Goal: Task Accomplishment & Management: Use online tool/utility

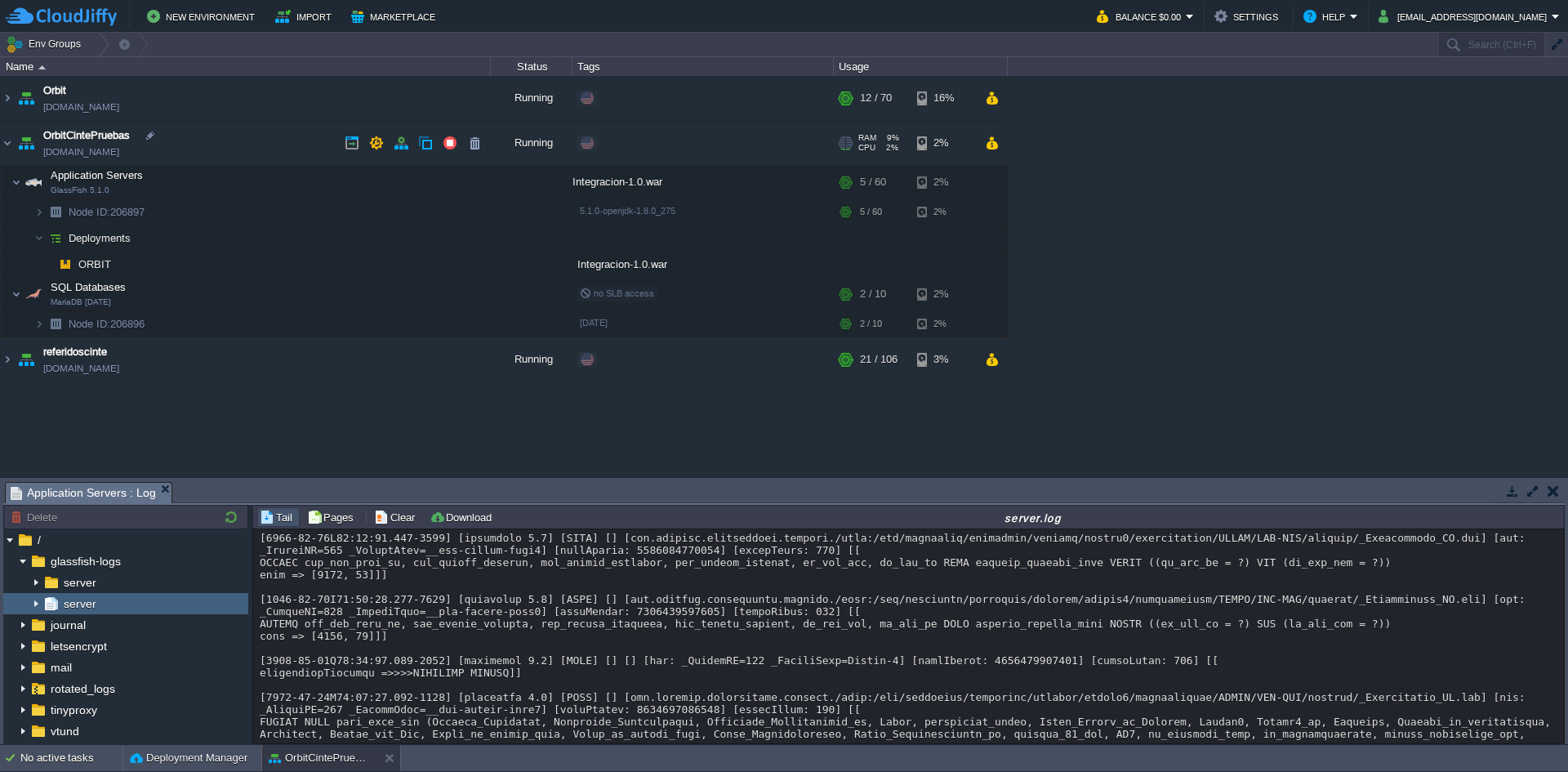
scroll to position [29620, 0]
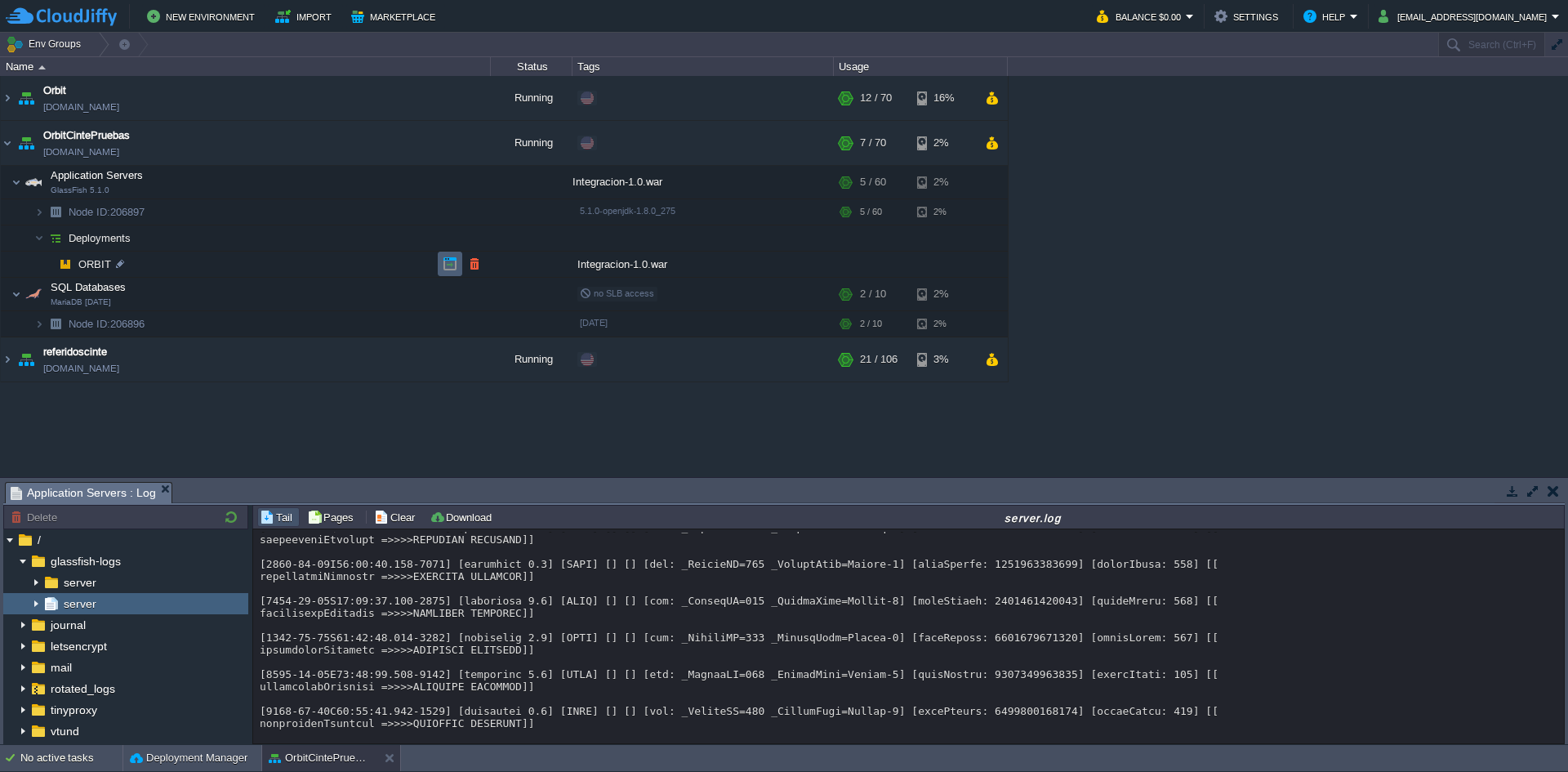
click at [444, 261] on button "button" at bounding box center [450, 264] width 15 height 15
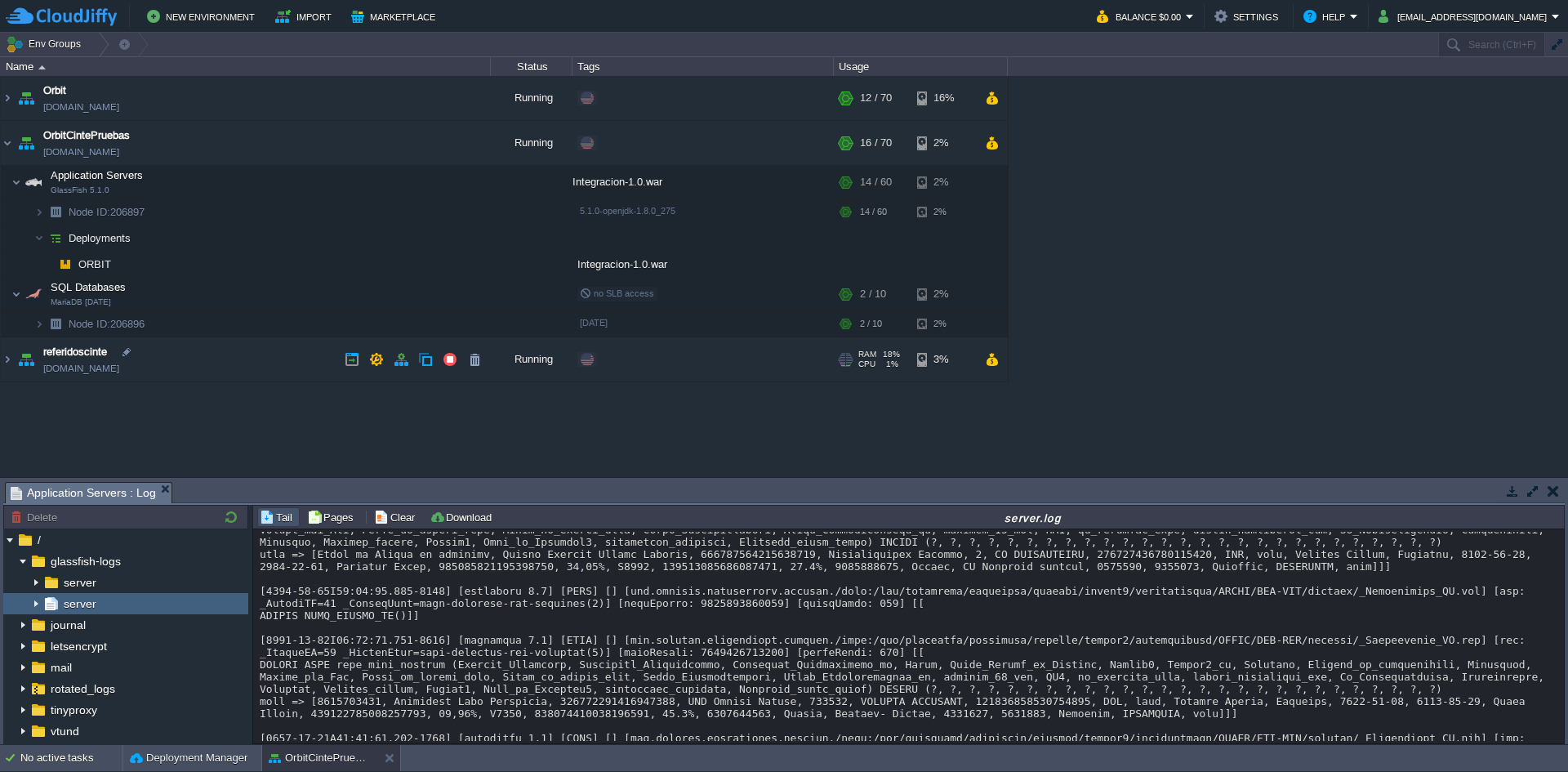
scroll to position [2287, 0]
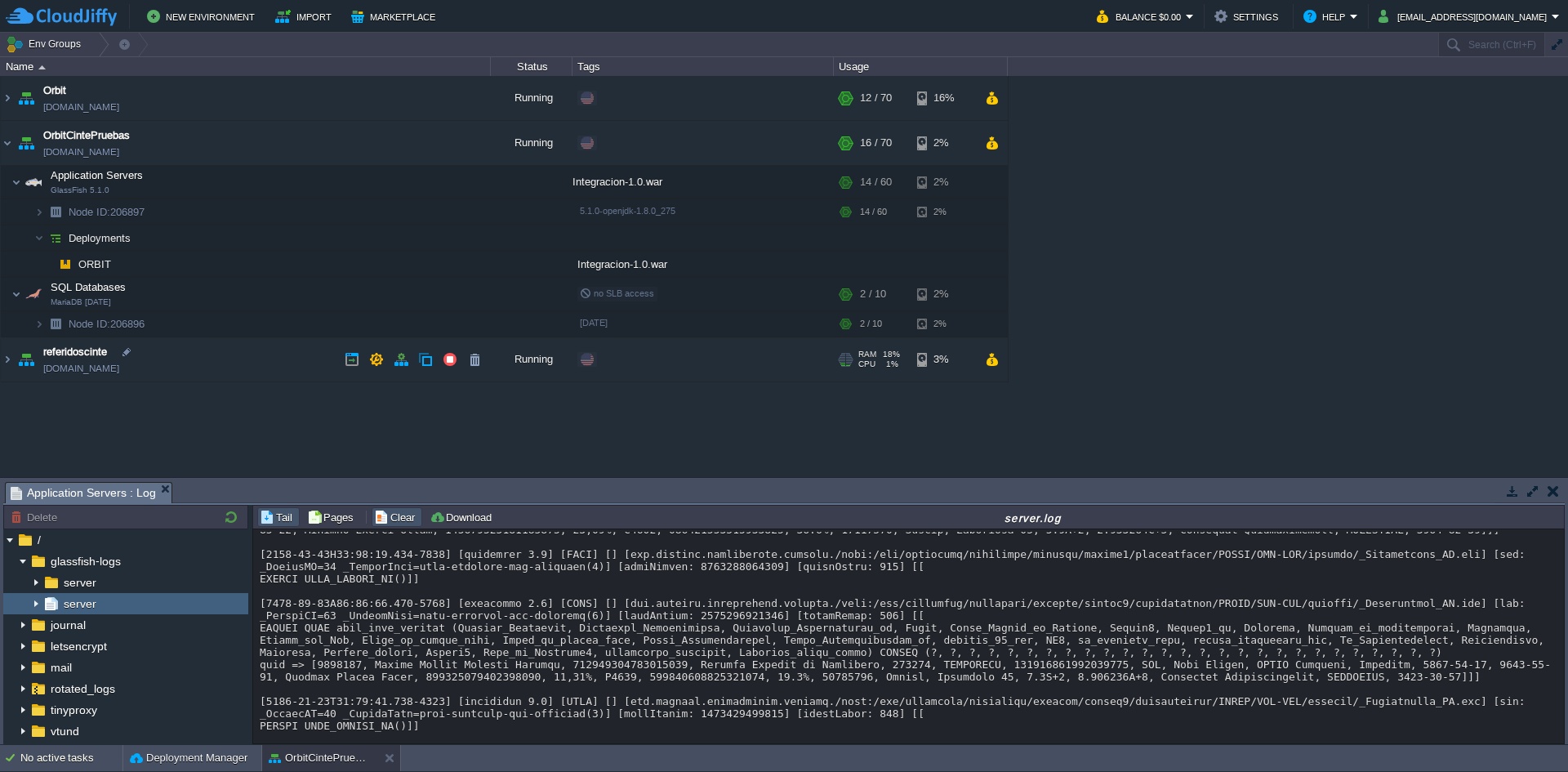
click at [392, 522] on button "Clear" at bounding box center [397, 516] width 45 height 15
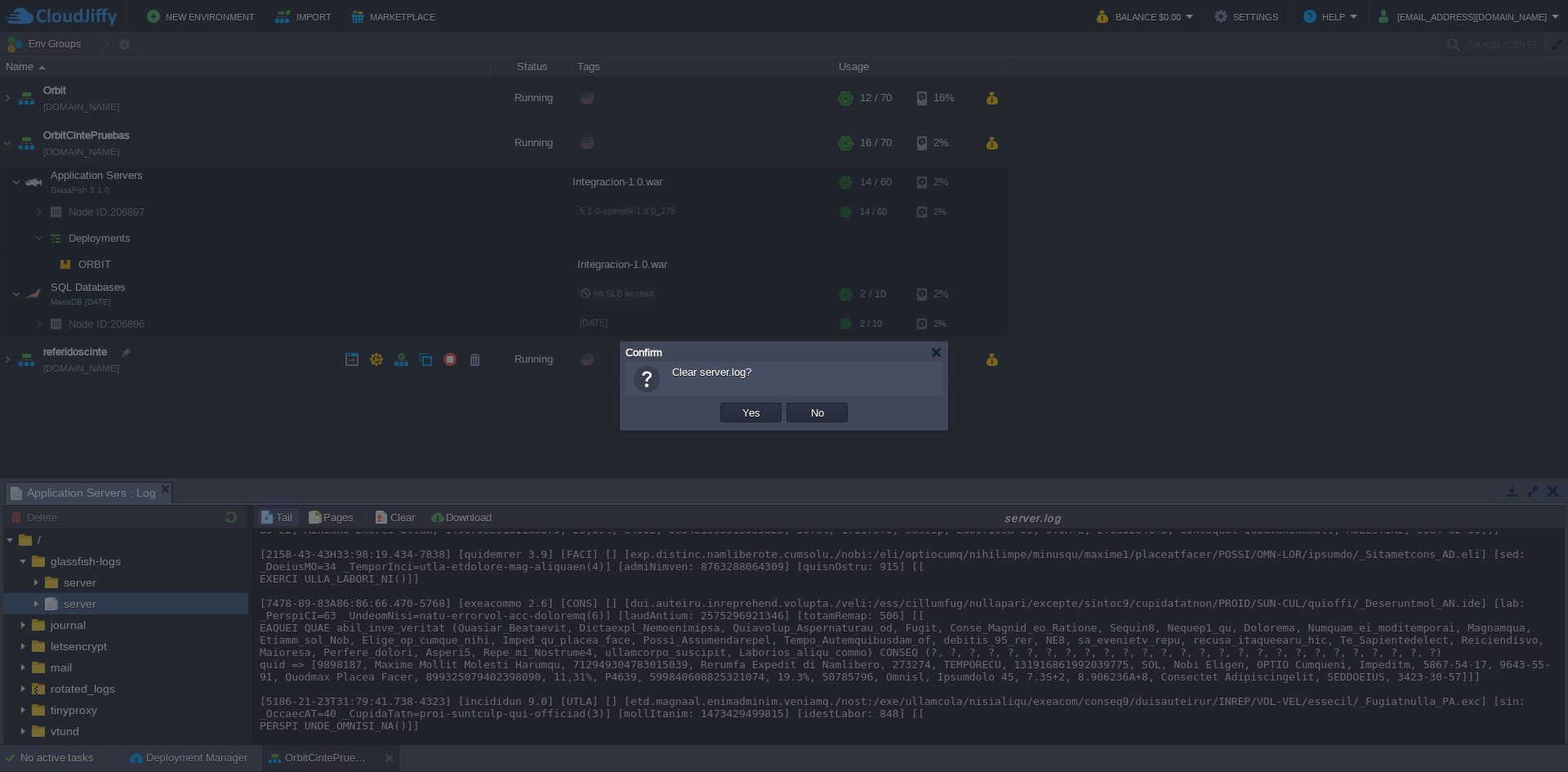
click at [717, 421] on td "OK Yes No Cancel" at bounding box center [784, 412] width 309 height 25
click at [725, 421] on td "Yes" at bounding box center [750, 413] width 61 height 20
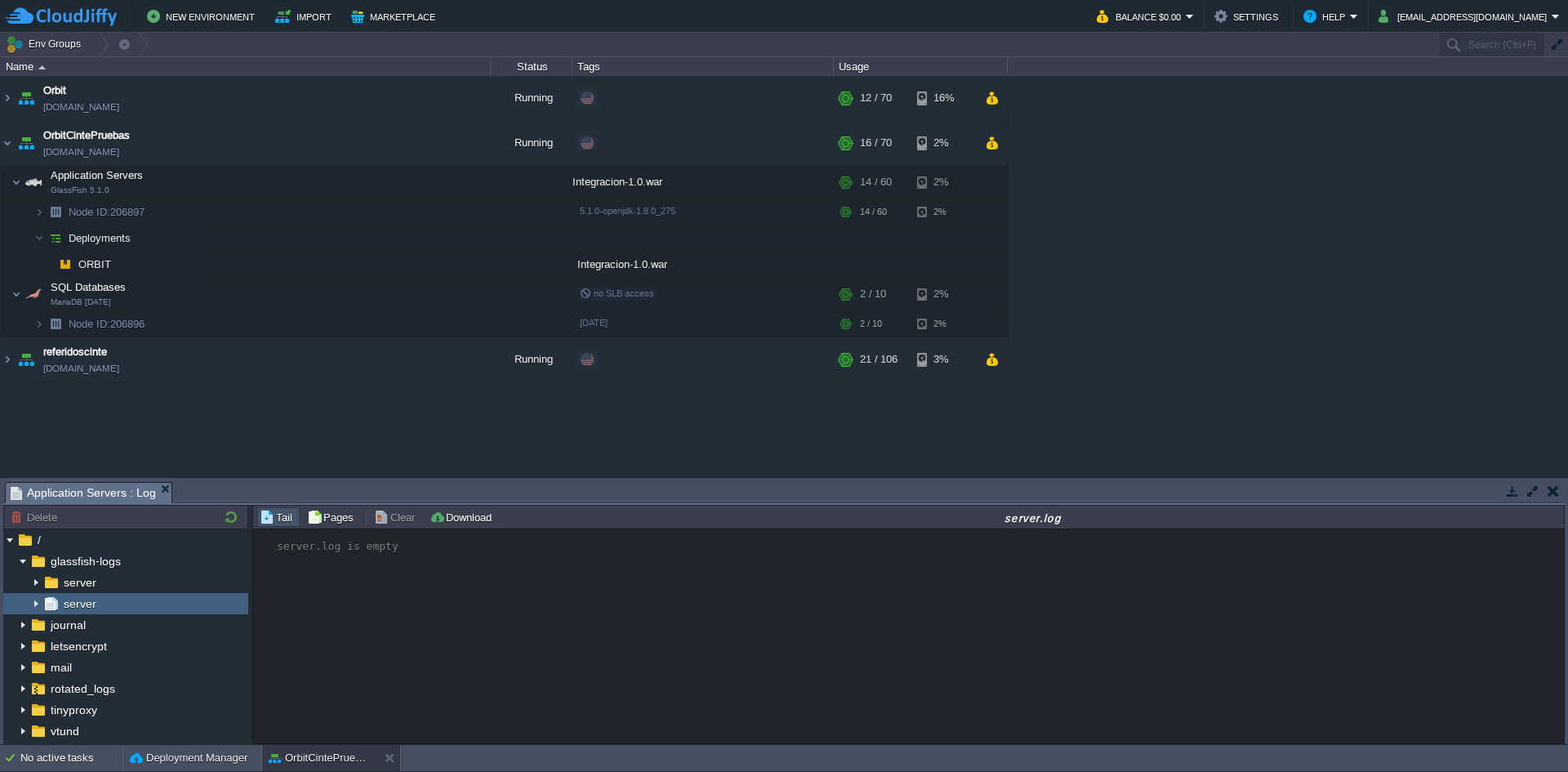
scroll to position [15199, 0]
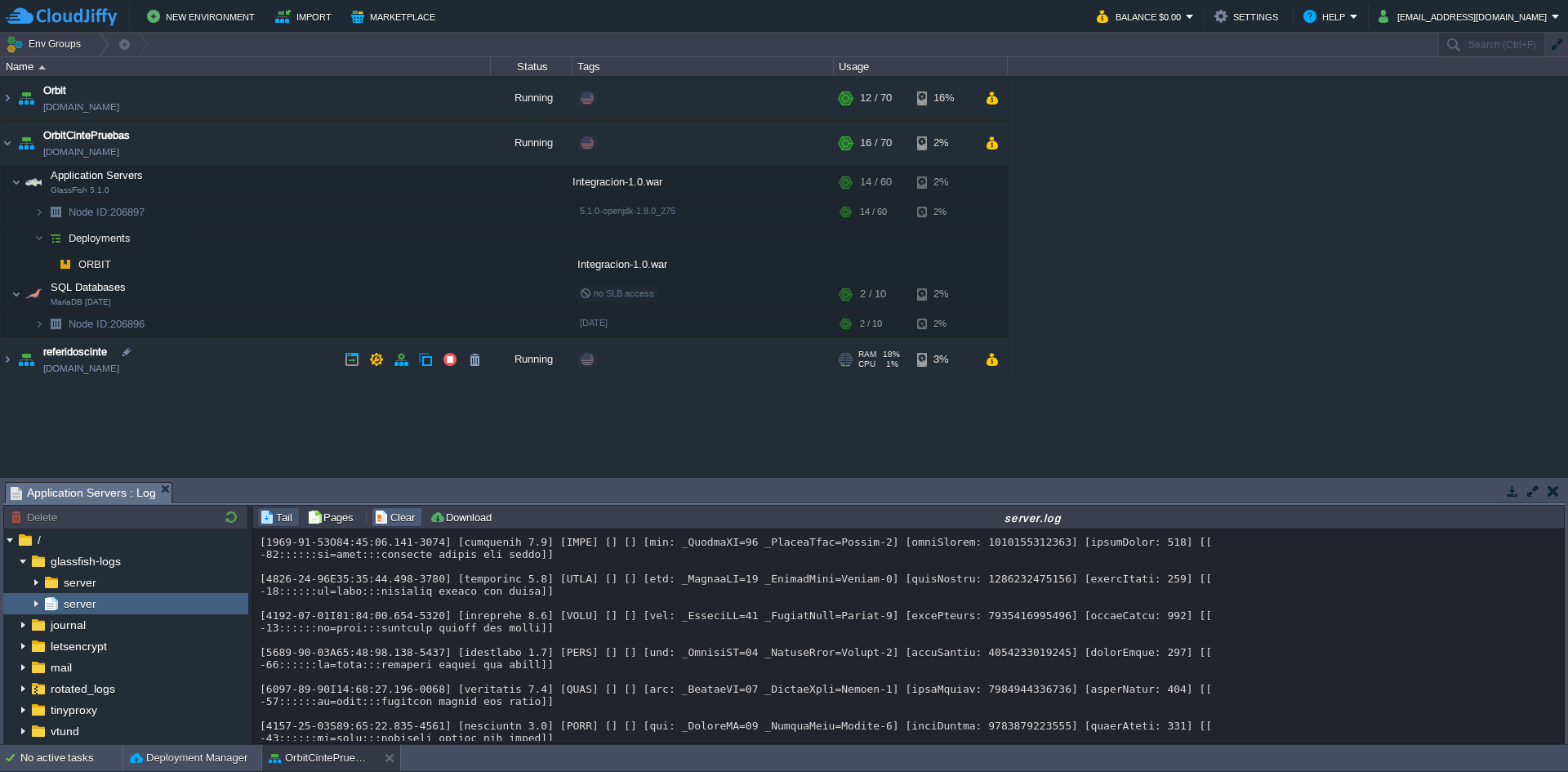
click at [386, 519] on button "Clear" at bounding box center [397, 516] width 45 height 15
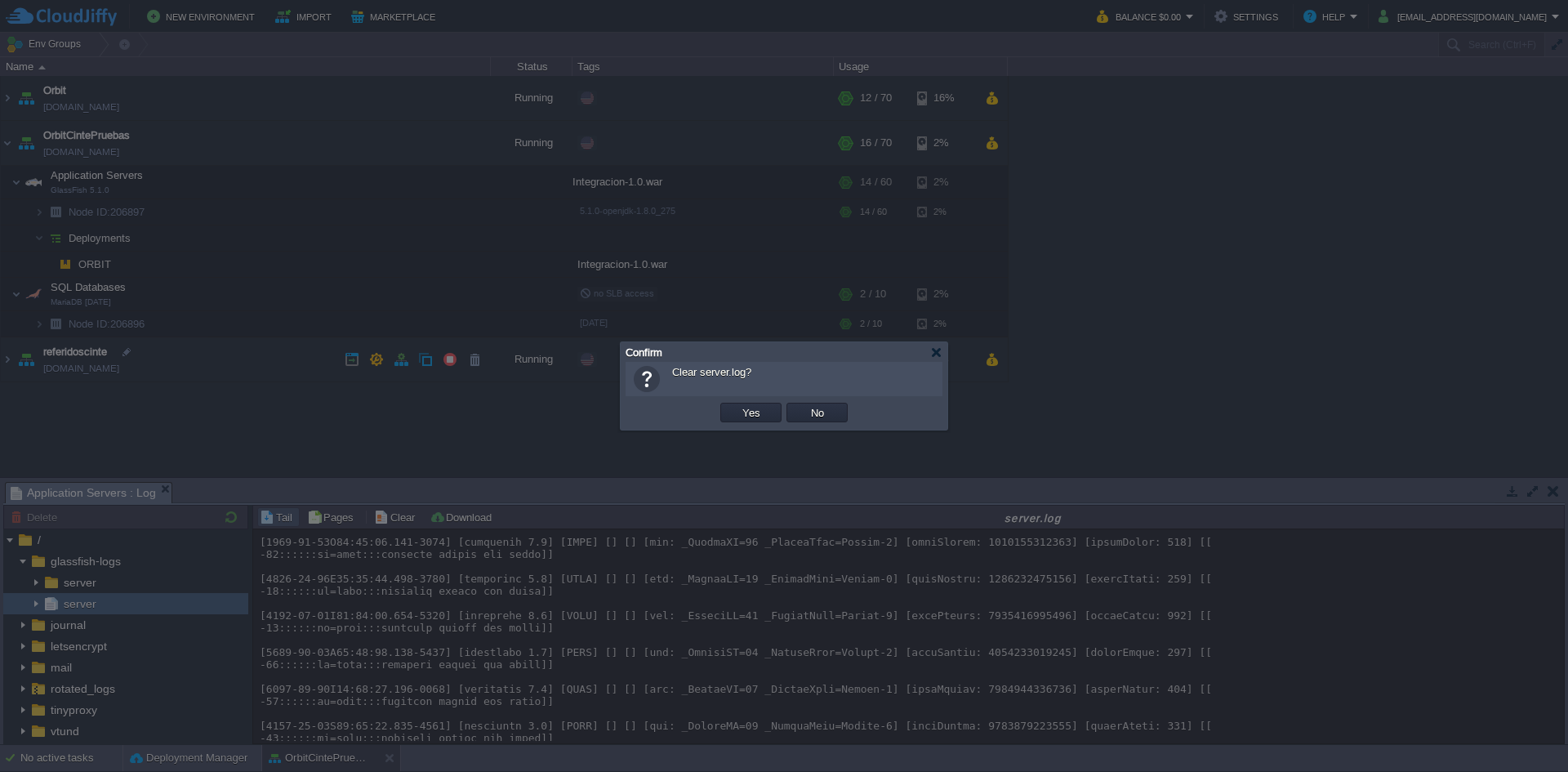
click at [746, 423] on td "Yes" at bounding box center [750, 412] width 66 height 25
click at [746, 409] on button "Yes" at bounding box center [751, 412] width 28 height 15
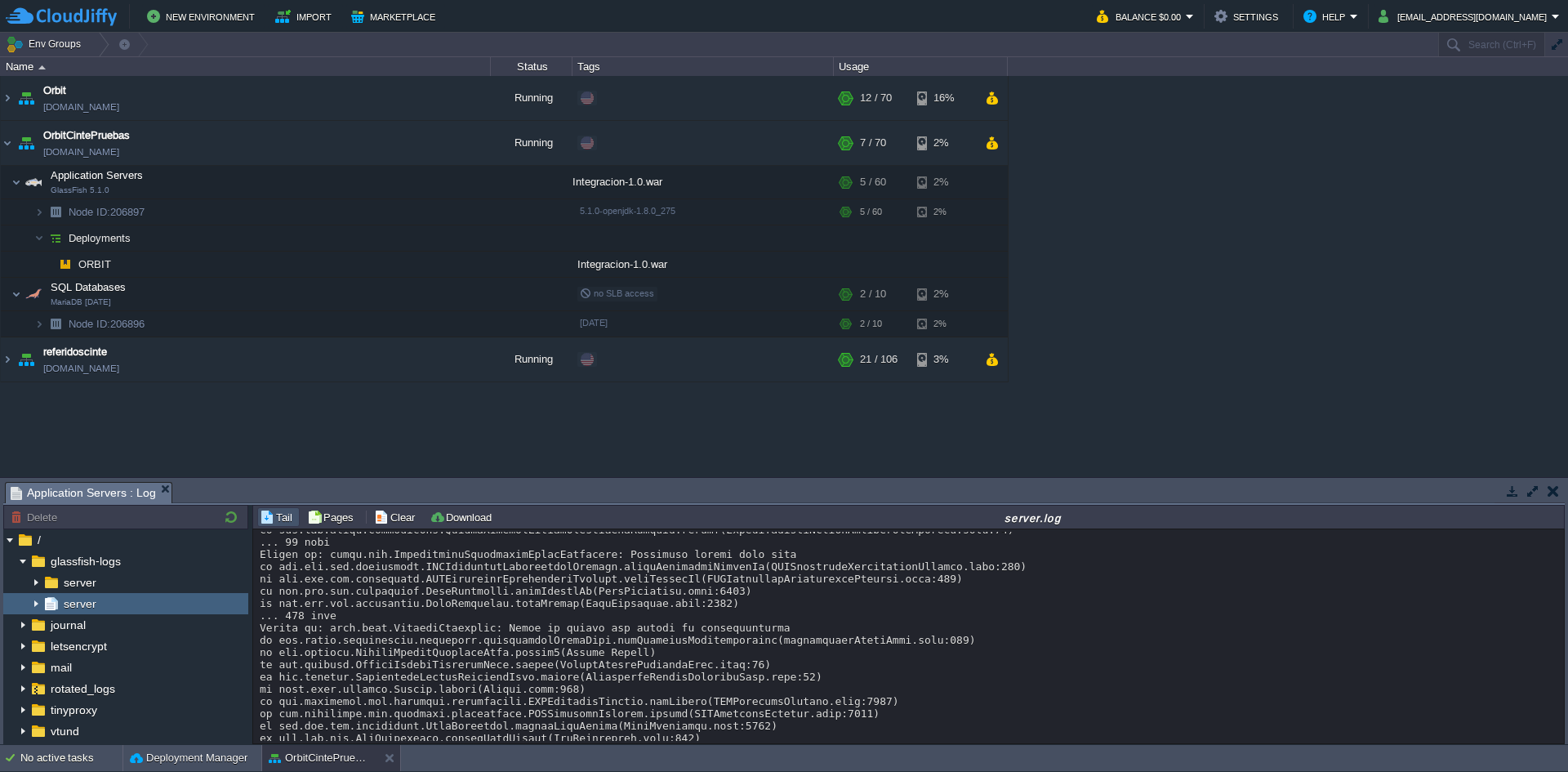
scroll to position [9625, 0]
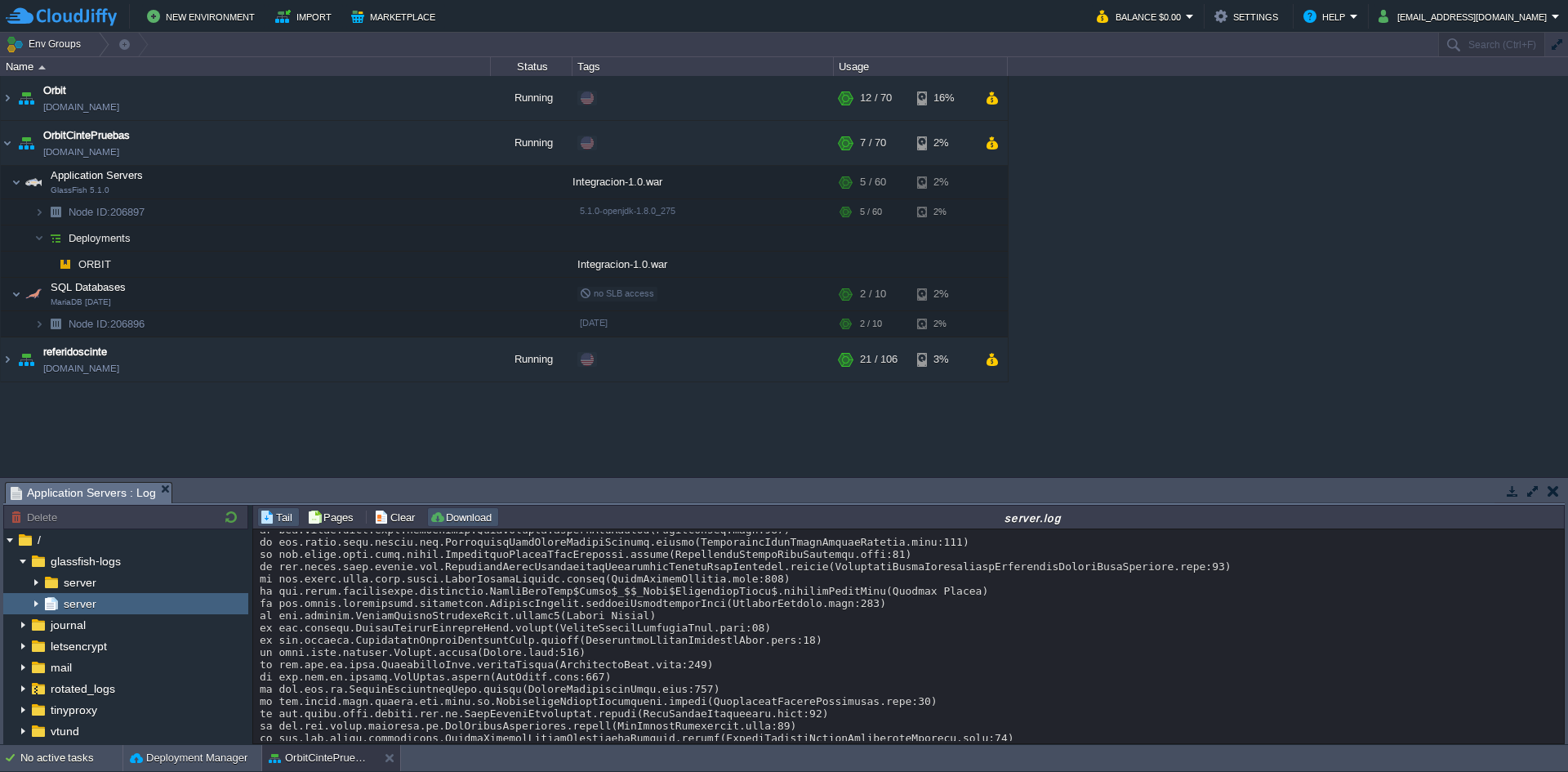
click at [476, 521] on button "Download" at bounding box center [463, 516] width 67 height 15
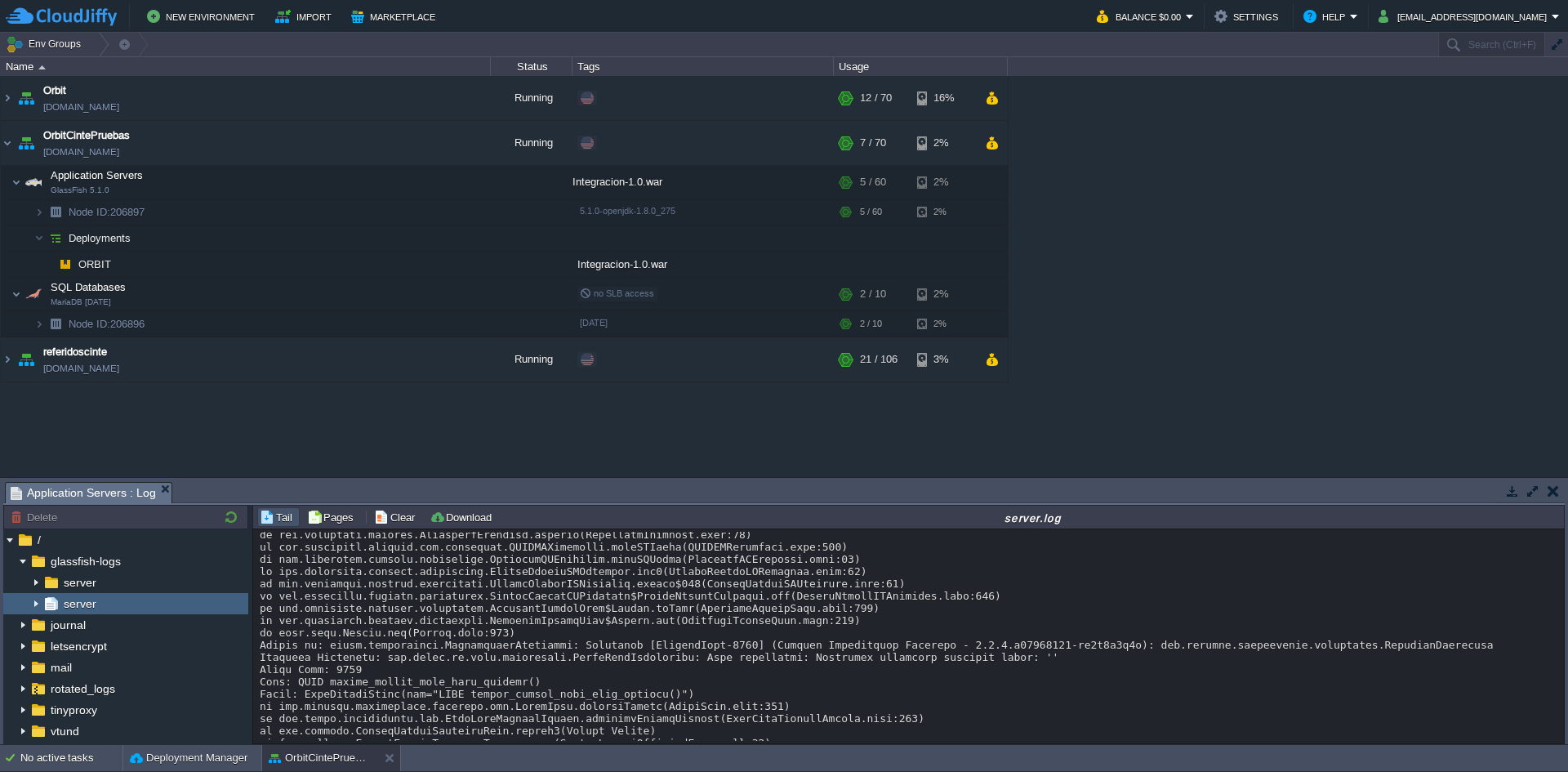
scroll to position [3336, 0]
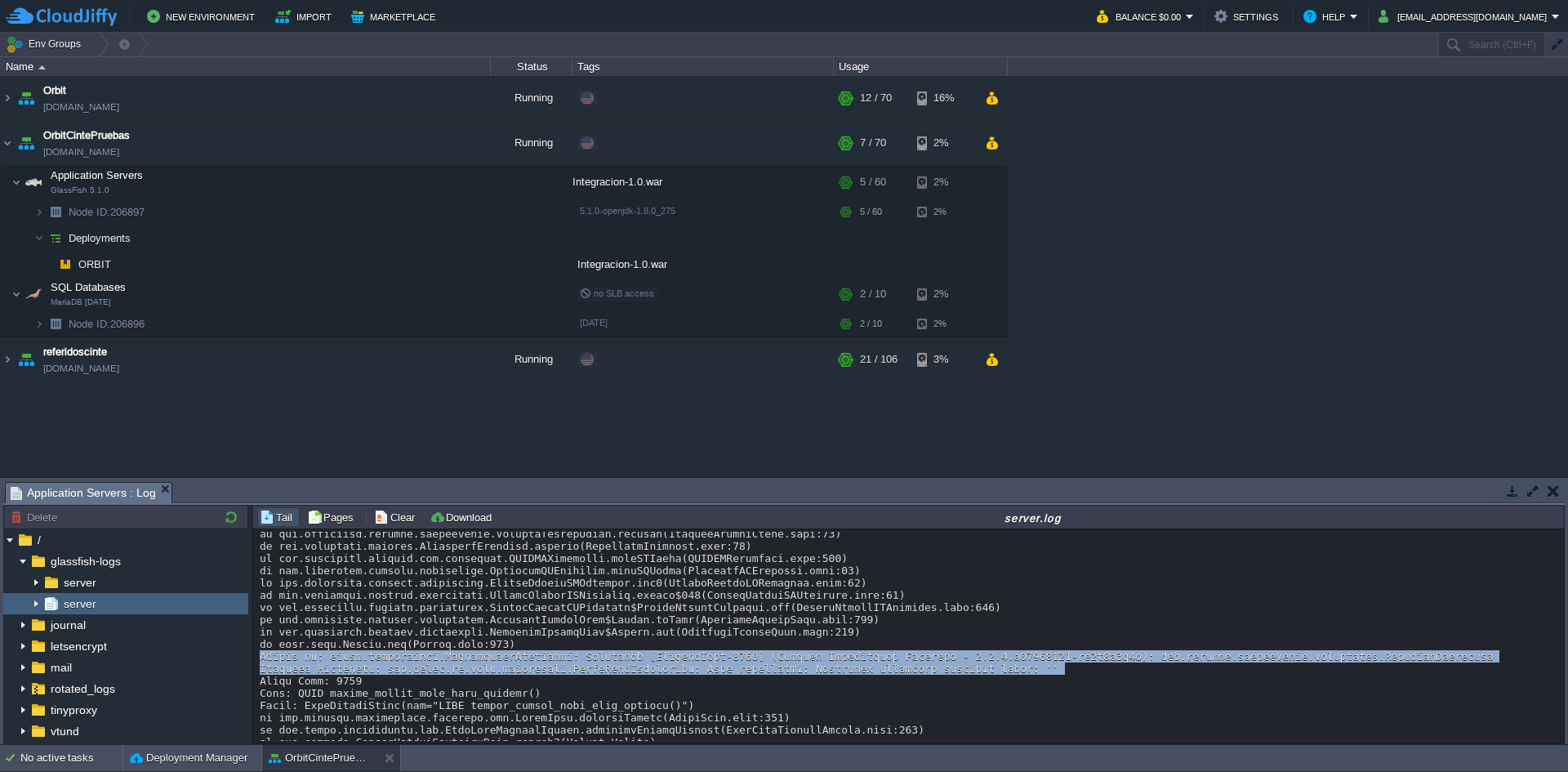
drag, startPoint x: 1402, startPoint y: 637, endPoint x: 1428, endPoint y: 661, distance: 35.4
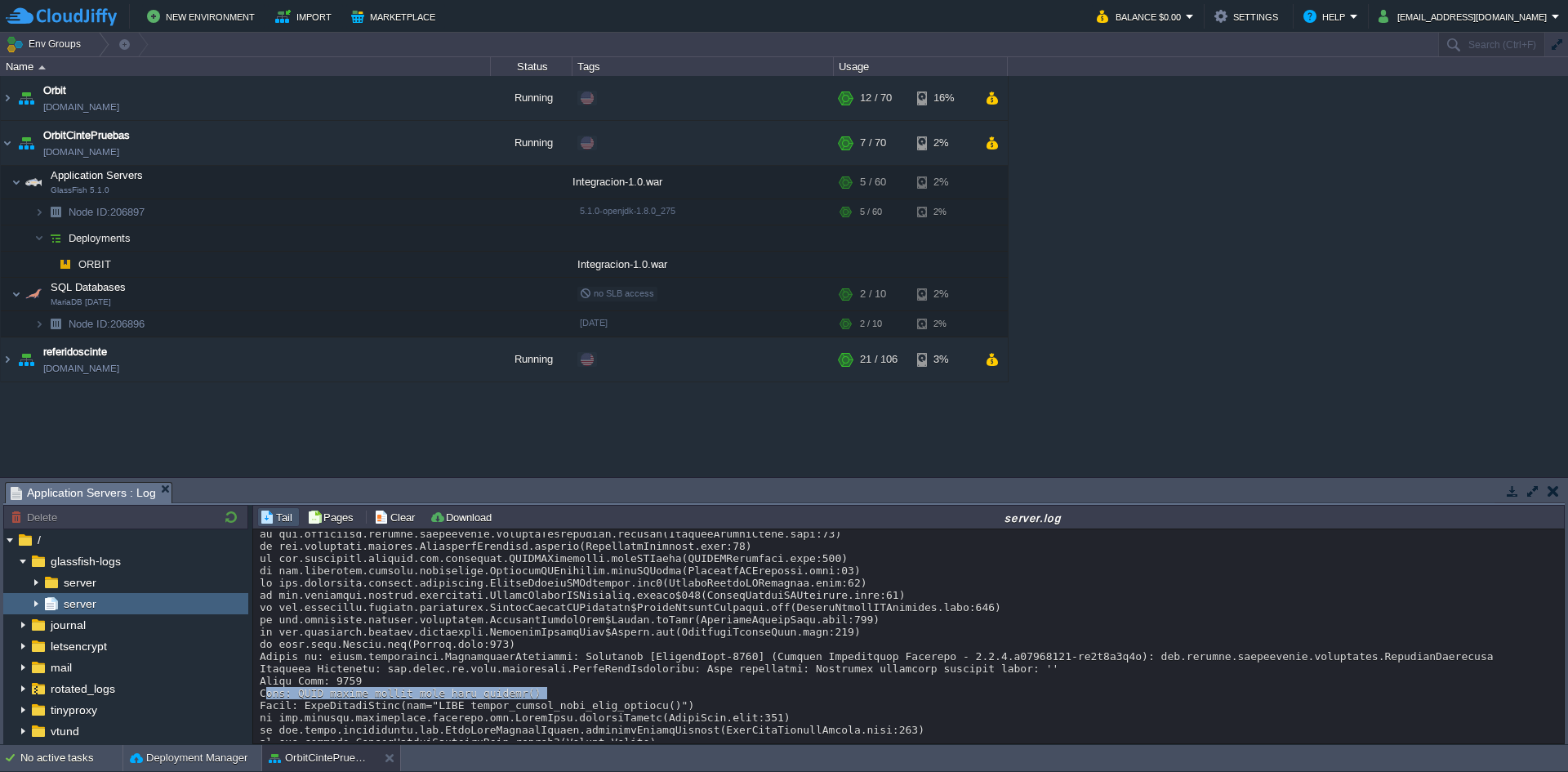
drag, startPoint x: 556, startPoint y: 682, endPoint x: 253, endPoint y: 682, distance: 303.0
click at [253, 682] on div "Loading..." at bounding box center [909, 636] width 1312 height 214
drag, startPoint x: 567, startPoint y: 674, endPoint x: 281, endPoint y: 666, distance: 286.1
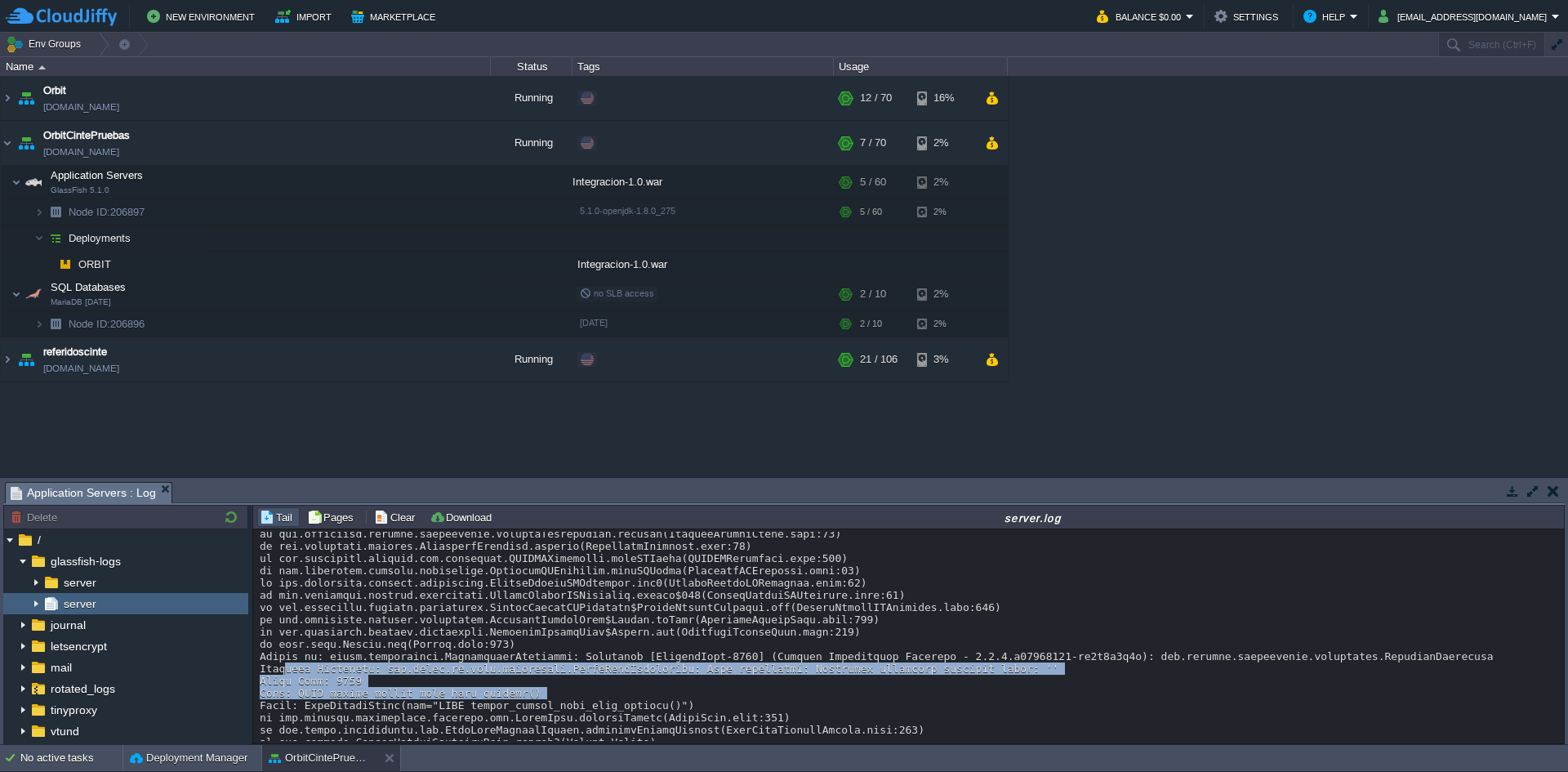
drag, startPoint x: 552, startPoint y: 683, endPoint x: 276, endPoint y: 652, distance: 277.7
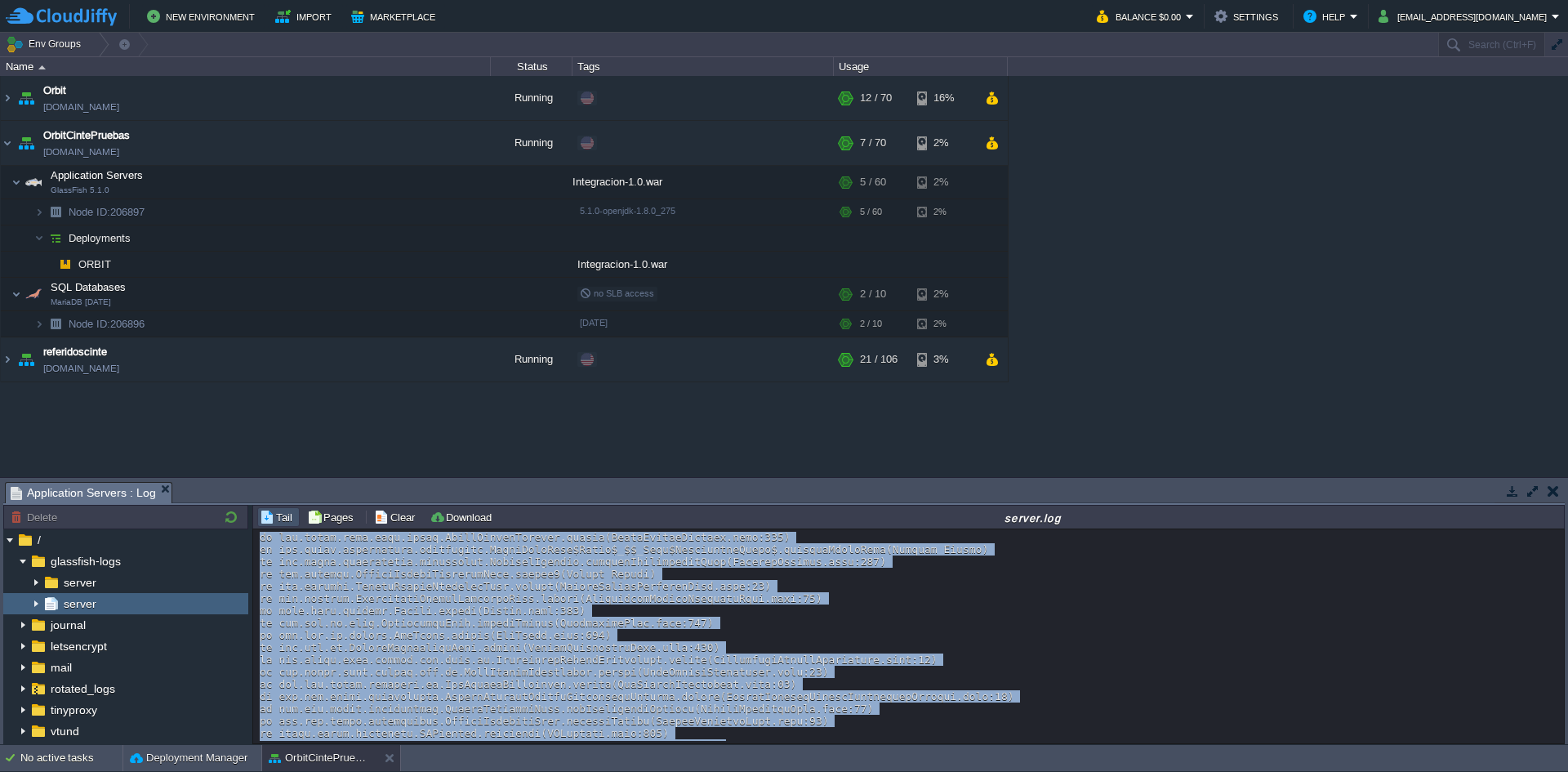
scroll to position [5459, 0]
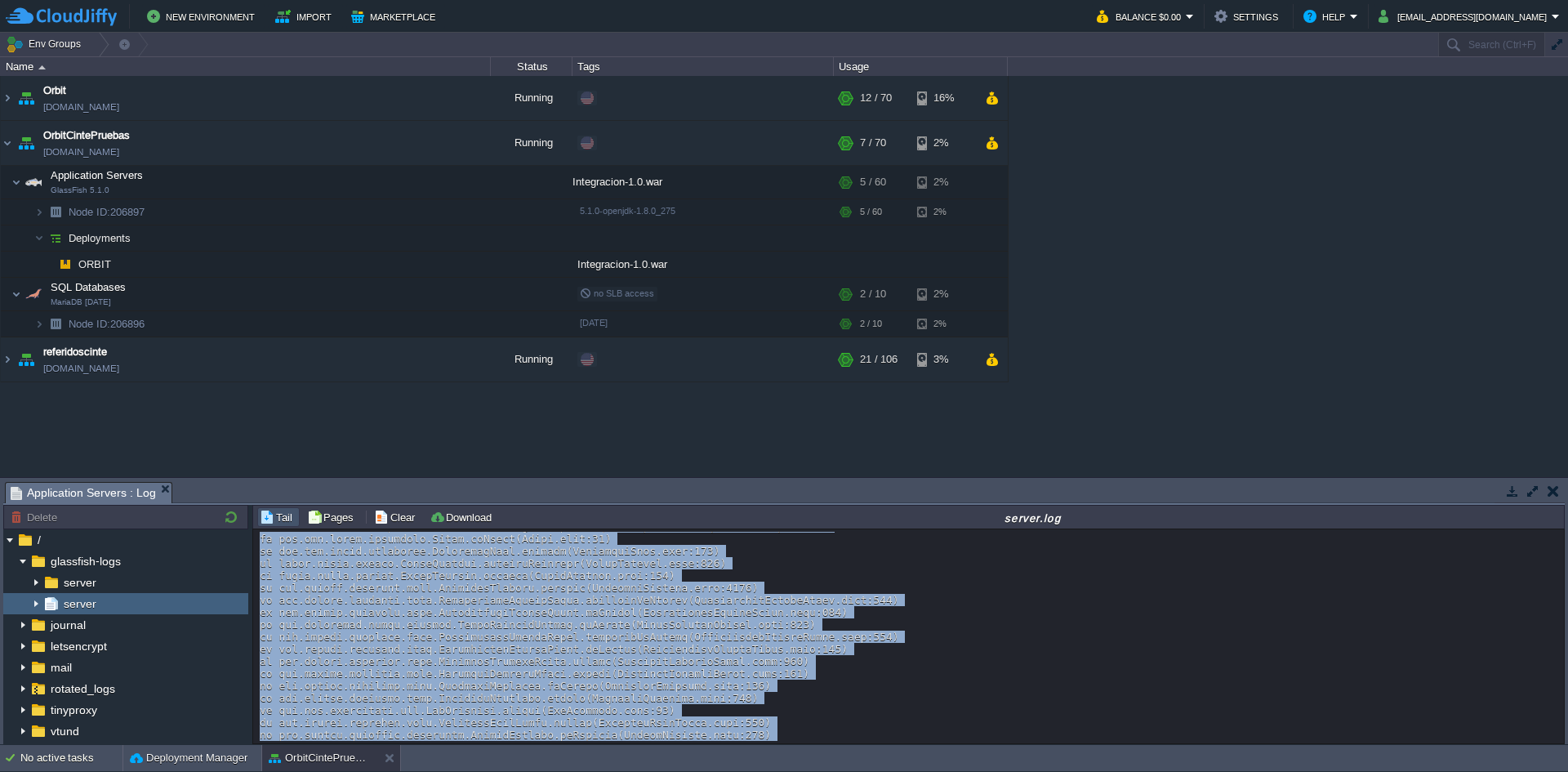
drag, startPoint x: 262, startPoint y: 644, endPoint x: 1059, endPoint y: 746, distance: 803.5
click at [1059, 746] on body "New Environment Import Marketplace Bonus $0.00 Upgrade Account Balance $0.00 Se…" at bounding box center [784, 386] width 1568 height 772
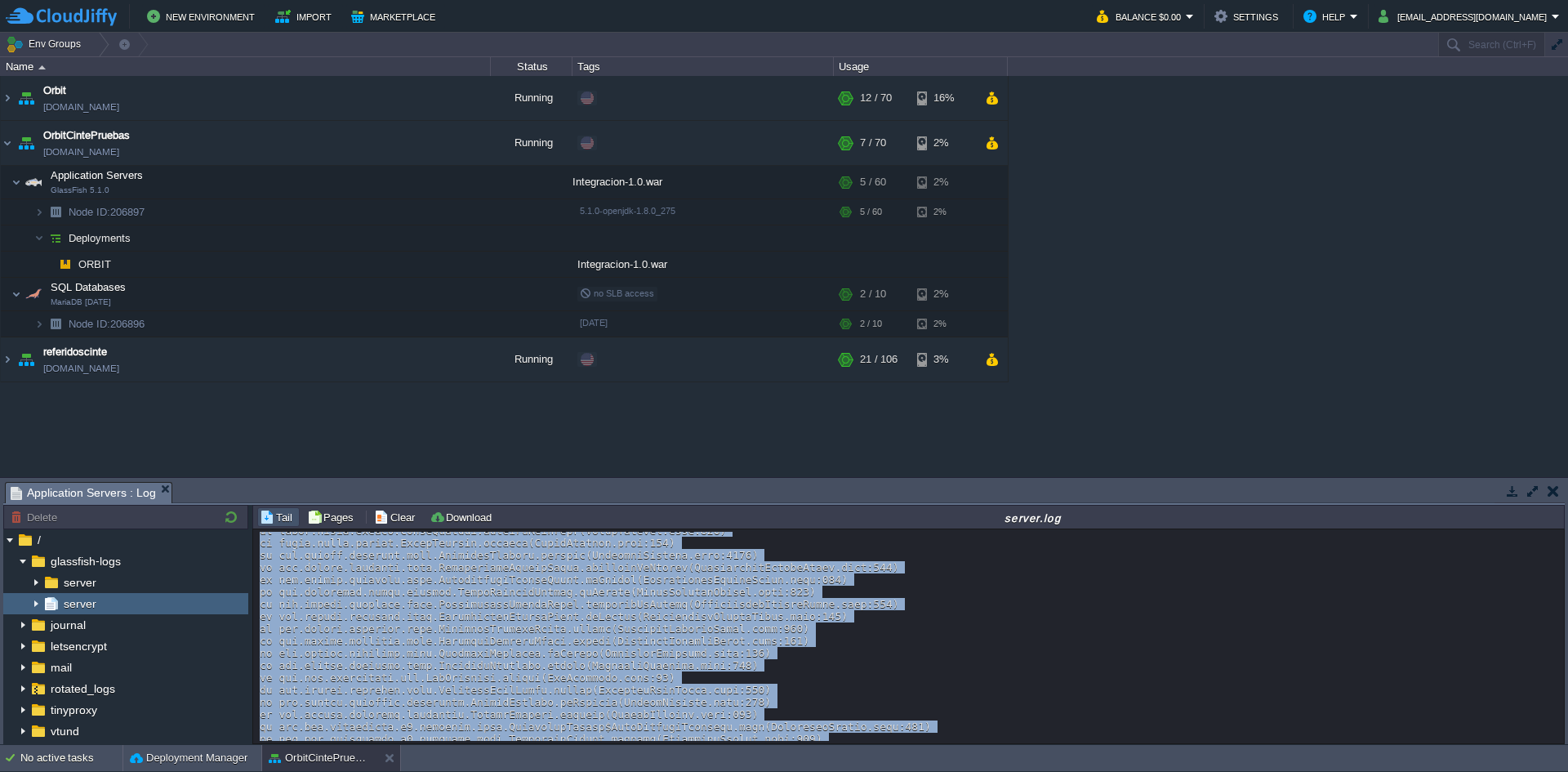
copy div "Caused by: javax.persistence.PersistenceException: Exception [EclipseLink-4002]…"
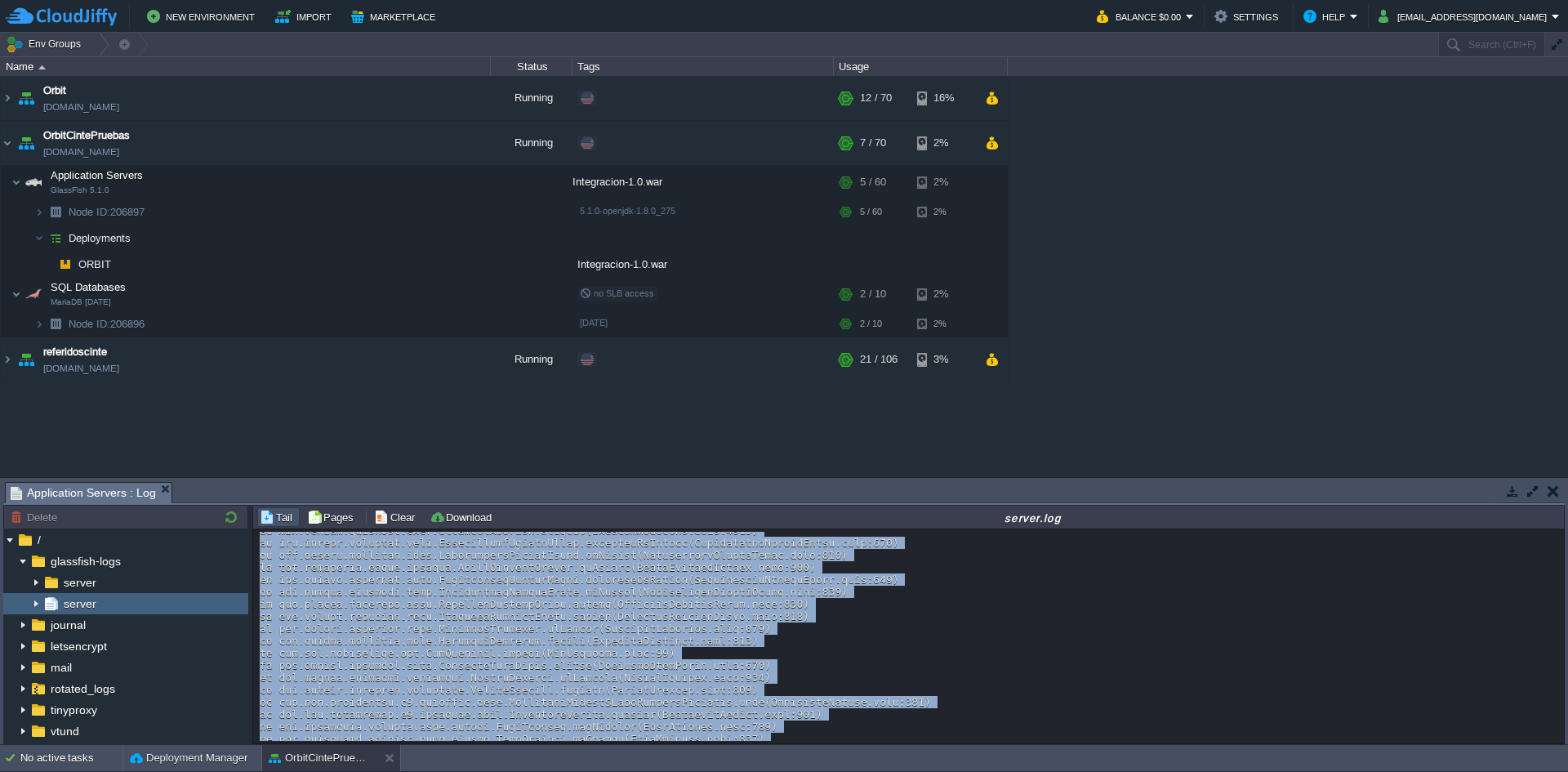
drag, startPoint x: 758, startPoint y: 603, endPoint x: 394, endPoint y: 519, distance: 373.6
click at [394, 519] on button "Clear" at bounding box center [397, 516] width 45 height 15
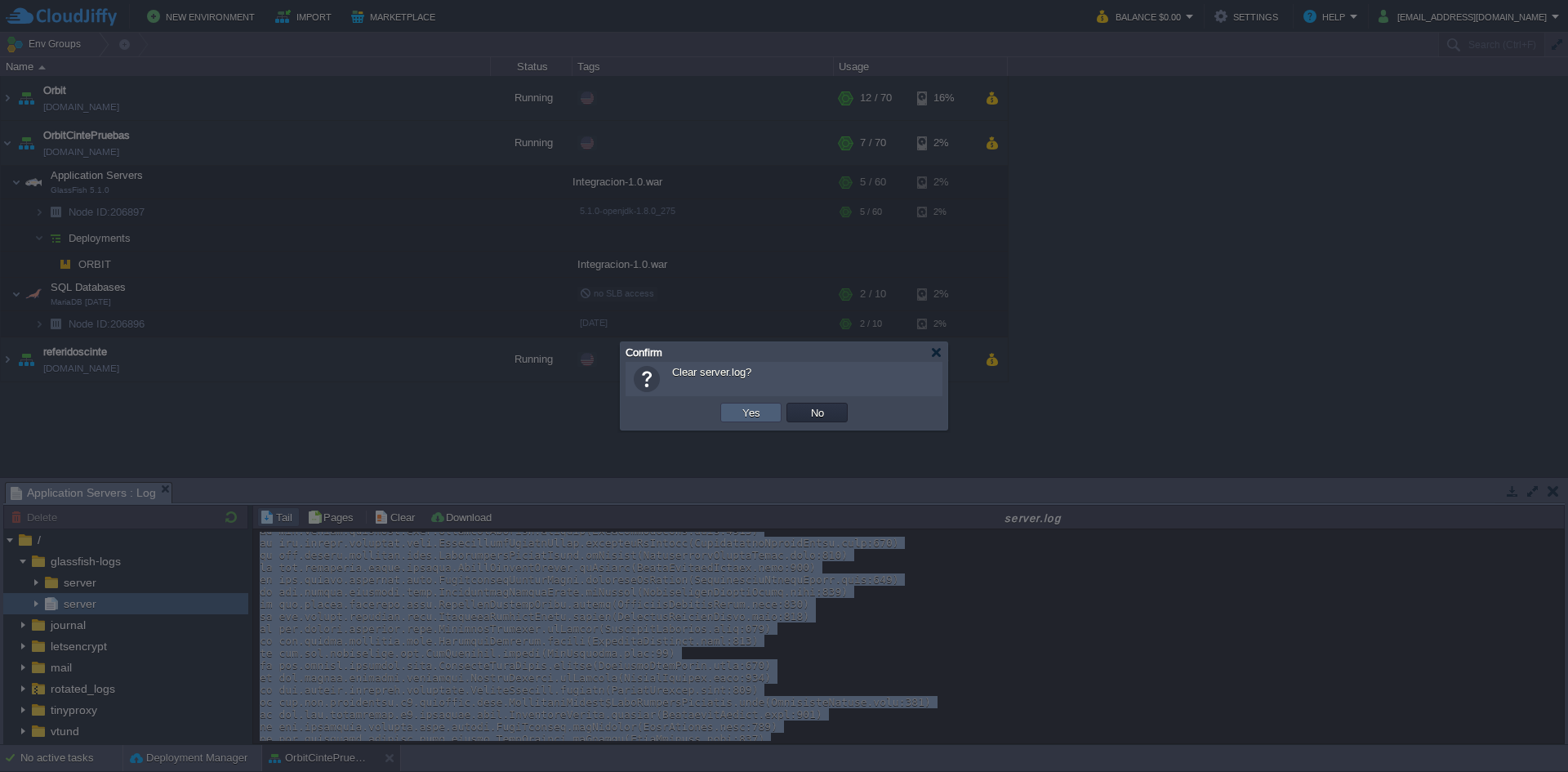
click at [750, 413] on button "Yes" at bounding box center [751, 412] width 28 height 15
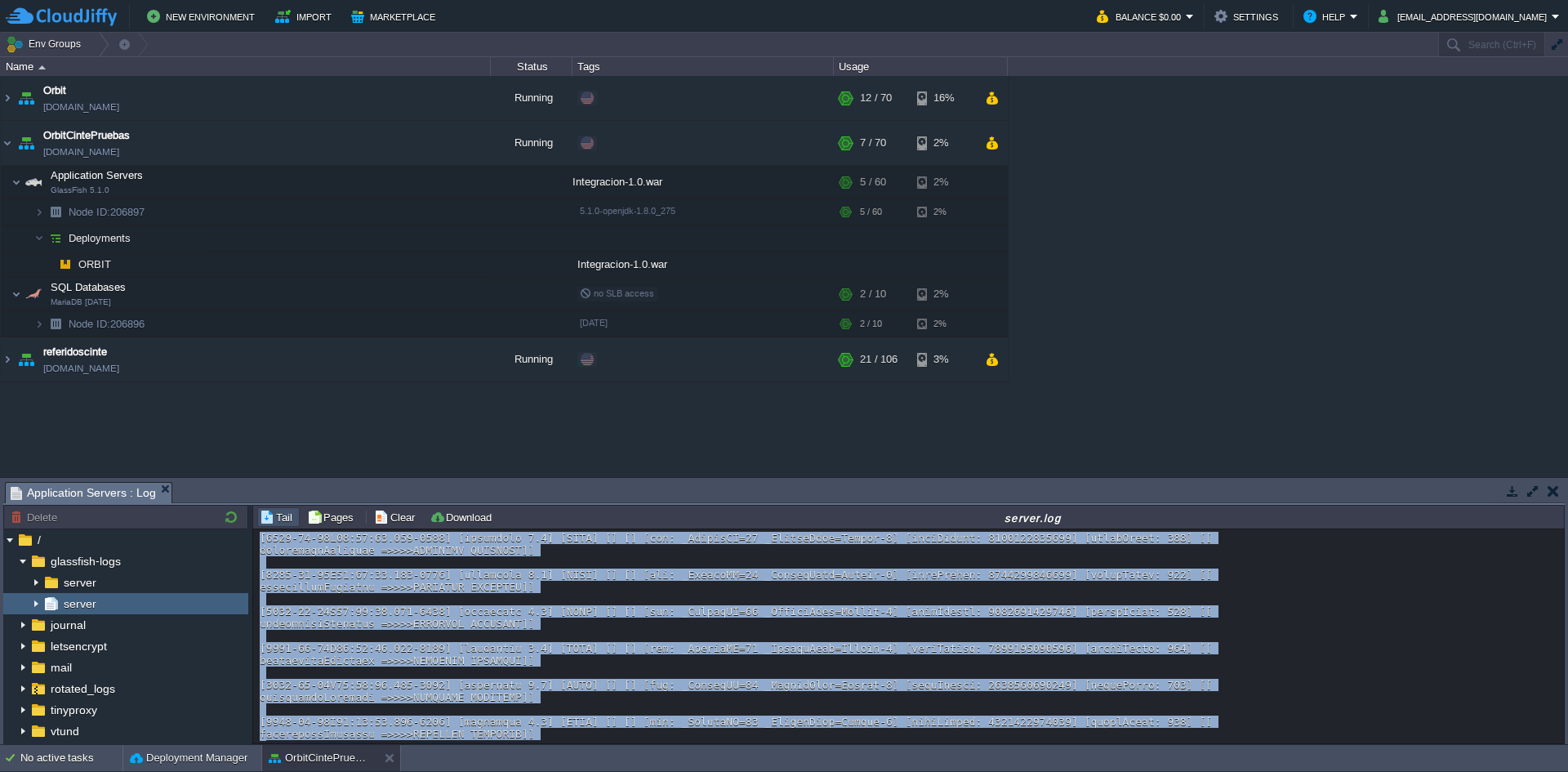
scroll to position [18262, 0]
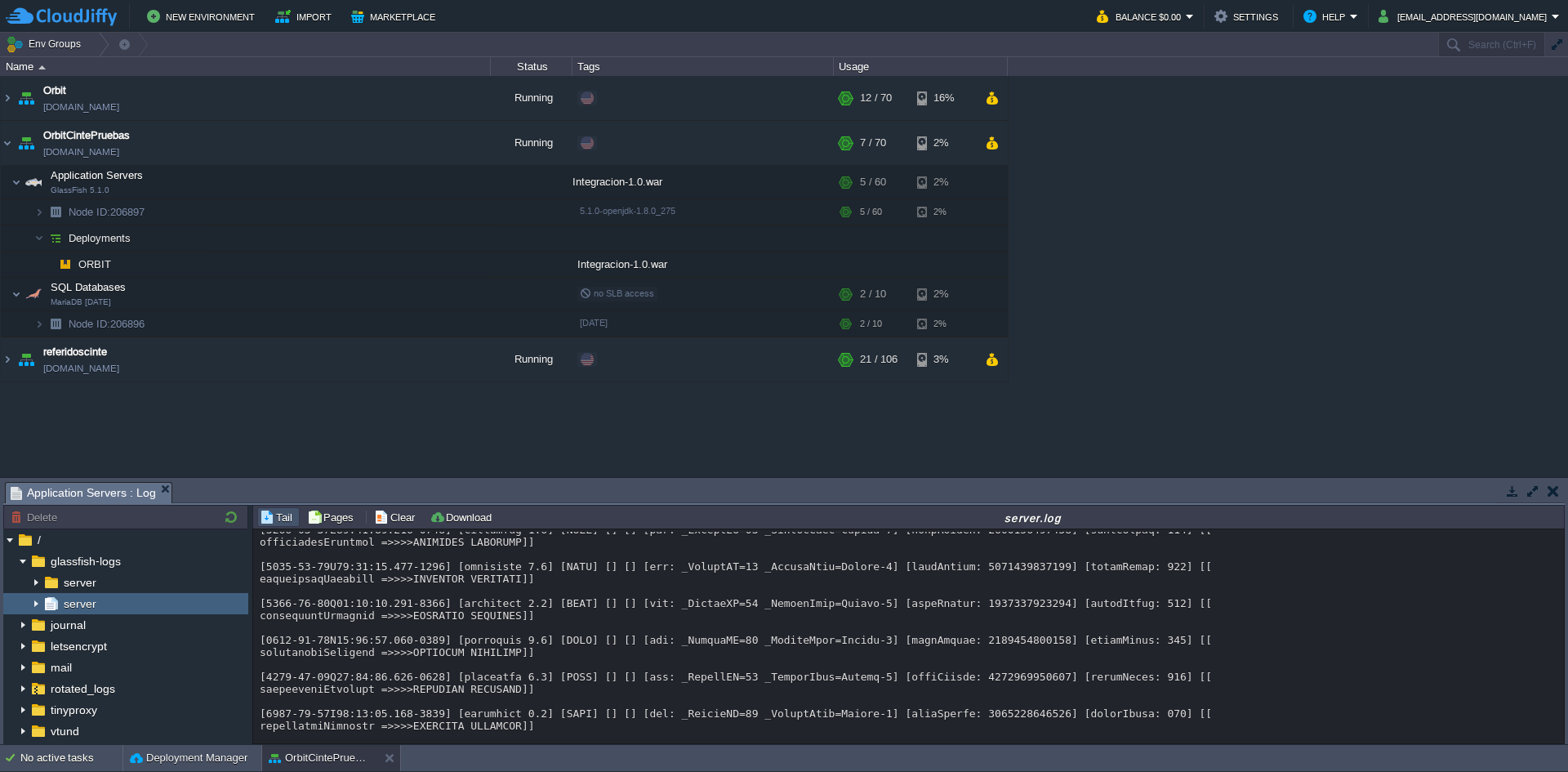
click at [91, 606] on span "server" at bounding box center [79, 604] width 38 height 15
click at [228, 517] on button "button" at bounding box center [231, 516] width 20 height 15
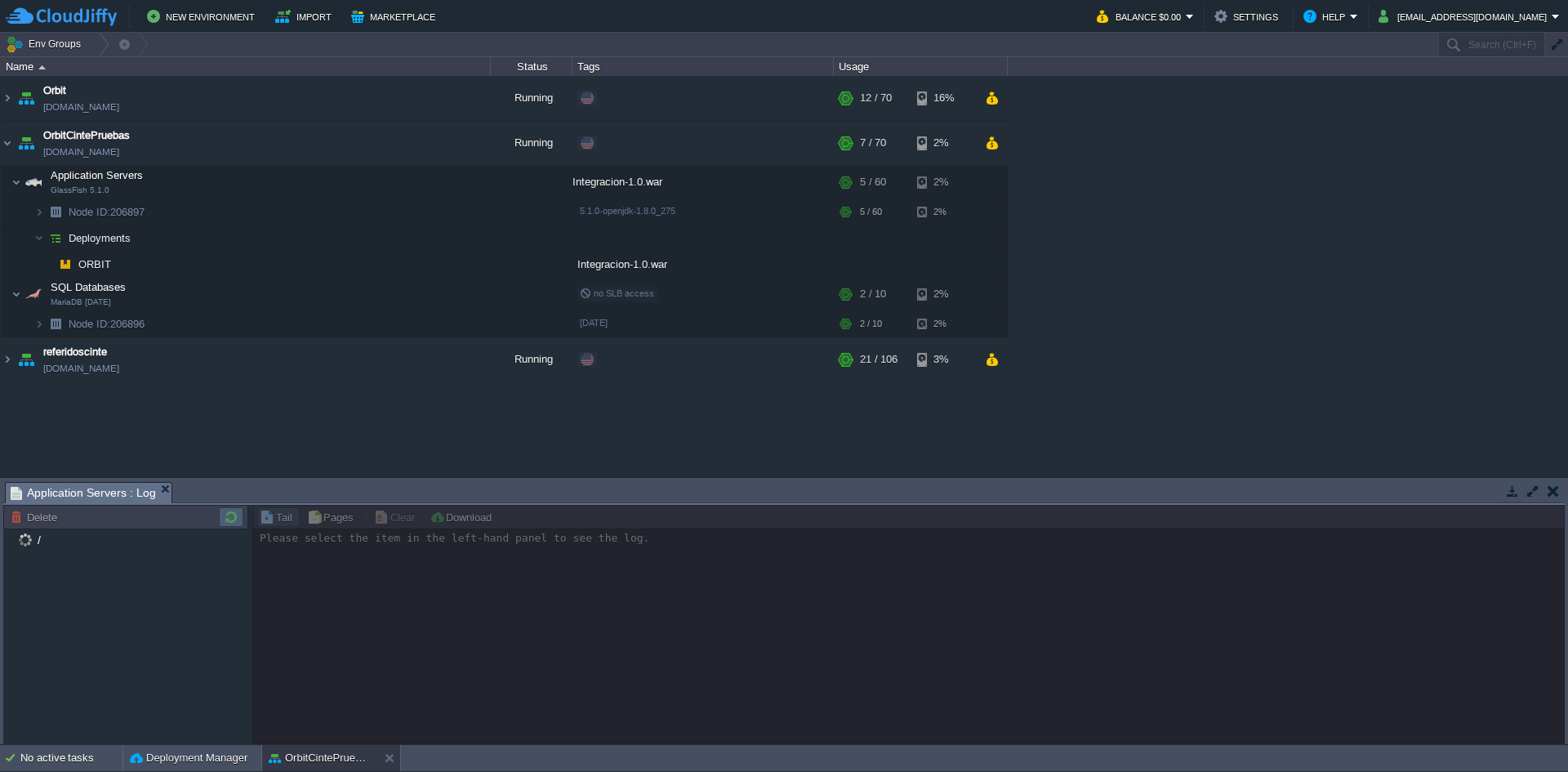
scroll to position [0, 0]
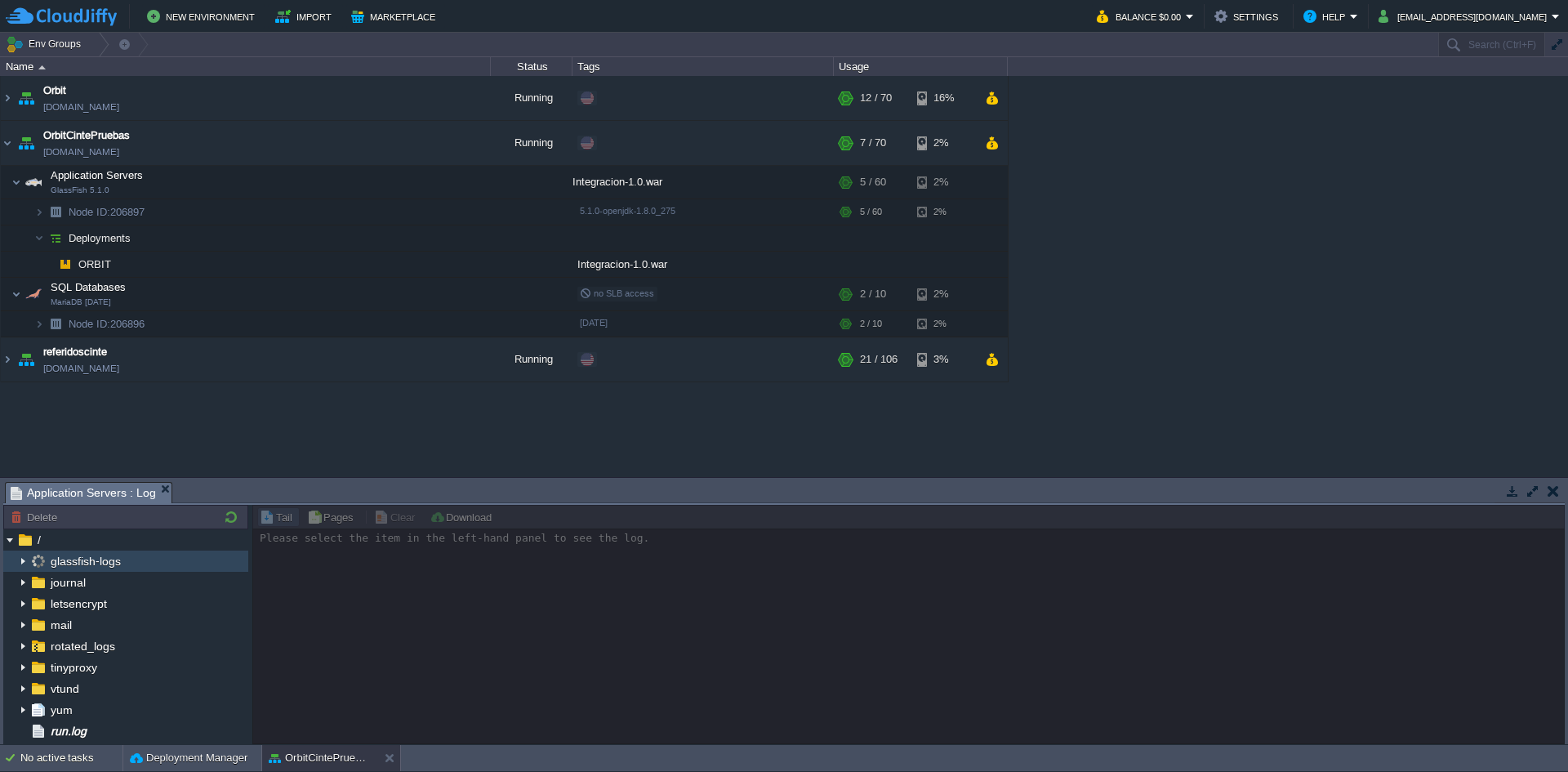
click at [18, 557] on img at bounding box center [23, 560] width 13 height 21
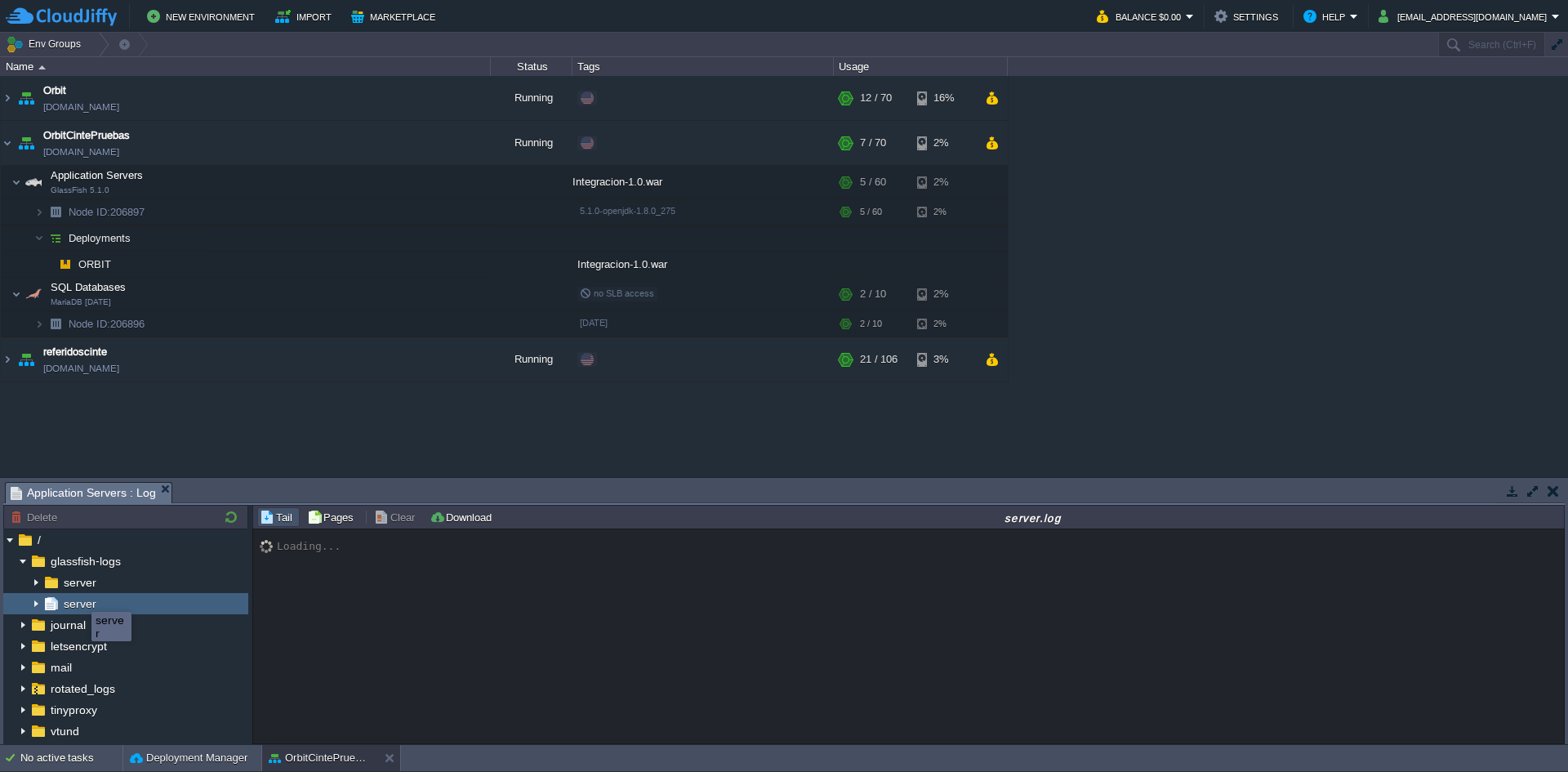
click at [79, 602] on span "server" at bounding box center [79, 604] width 38 height 15
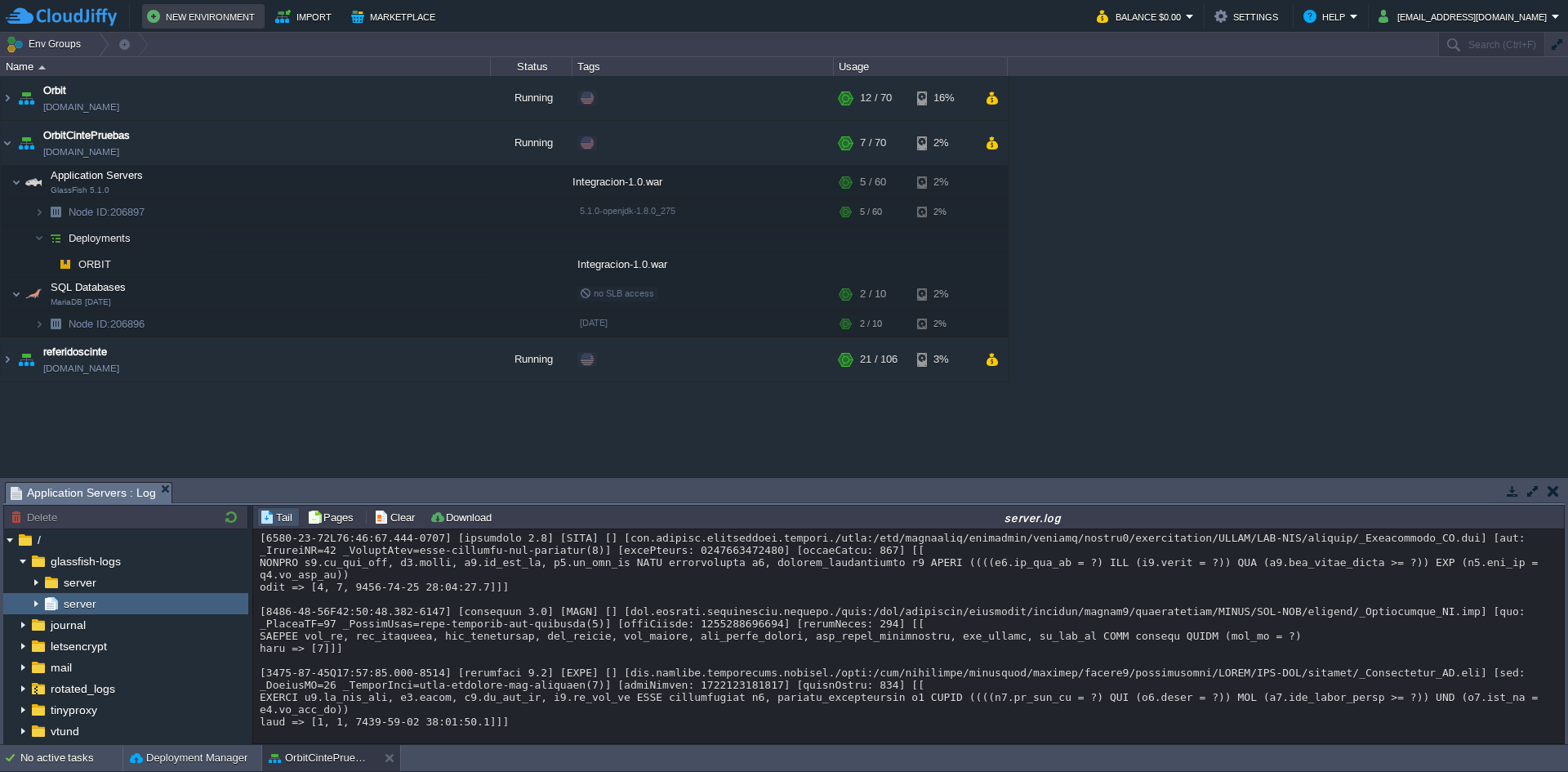
scroll to position [376, 0]
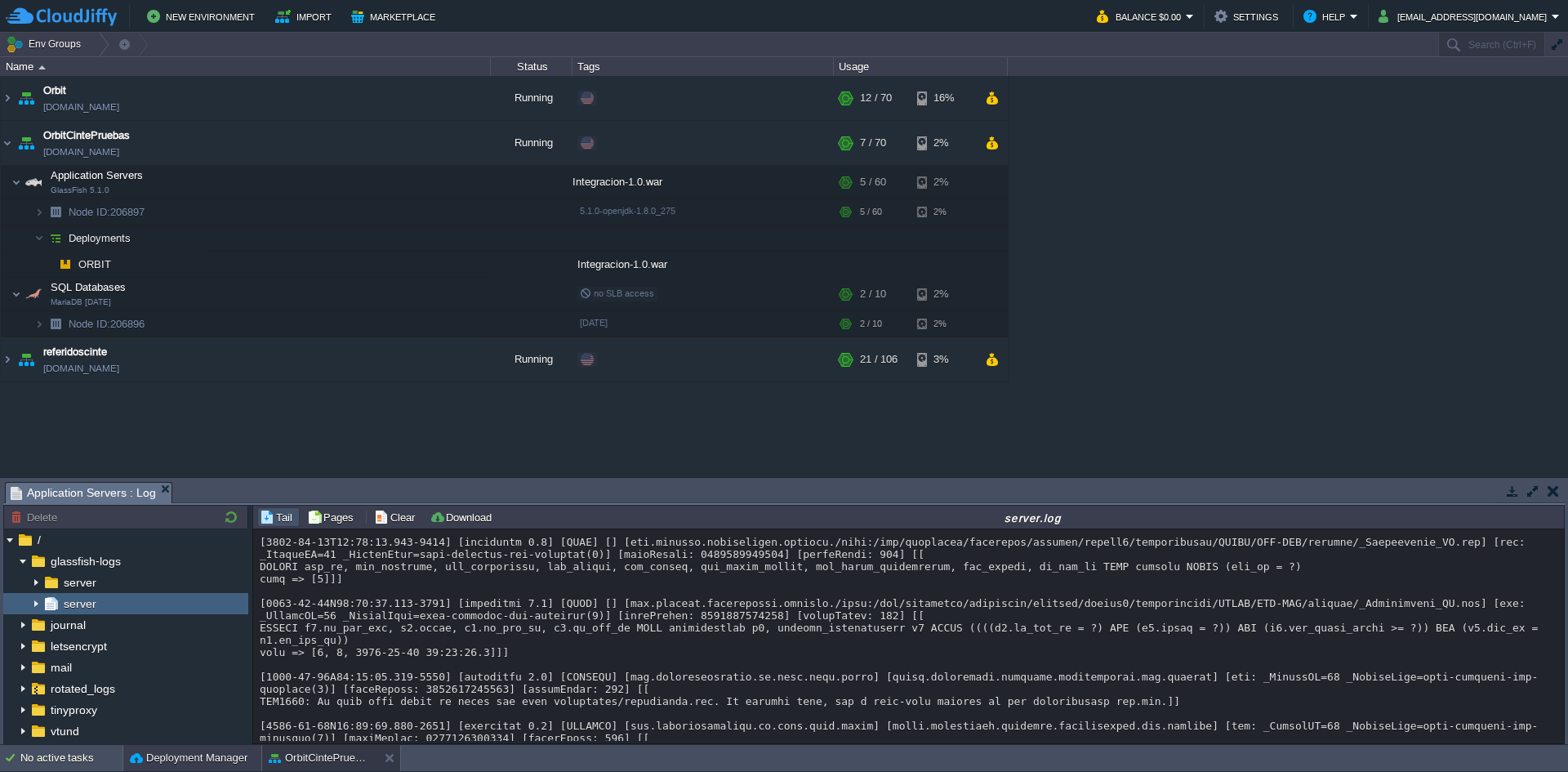
click at [146, 757] on button "Deployment Manager" at bounding box center [188, 758] width 117 height 16
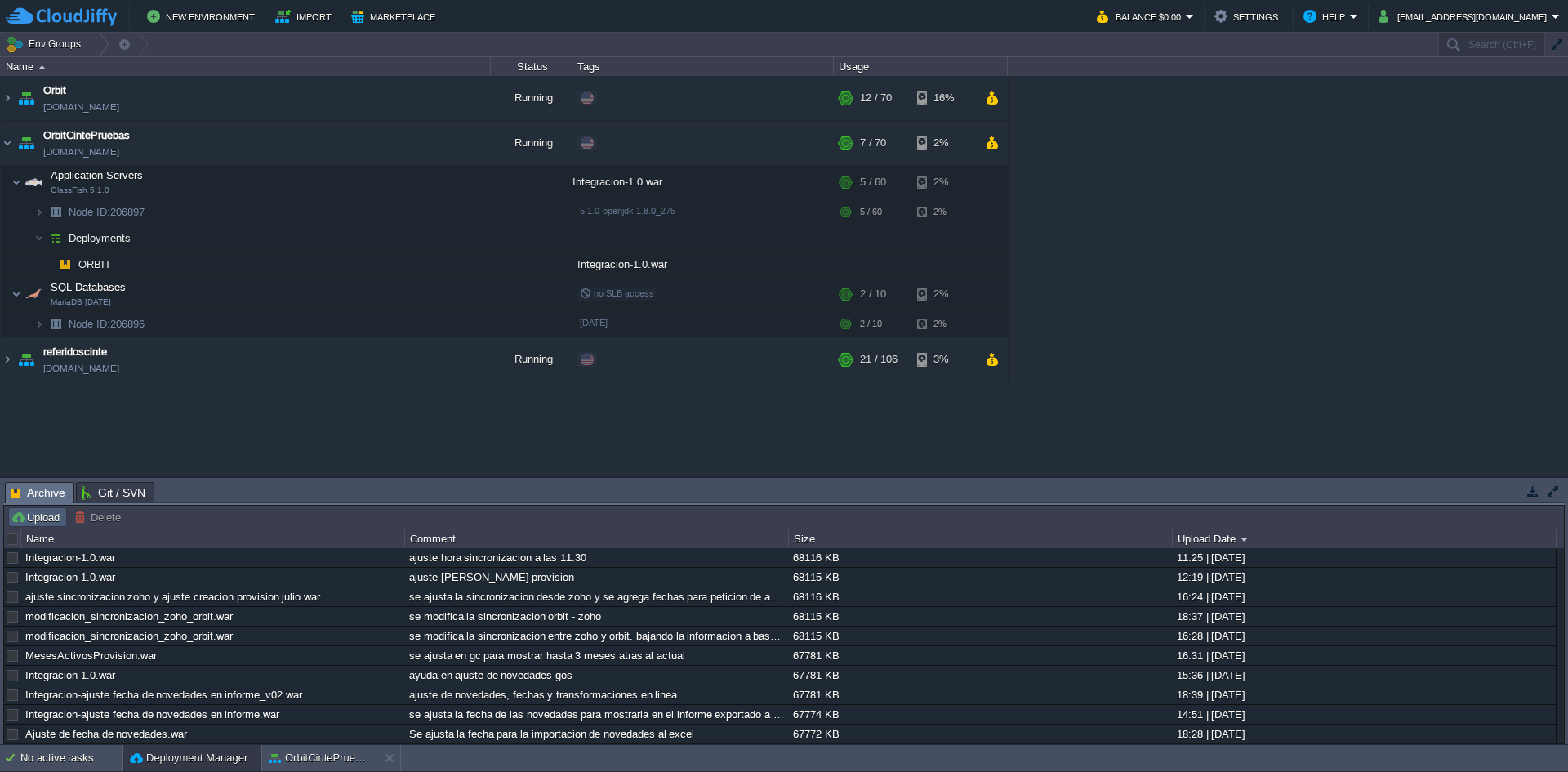
click at [31, 515] on button "Upload" at bounding box center [37, 516] width 54 height 15
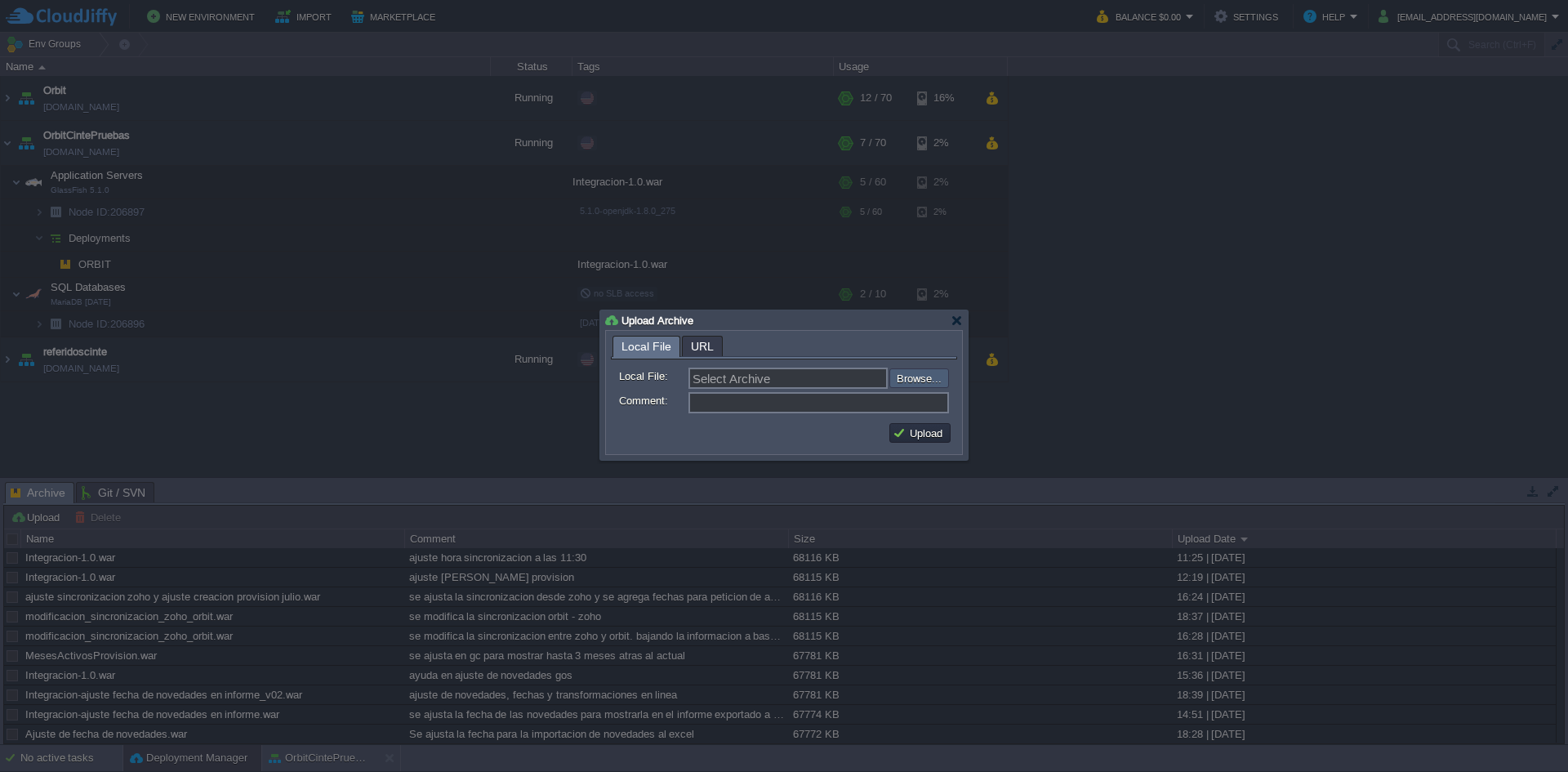
click at [910, 378] on input "file" at bounding box center [845, 378] width 206 height 20
type input "C:\fakepath\Integracion-1.0.war"
type input "Integracion-1.0.war"
type input "ajuste 4 horas entre cada sincronizacion"
click at [937, 427] on button "Upload" at bounding box center [920, 433] width 55 height 15
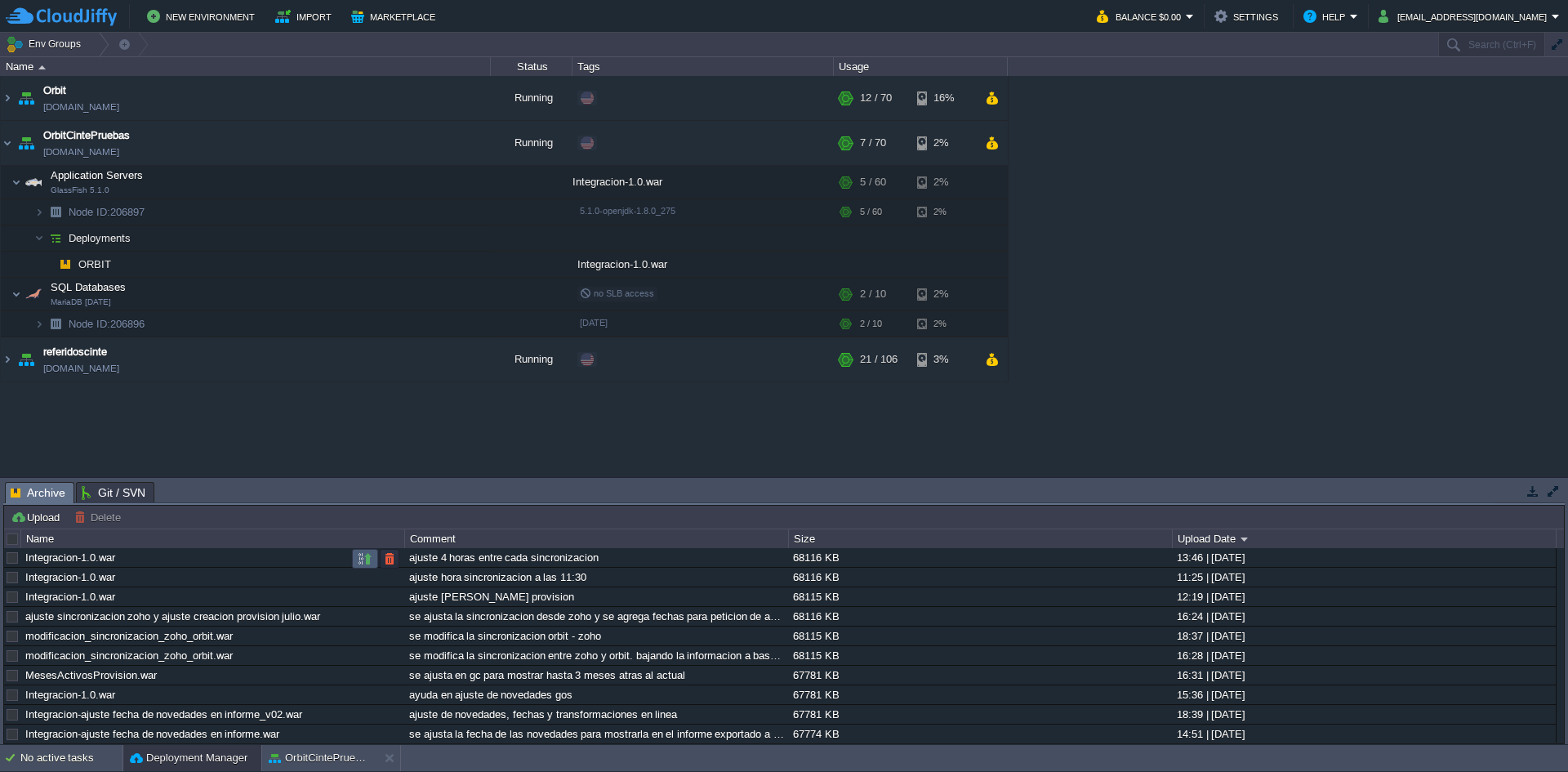
click at [365, 557] on button "button" at bounding box center [365, 558] width 15 height 15
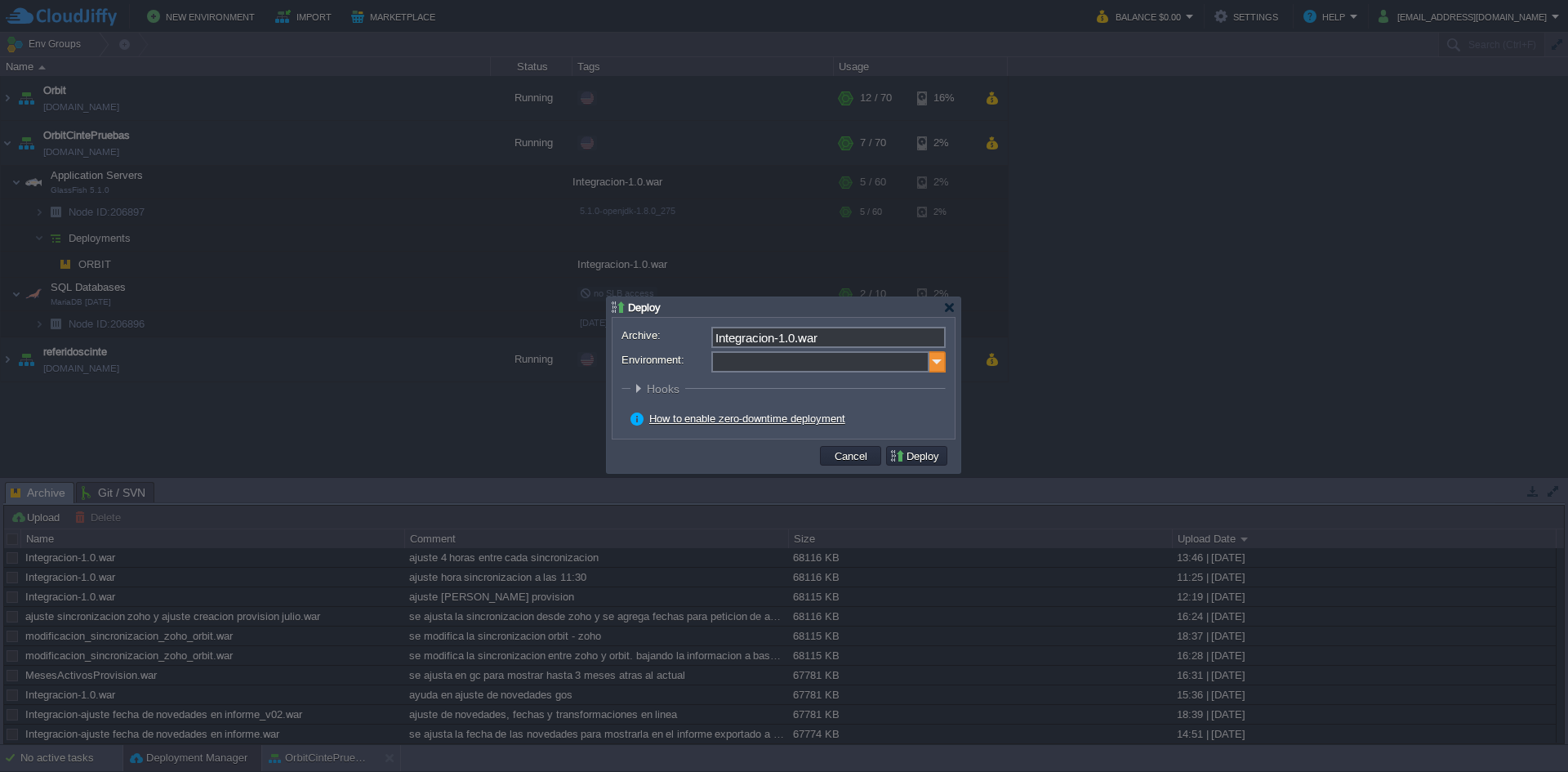
click at [940, 354] on img at bounding box center [938, 361] width 16 height 21
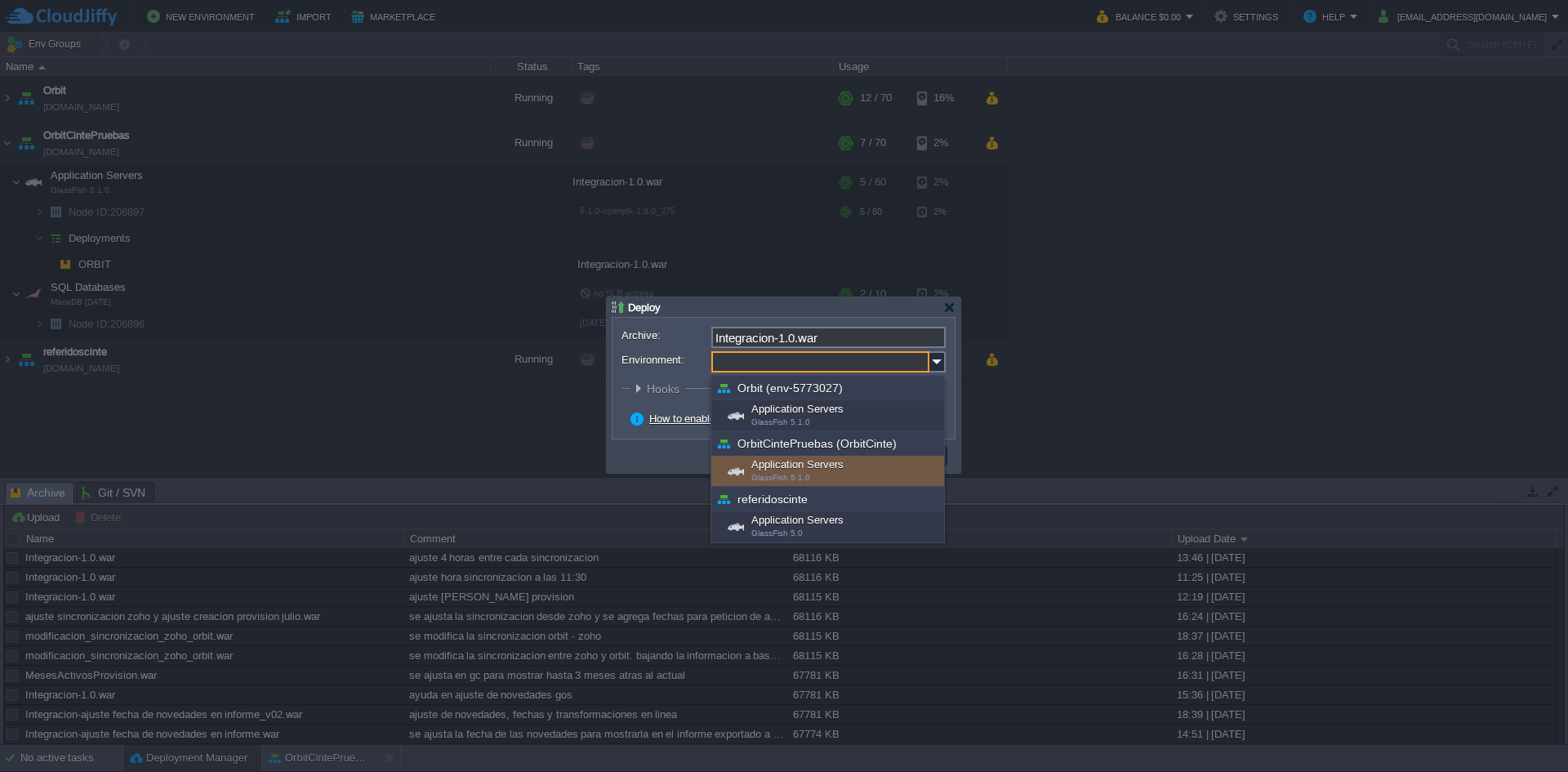
click at [751, 471] on div "Application Servers GlassFish 5.1.0" at bounding box center [828, 471] width 233 height 31
type input "Application Servers (OrbitCintePruebas (OrbitCinte))"
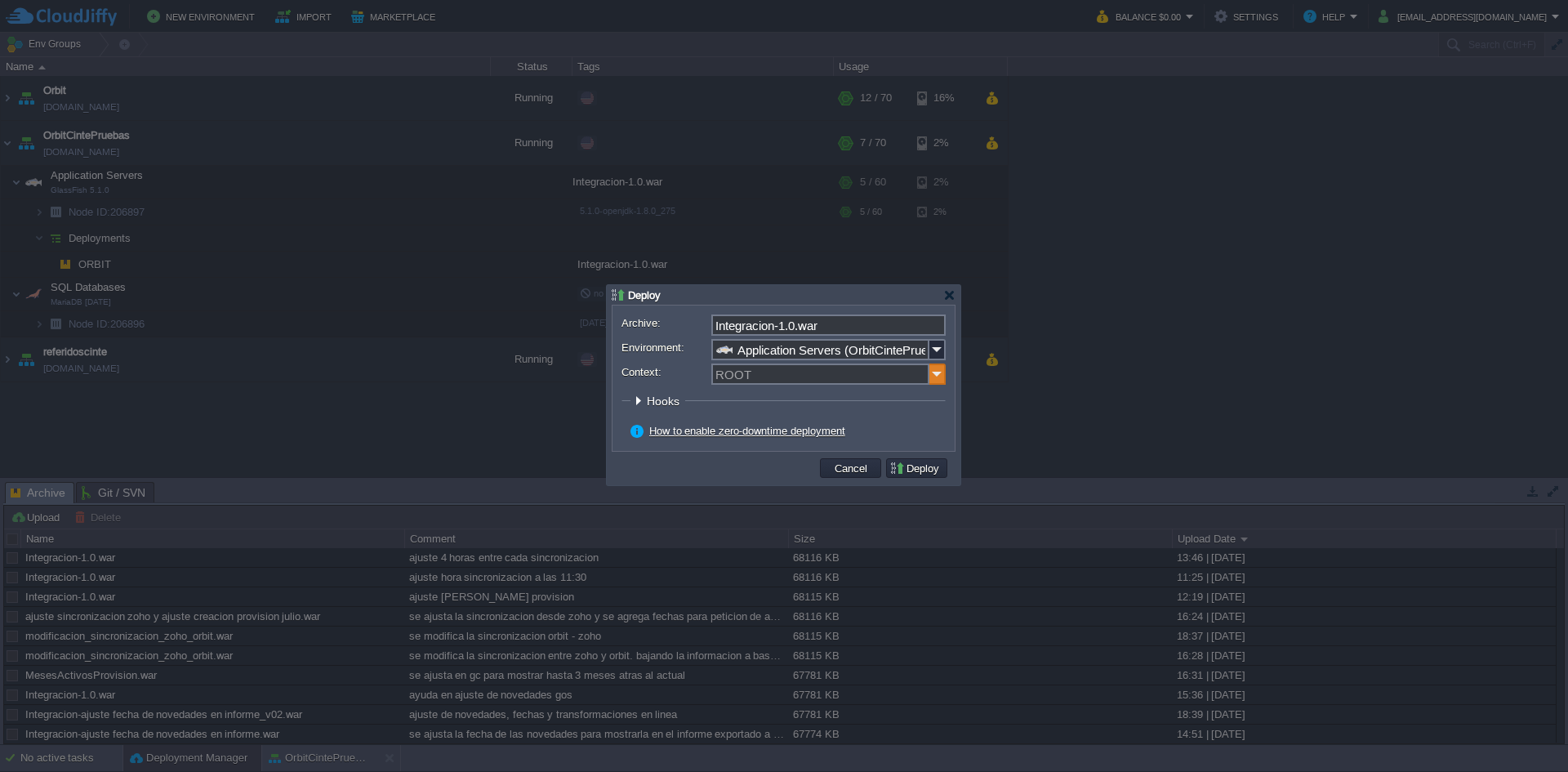
click at [933, 381] on img at bounding box center [938, 374] width 16 height 21
click at [790, 396] on div "ORBIT" at bounding box center [829, 398] width 231 height 22
type input "ORBIT"
click at [912, 472] on button "Deploy" at bounding box center [917, 468] width 55 height 15
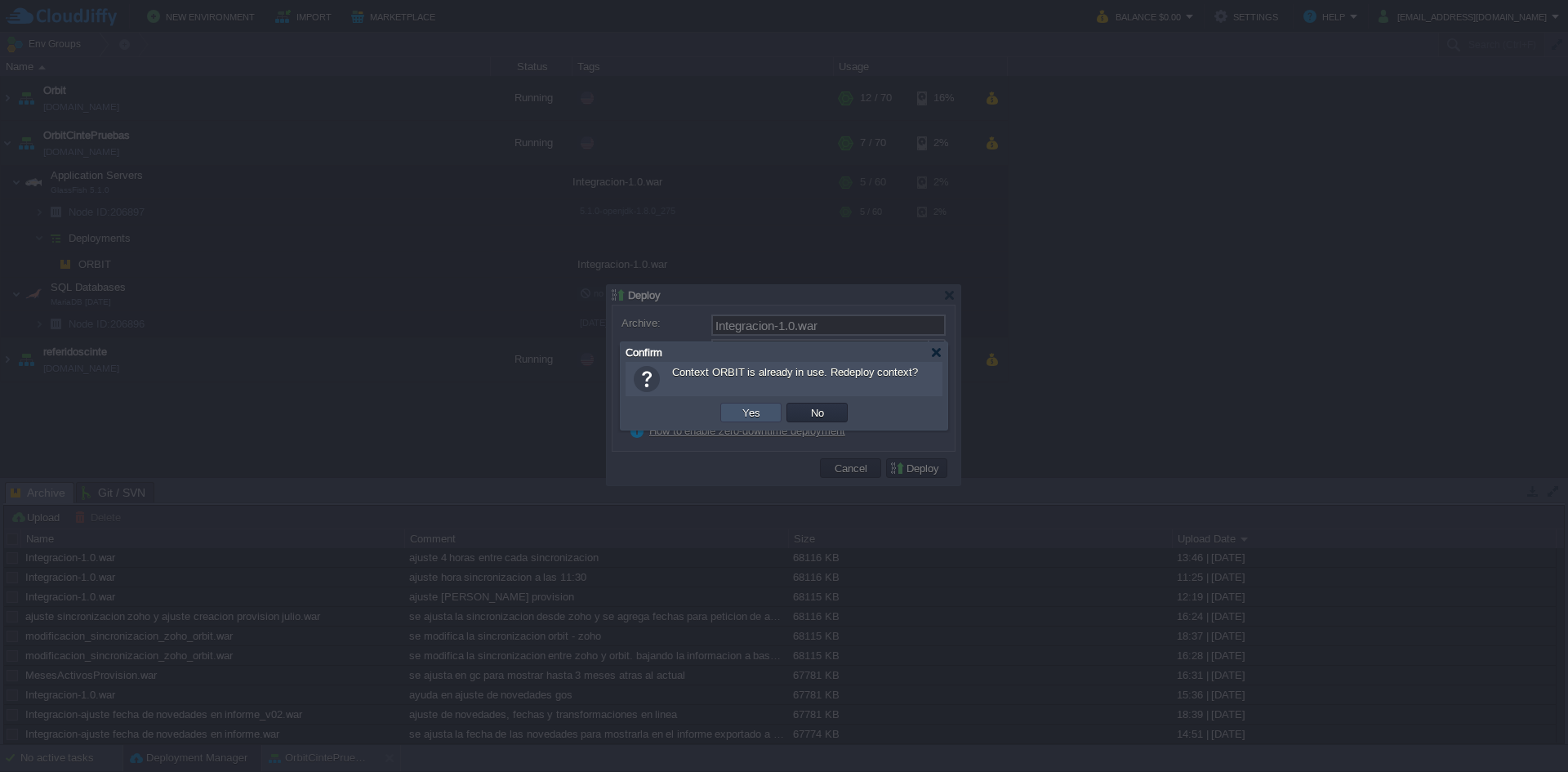
click at [753, 408] on button "Yes" at bounding box center [751, 412] width 28 height 15
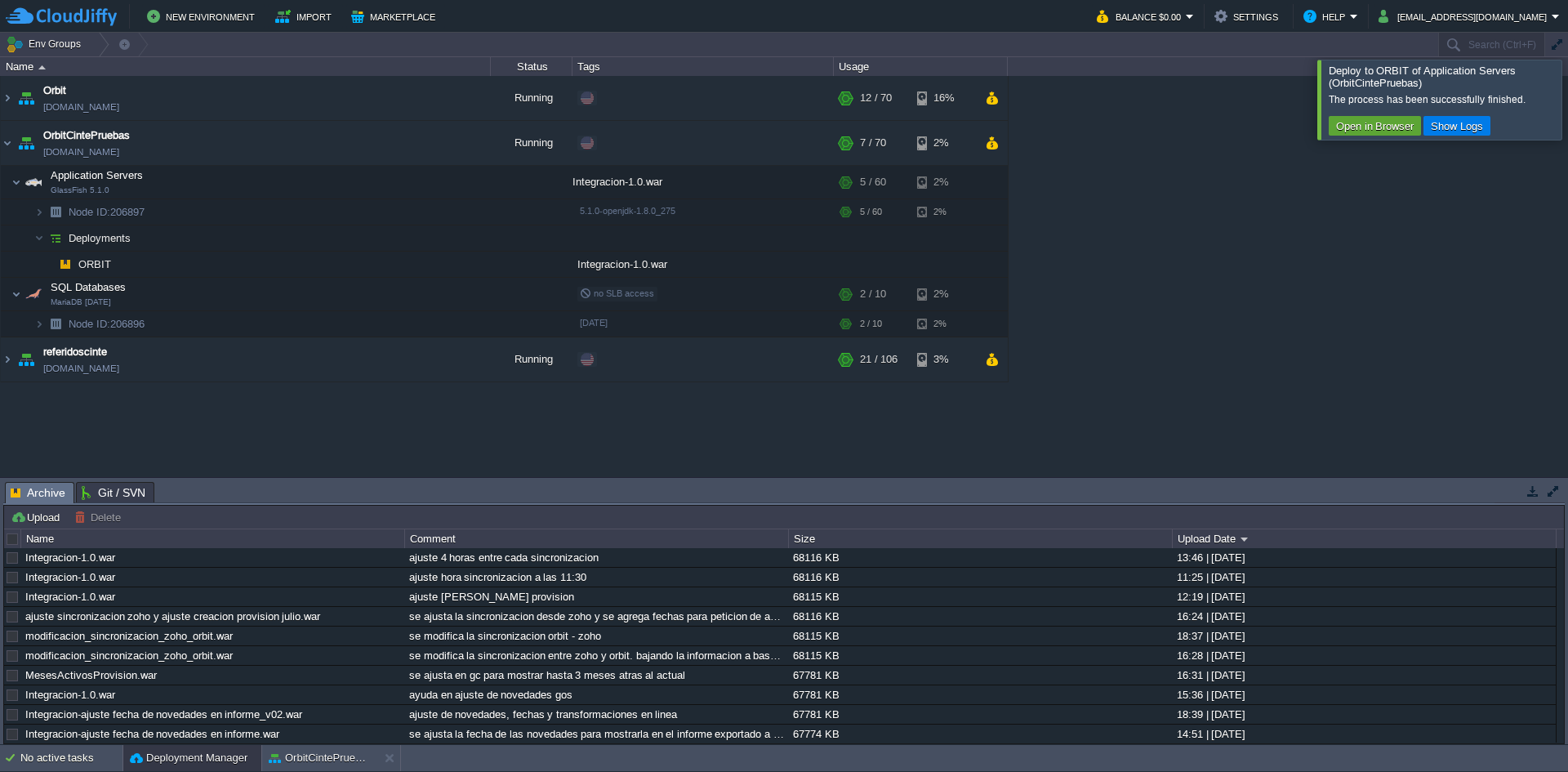
click at [1568, 98] on div at bounding box center [1588, 99] width 0 height 79
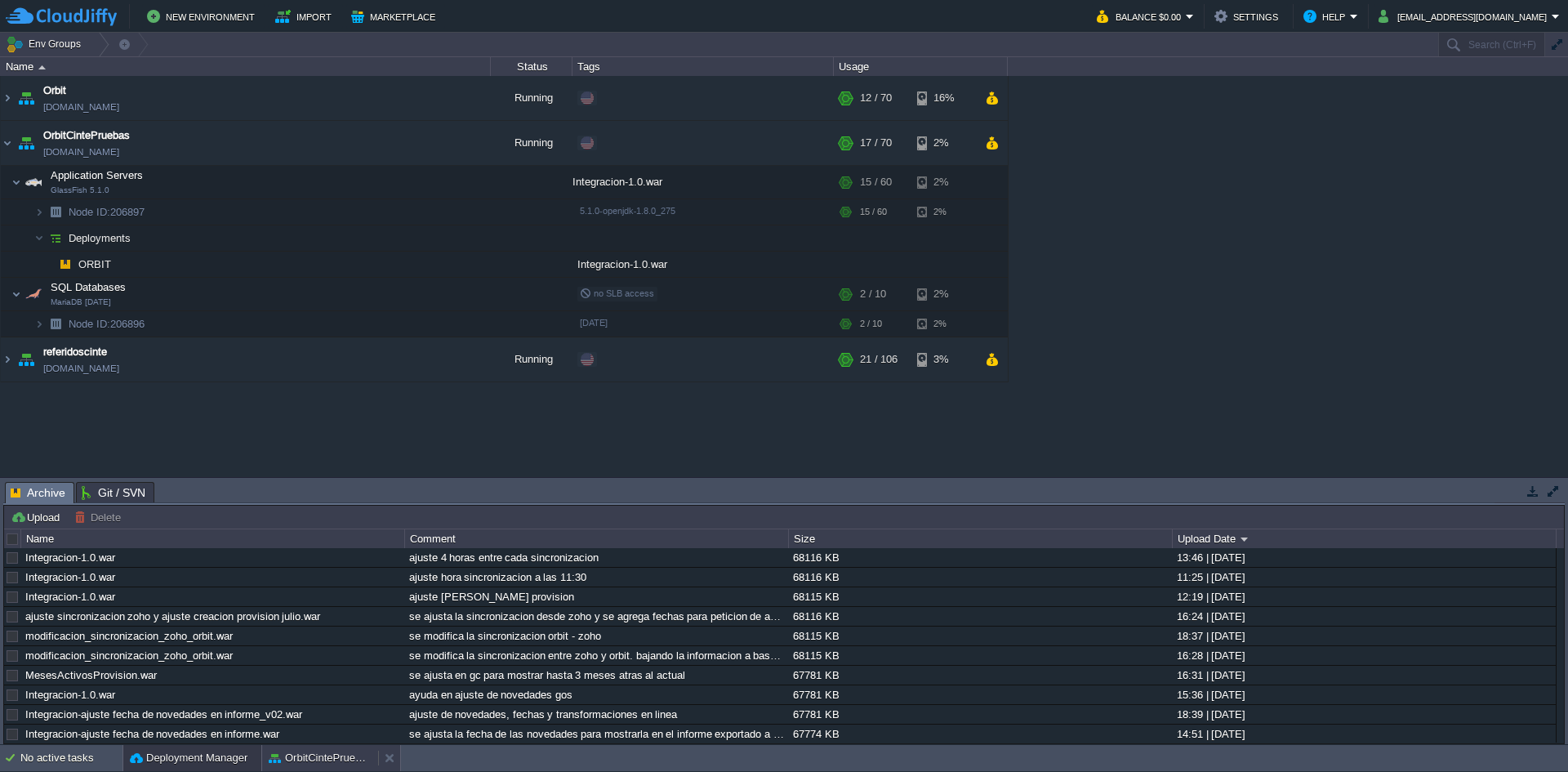
click at [320, 762] on button "OrbitCintePruebas" at bounding box center [319, 758] width 103 height 16
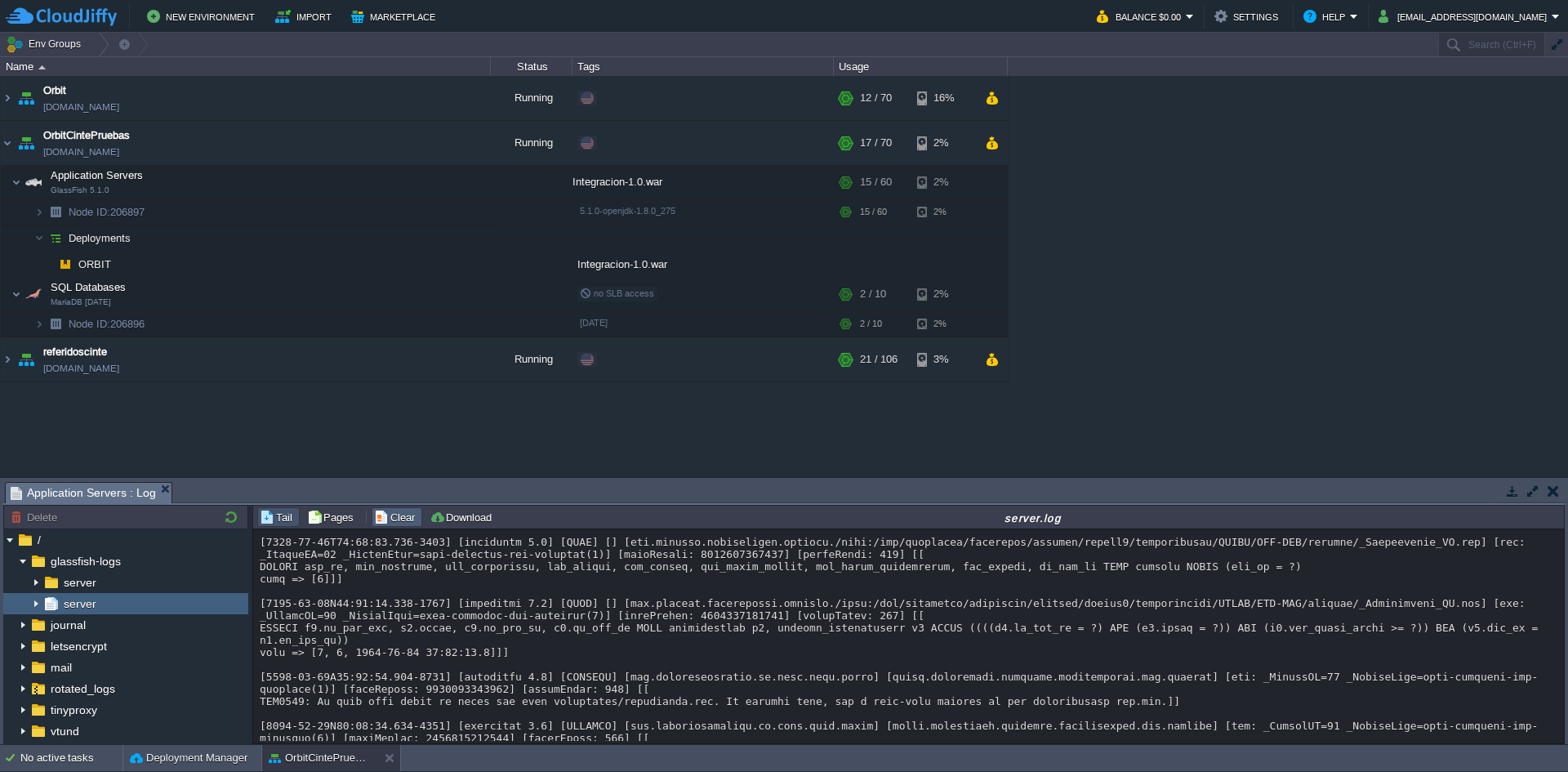
click at [381, 511] on button "Clear" at bounding box center [397, 516] width 45 height 15
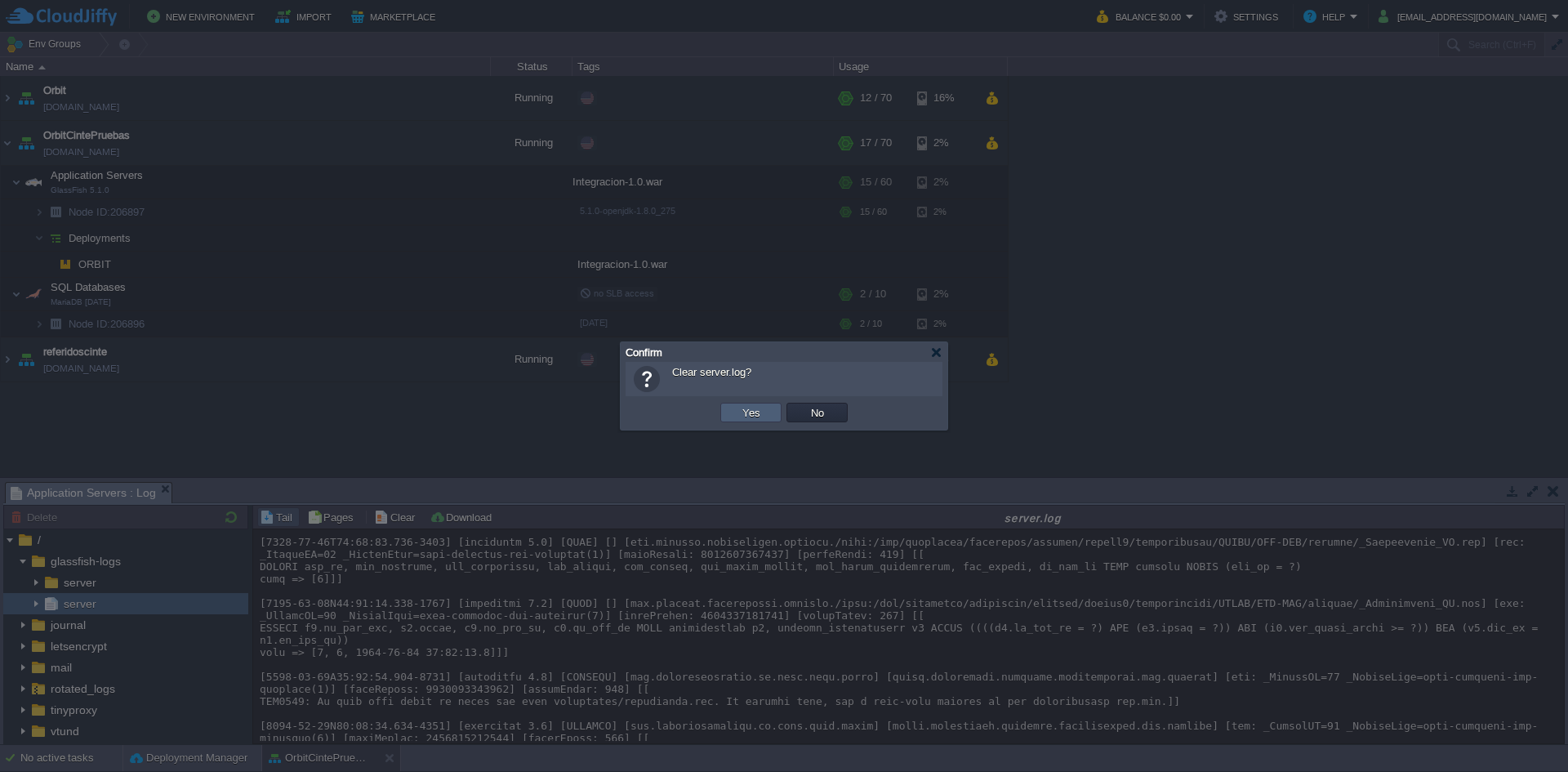
click at [752, 404] on td "Yes" at bounding box center [750, 413] width 61 height 20
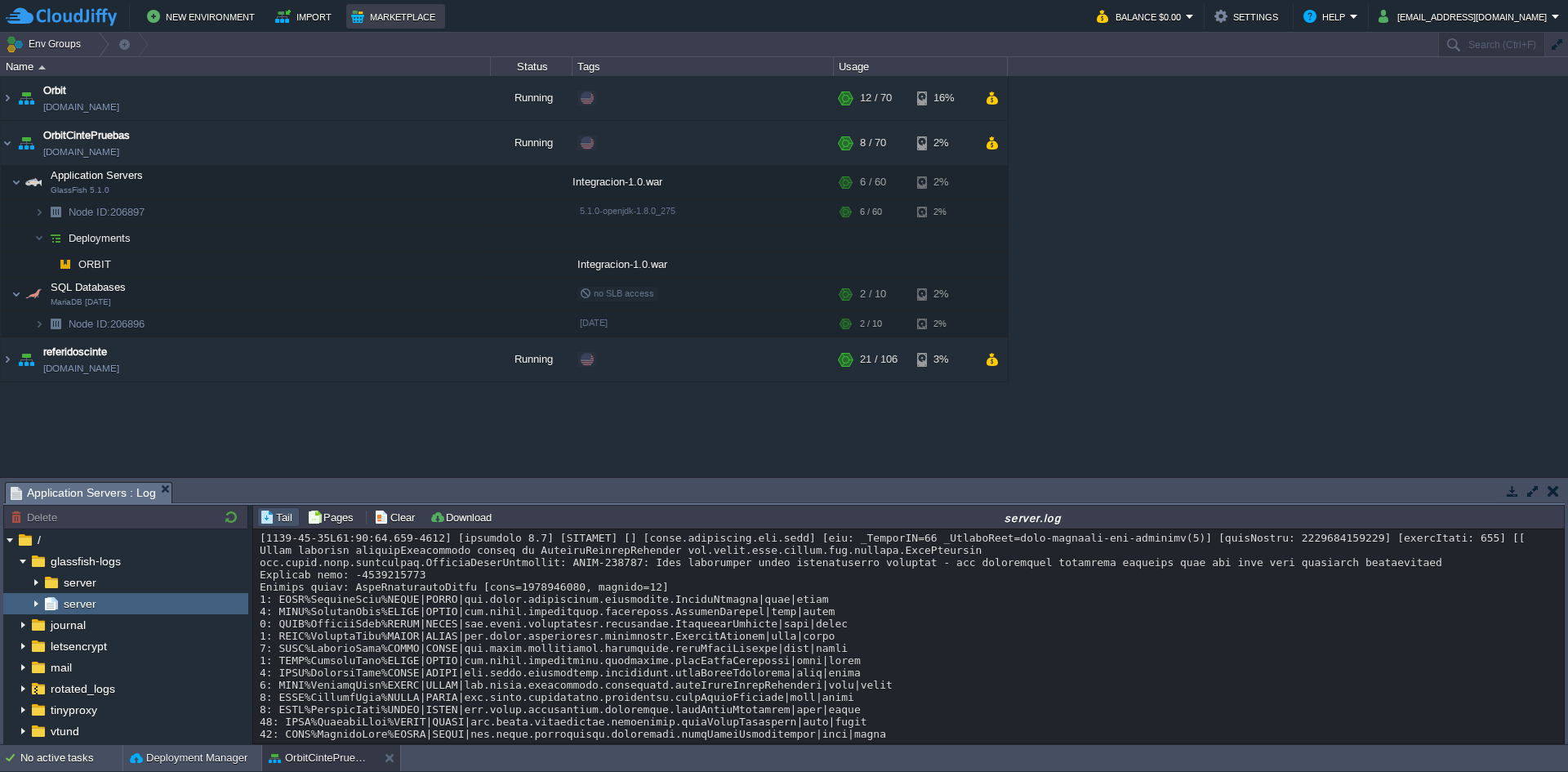
scroll to position [7248, 0]
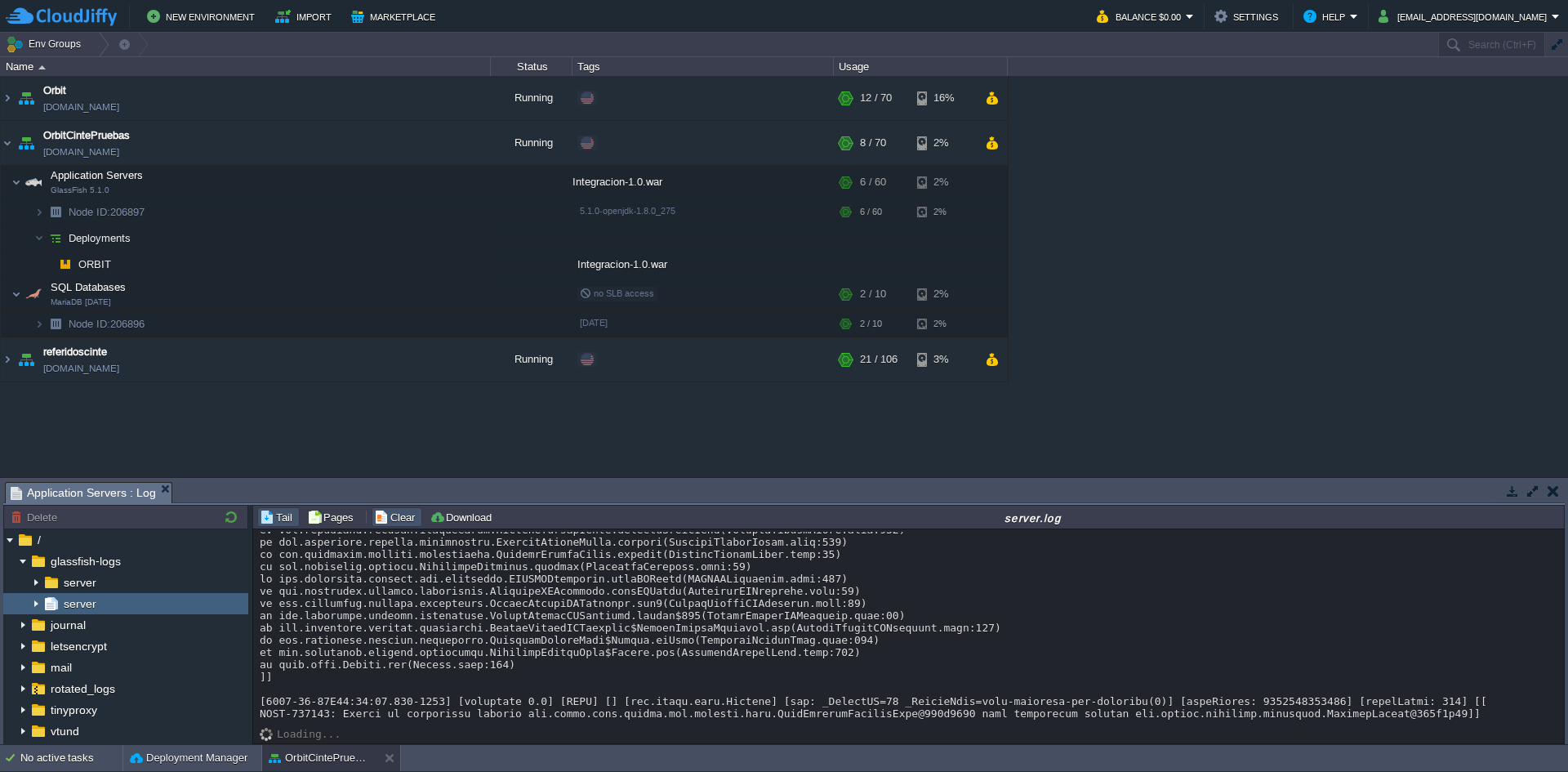
click at [389, 519] on button "Clear" at bounding box center [397, 516] width 45 height 15
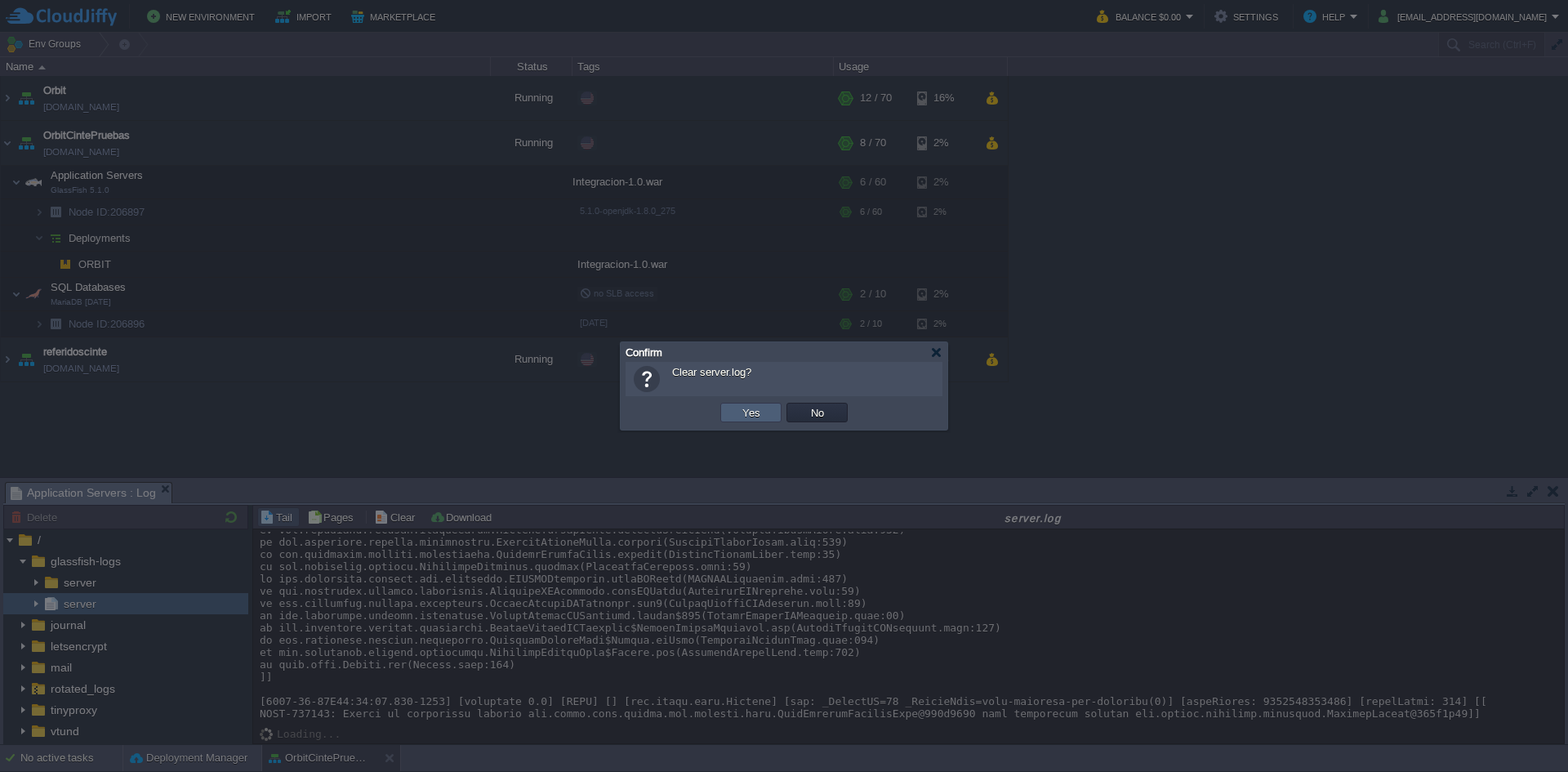
click at [739, 408] on button "Yes" at bounding box center [751, 412] width 28 height 15
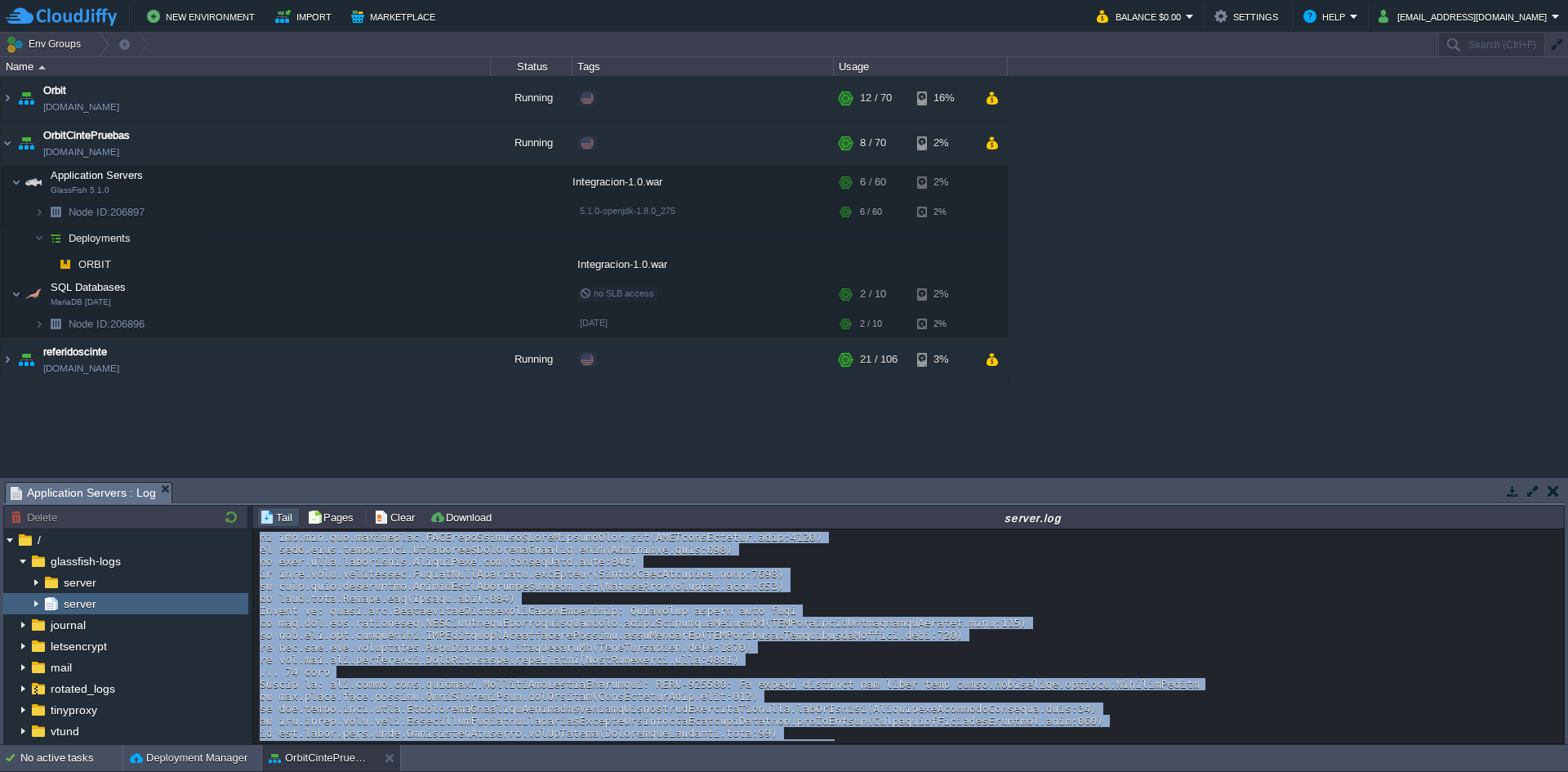
scroll to position [33502, 0]
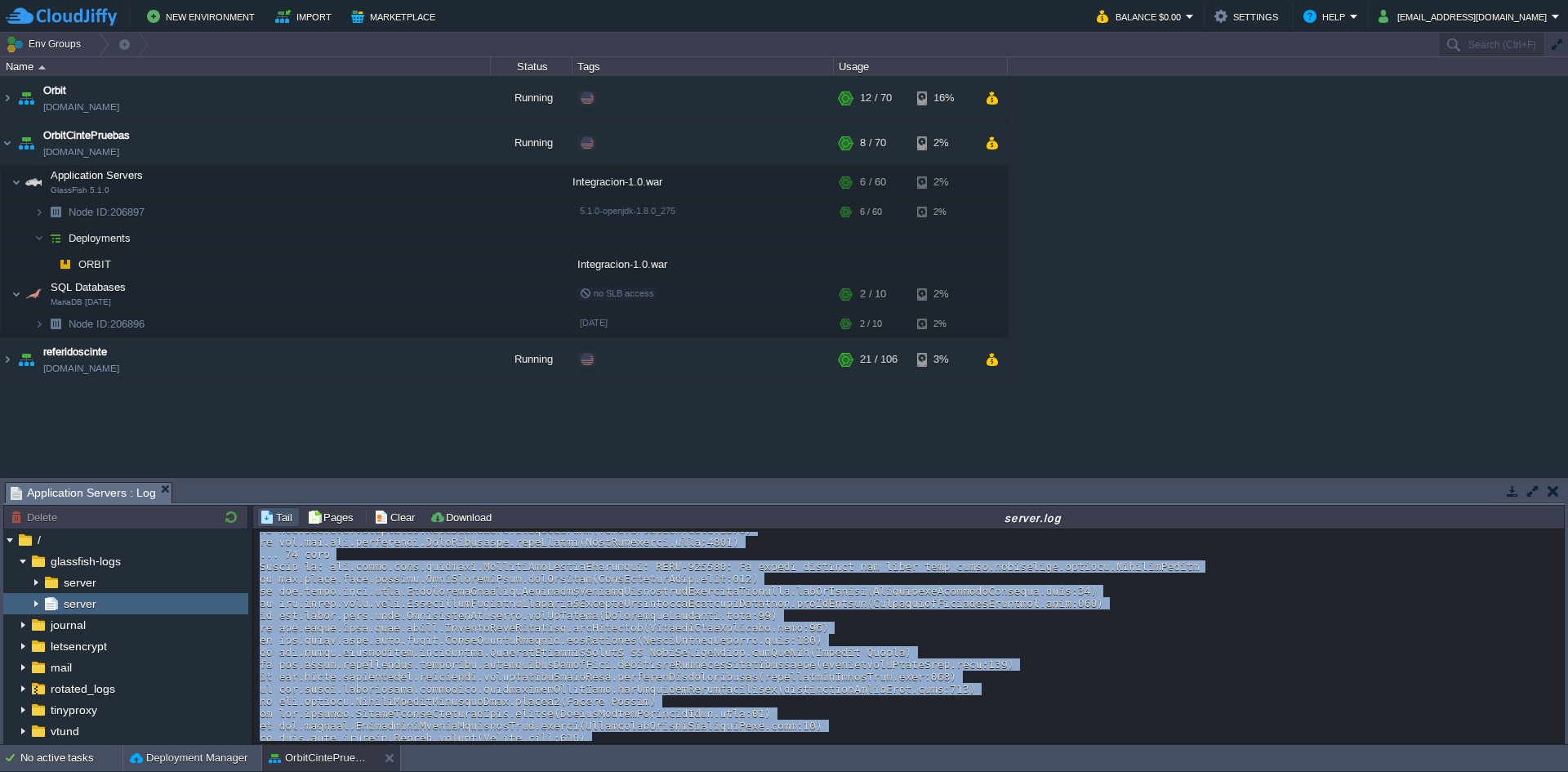
drag, startPoint x: 260, startPoint y: 630, endPoint x: 938, endPoint y: 711, distance: 682.8
copy div "[[DATE]T13:51:03.214-0500] [glassfish 5.1] [WARNING] [AS-EJB-00056] [javax.ente…"
click at [198, 747] on div "Deployment Manager" at bounding box center [193, 757] width 138 height 26
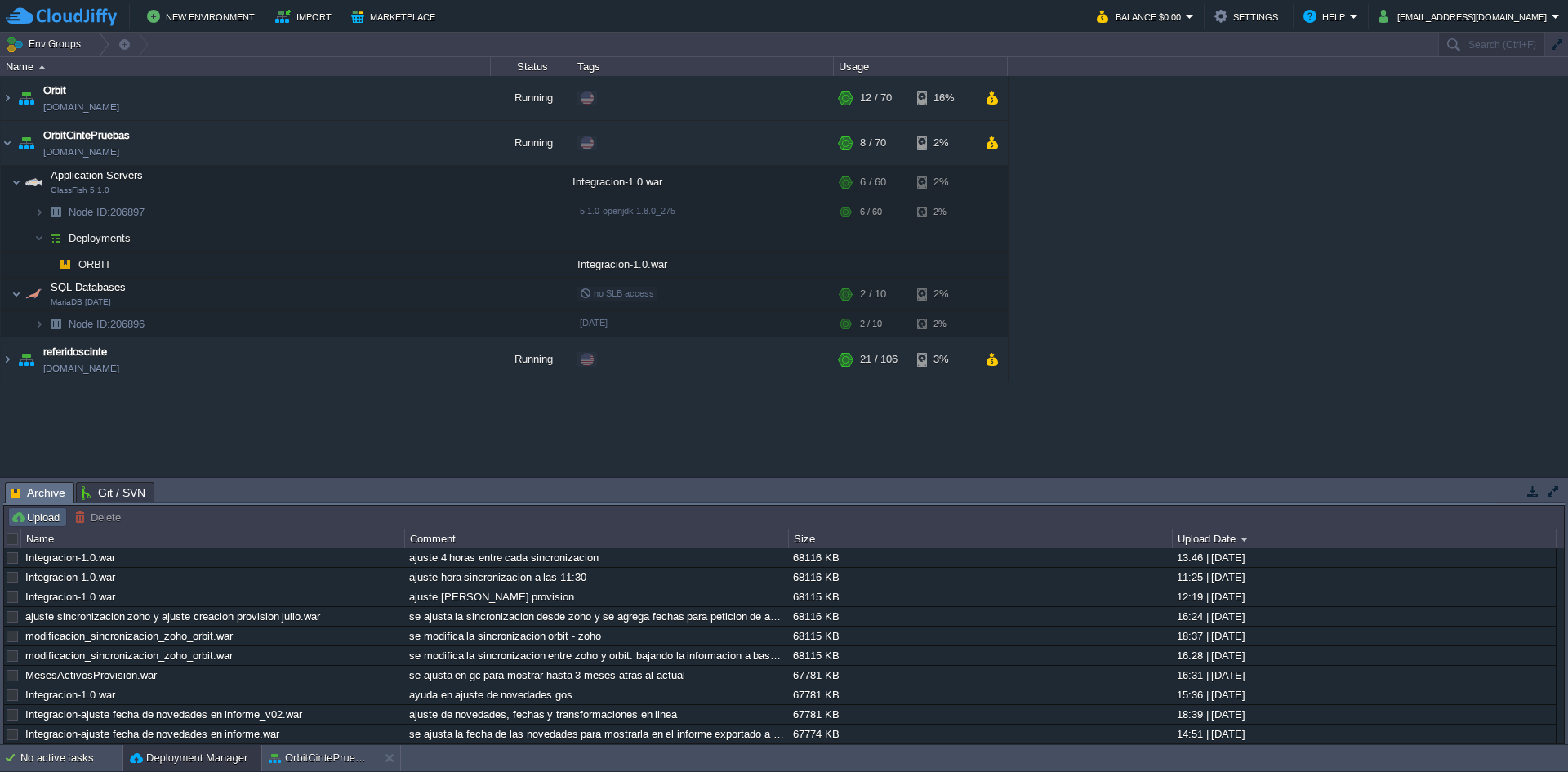
click at [49, 512] on button "Upload" at bounding box center [37, 516] width 54 height 15
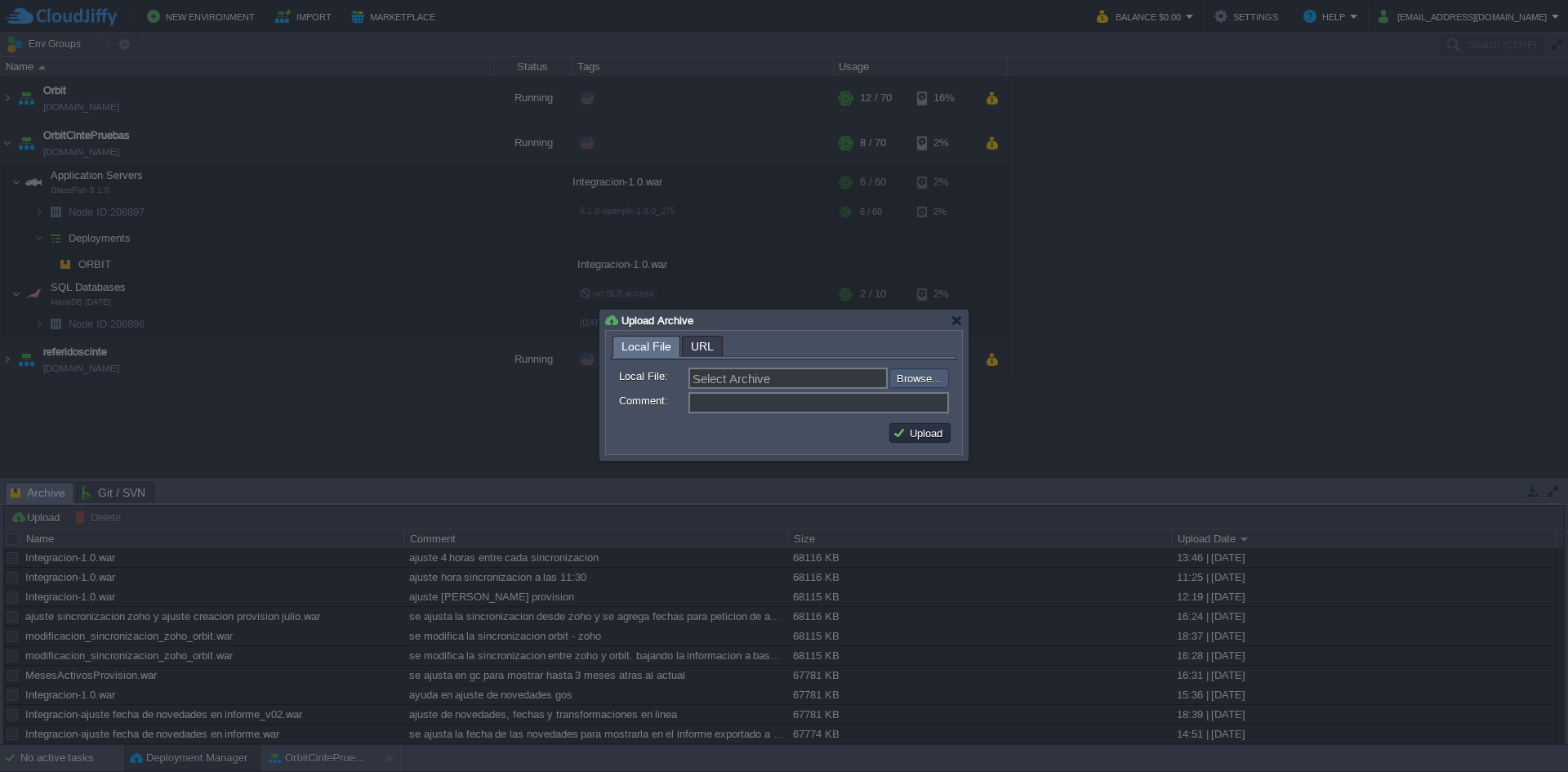
click at [928, 383] on input "file" at bounding box center [845, 378] width 206 height 20
type input "C:\fakepath\Integracion-1.0.war"
type input "Integracion-1.0.war"
click at [805, 400] on input "Comment:" at bounding box center [819, 402] width 261 height 21
click at [735, 404] on input "ajuste 4horas entre sincronizacion" at bounding box center [819, 402] width 261 height 21
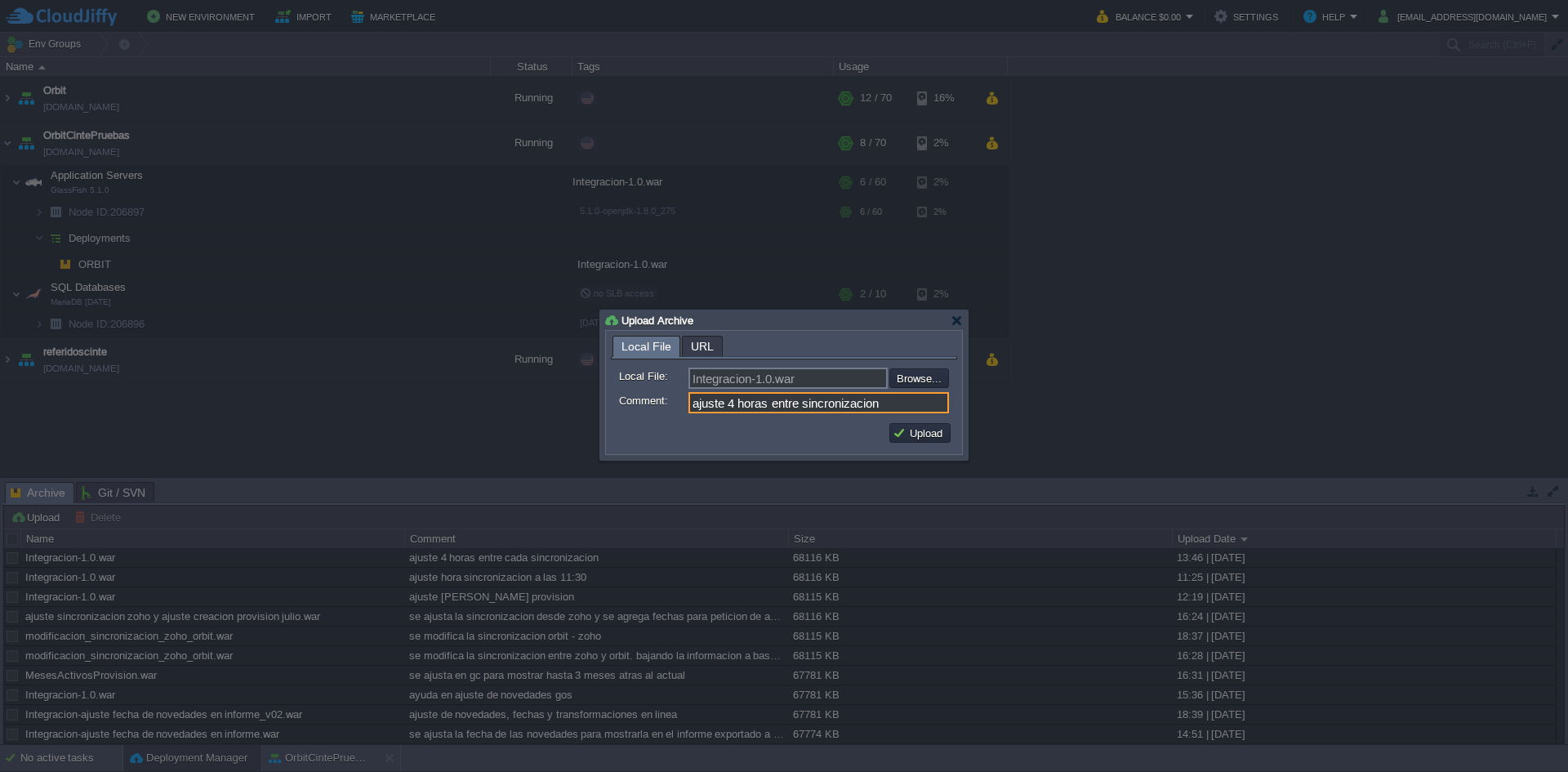
type input "ajuste 4 horas entre sincronizacion"
click at [914, 429] on button "Upload" at bounding box center [920, 433] width 55 height 15
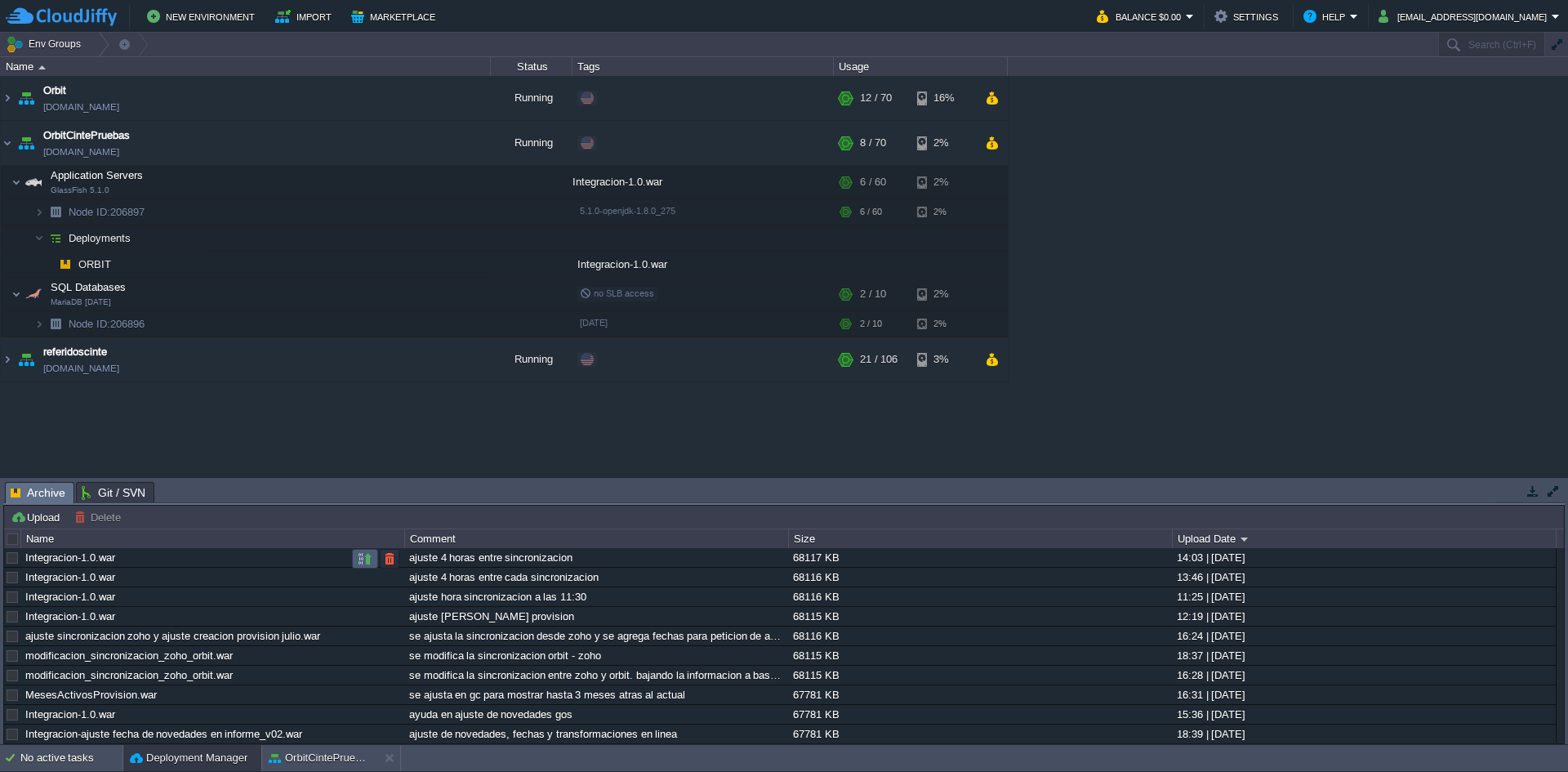
click at [357, 560] on td at bounding box center [365, 559] width 26 height 20
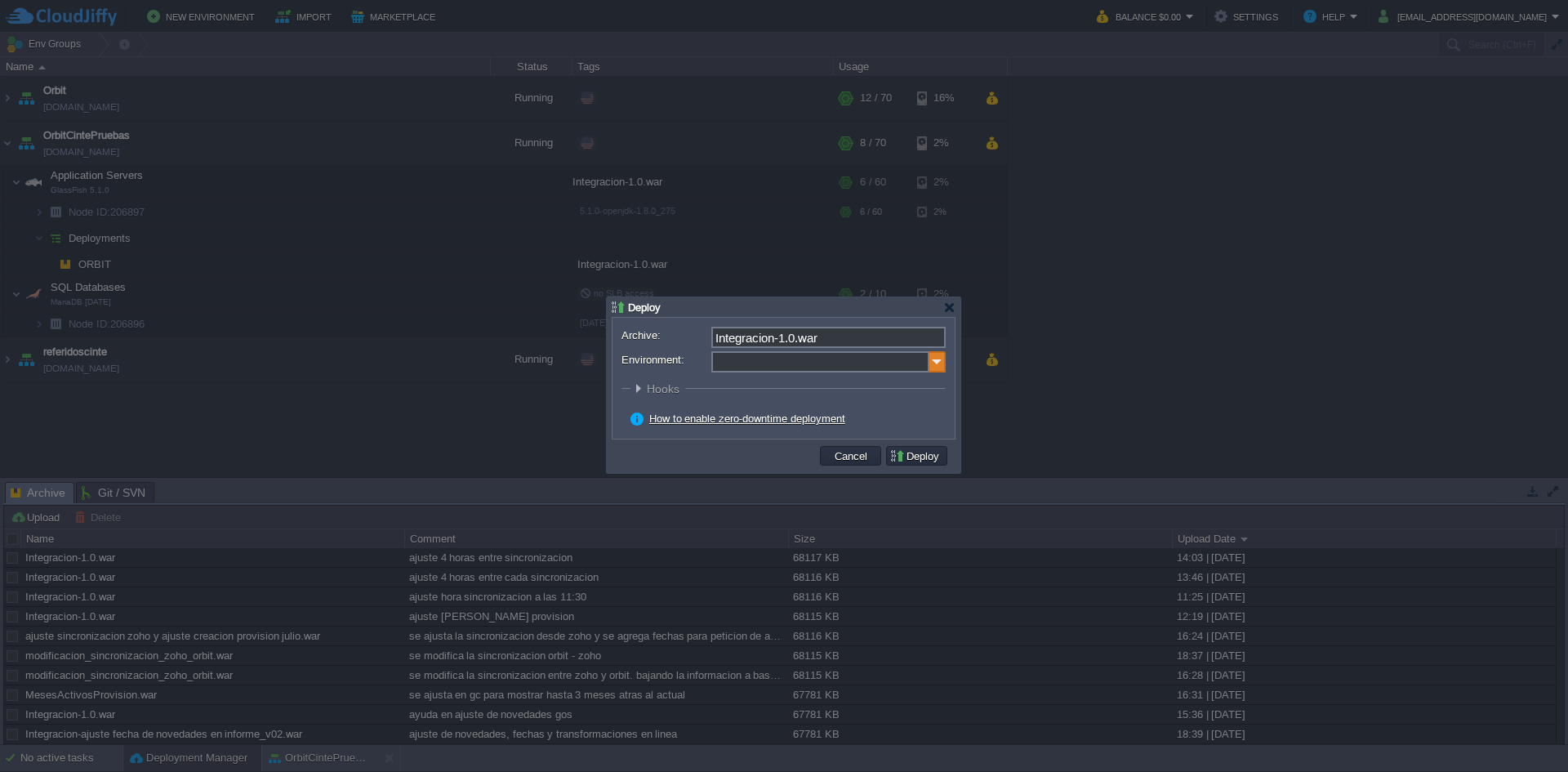
click at [939, 366] on img at bounding box center [938, 361] width 16 height 21
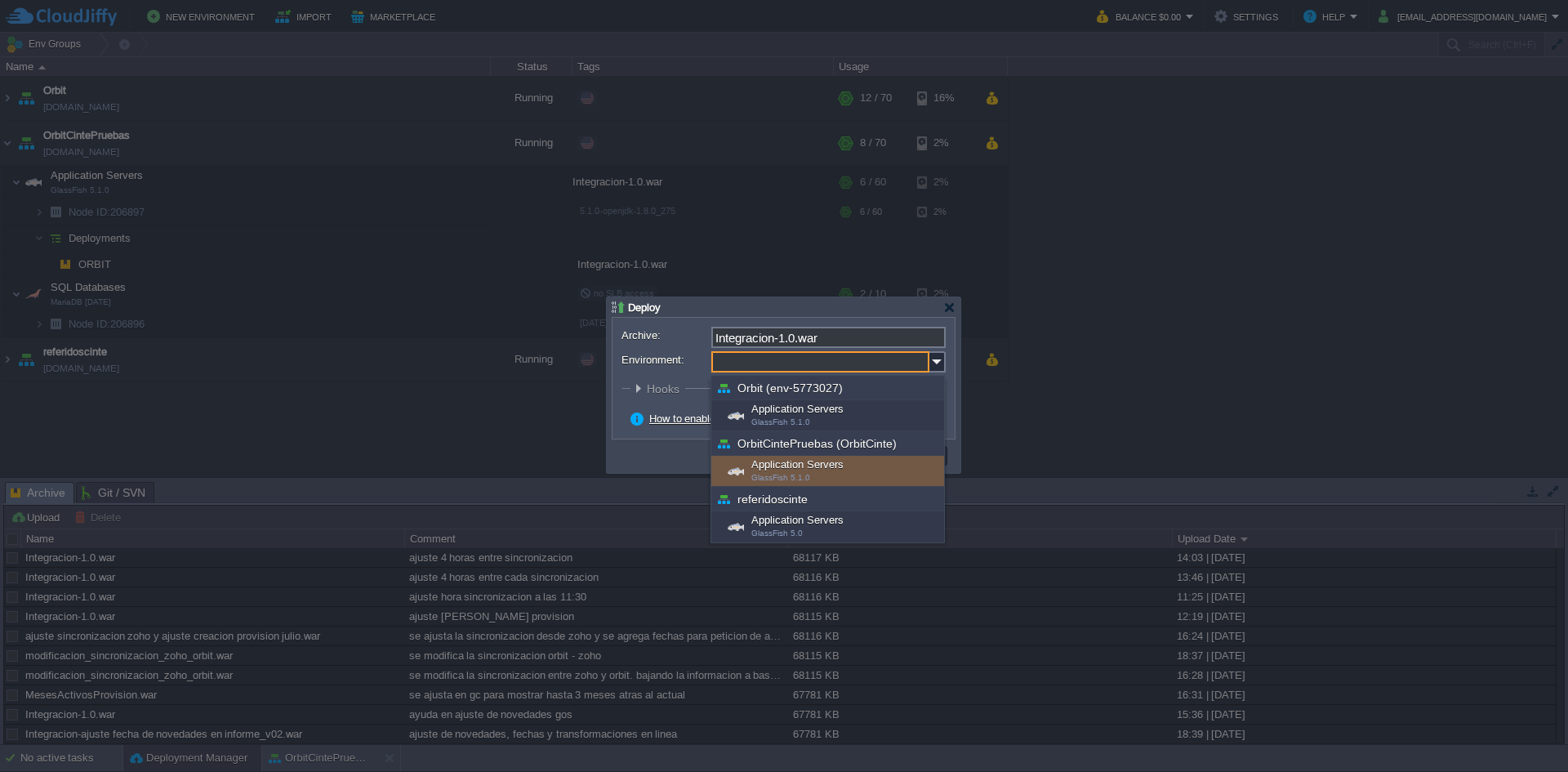
click at [794, 466] on div "Application Servers GlassFish 5.1.0" at bounding box center [828, 471] width 233 height 31
type input "Application Servers (OrbitCintePruebas (OrbitCinte))"
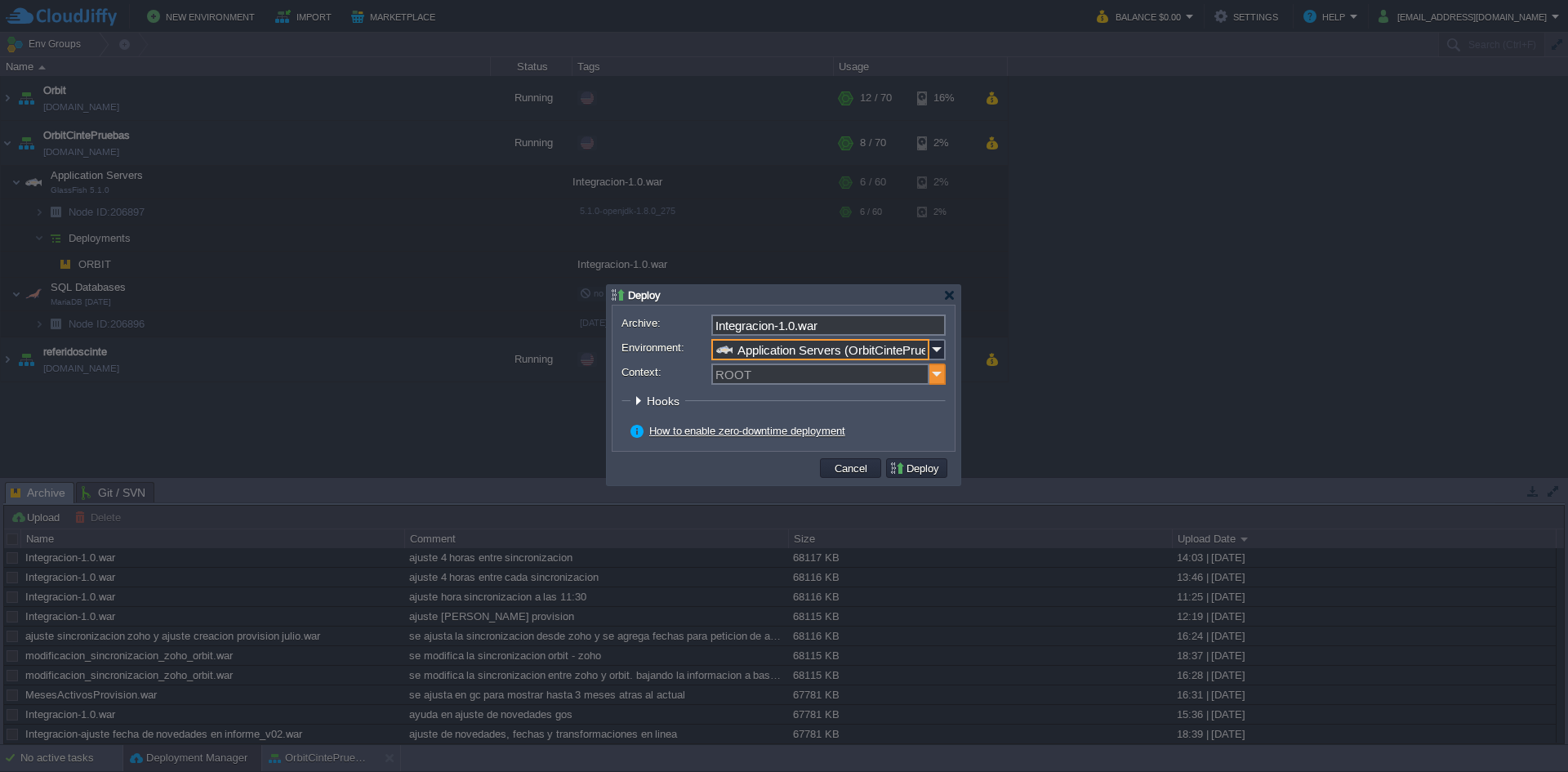
click at [933, 376] on img at bounding box center [938, 374] width 16 height 21
click at [729, 397] on div "ORBIT" at bounding box center [829, 398] width 231 height 22
type input "ORBIT"
click at [934, 346] on img at bounding box center [938, 349] width 16 height 21
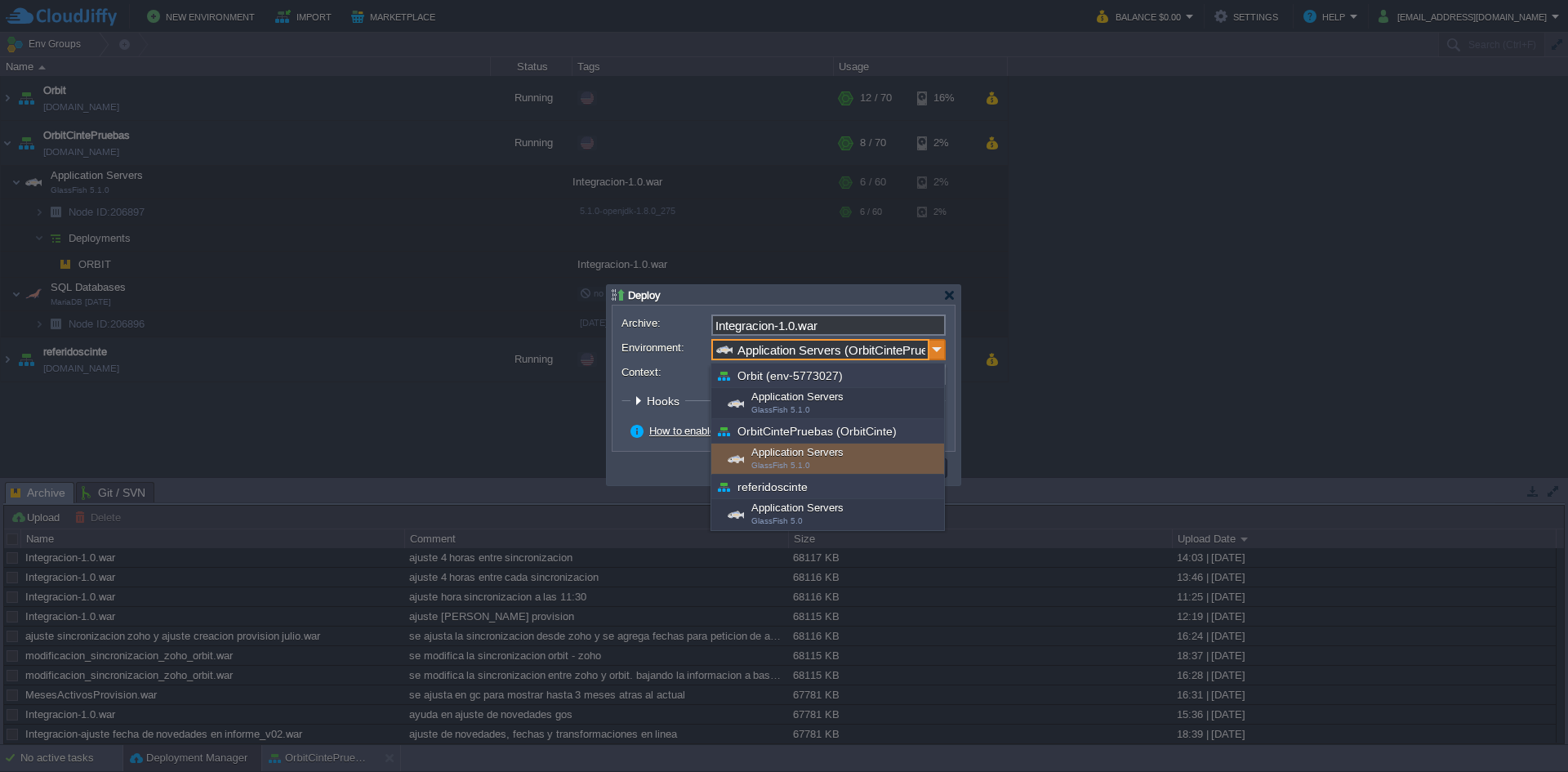
click at [934, 346] on img at bounding box center [938, 349] width 16 height 21
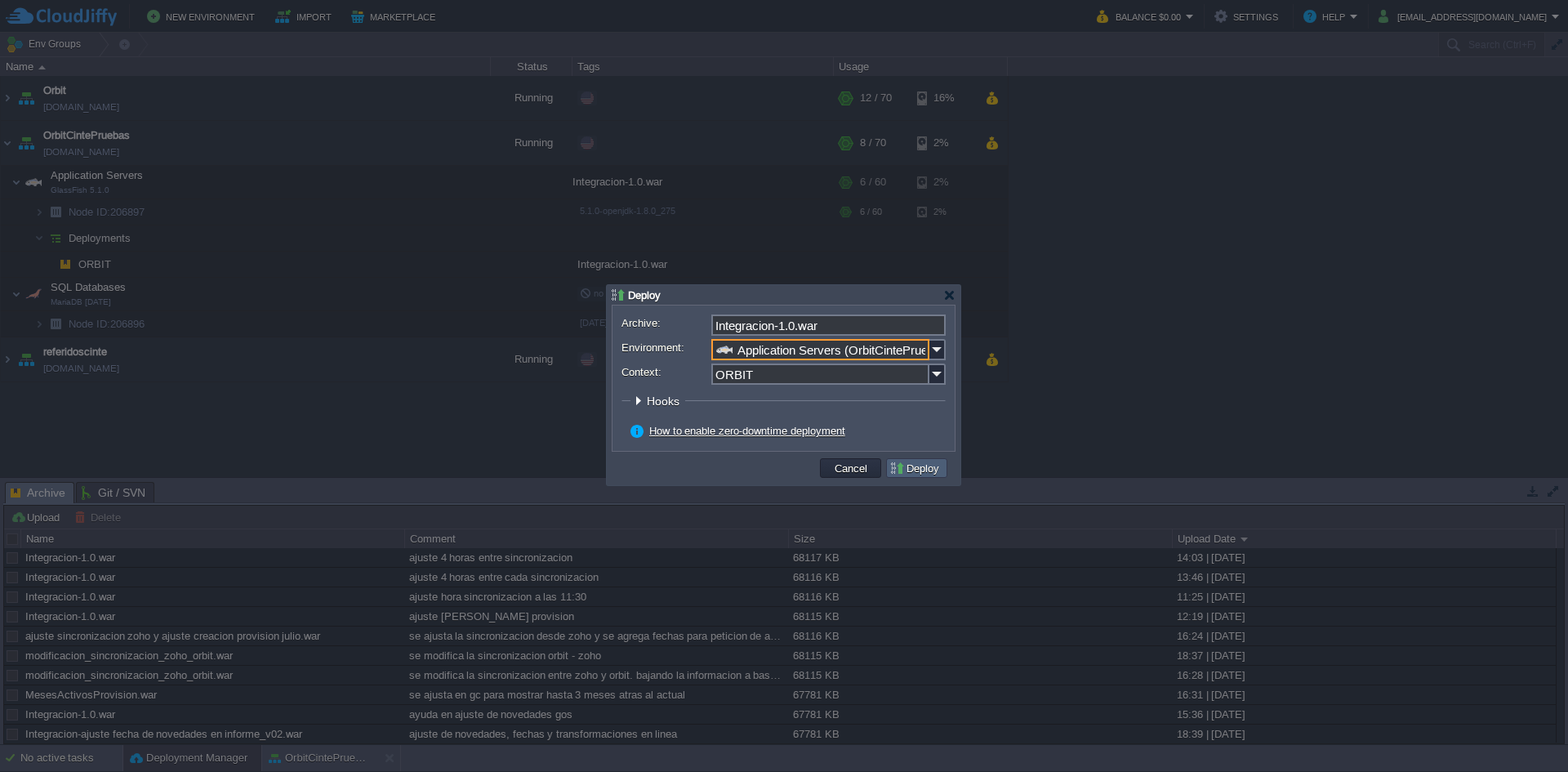
click at [914, 463] on button "Deploy" at bounding box center [917, 468] width 55 height 15
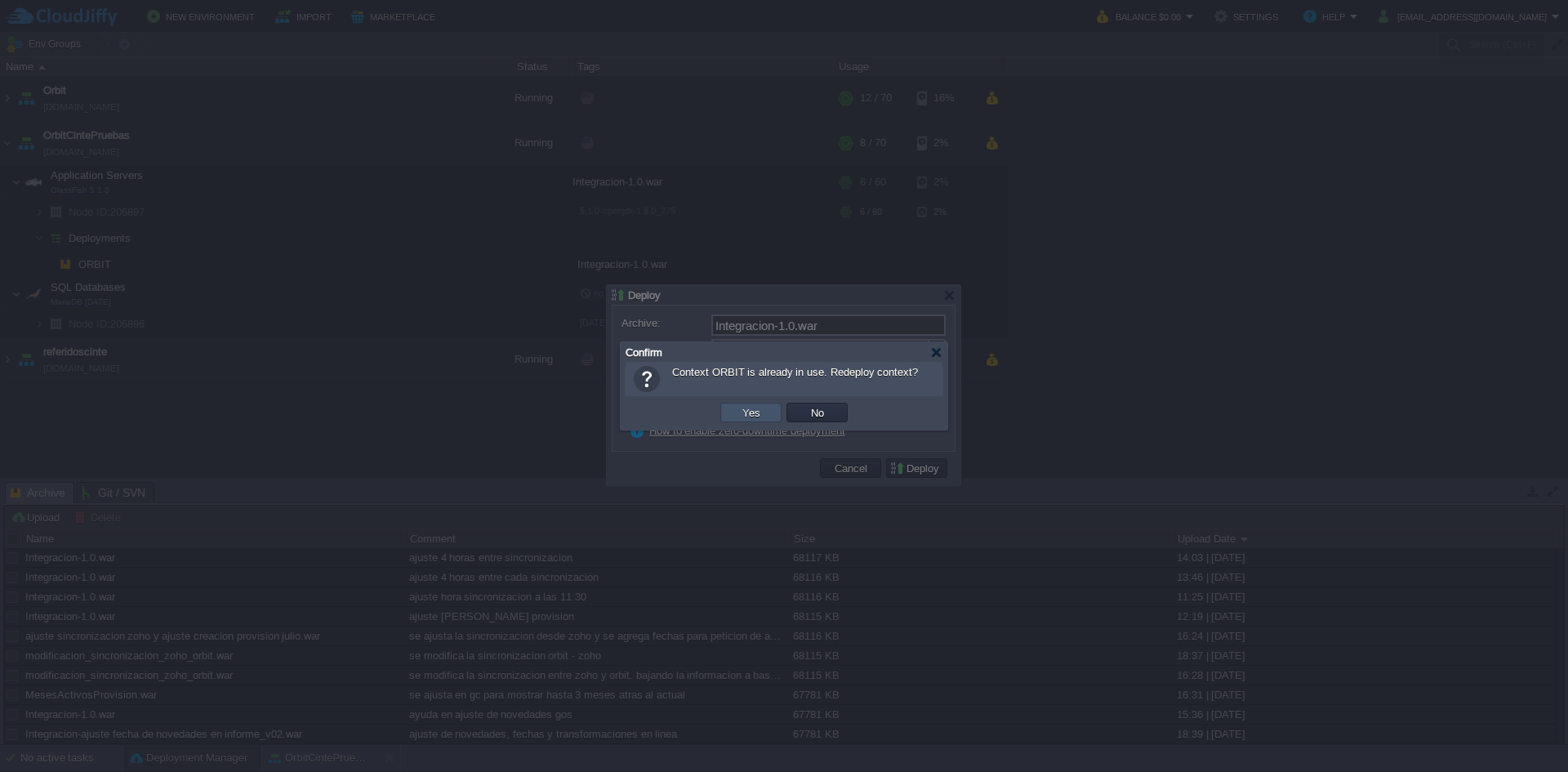
click at [742, 407] on button "Yes" at bounding box center [751, 412] width 28 height 15
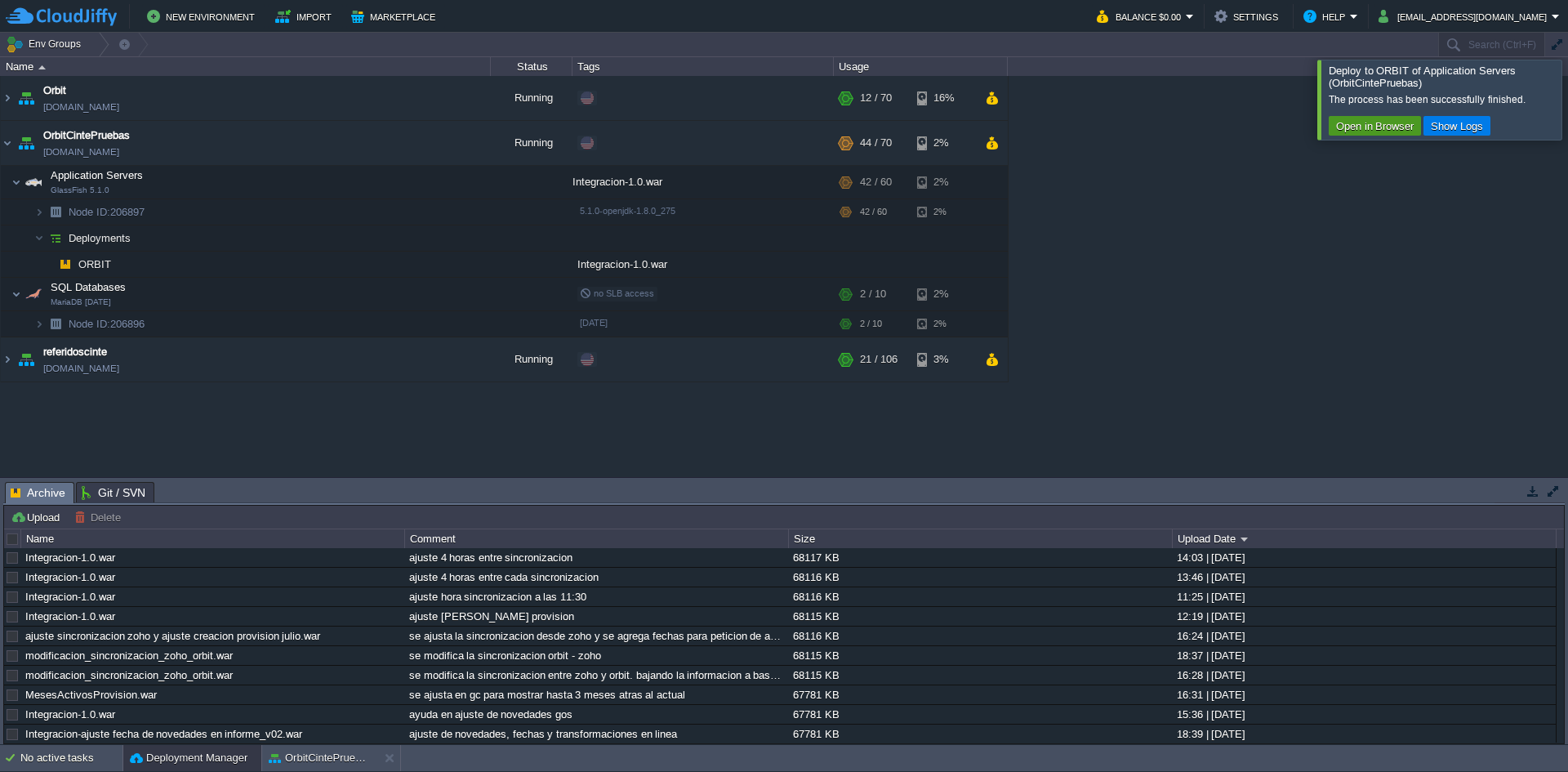
click at [1363, 123] on button "Open in Browser" at bounding box center [1375, 125] width 87 height 15
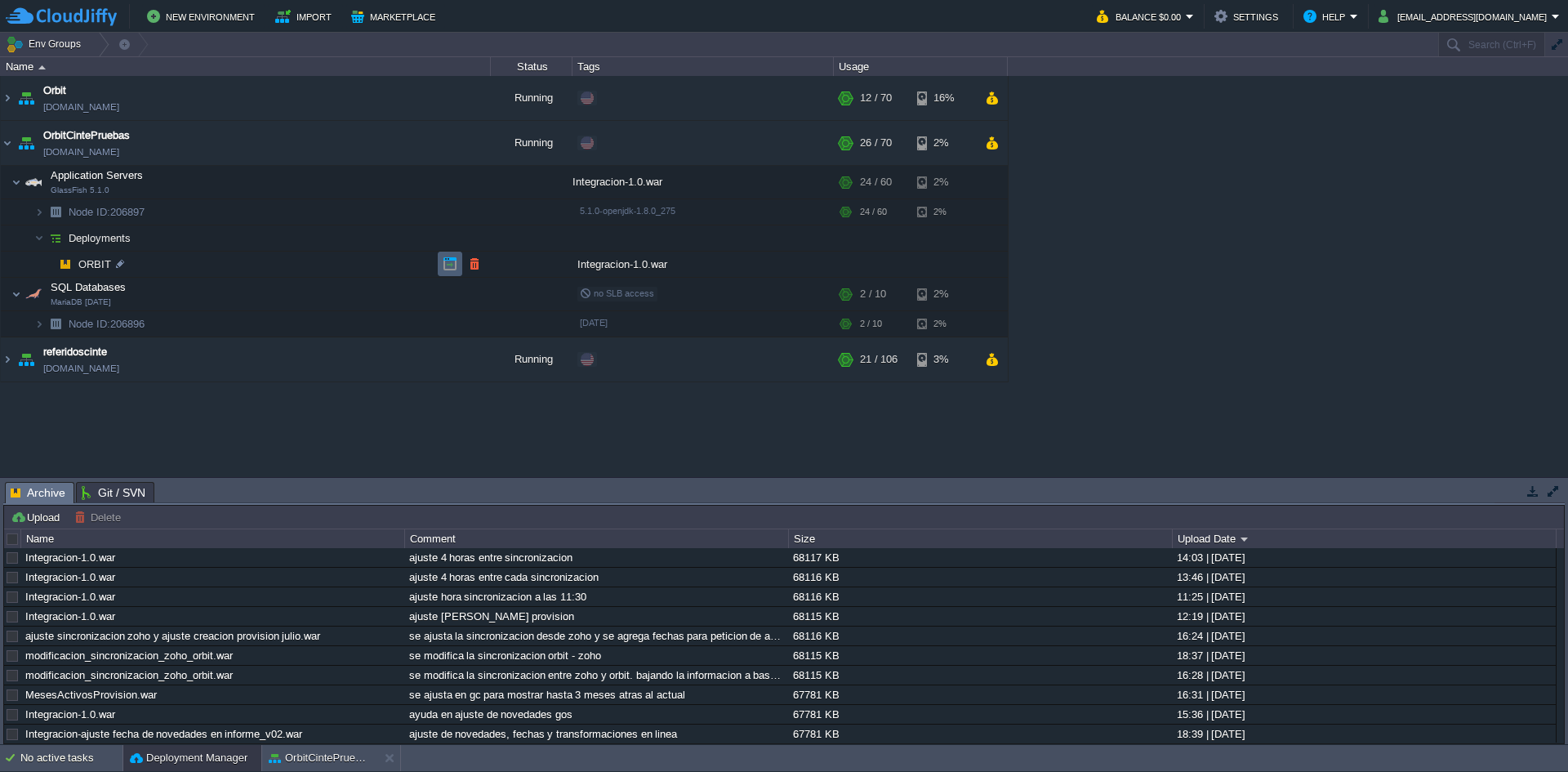
click at [454, 265] on button "button" at bounding box center [450, 264] width 15 height 15
click at [302, 757] on button "OrbitCintePruebas" at bounding box center [319, 758] width 103 height 16
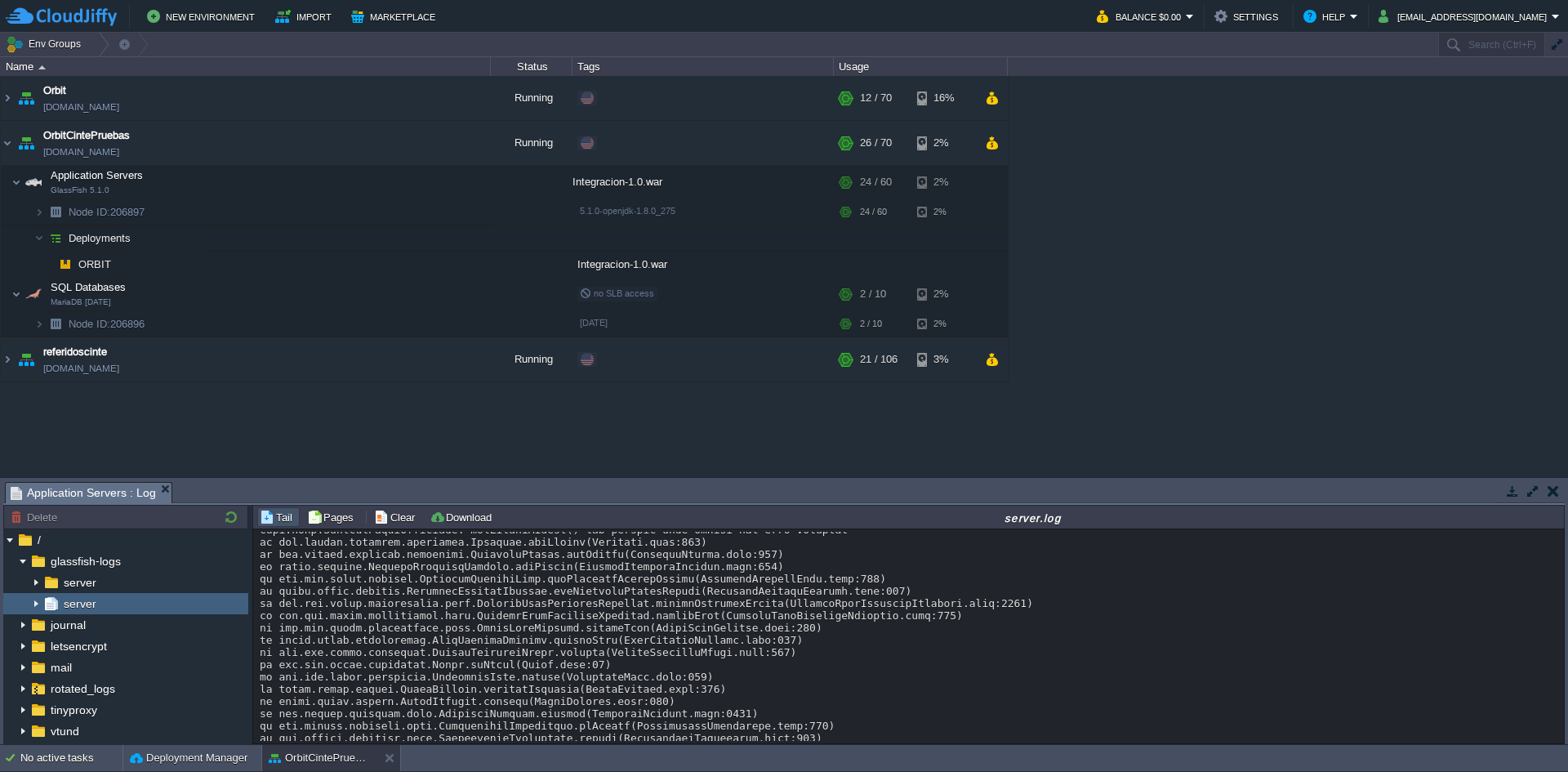
scroll to position [15285, 0]
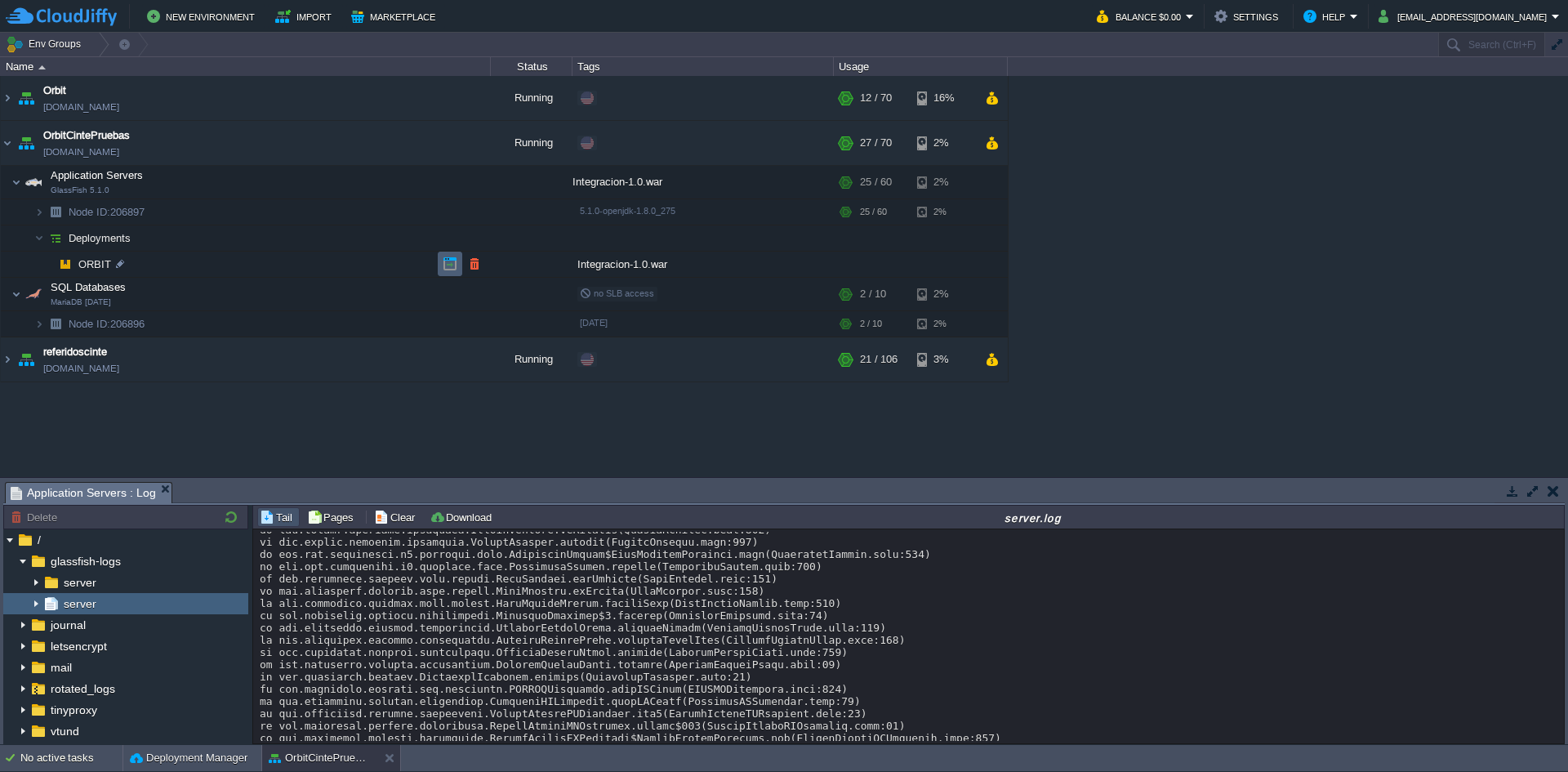
click at [445, 272] on td at bounding box center [449, 264] width 25 height 25
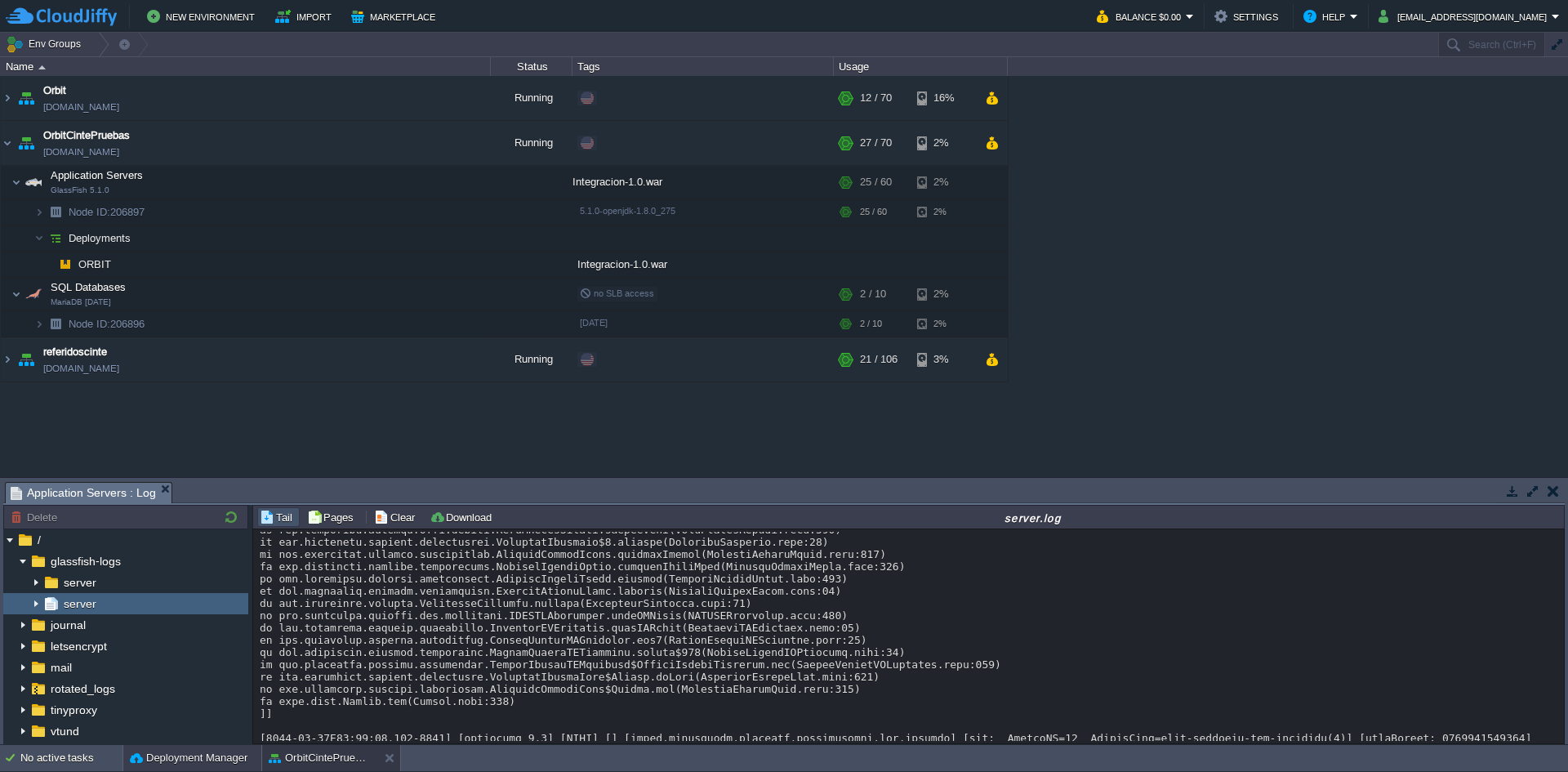
click at [168, 764] on button "Deployment Manager" at bounding box center [188, 758] width 117 height 16
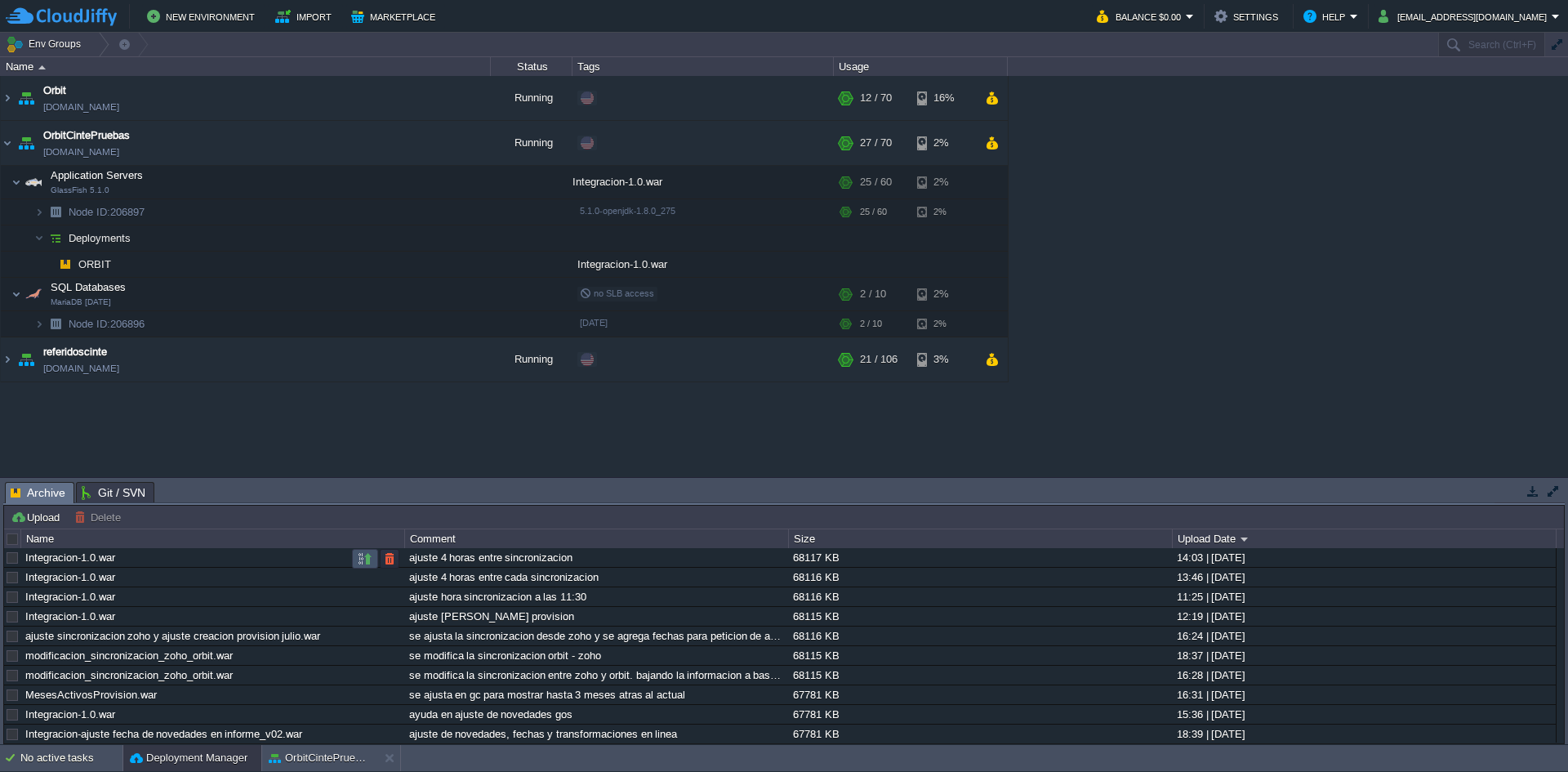
click at [369, 555] on button "button" at bounding box center [365, 558] width 15 height 15
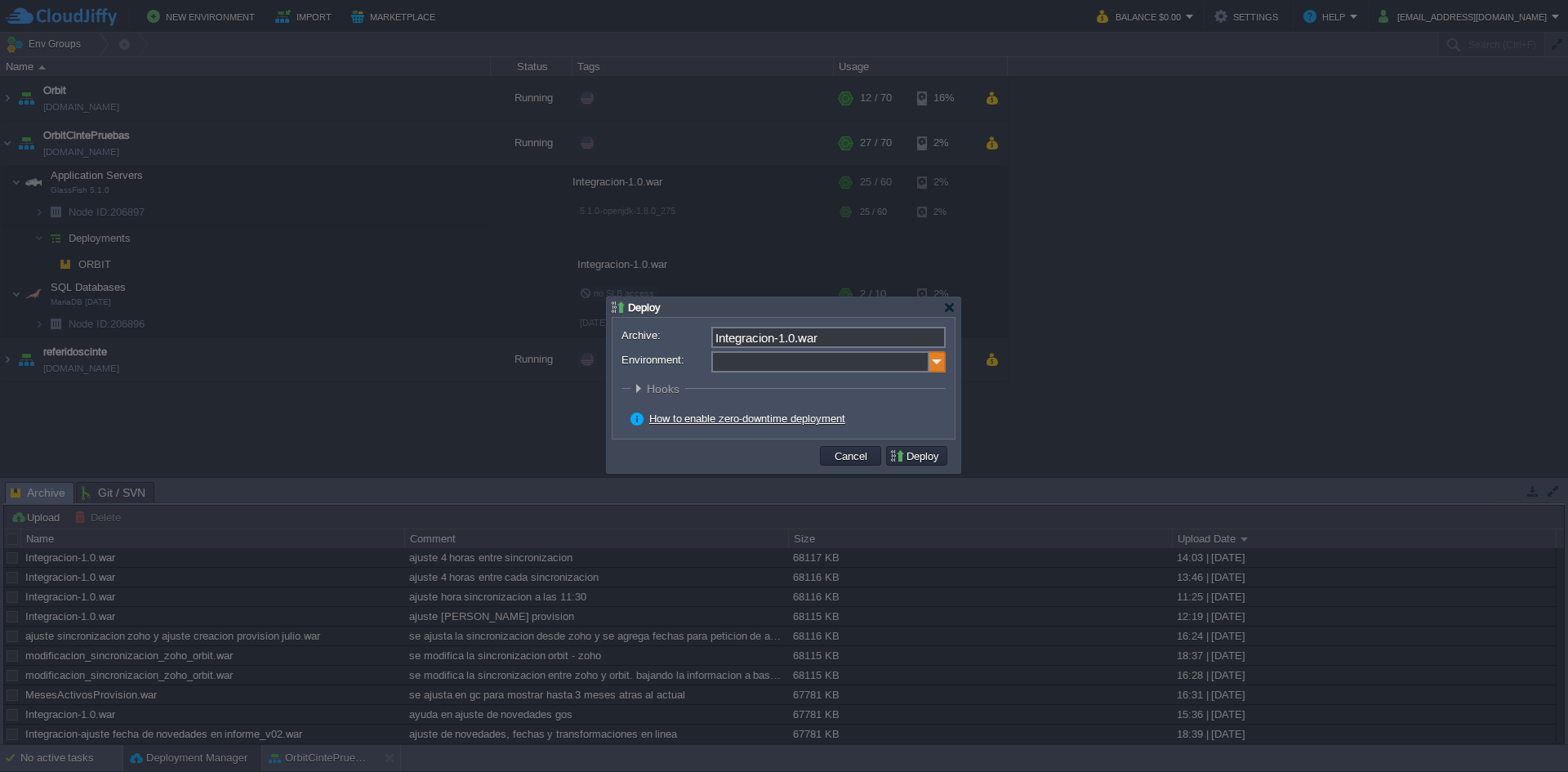
click at [934, 365] on img at bounding box center [938, 361] width 16 height 21
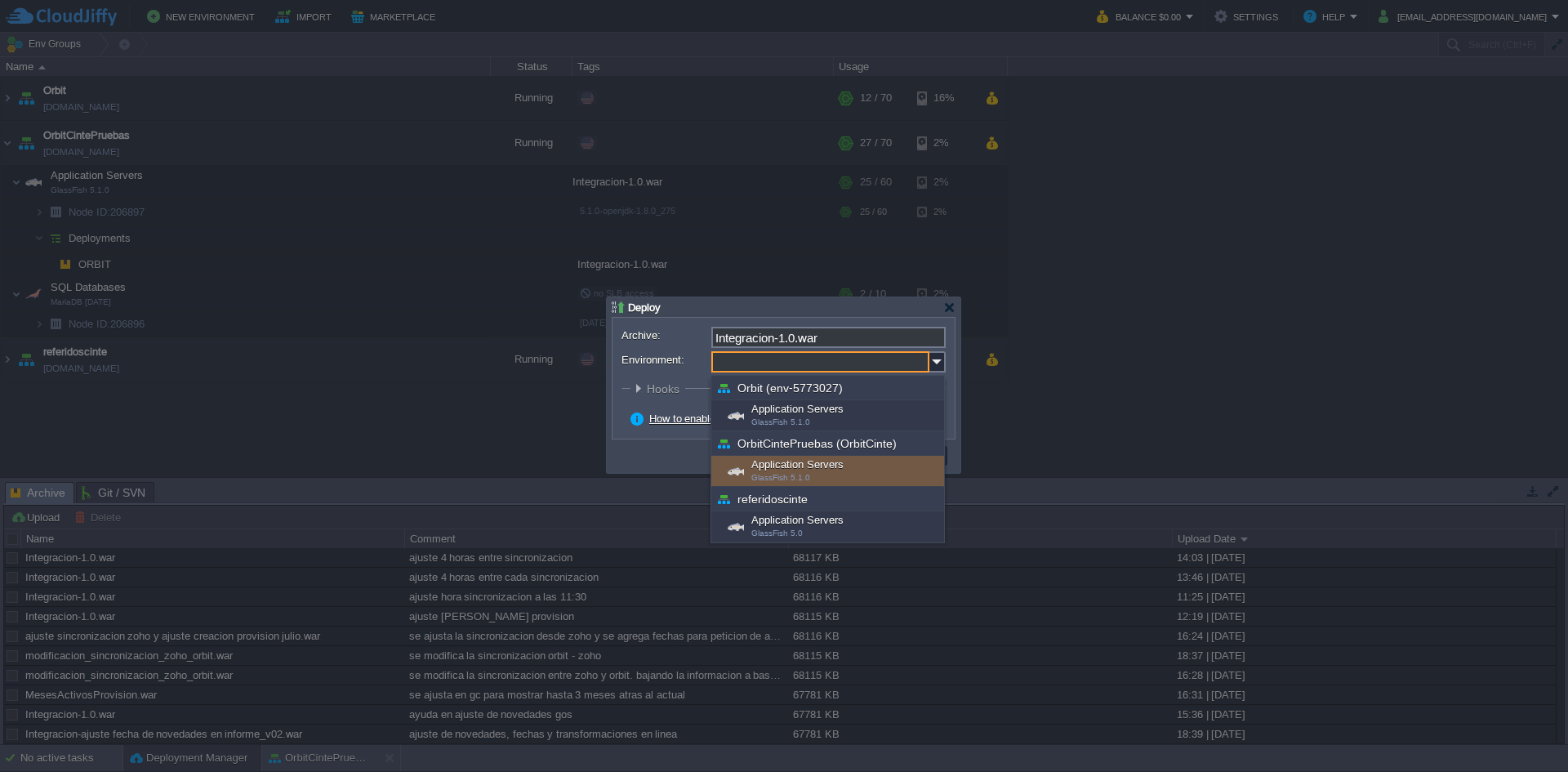
click at [786, 469] on div "Application Servers GlassFish 5.1.0" at bounding box center [828, 471] width 233 height 31
type input "Application Servers (OrbitCintePruebas (OrbitCinte))"
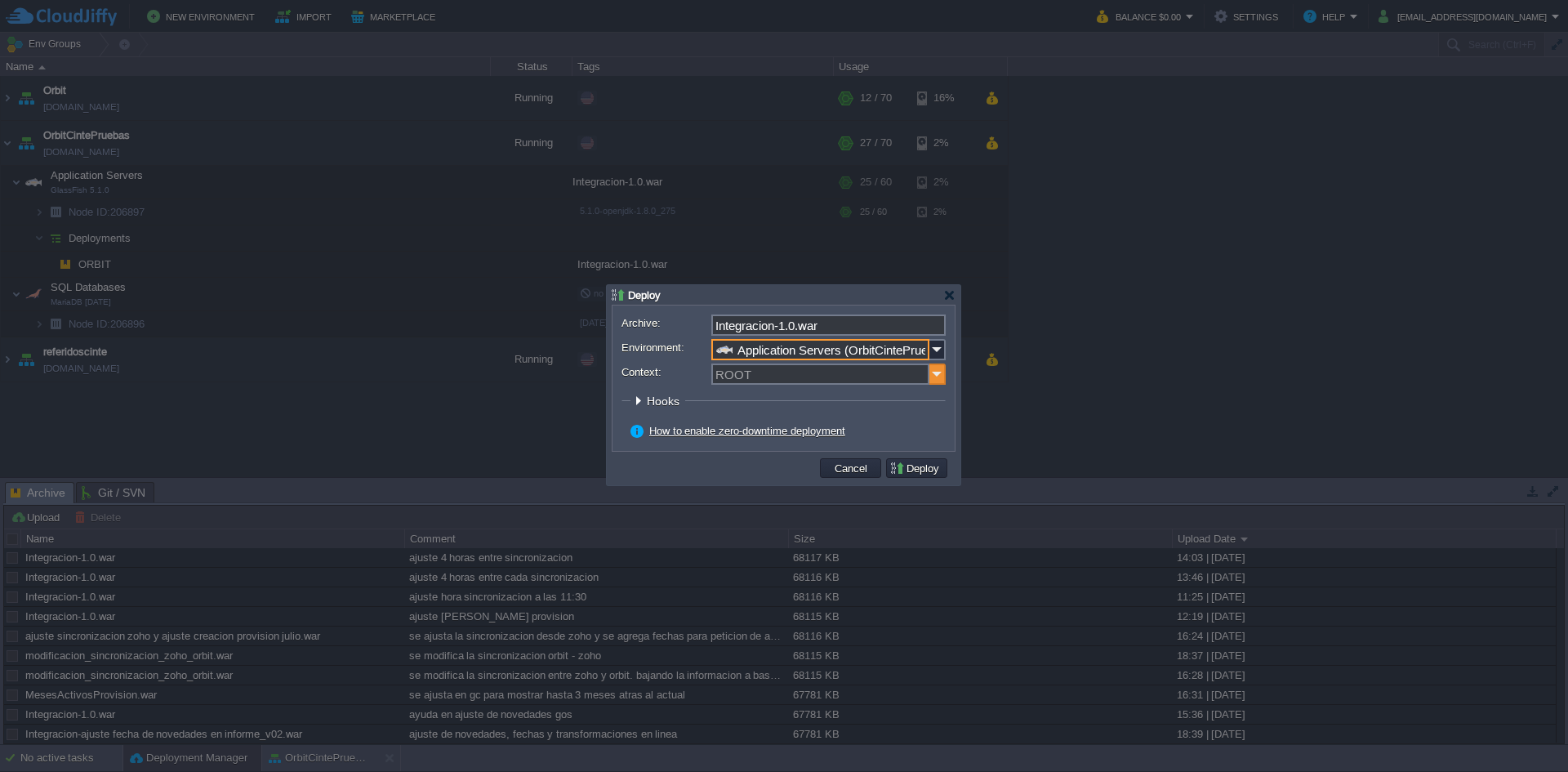
click at [930, 379] on img at bounding box center [938, 374] width 16 height 21
click at [782, 393] on div "ORBIT" at bounding box center [829, 398] width 231 height 22
type input "ORBIT"
click at [915, 468] on button "Deploy" at bounding box center [917, 468] width 55 height 15
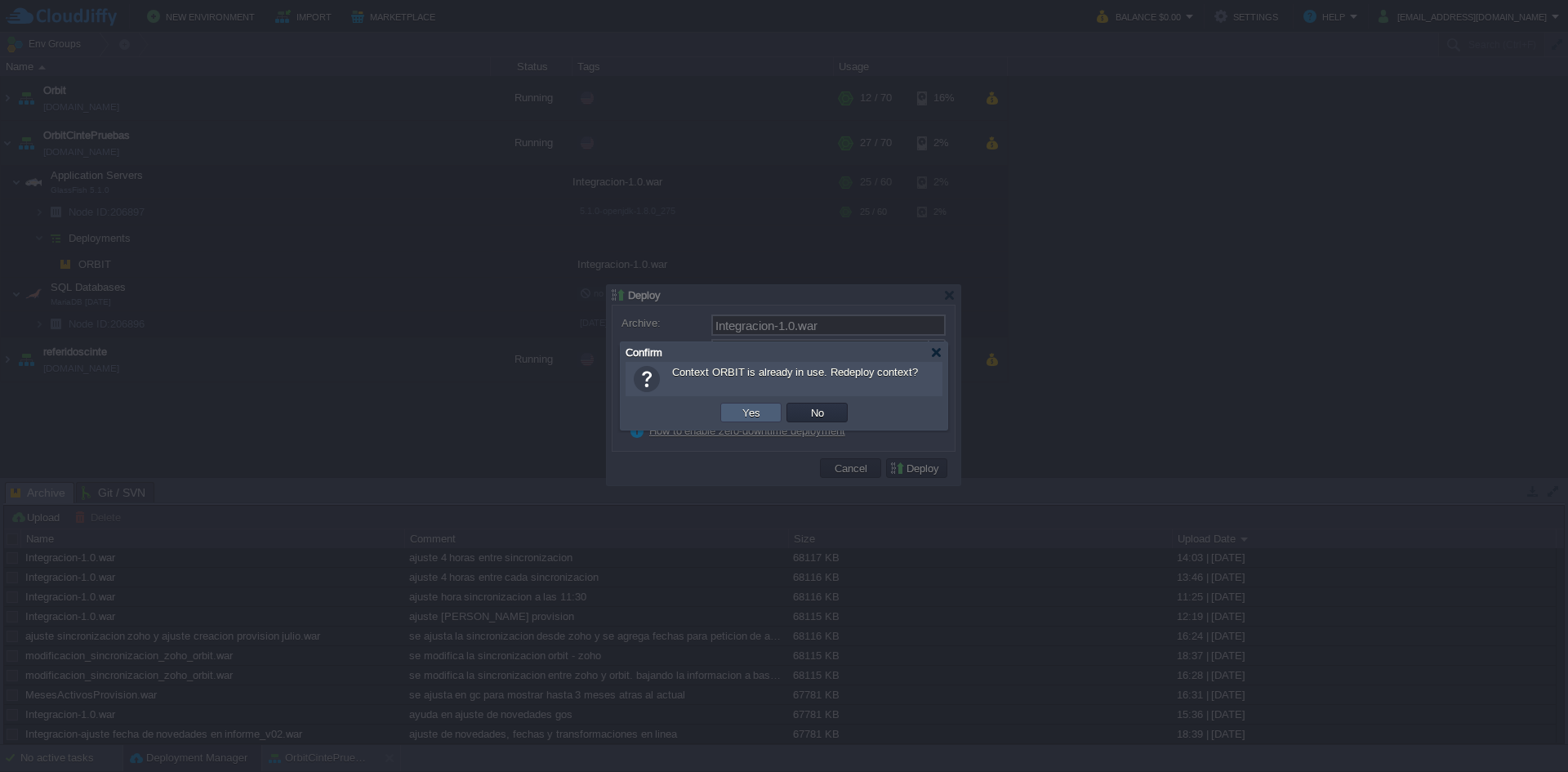
click at [750, 412] on button "Yes" at bounding box center [751, 412] width 28 height 15
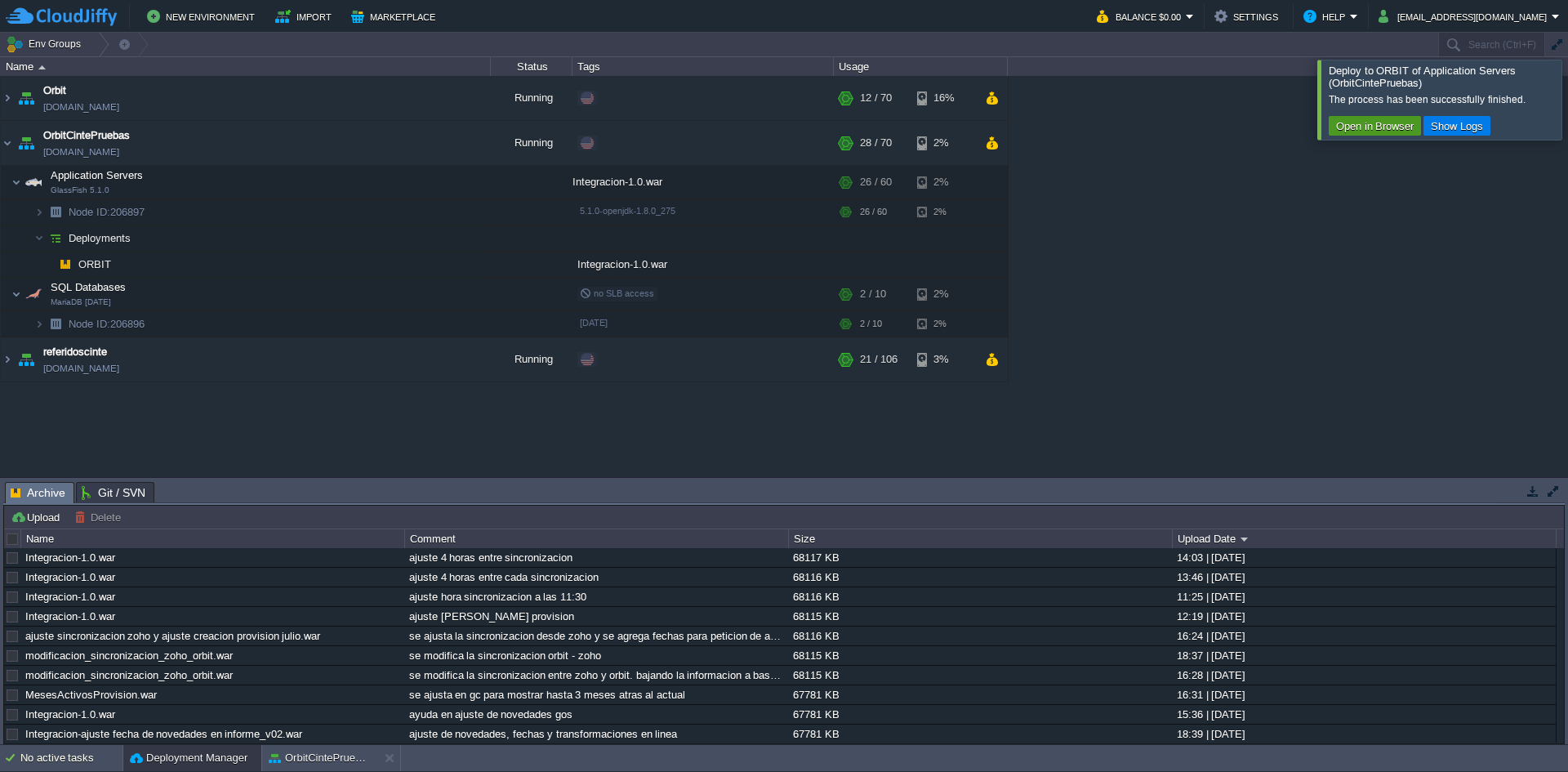
click at [1372, 125] on button "Open in Browser" at bounding box center [1375, 125] width 87 height 15
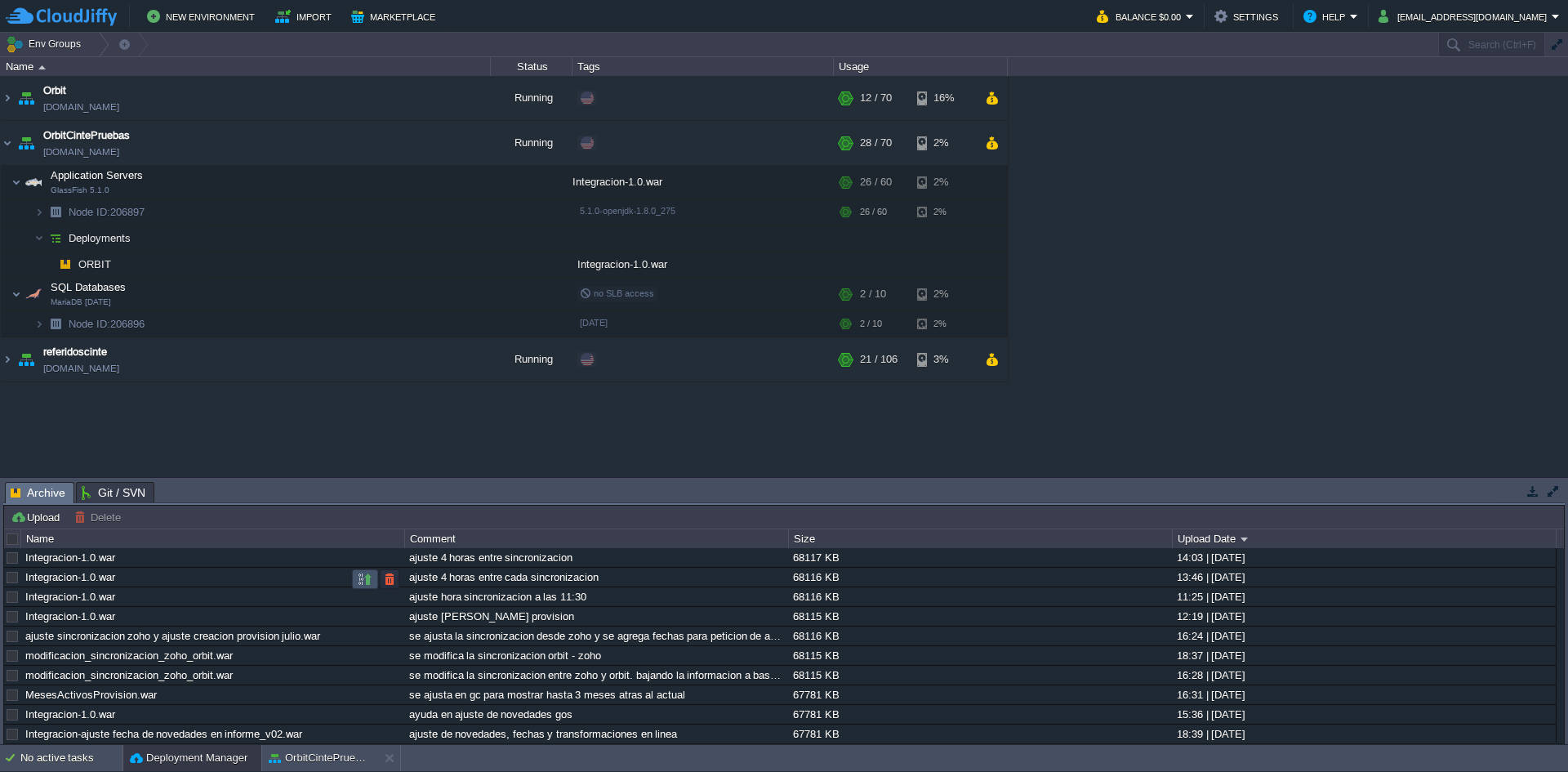
click at [361, 576] on button "button" at bounding box center [365, 579] width 15 height 15
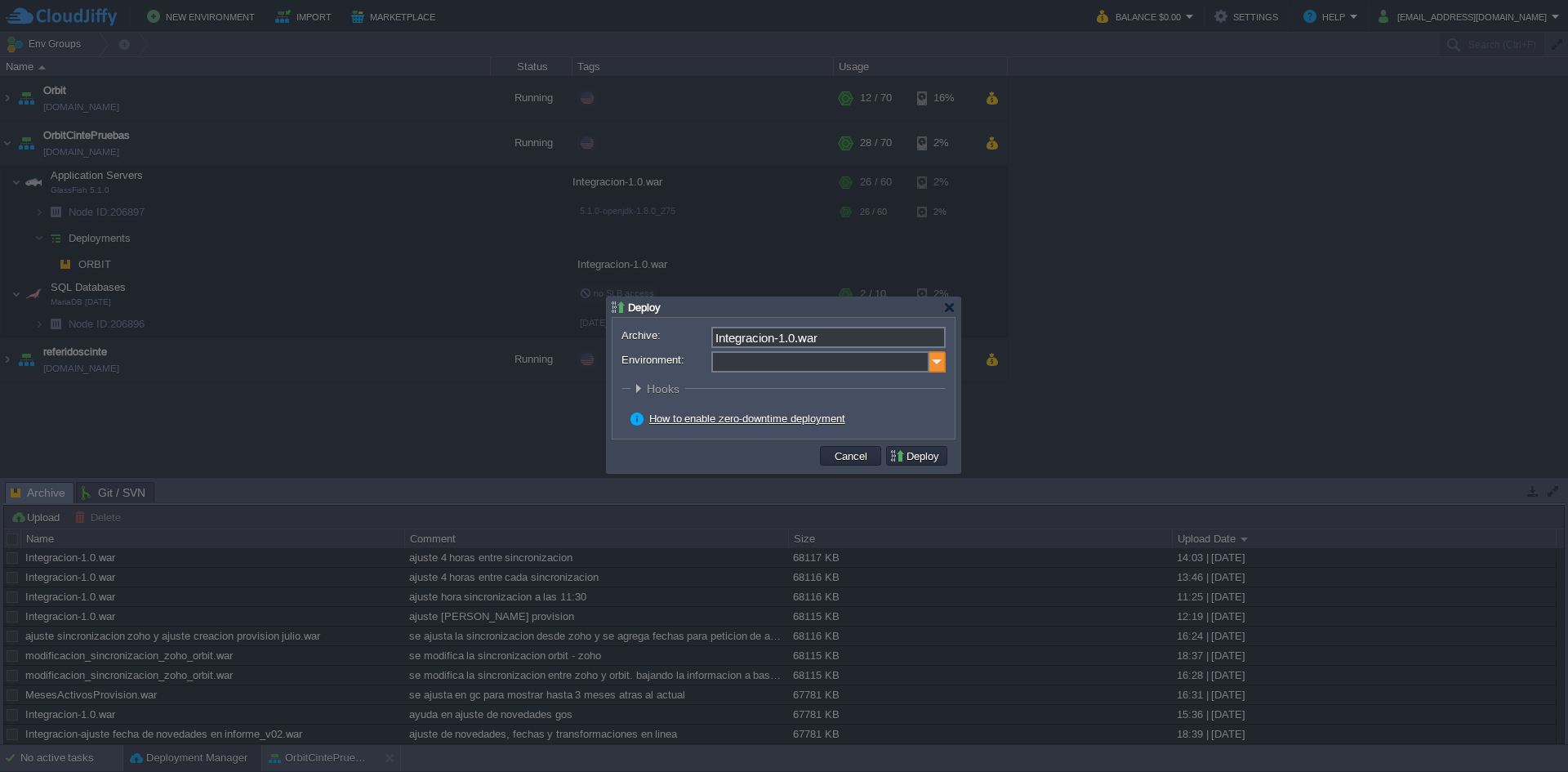
click at [939, 365] on img at bounding box center [938, 361] width 16 height 21
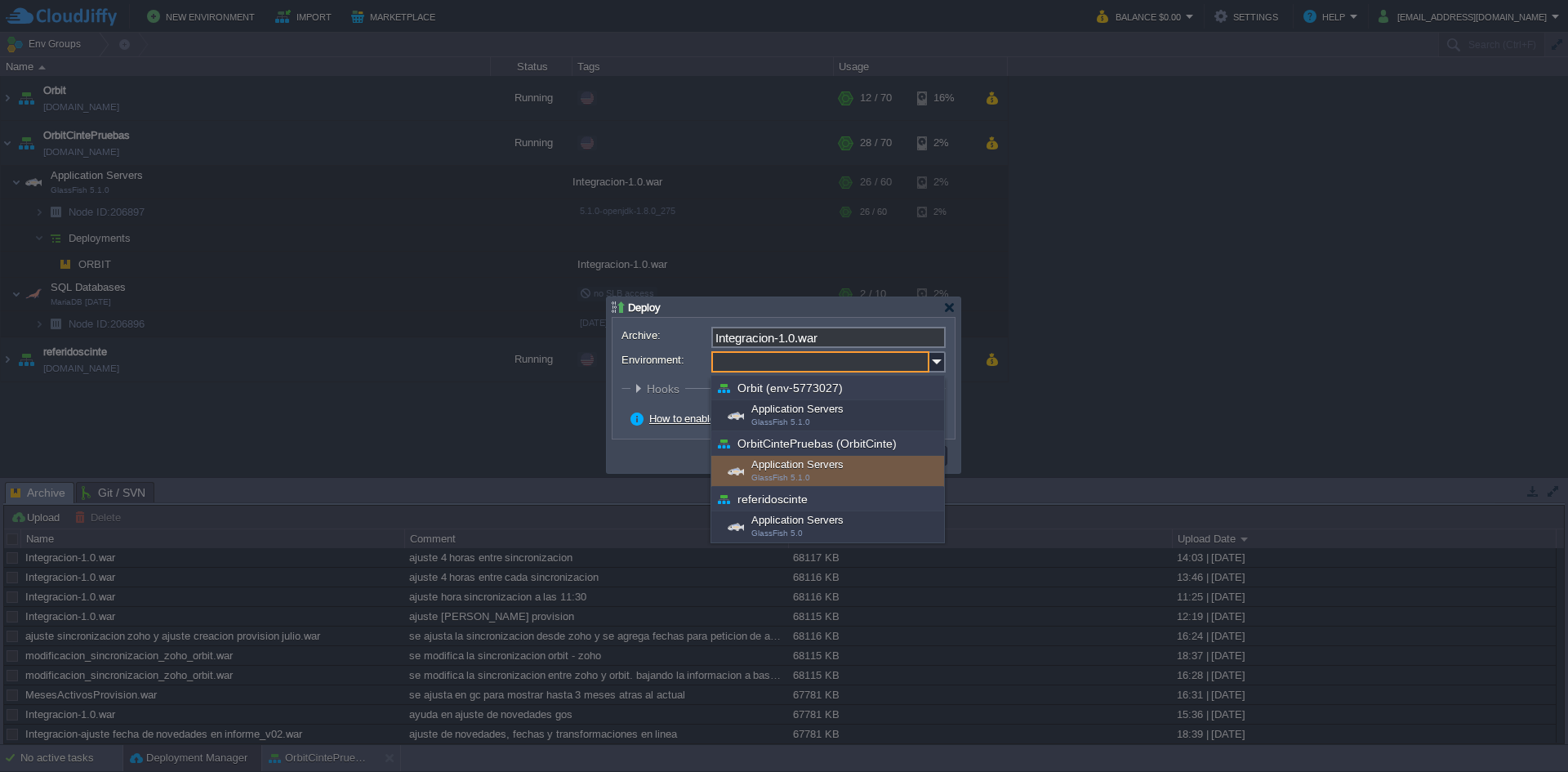
click at [801, 471] on div "Application Servers GlassFish 5.1.0" at bounding box center [828, 471] width 233 height 31
type input "Application Servers (OrbitCintePruebas (OrbitCinte))"
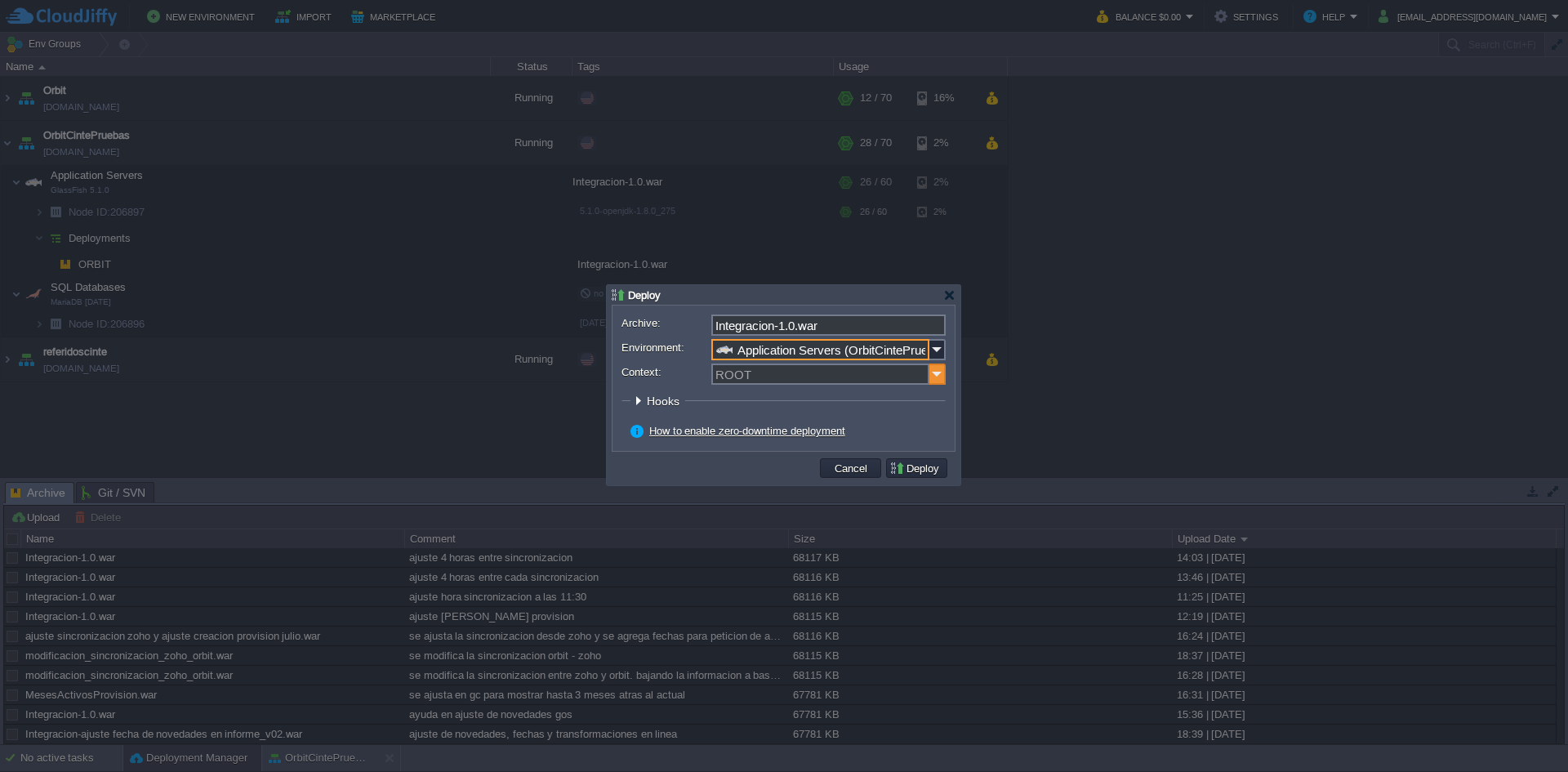
click at [942, 376] on img at bounding box center [938, 374] width 16 height 21
click at [790, 397] on div "ORBIT" at bounding box center [829, 398] width 231 height 22
type input "ORBIT"
click at [908, 469] on button "Deploy" at bounding box center [917, 468] width 55 height 15
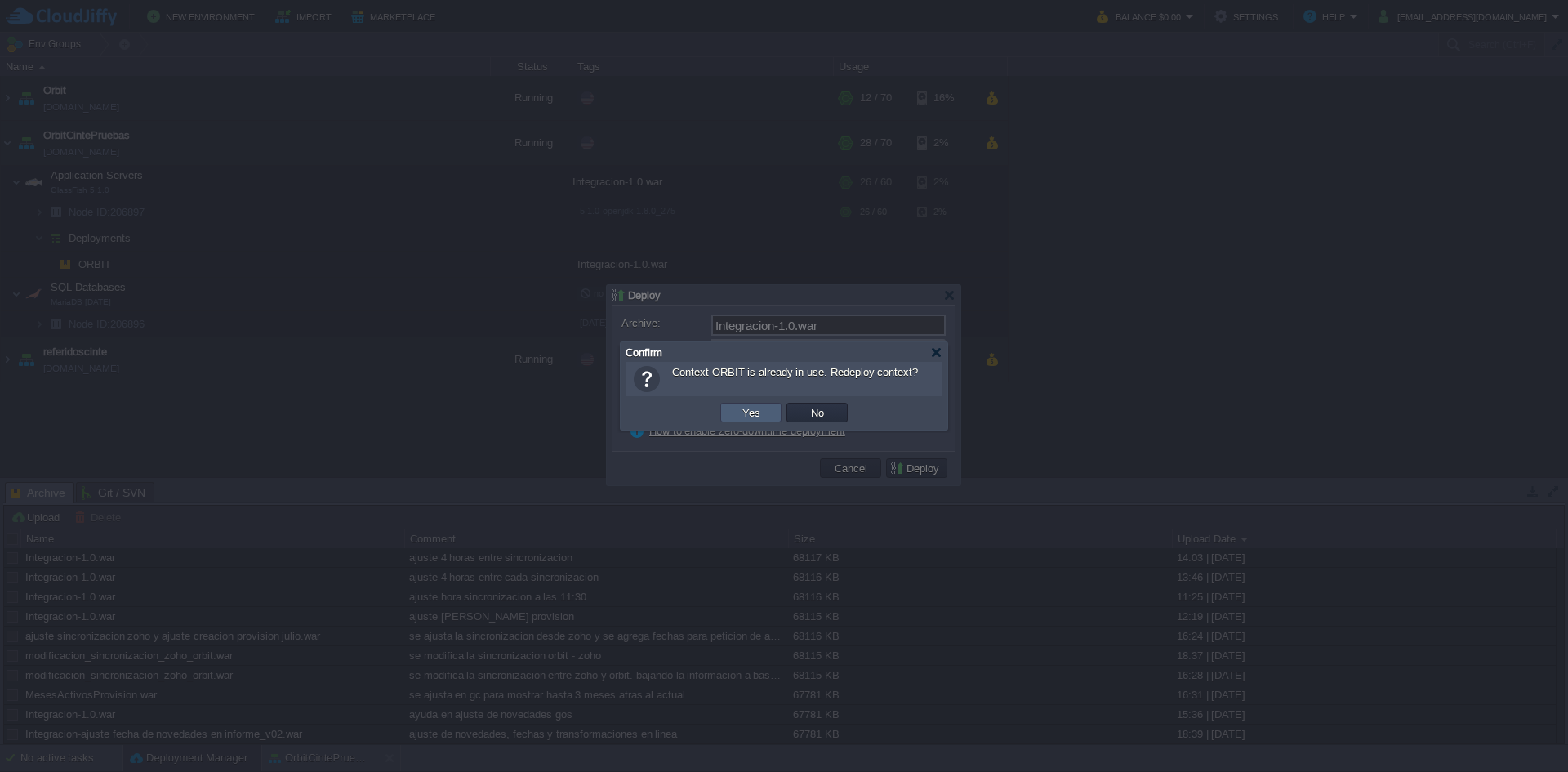
click at [757, 416] on button "Yes" at bounding box center [751, 412] width 28 height 15
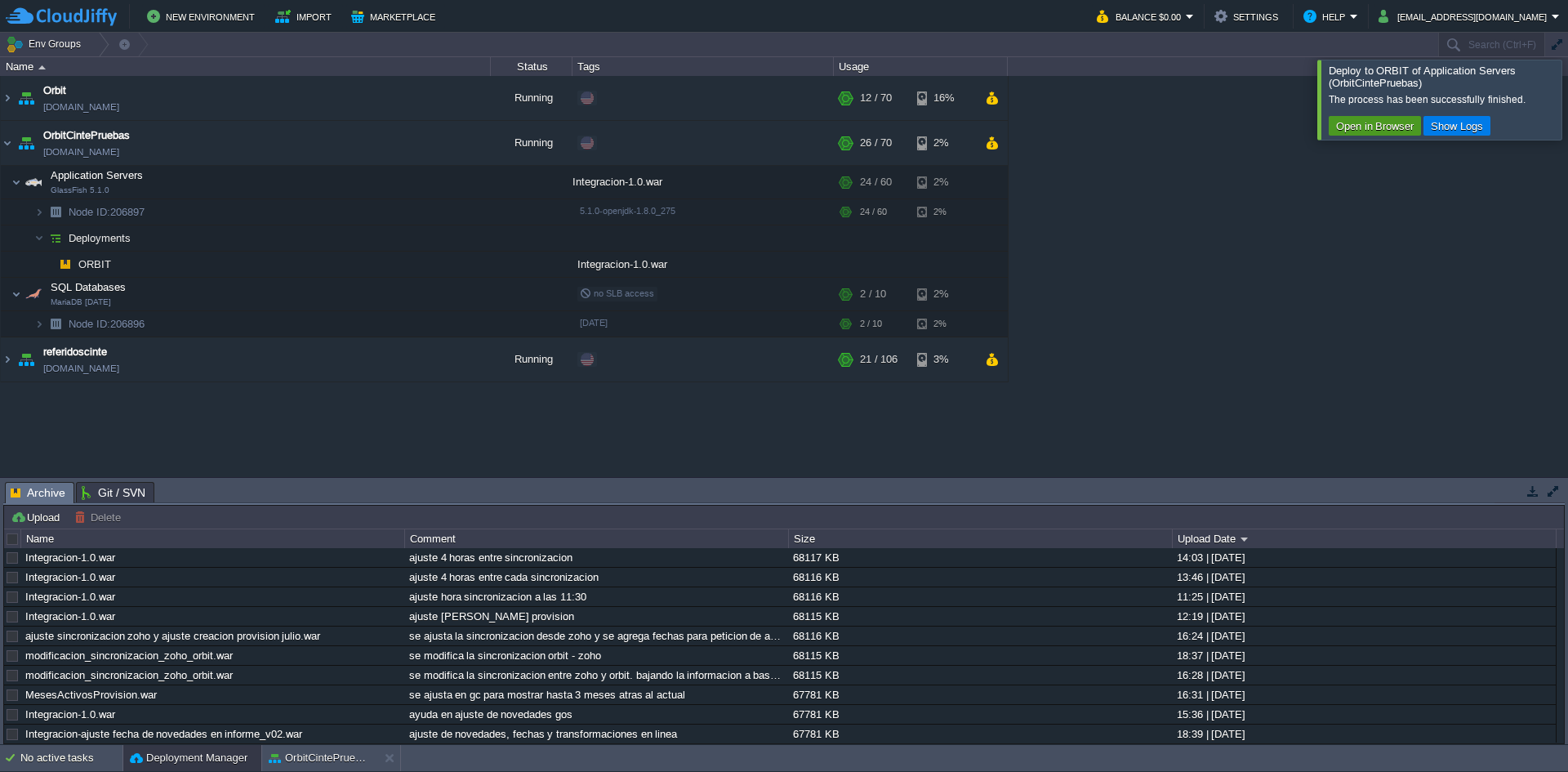
click at [1387, 126] on button "Open in Browser" at bounding box center [1375, 125] width 87 height 15
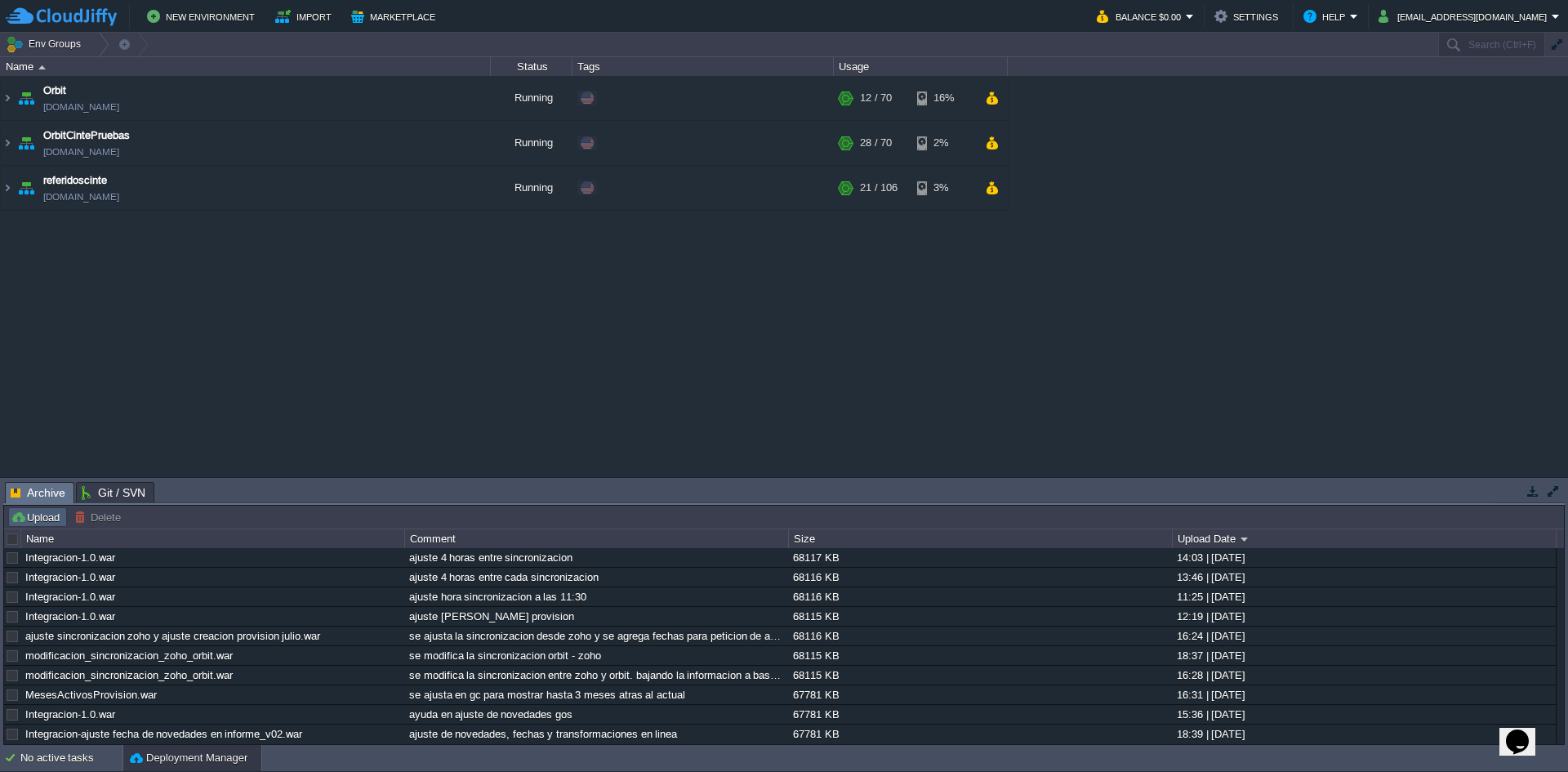
click at [38, 514] on button "Upload" at bounding box center [37, 516] width 54 height 15
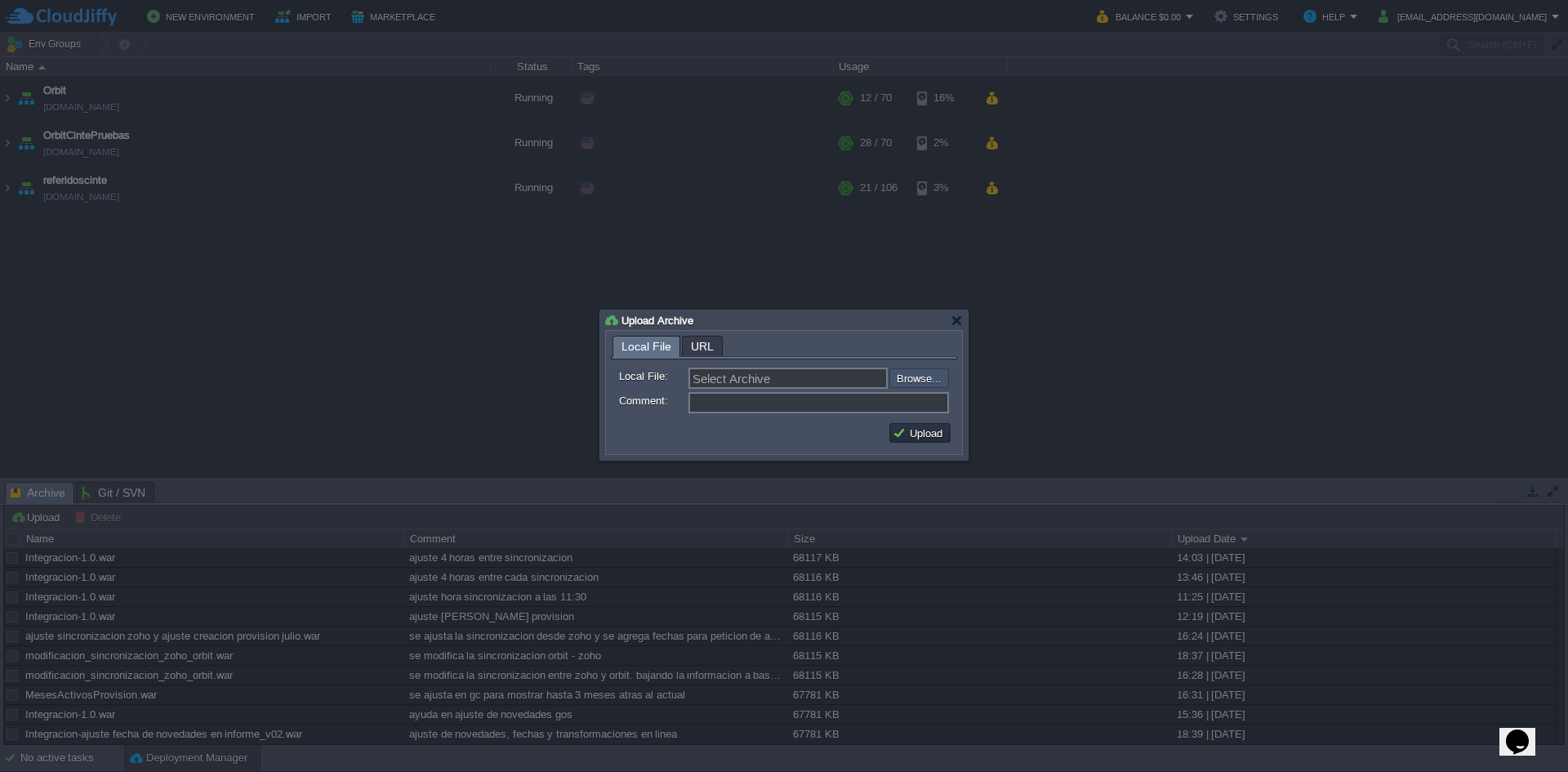
click at [909, 375] on input "file" at bounding box center [845, 378] width 206 height 20
type input "C:\fakepath\Integracion-1.0.war"
type input "Integracion-1.0.war"
click at [742, 403] on input "Comment:" at bounding box center [819, 402] width 261 height 21
type input "a"
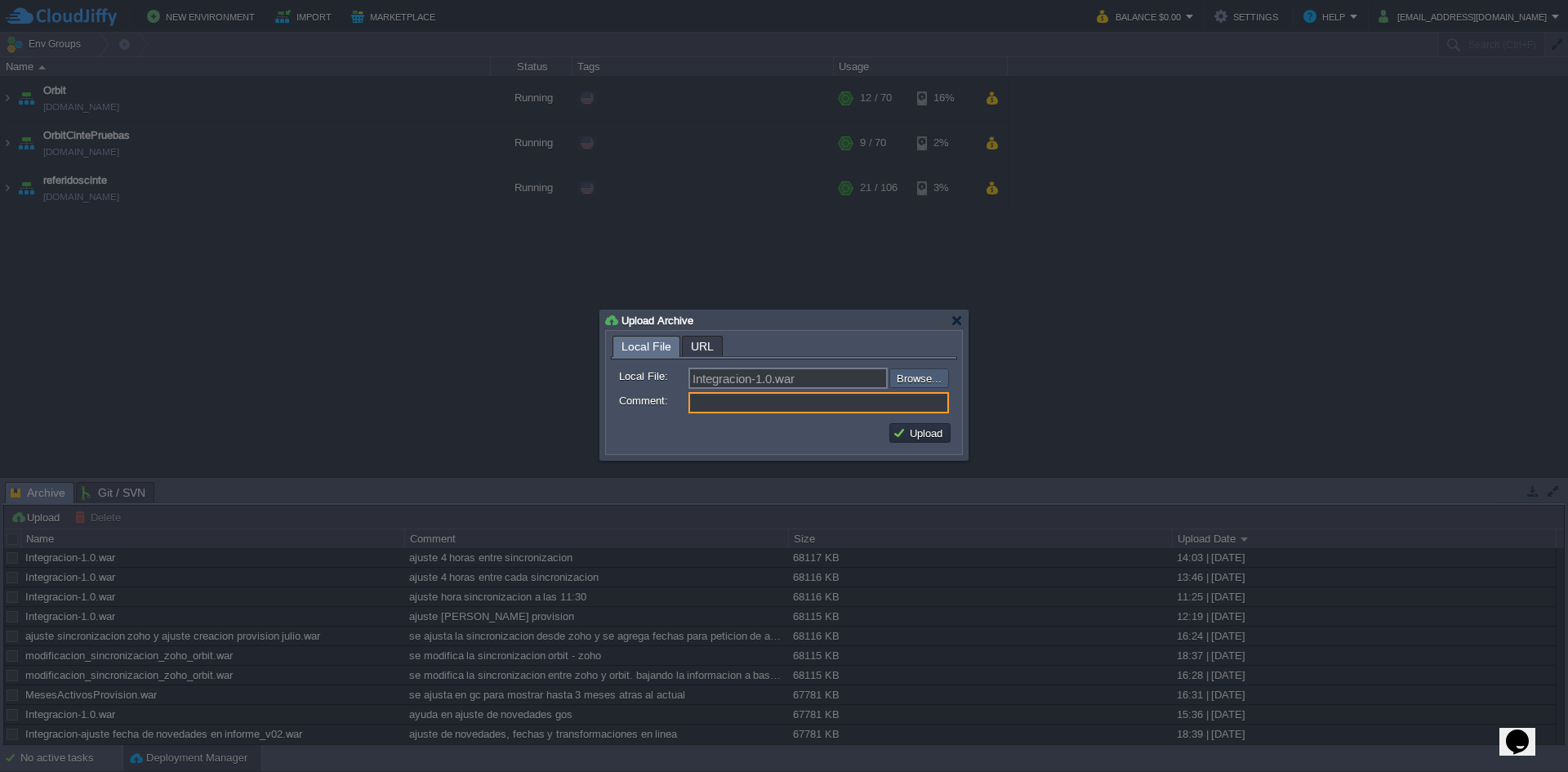
click at [910, 382] on input "file" at bounding box center [845, 378] width 206 height 20
click at [836, 405] on input "Comment:" at bounding box center [819, 402] width 261 height 21
type input "a"
type input "revision"
click at [950, 434] on td "Upload" at bounding box center [920, 433] width 61 height 20
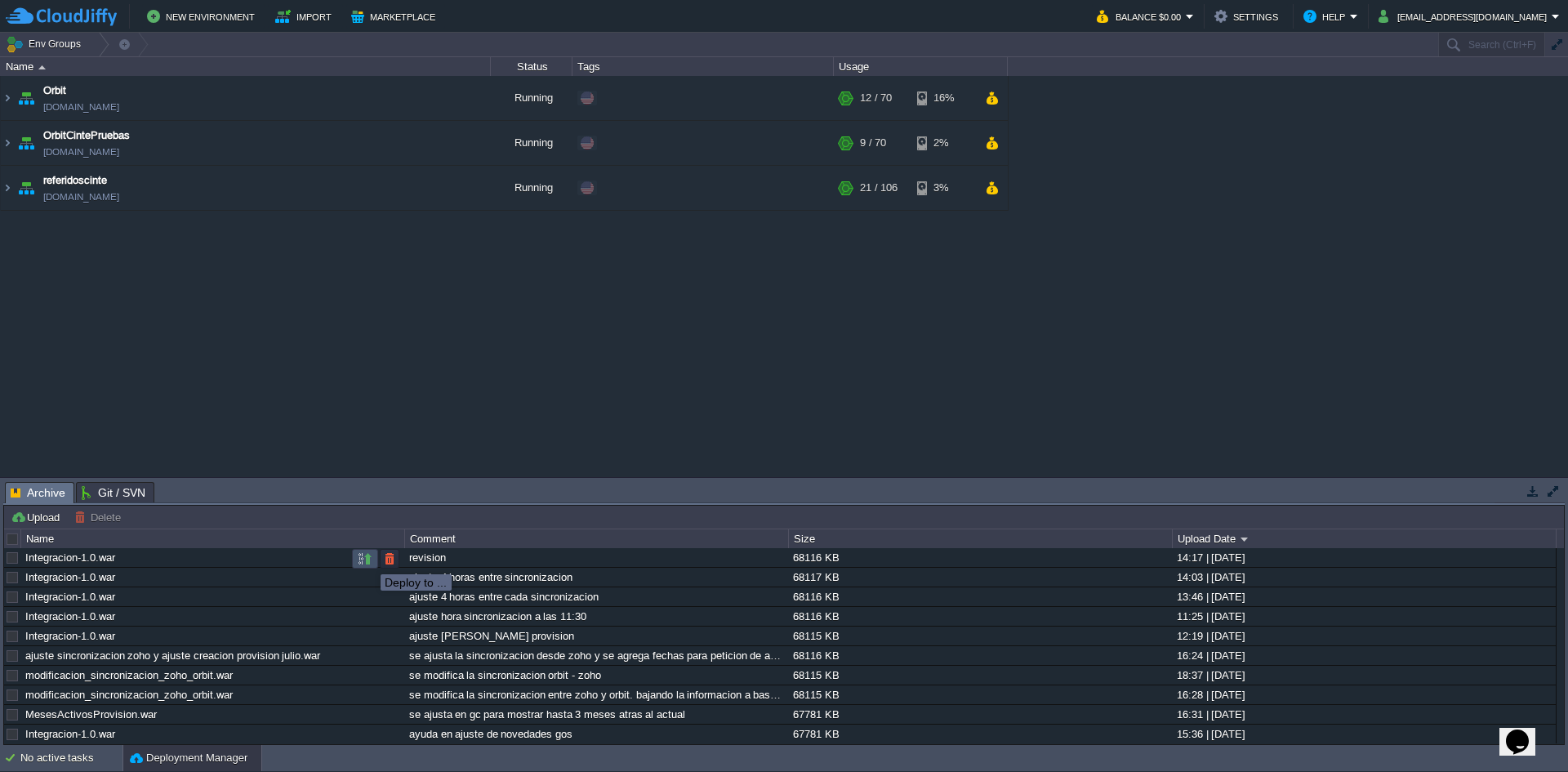
click at [368, 559] on button "button" at bounding box center [365, 558] width 15 height 15
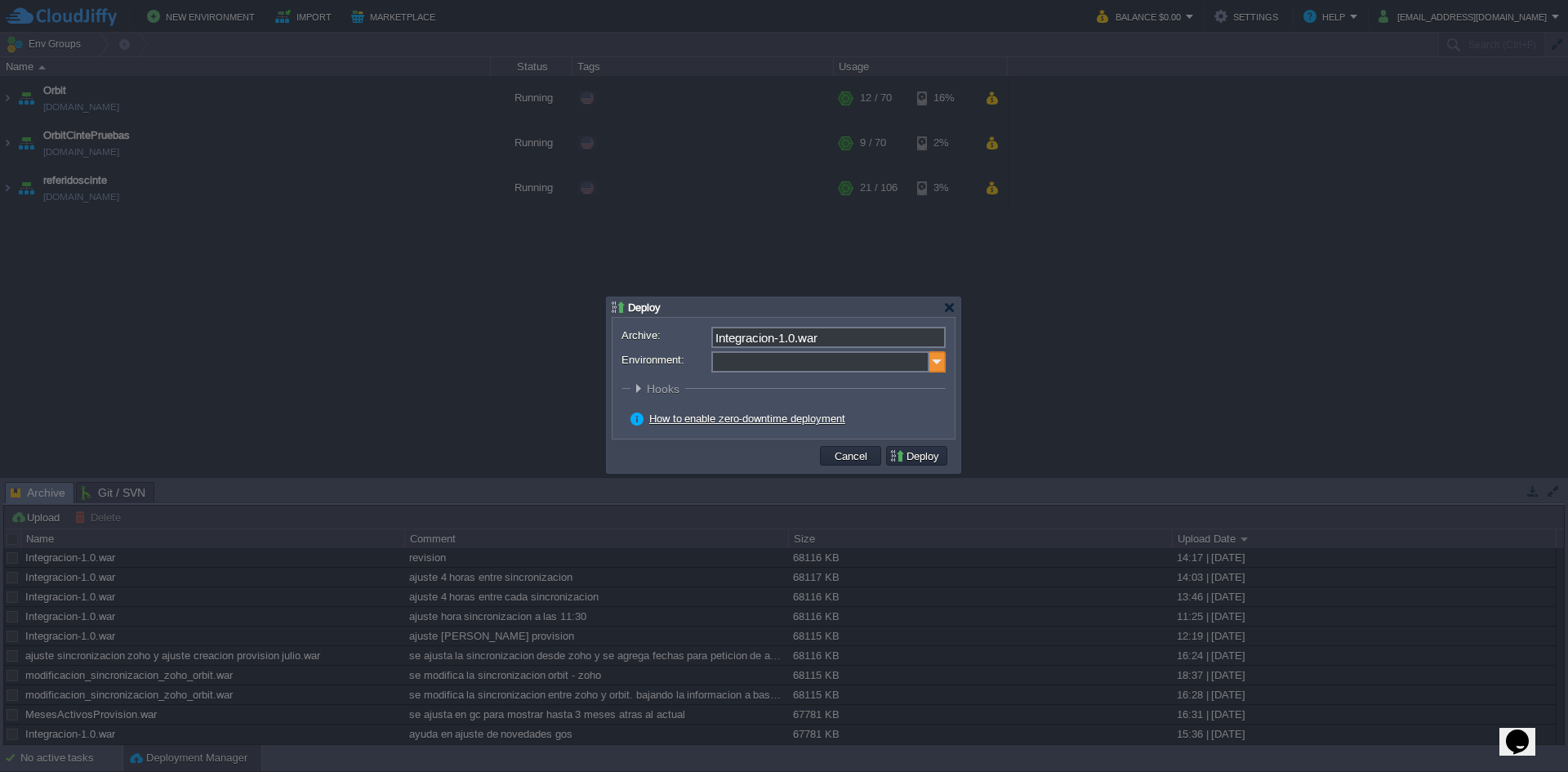
click at [932, 365] on img at bounding box center [938, 361] width 16 height 21
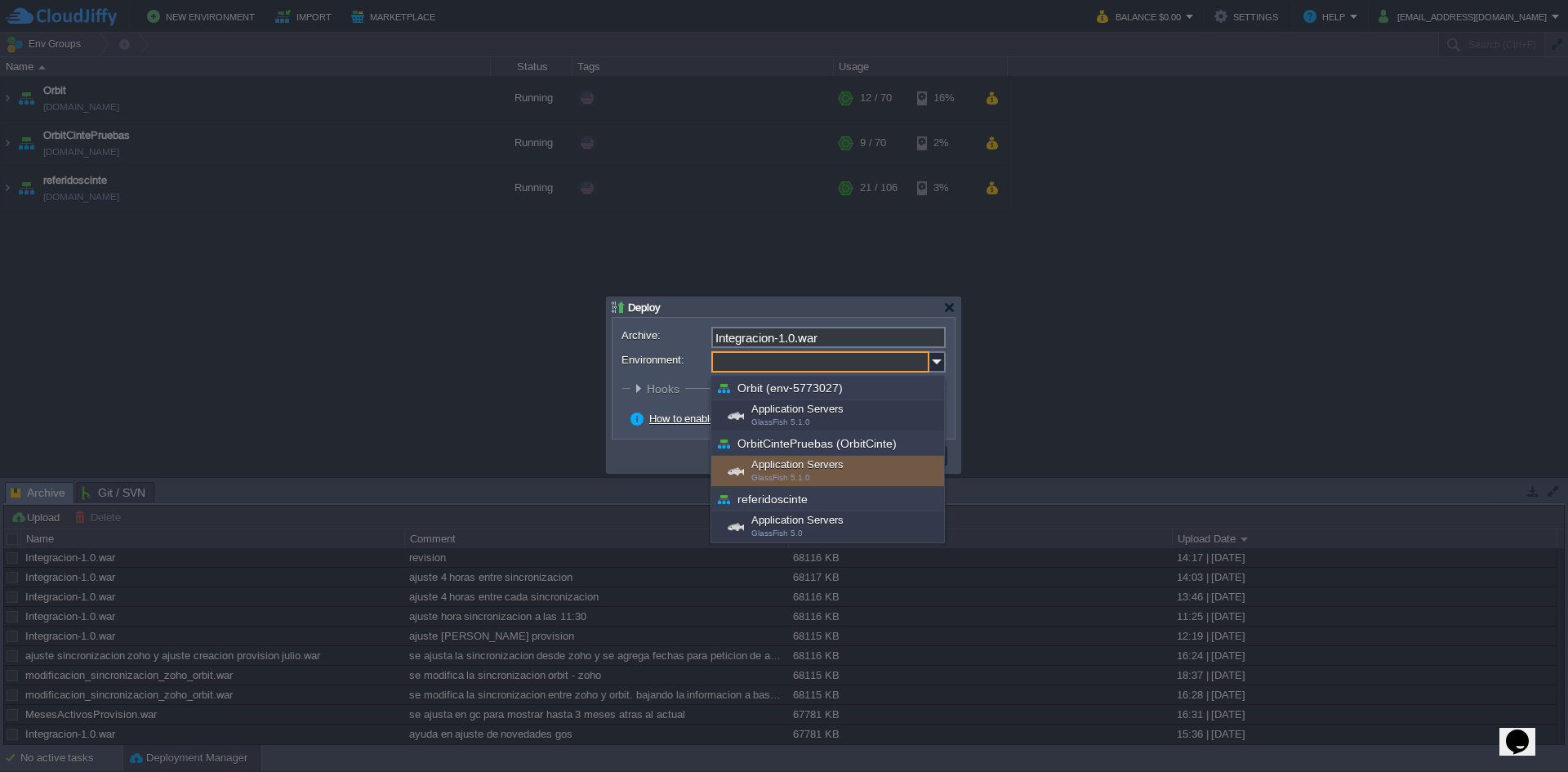
click at [812, 471] on div "Application Servers GlassFish 5.1.0" at bounding box center [828, 471] width 233 height 31
type input "Application Servers (OrbitCintePruebas (OrbitCinte))"
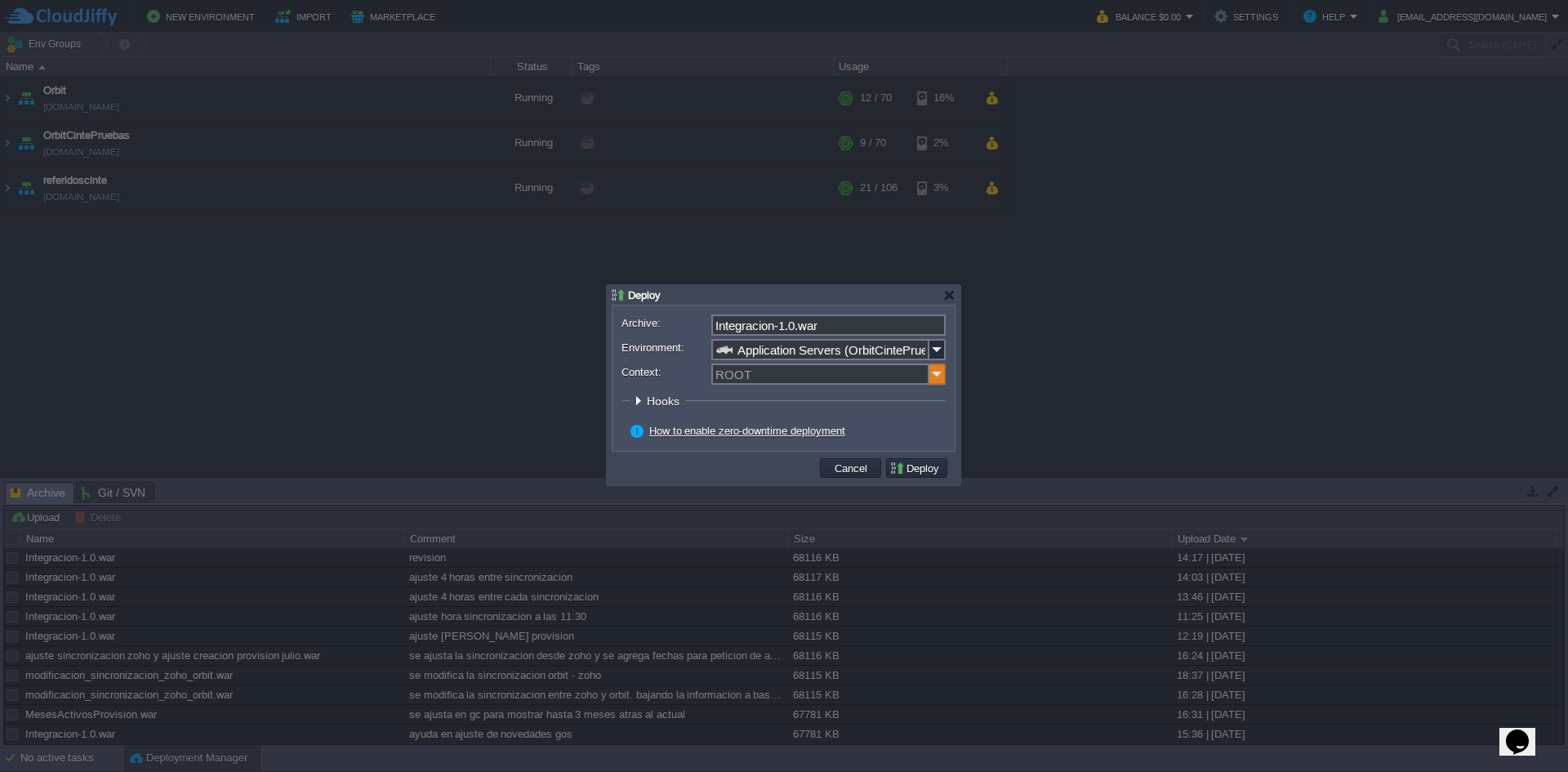
click at [934, 378] on img at bounding box center [938, 374] width 16 height 21
click at [822, 403] on div "ORBIT" at bounding box center [829, 398] width 231 height 22
type input "ORBIT"
click at [916, 466] on button "Deploy" at bounding box center [917, 468] width 55 height 15
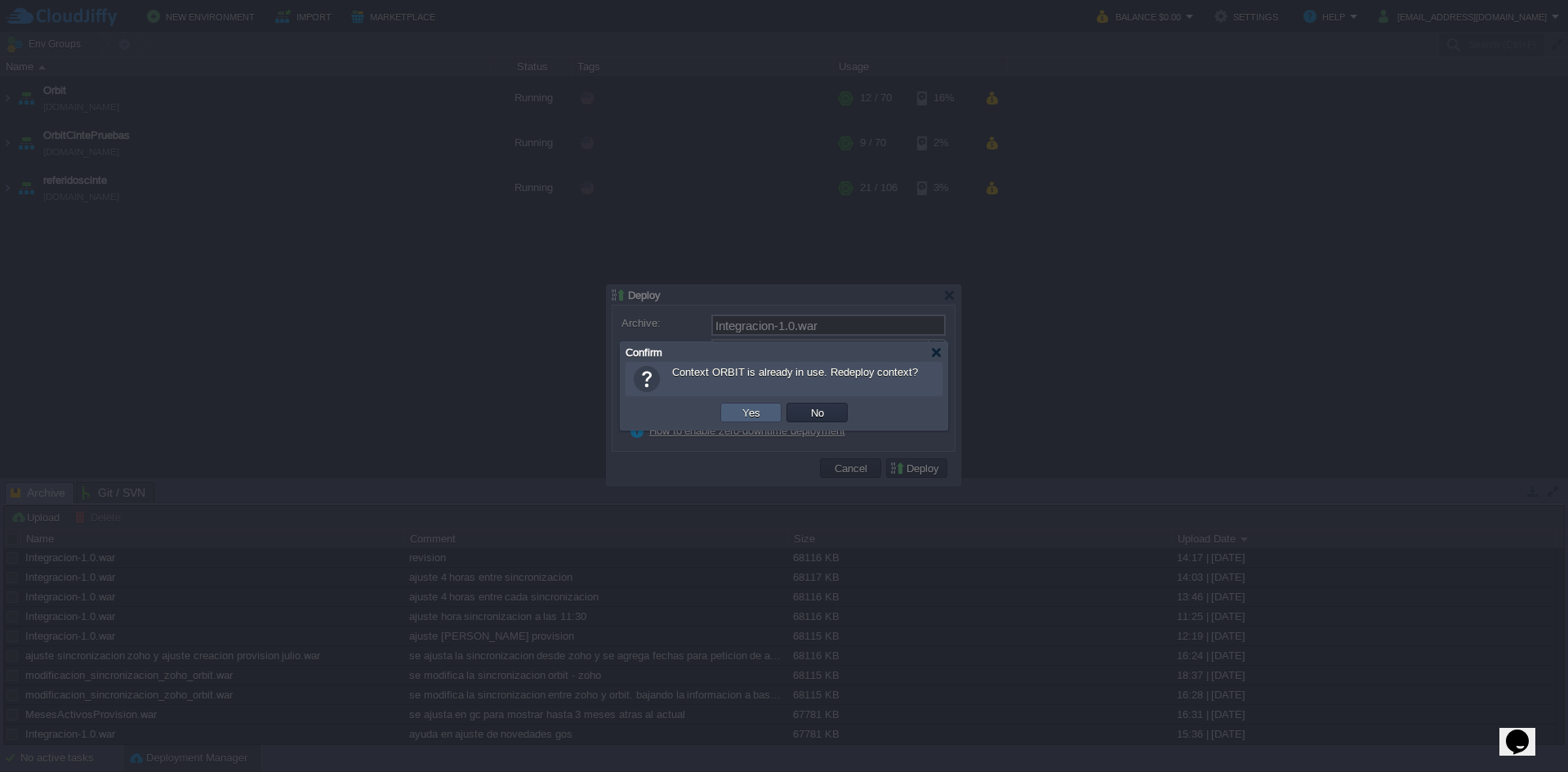
click at [739, 406] on button "Yes" at bounding box center [751, 412] width 28 height 15
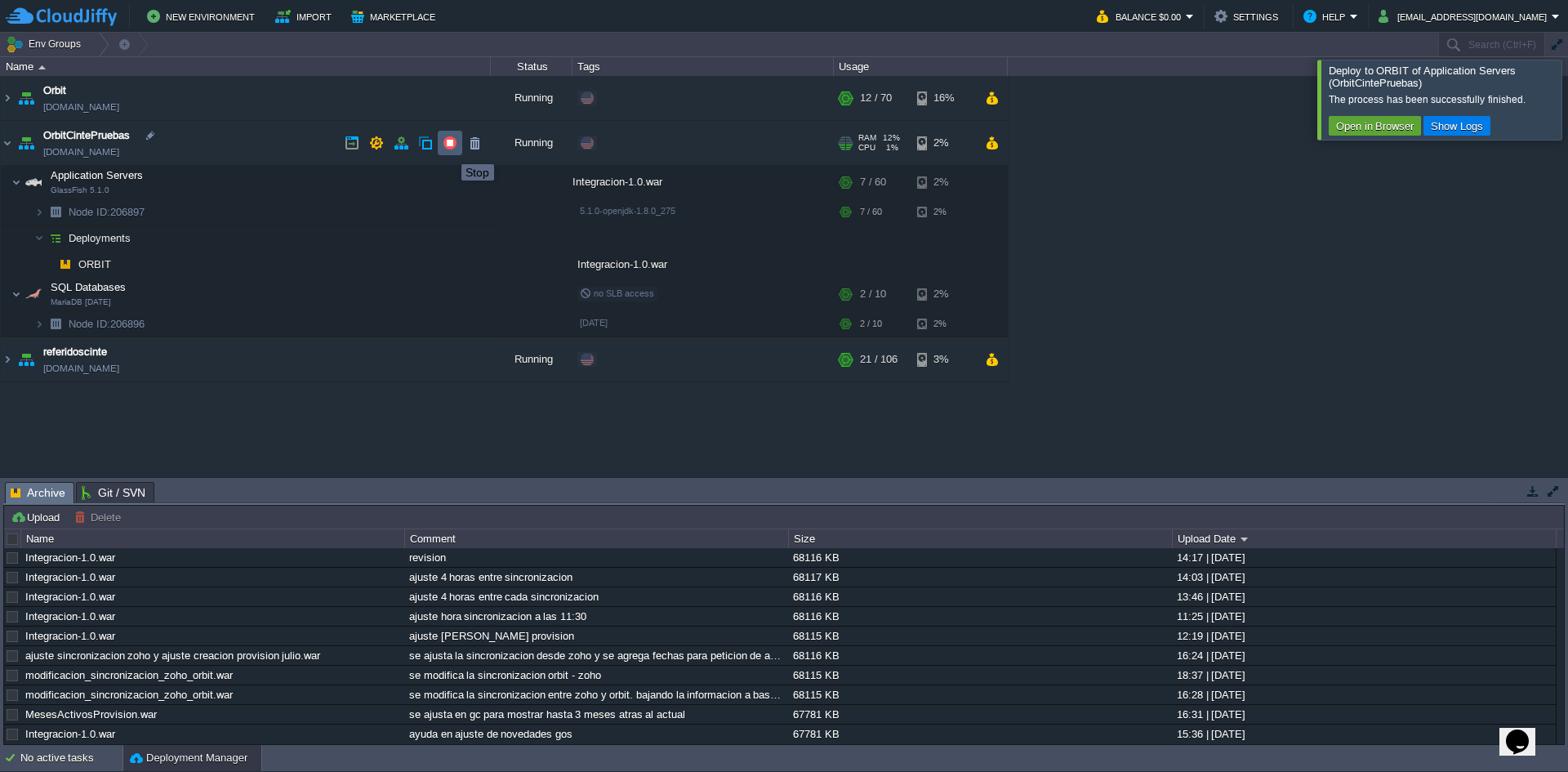
click at [446, 143] on button "button" at bounding box center [450, 143] width 15 height 15
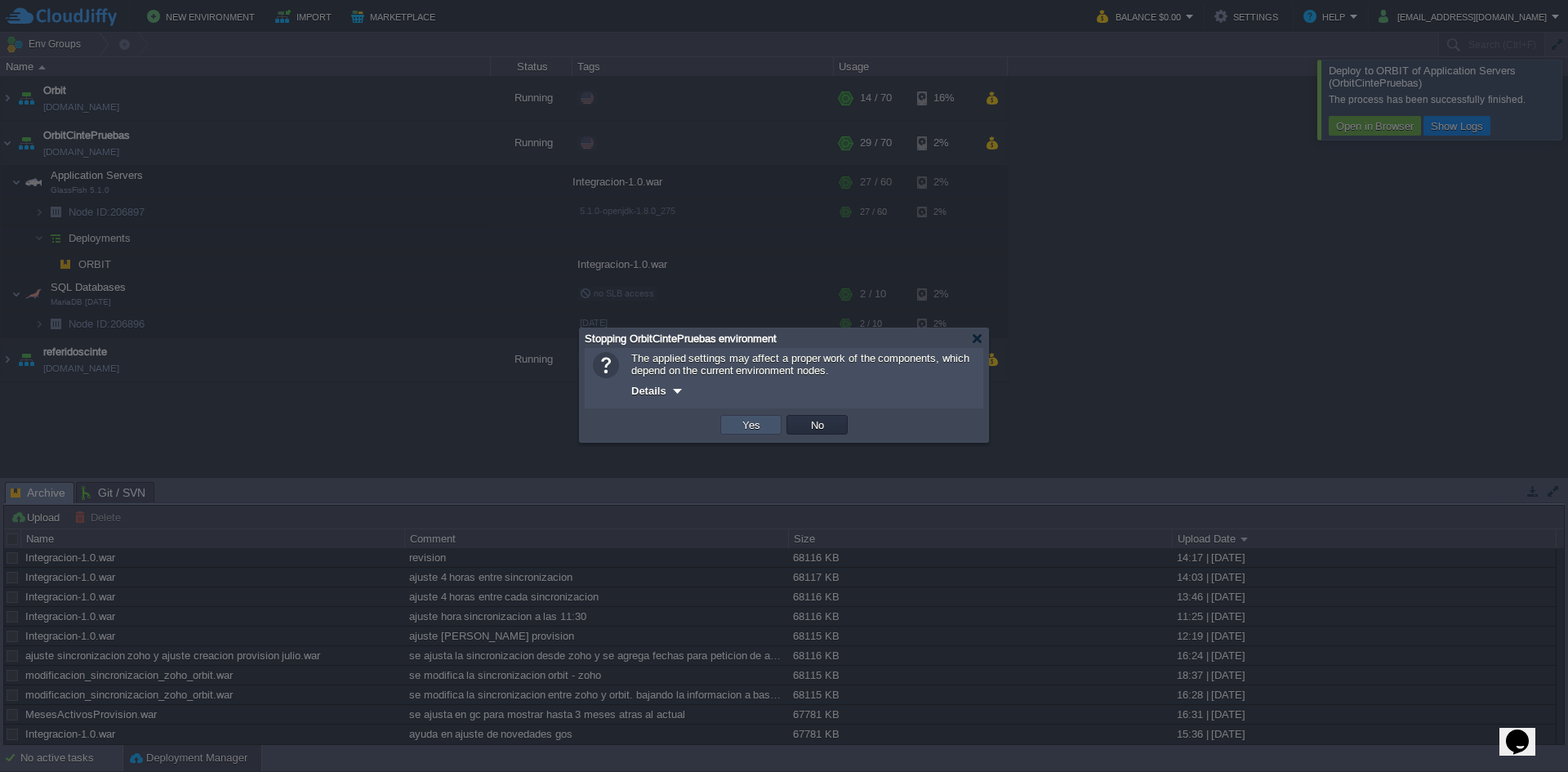
click at [741, 426] on button "Yes" at bounding box center [751, 425] width 28 height 15
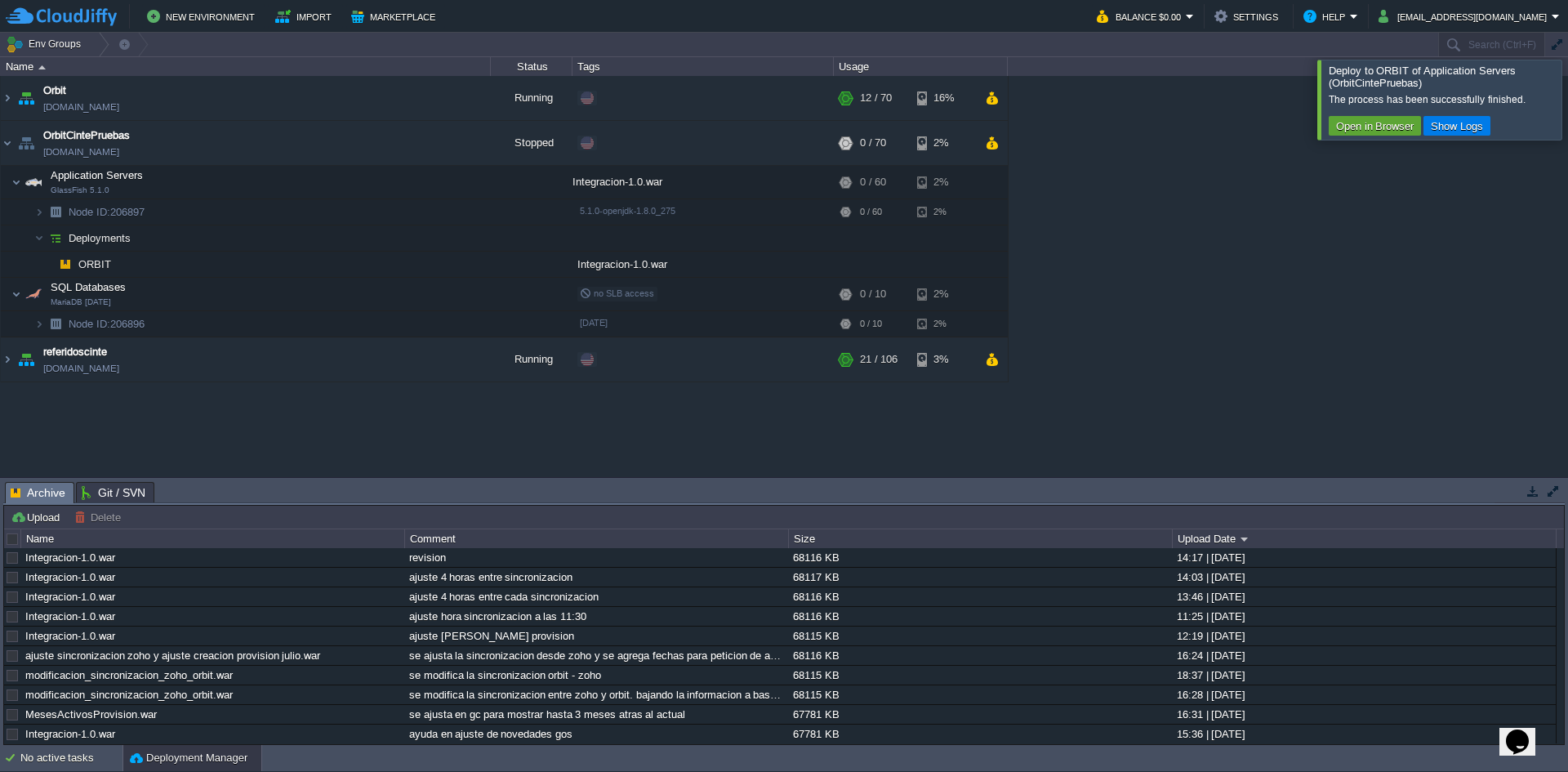
click at [1568, 99] on div at bounding box center [1588, 99] width 0 height 79
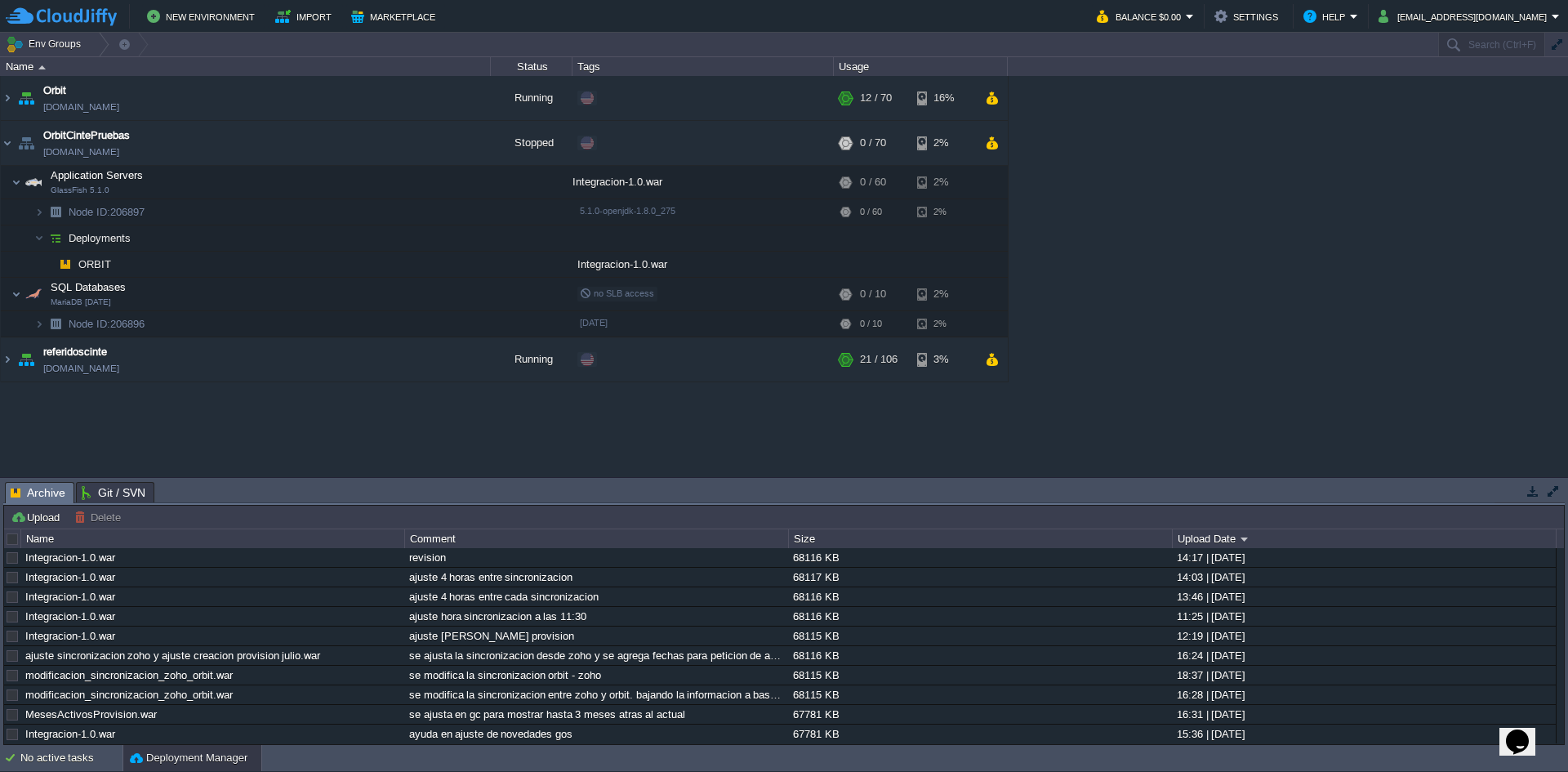
click at [88, 268] on span "ORBIT" at bounding box center [95, 264] width 36 height 14
click at [453, 142] on button "button" at bounding box center [450, 143] width 15 height 15
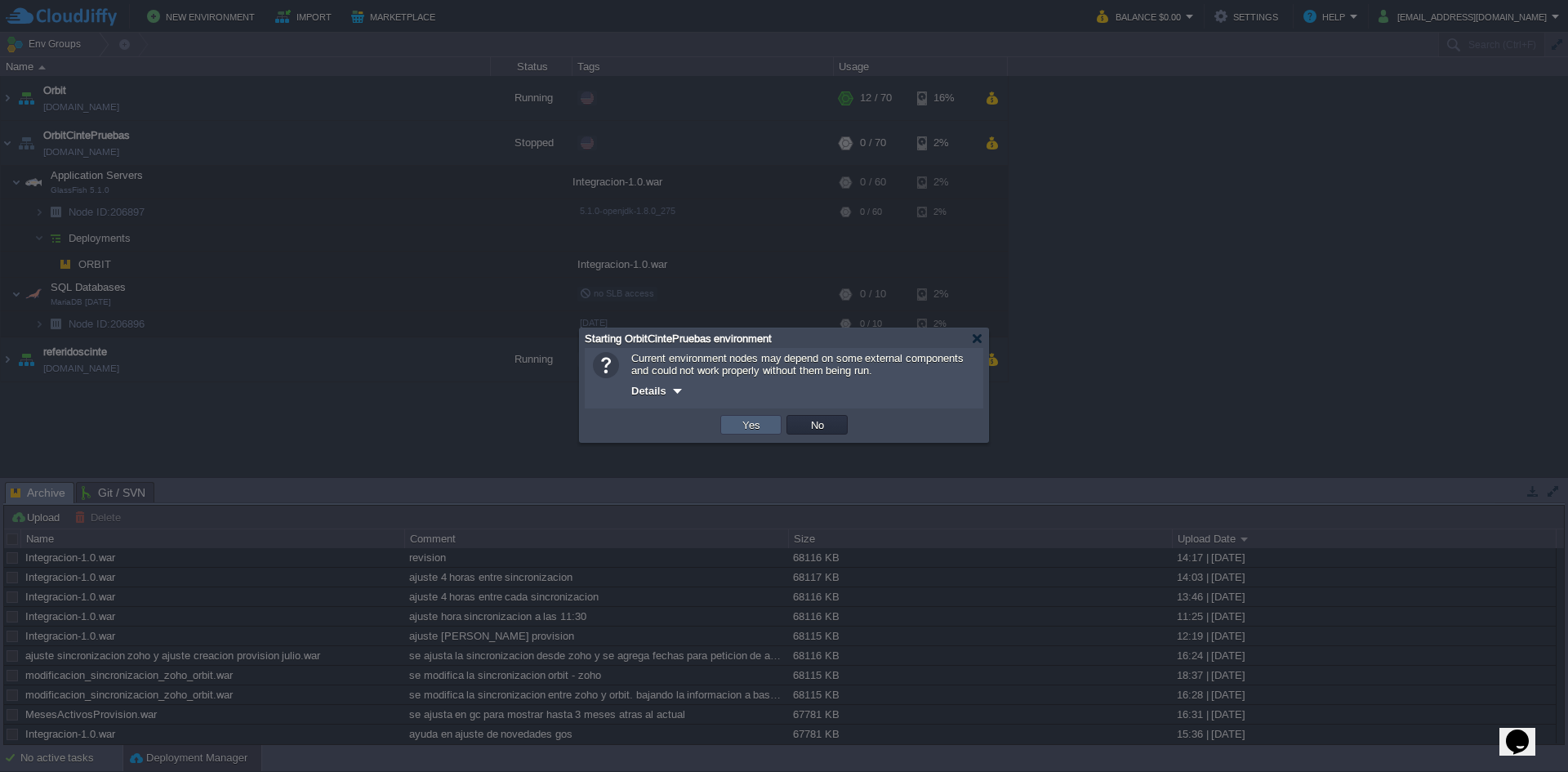
click at [734, 431] on td "Yes" at bounding box center [750, 425] width 61 height 20
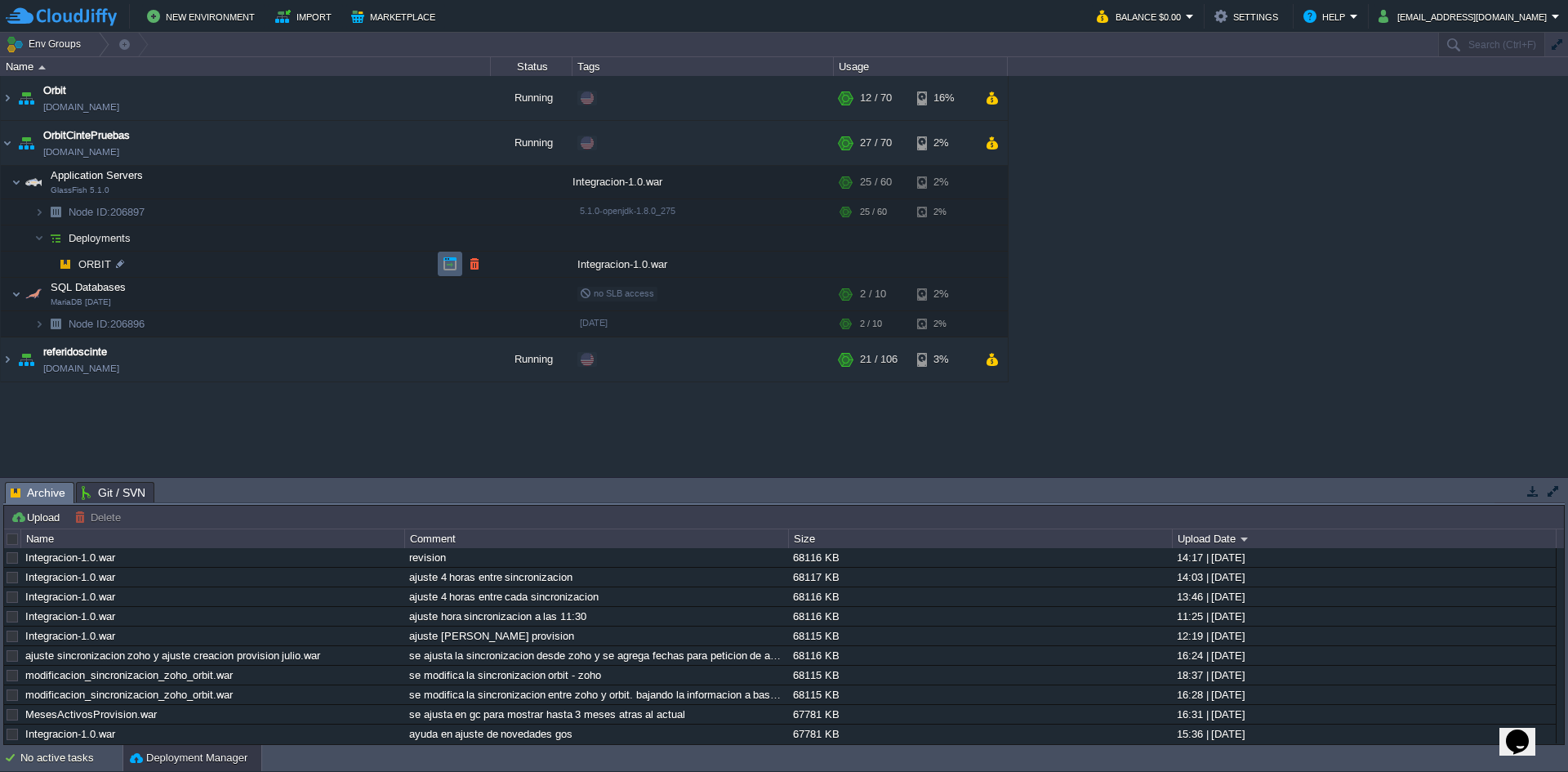
click at [445, 268] on button "button" at bounding box center [450, 264] width 15 height 15
click at [373, 180] on button "button" at bounding box center [368, 182] width 15 height 15
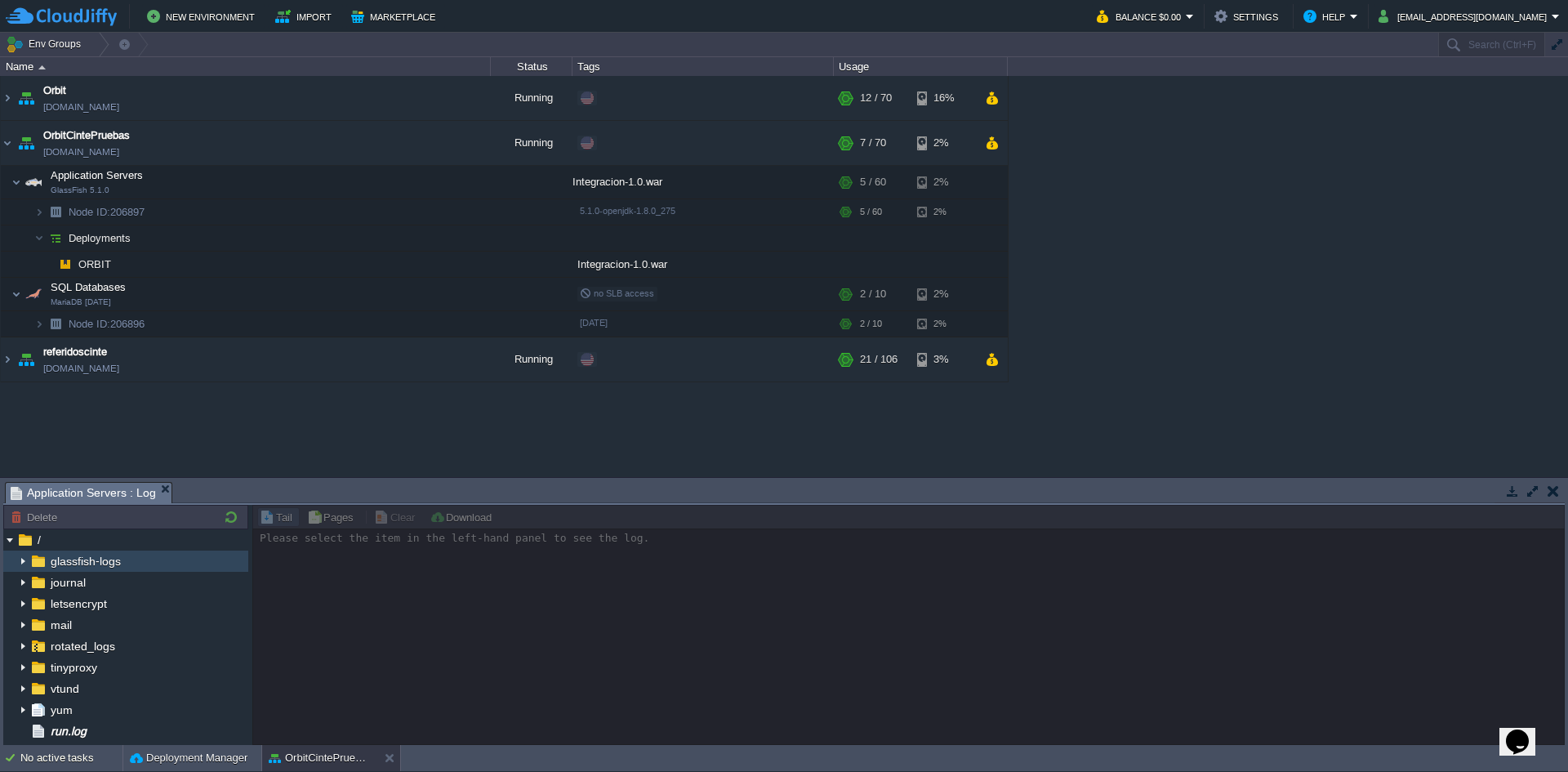
click at [133, 556] on div "glassfish-logs" at bounding box center [126, 560] width 245 height 21
click at [22, 557] on img at bounding box center [23, 560] width 13 height 21
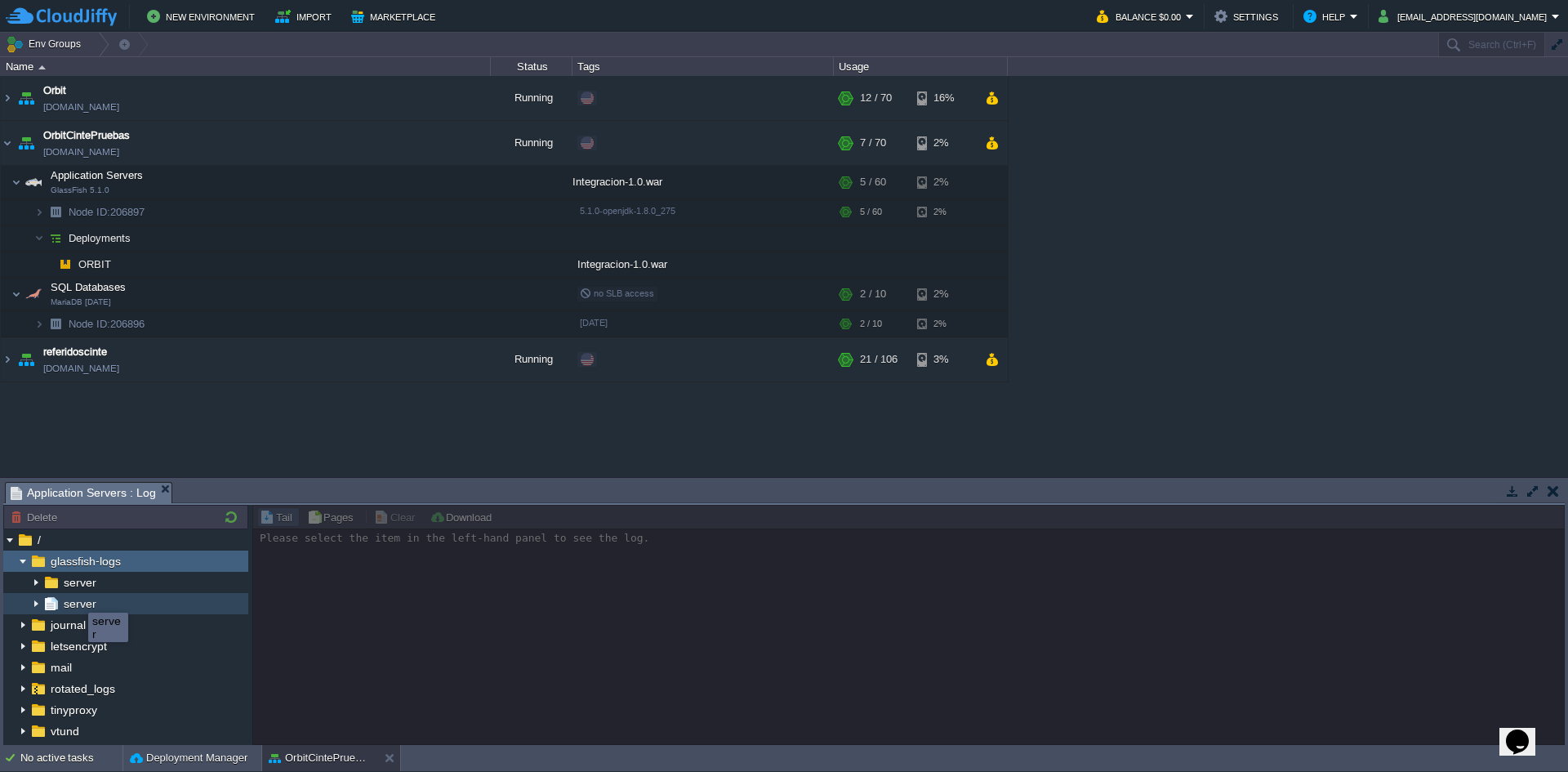
click at [76, 599] on span "server" at bounding box center [79, 604] width 38 height 15
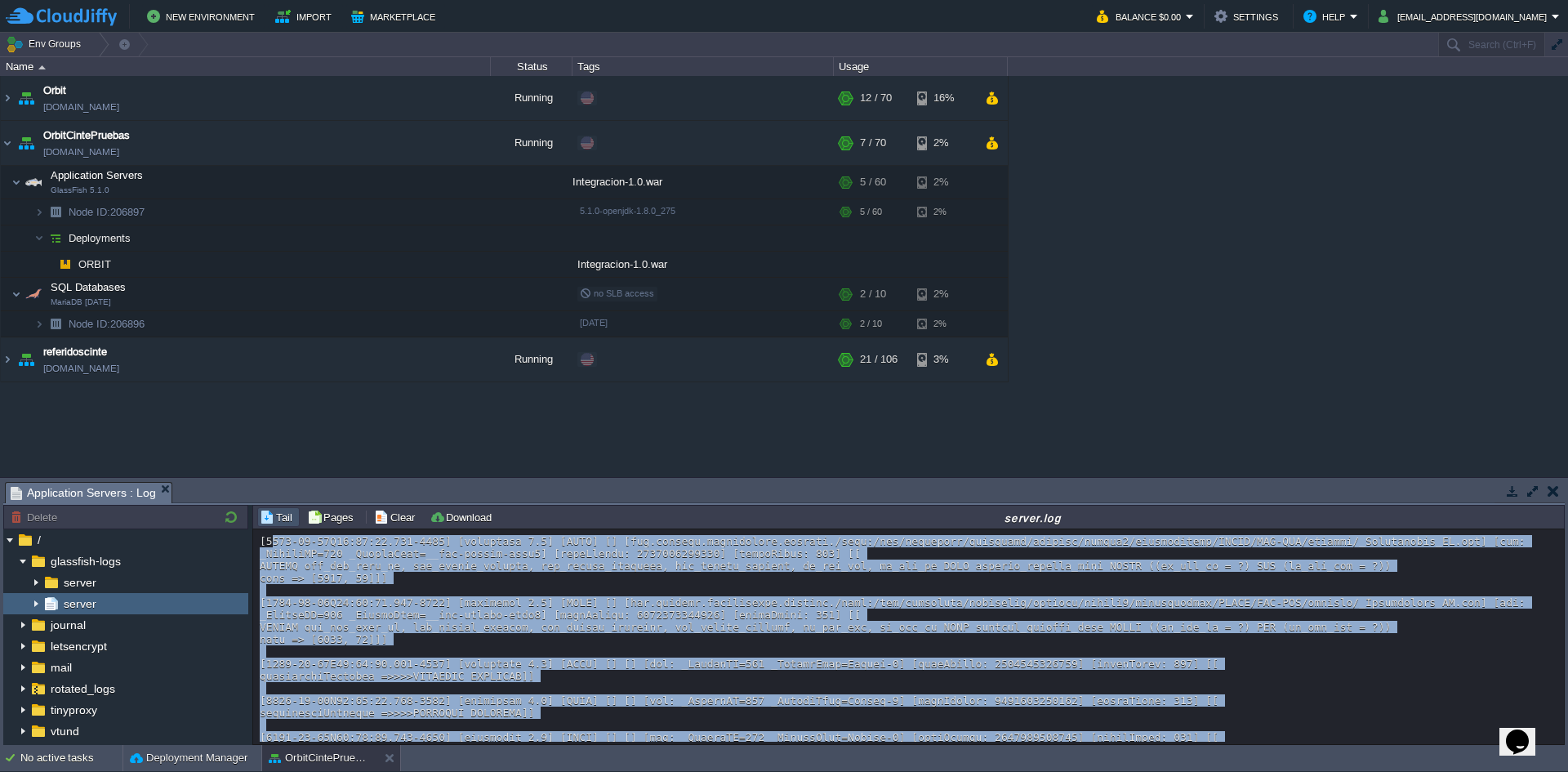
scroll to position [12980, 0]
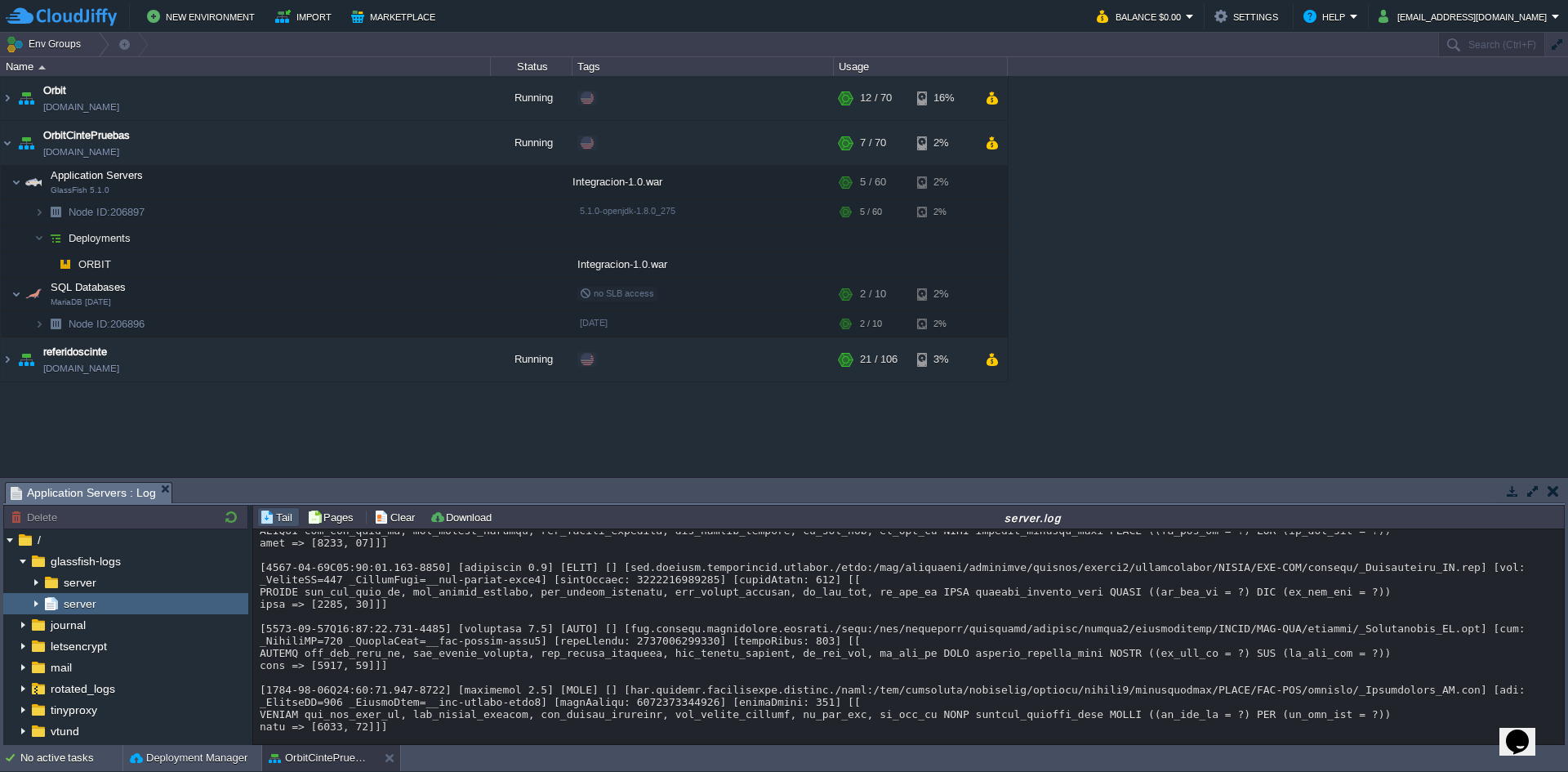
drag, startPoint x: 993, startPoint y: 727, endPoint x: 255, endPoint y: 715, distance: 738.1
click at [255, 715] on div "Loading..." at bounding box center [909, 637] width 1312 height 215
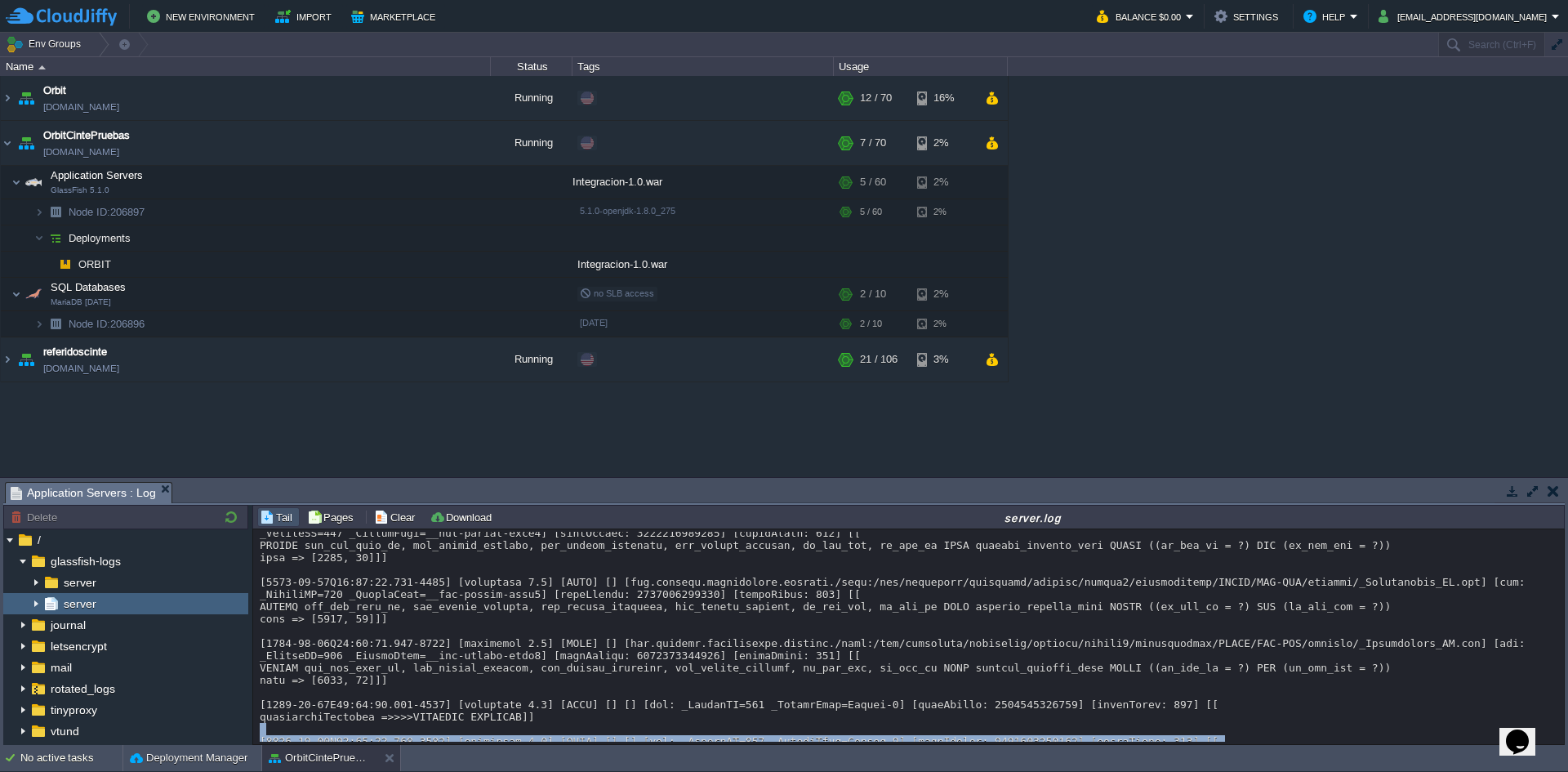
scroll to position [13144, 0]
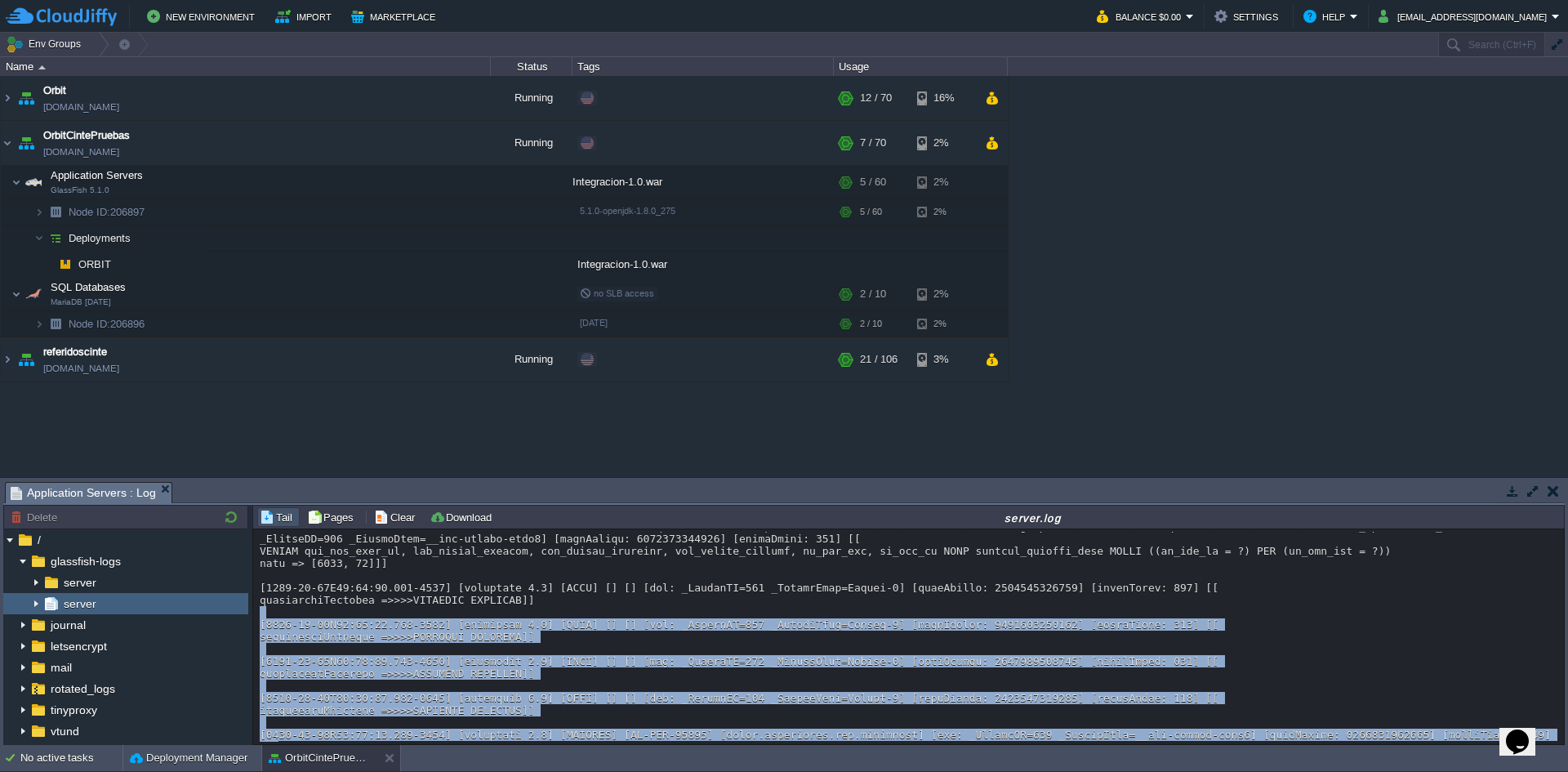
copy div "[2025-09-22T14:31:01.773-0500] [glassfish 5.1] [INFO] [] [] [tid: _ThreadID=166…"
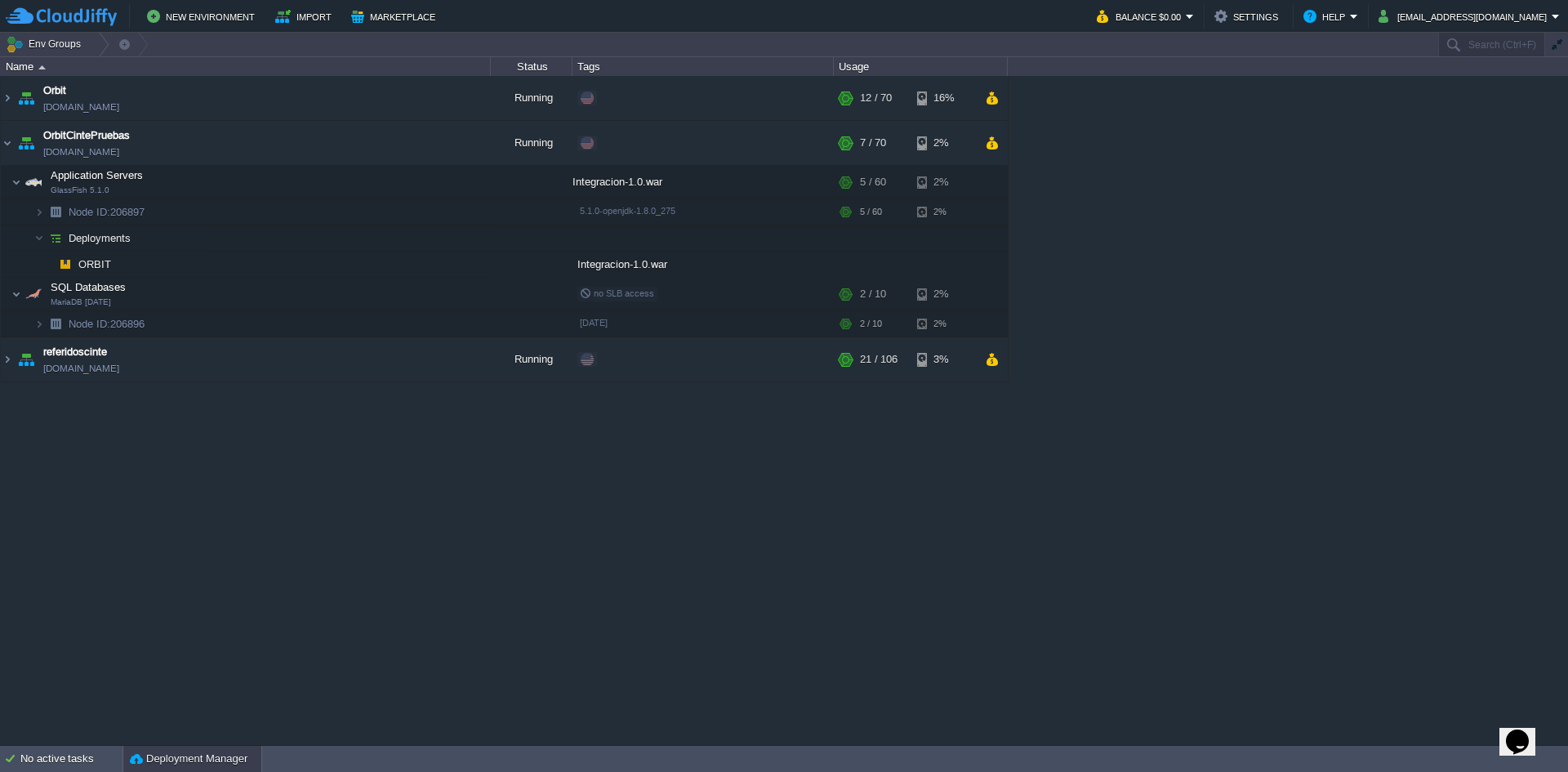
click at [201, 761] on button "Deployment Manager" at bounding box center [188, 758] width 117 height 16
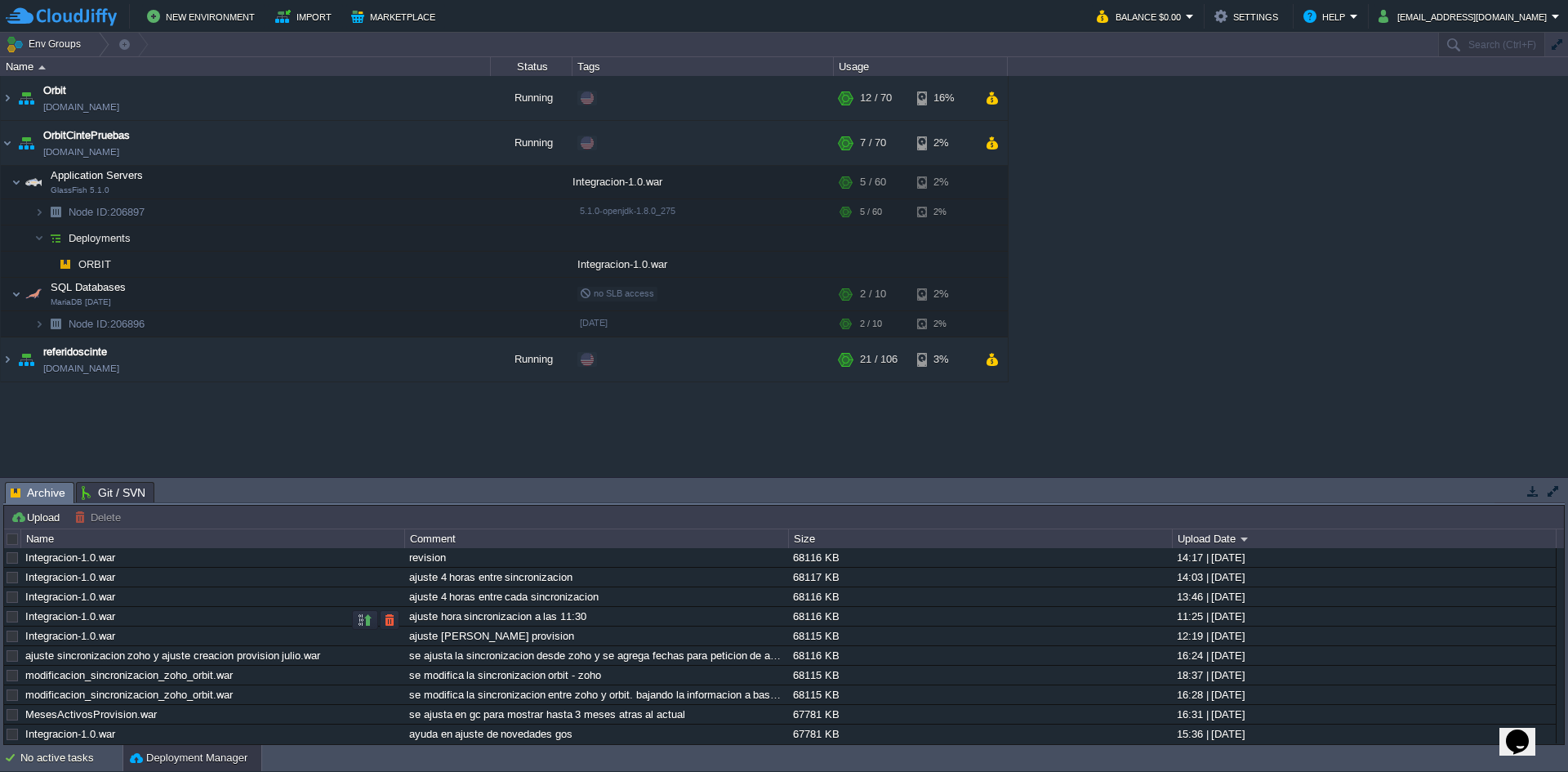
click at [9, 622] on div at bounding box center [12, 617] width 15 height 15
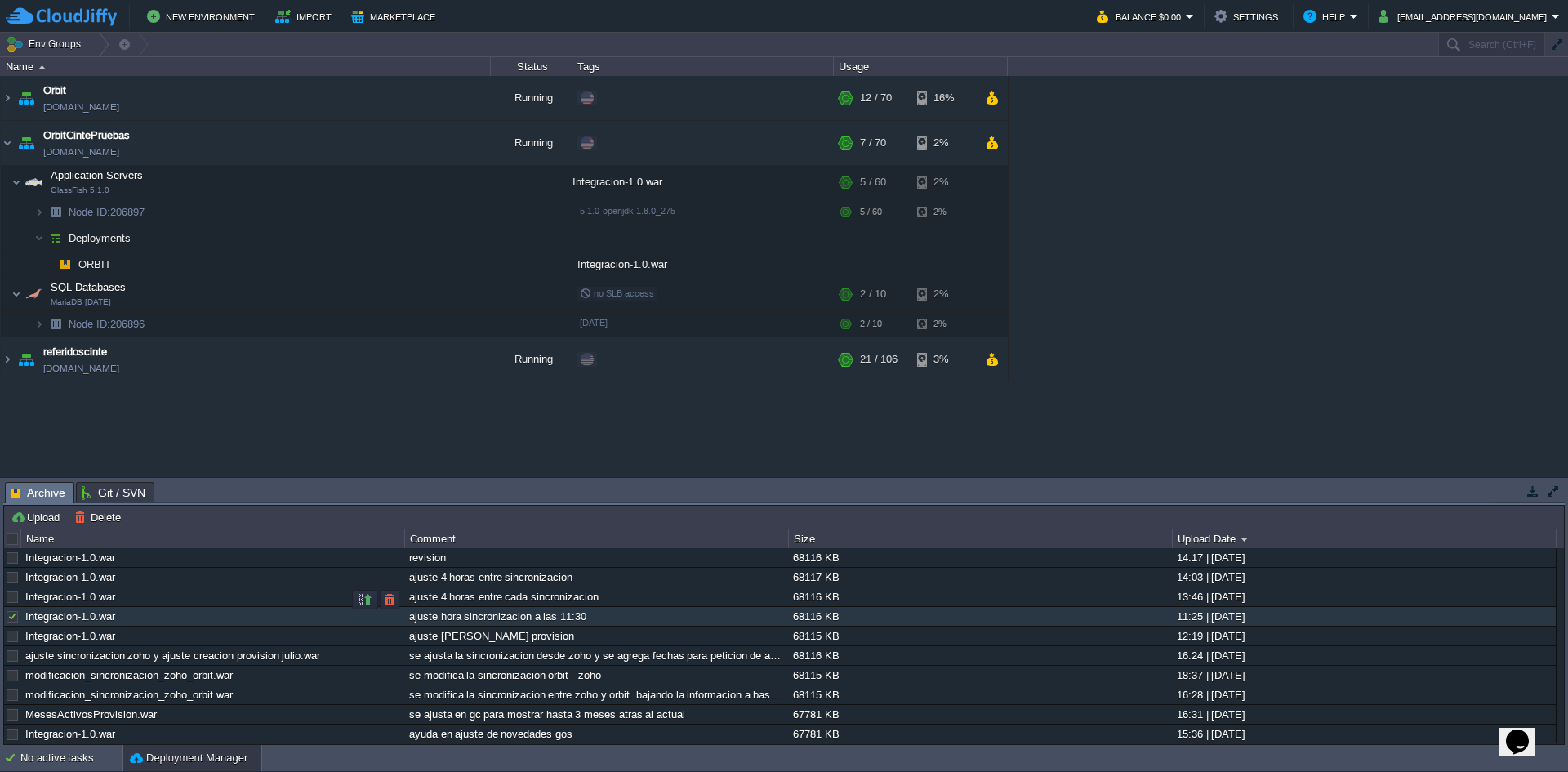
click at [9, 605] on div at bounding box center [12, 597] width 15 height 15
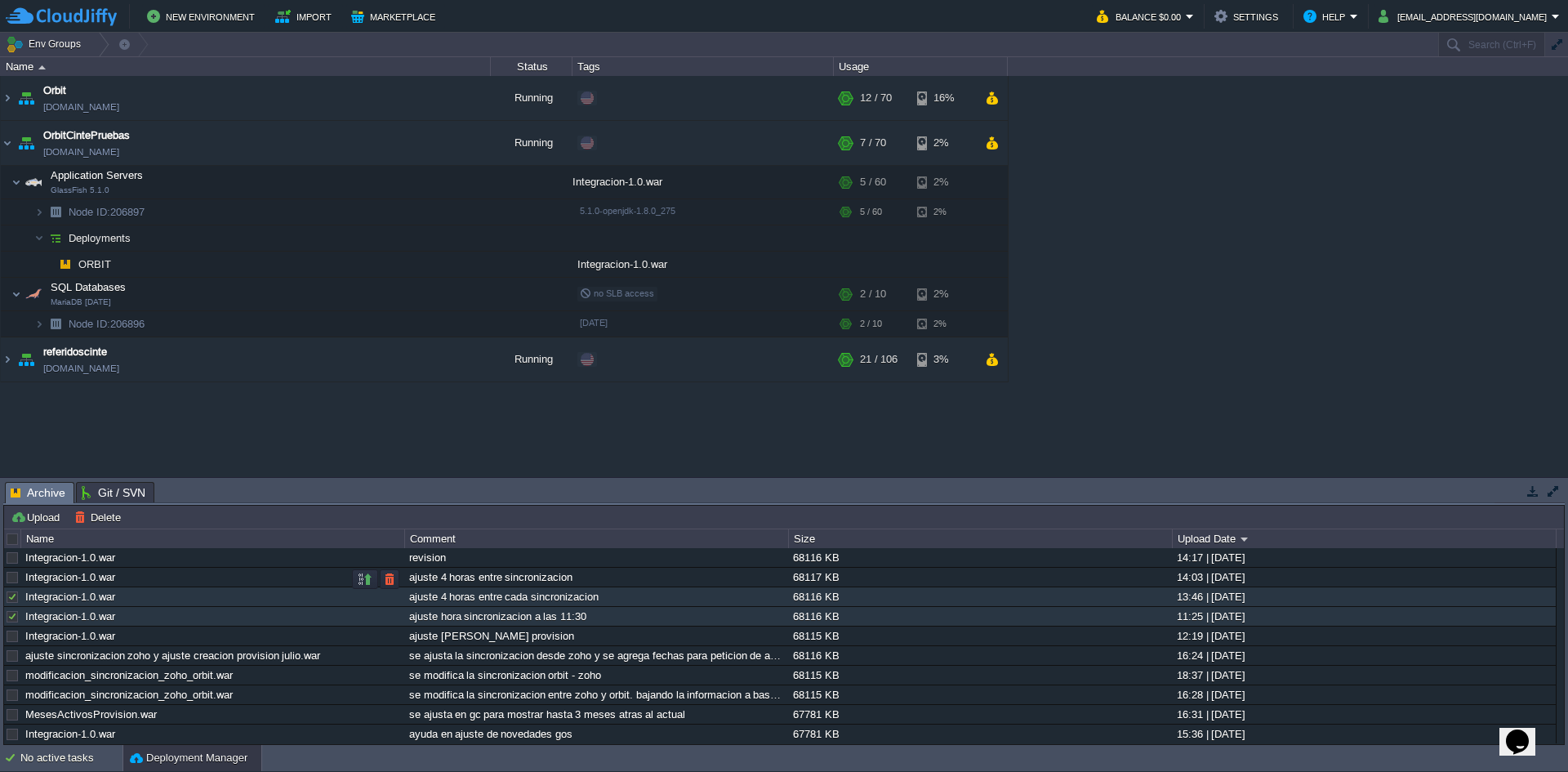
click at [11, 582] on div at bounding box center [12, 577] width 15 height 15
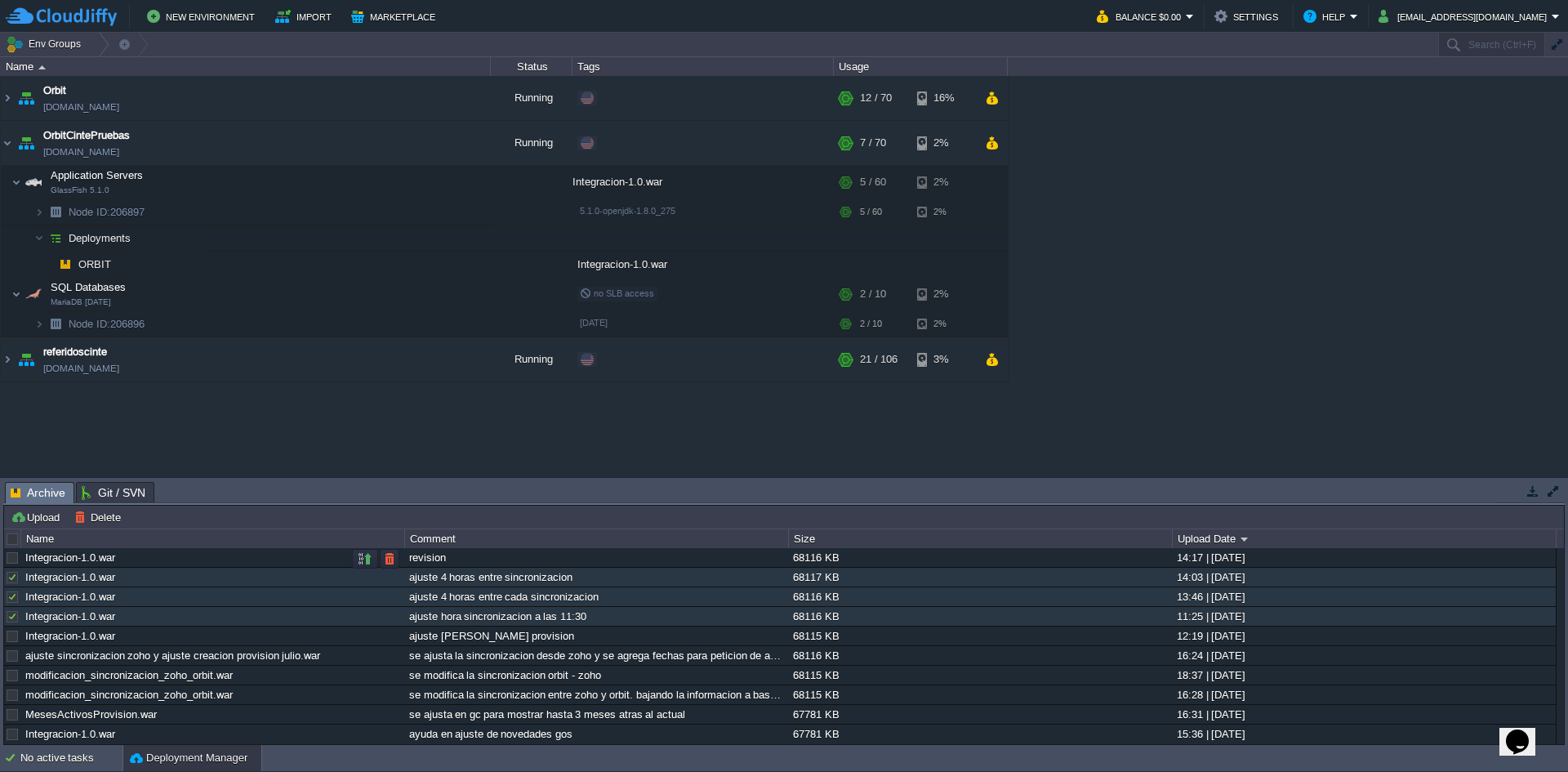
click at [11, 565] on div at bounding box center [12, 557] width 15 height 15
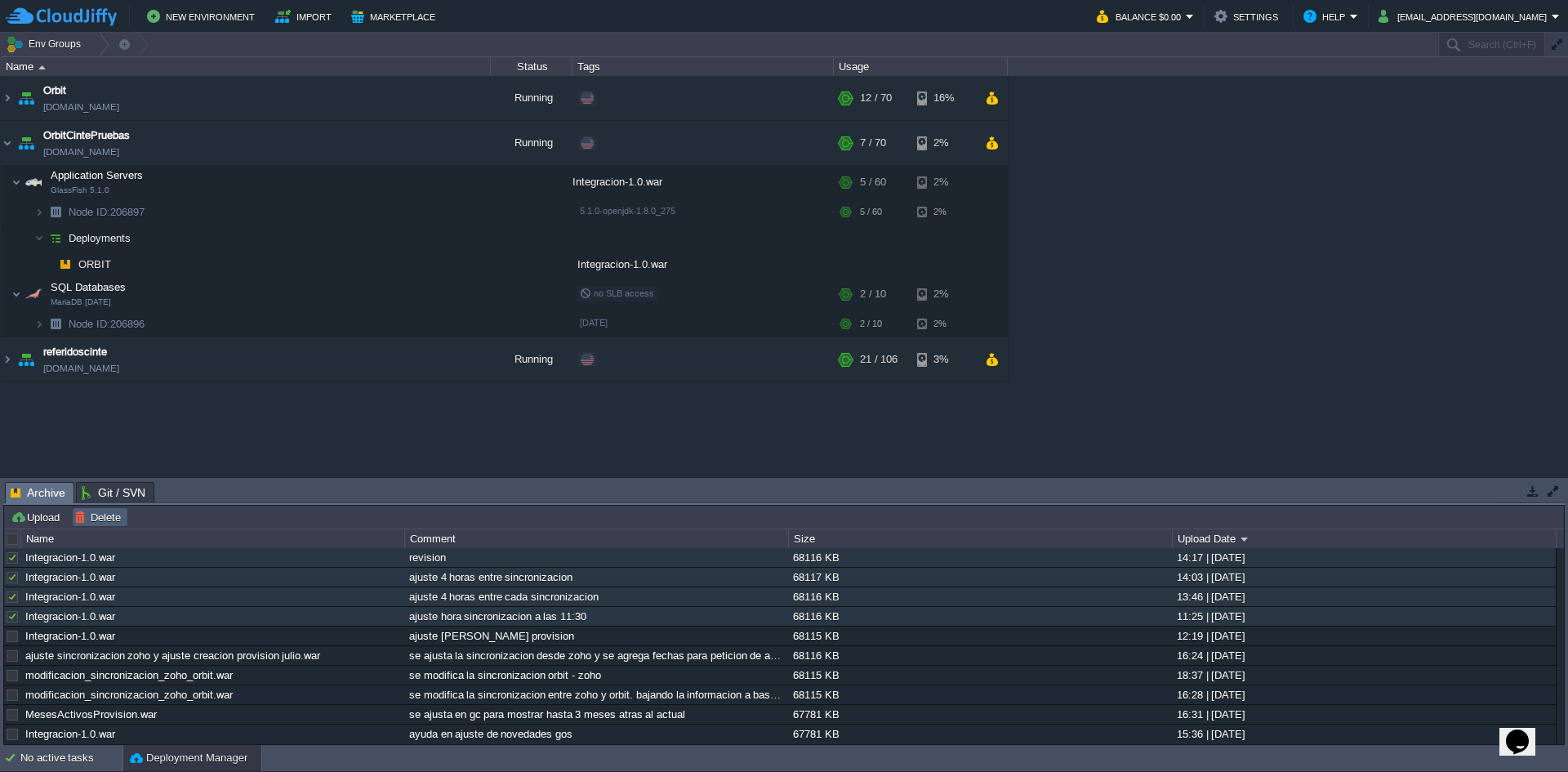
click at [96, 516] on button "Delete" at bounding box center [100, 516] width 52 height 15
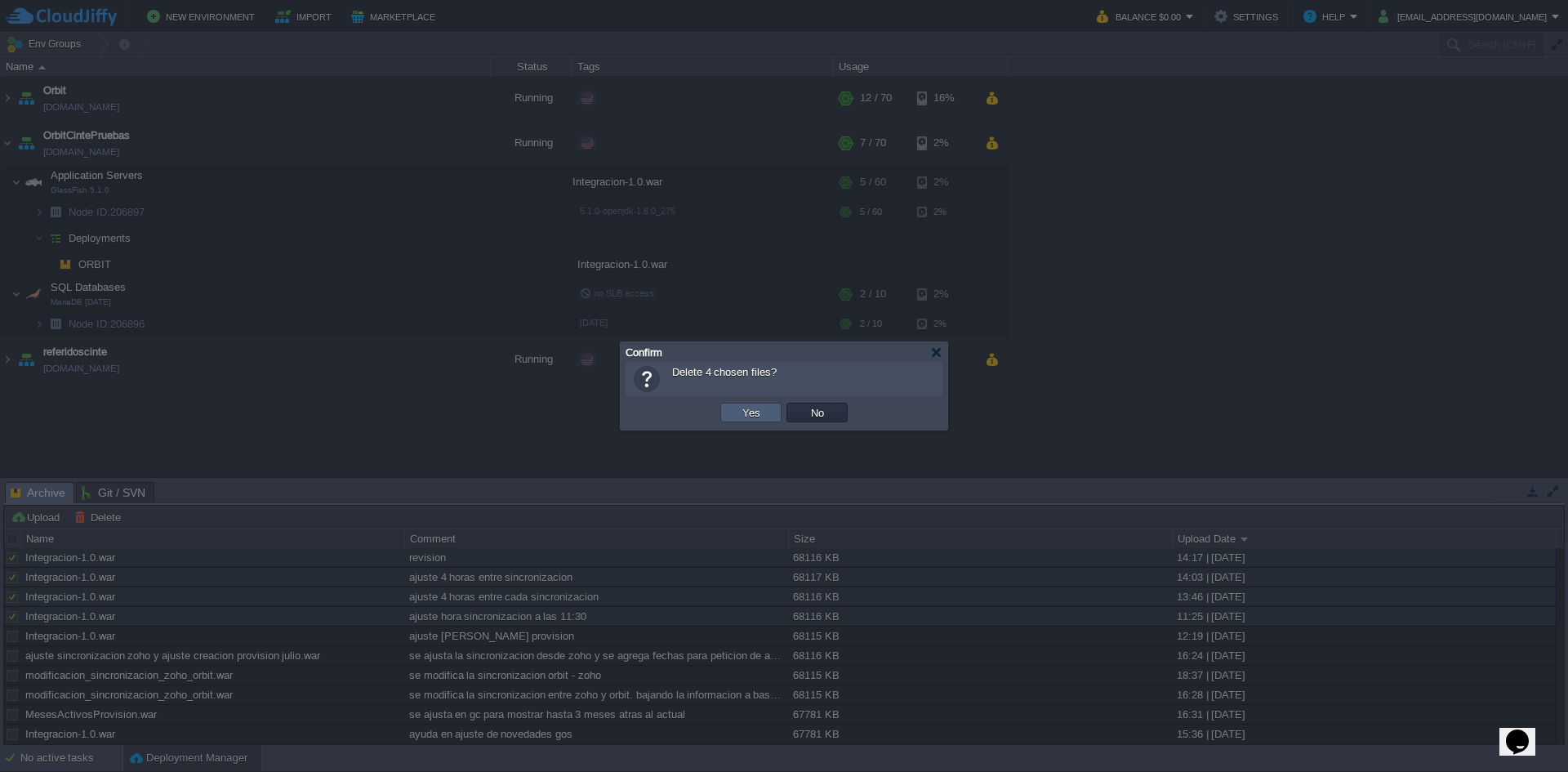
click at [766, 410] on td "Yes" at bounding box center [750, 413] width 61 height 20
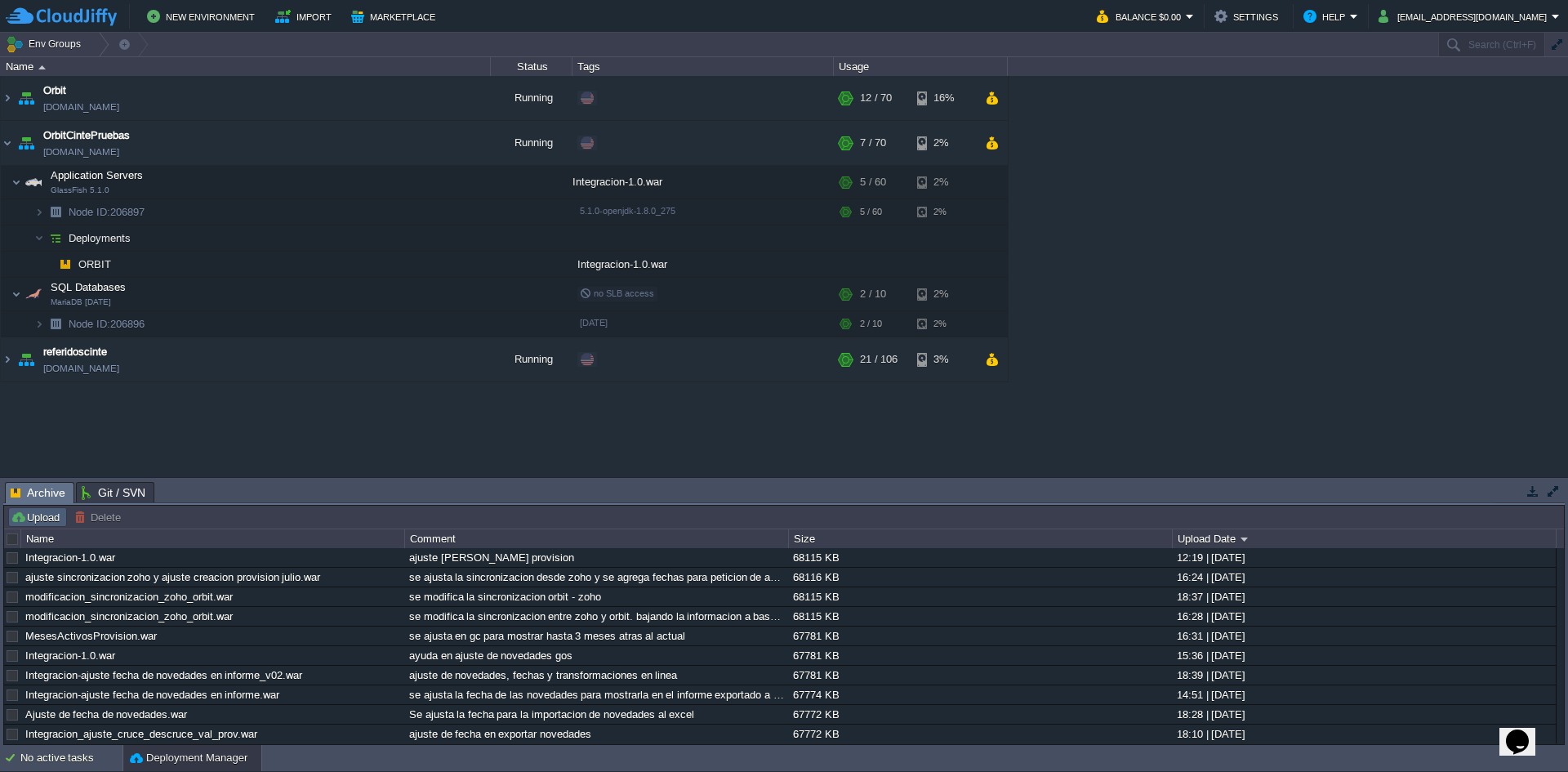
click at [43, 515] on button "Upload" at bounding box center [37, 516] width 54 height 15
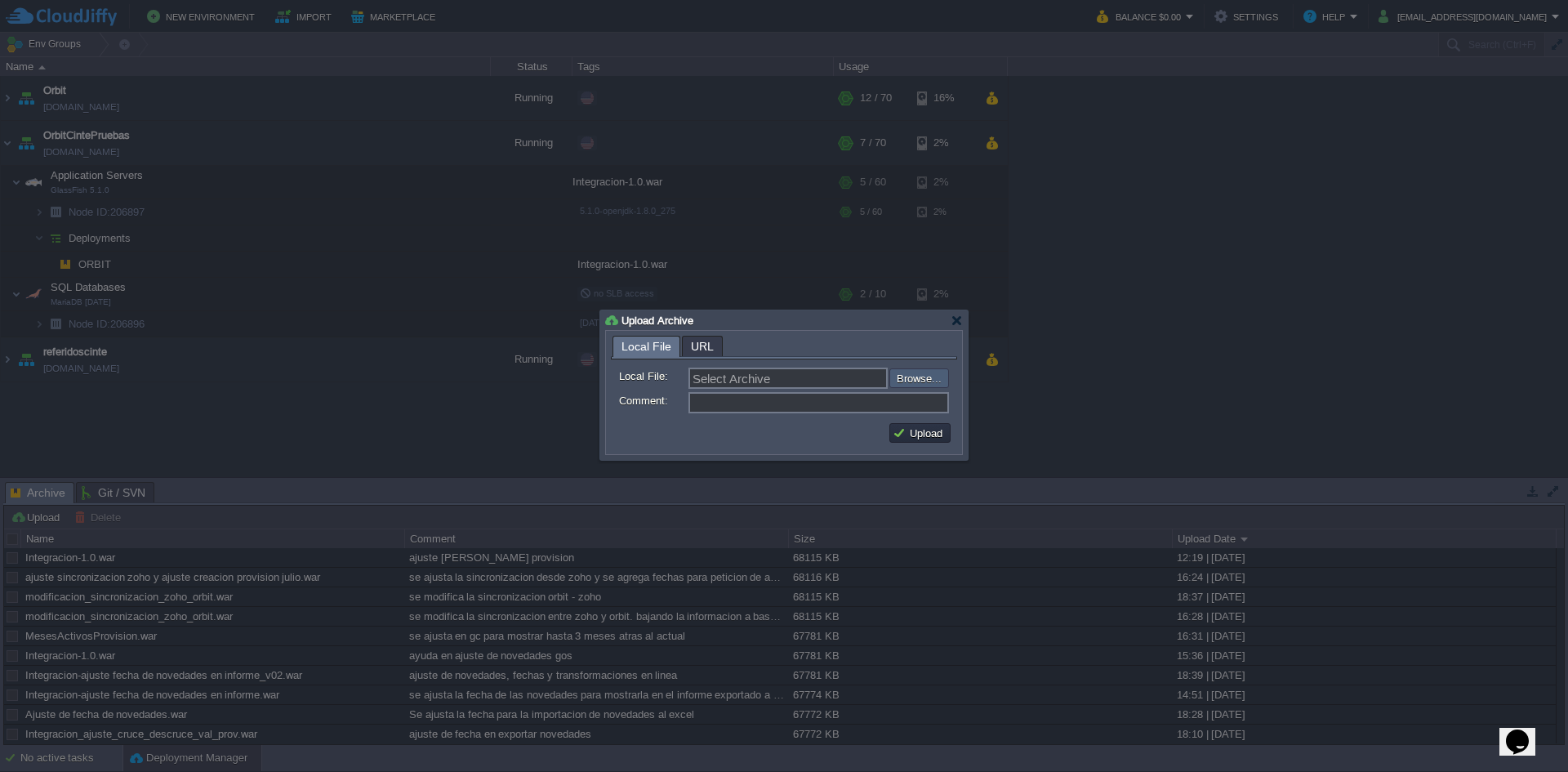
click at [905, 372] on input "file" at bounding box center [845, 378] width 206 height 20
type input "C:\fakepath\Integracion-1.0.war"
type input "Integracion-1.0.war"
type input "ajuste sincronizacion automatica"
click at [942, 424] on td "Upload" at bounding box center [920, 433] width 66 height 25
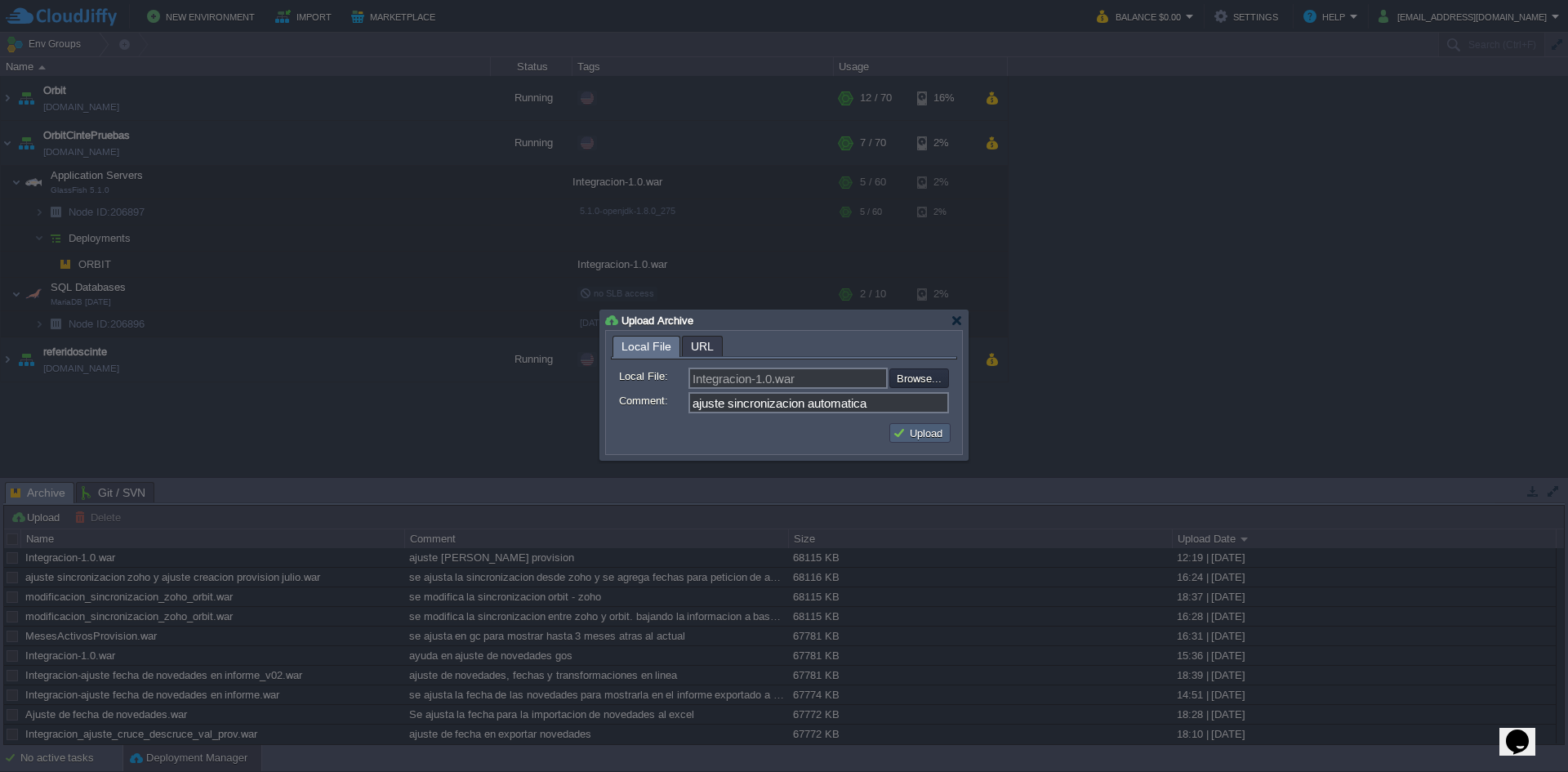
click at [942, 426] on td "Upload" at bounding box center [920, 433] width 61 height 20
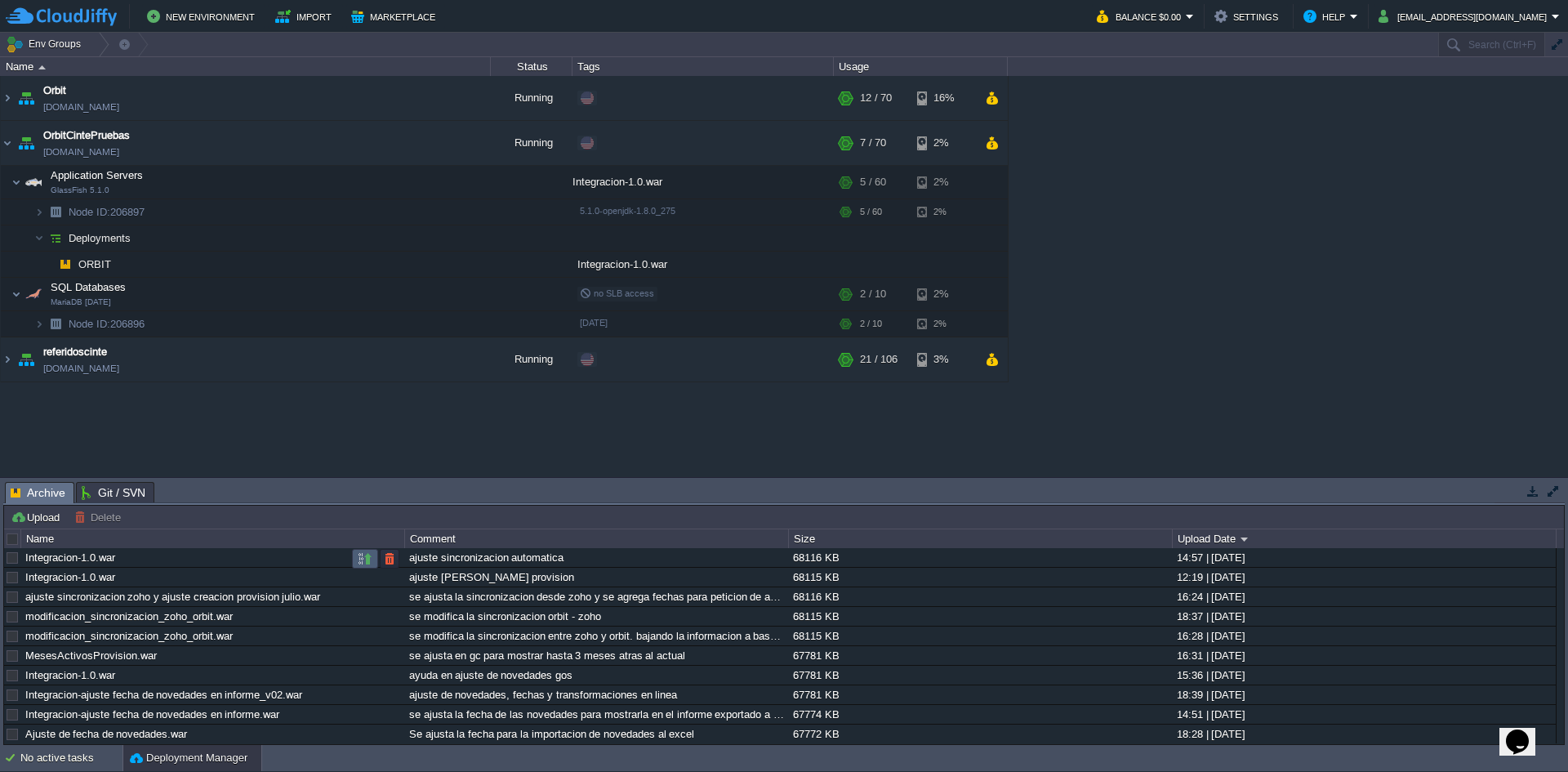
click at [366, 564] on button "button" at bounding box center [365, 558] width 15 height 15
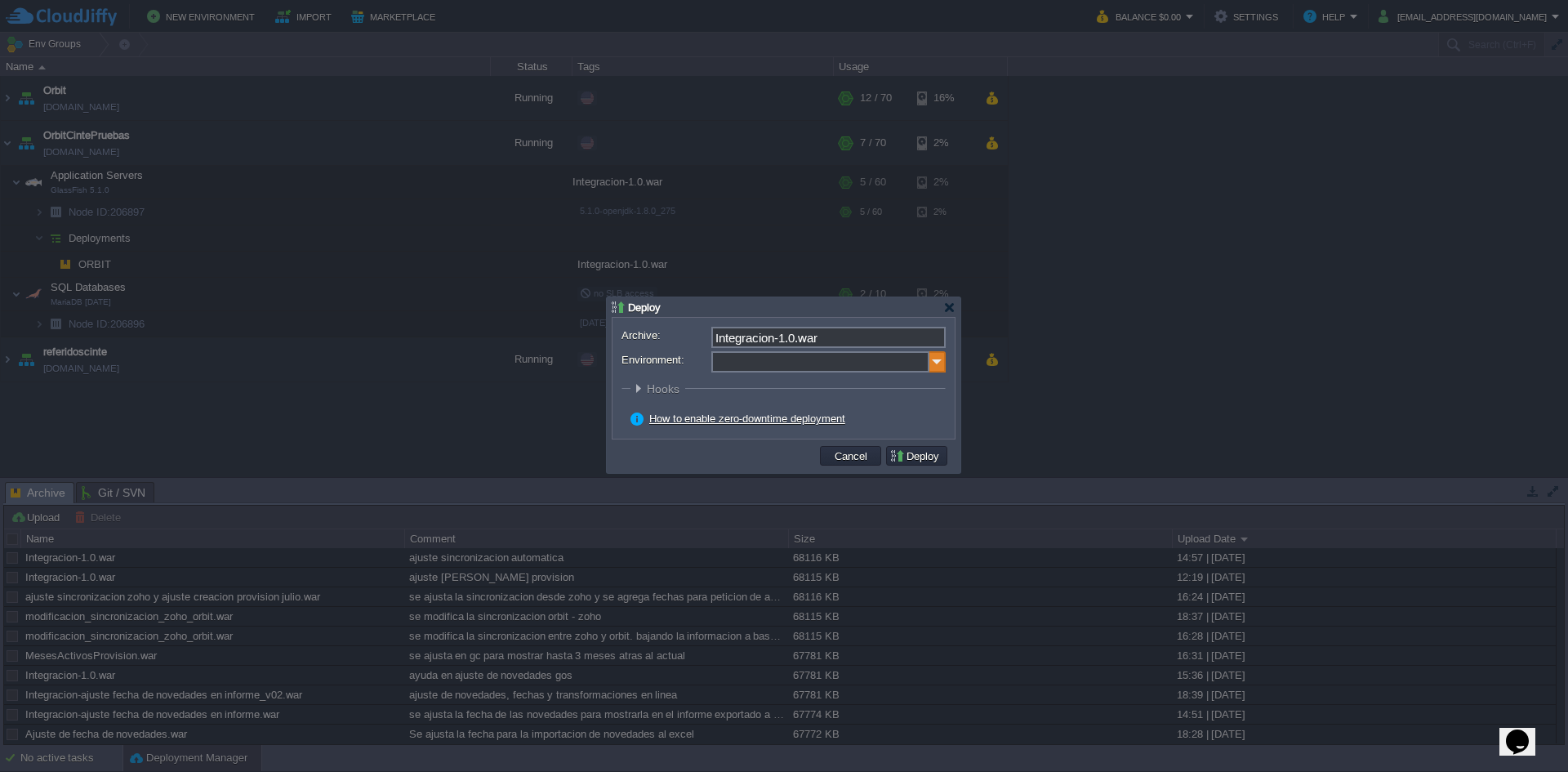
click at [939, 360] on img at bounding box center [938, 361] width 16 height 21
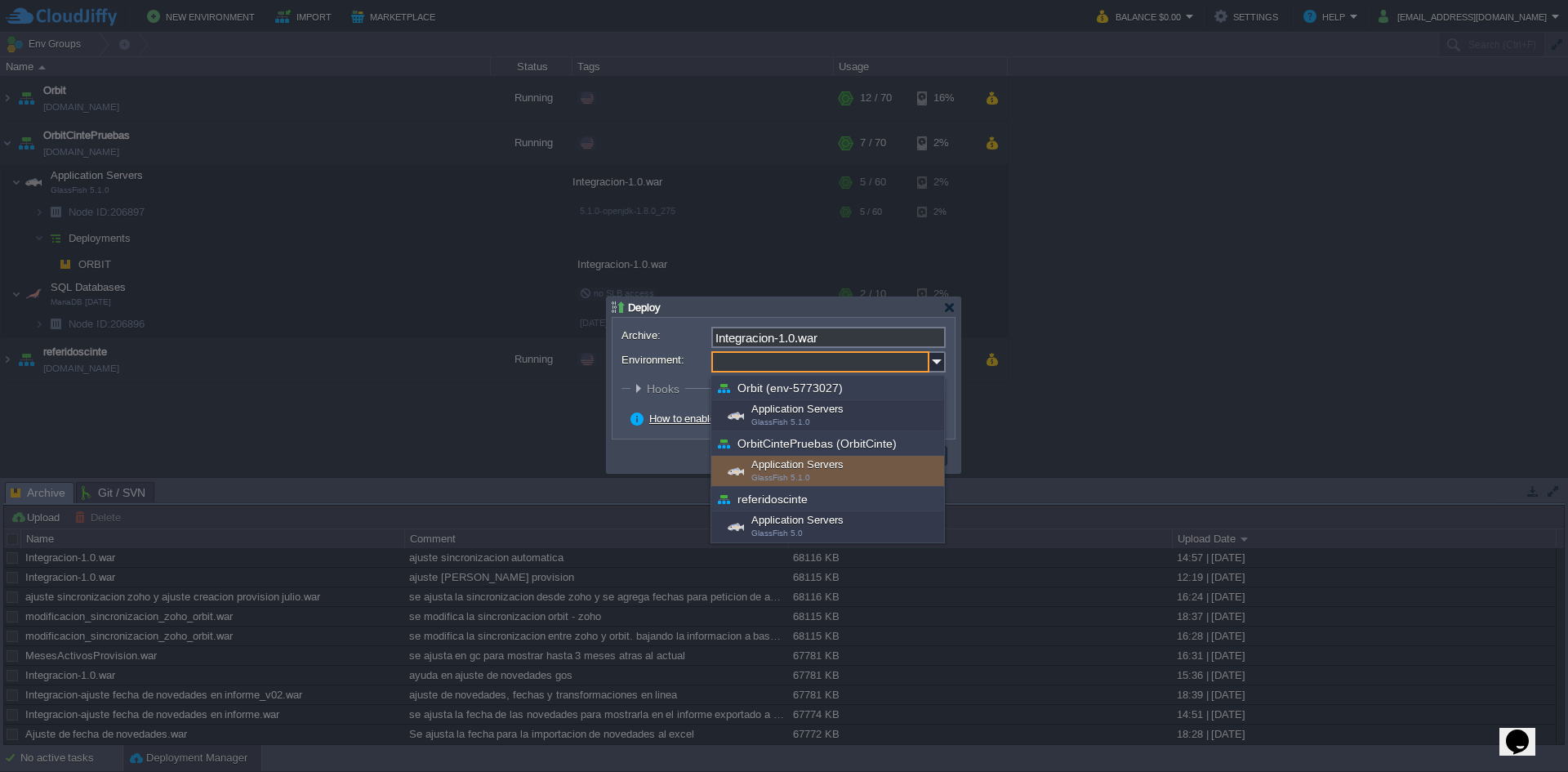
click at [805, 469] on div "Application Servers GlassFish 5.1.0" at bounding box center [828, 471] width 233 height 31
type input "Application Servers (OrbitCintePruebas (OrbitCinte))"
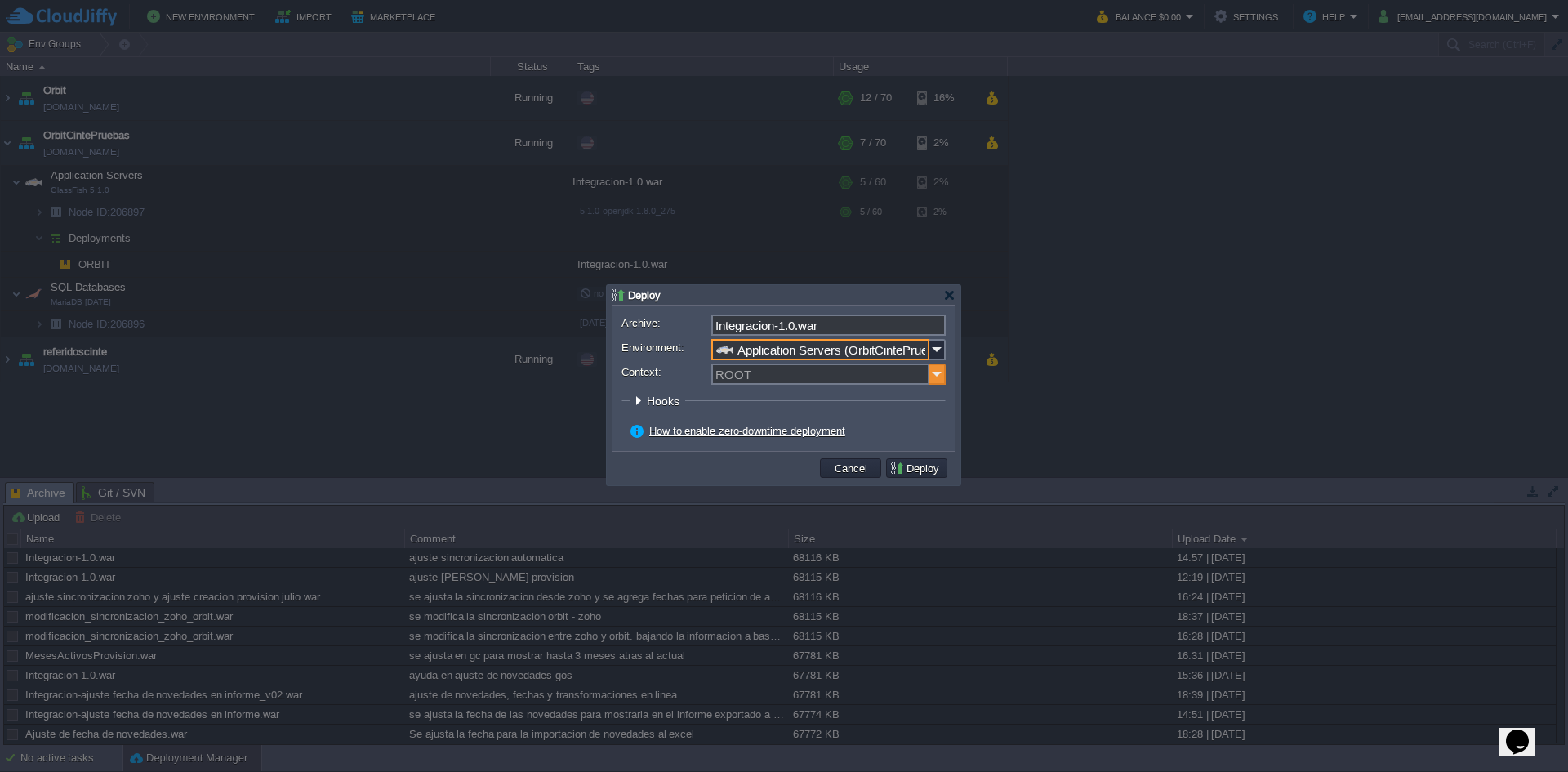
click at [939, 378] on img at bounding box center [938, 374] width 16 height 21
click at [846, 398] on div "ORBIT" at bounding box center [829, 398] width 231 height 22
type input "ORBIT"
click at [908, 468] on button "Deploy" at bounding box center [917, 468] width 55 height 15
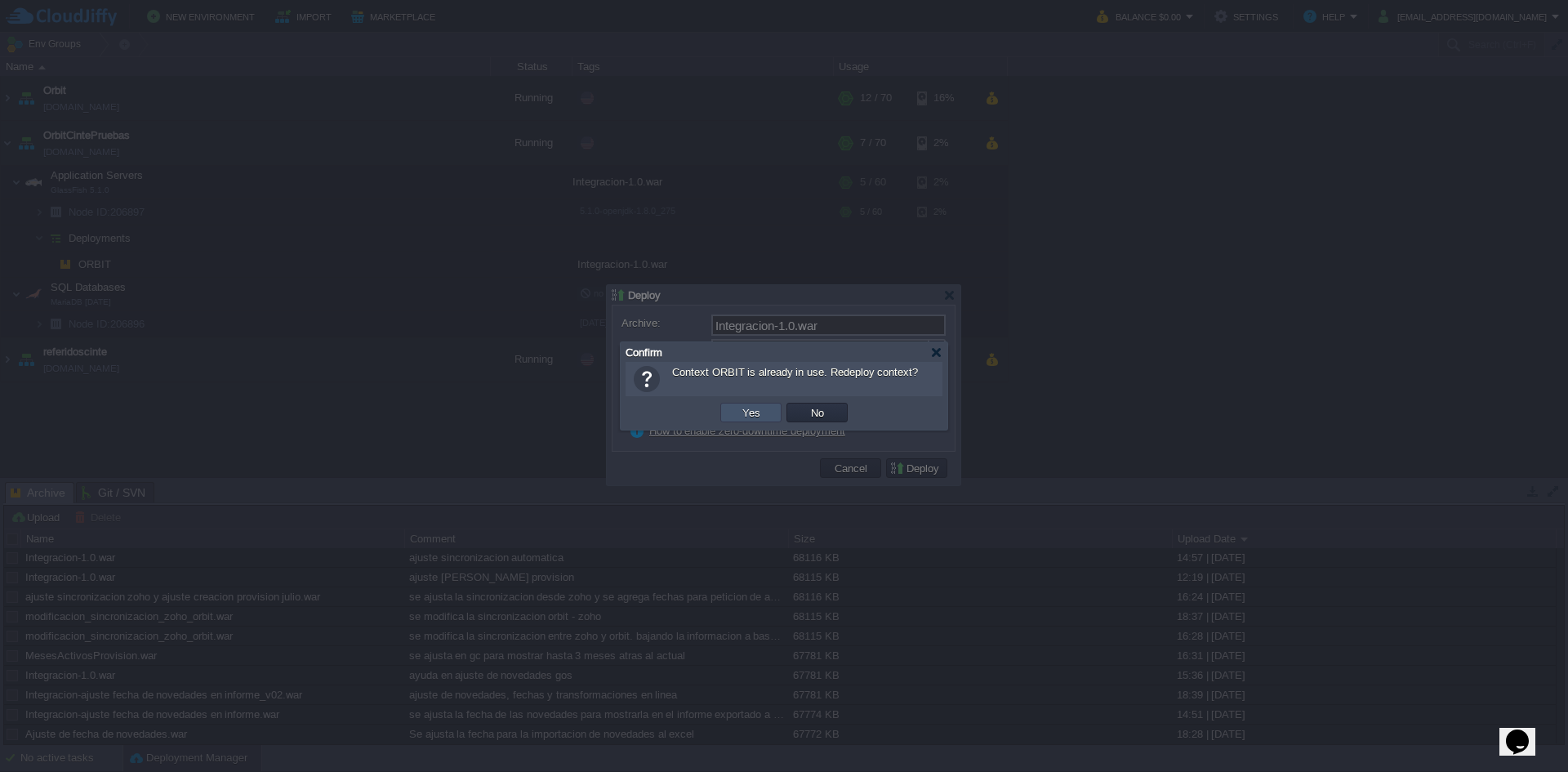
click at [750, 412] on button "Yes" at bounding box center [751, 412] width 28 height 15
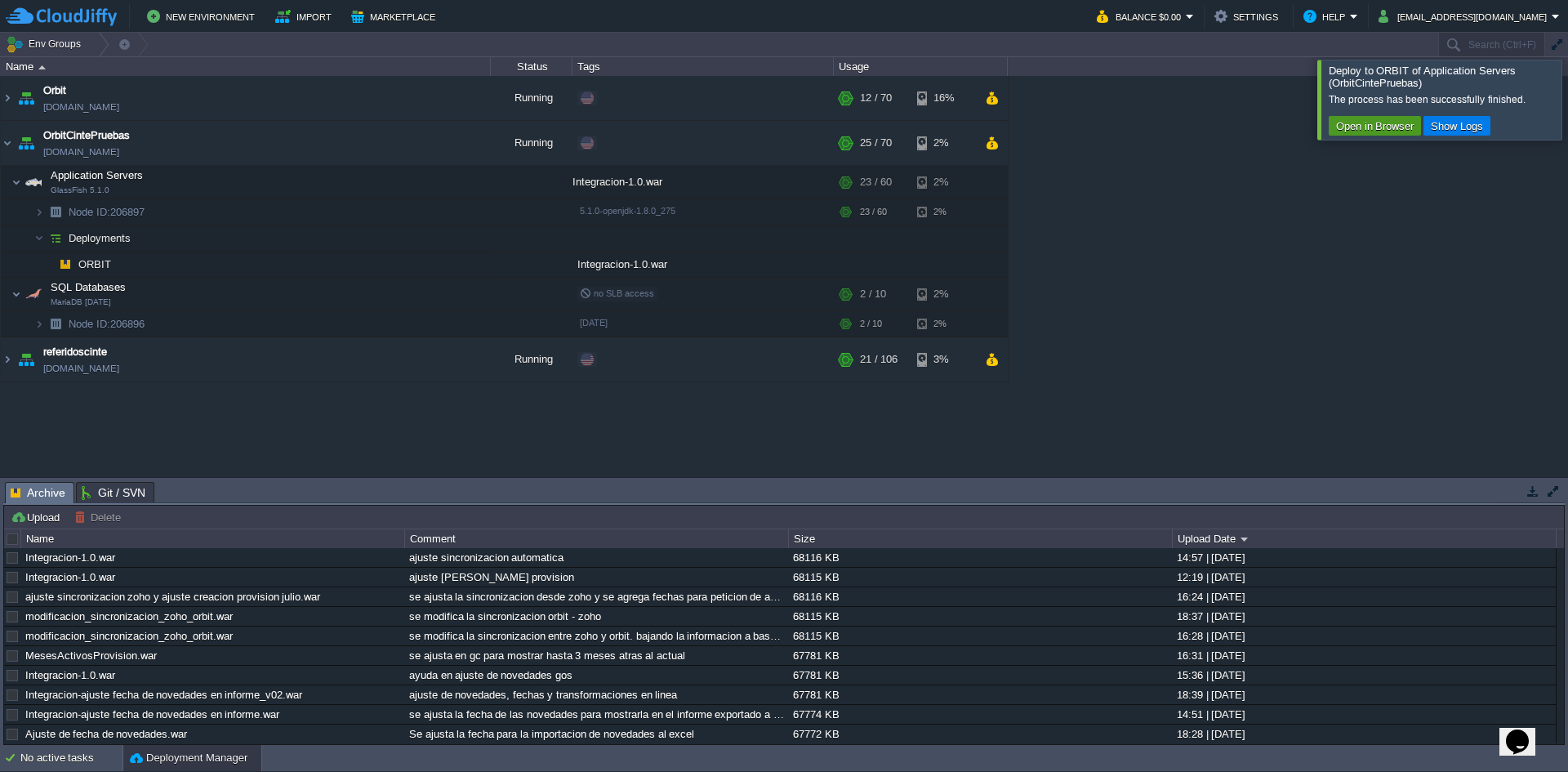
click at [1392, 133] on button "Open in Browser" at bounding box center [1375, 125] width 87 height 15
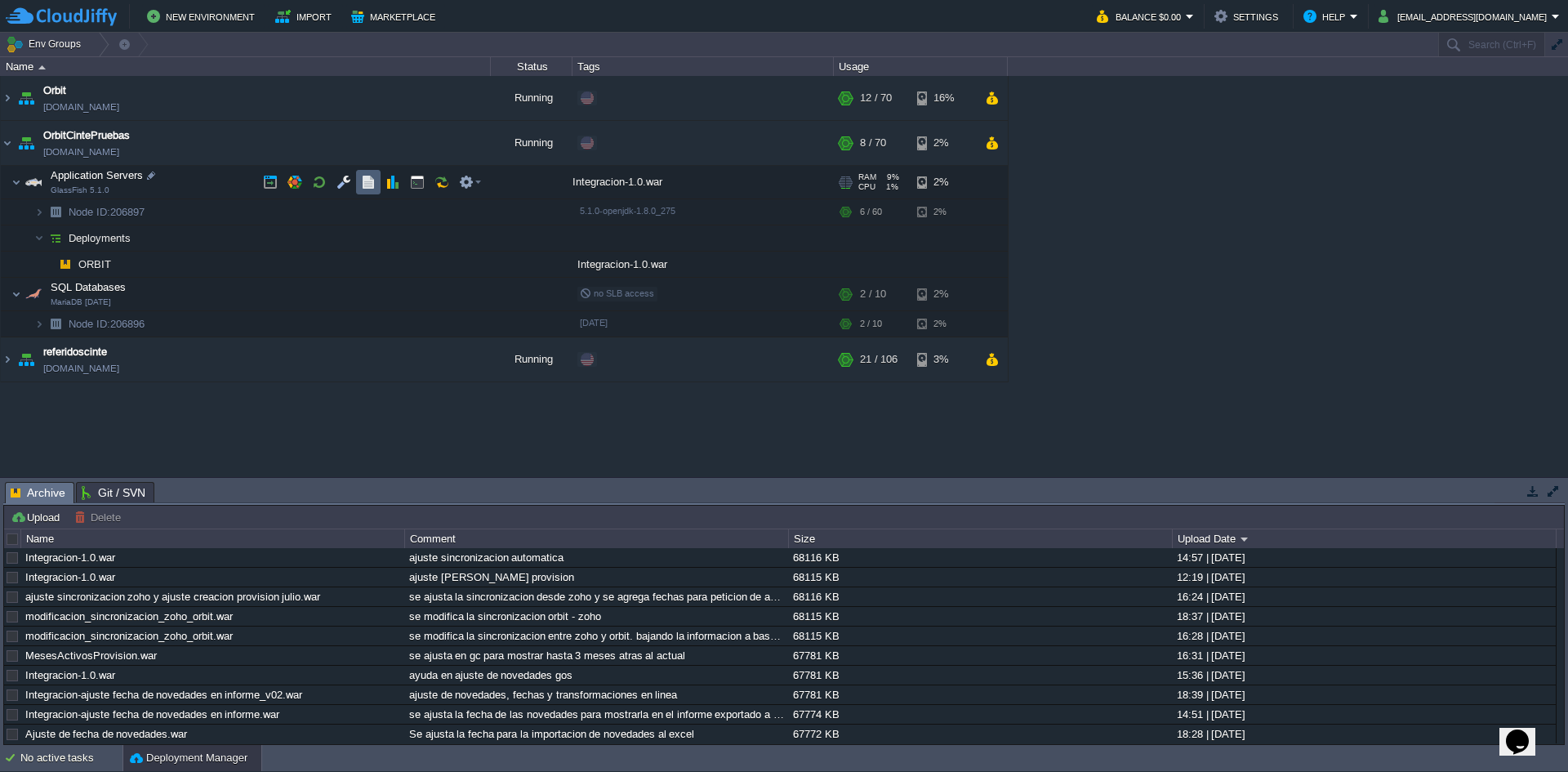
click at [371, 182] on button "button" at bounding box center [368, 182] width 15 height 15
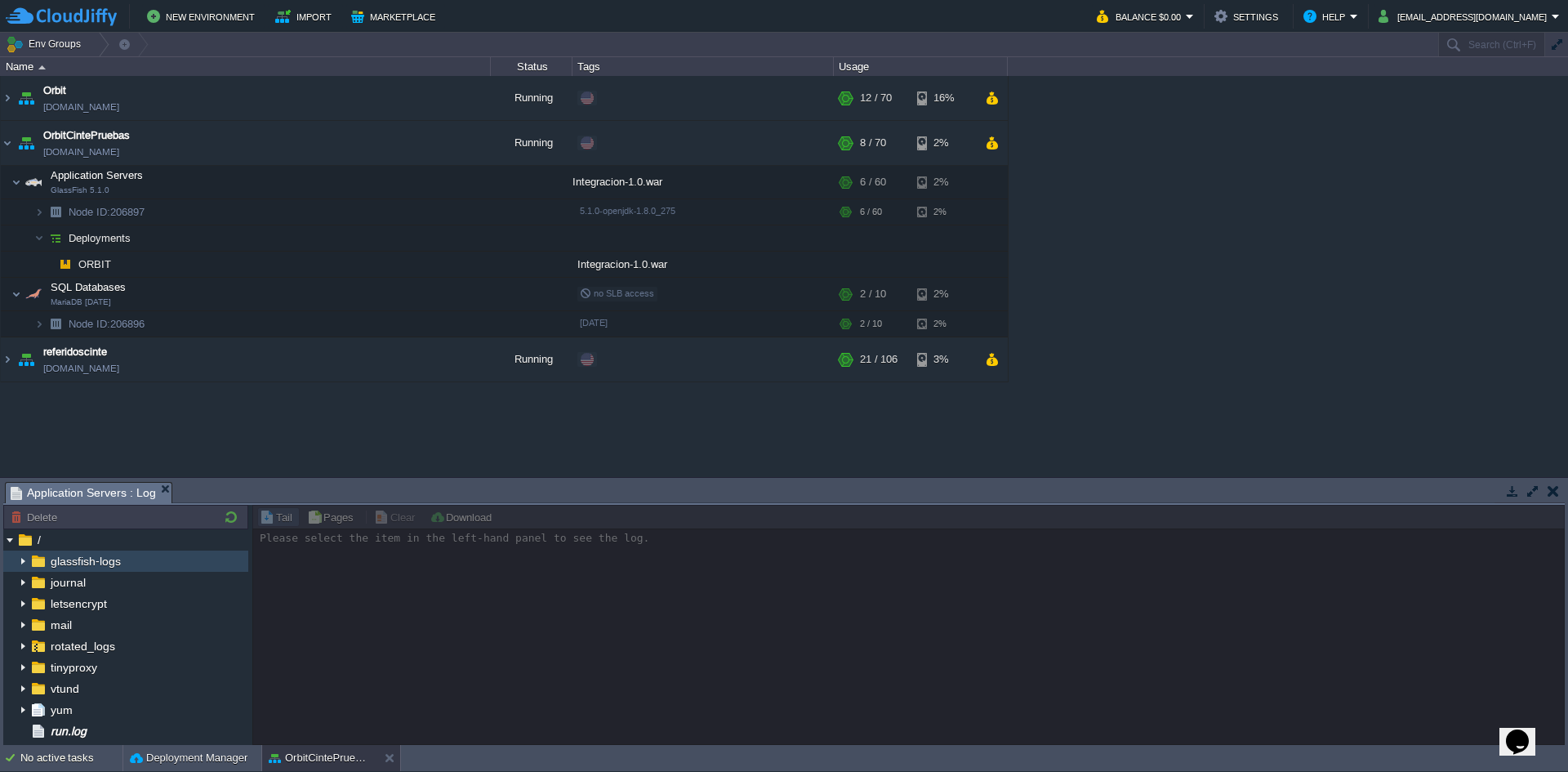
click at [27, 560] on img at bounding box center [23, 560] width 13 height 21
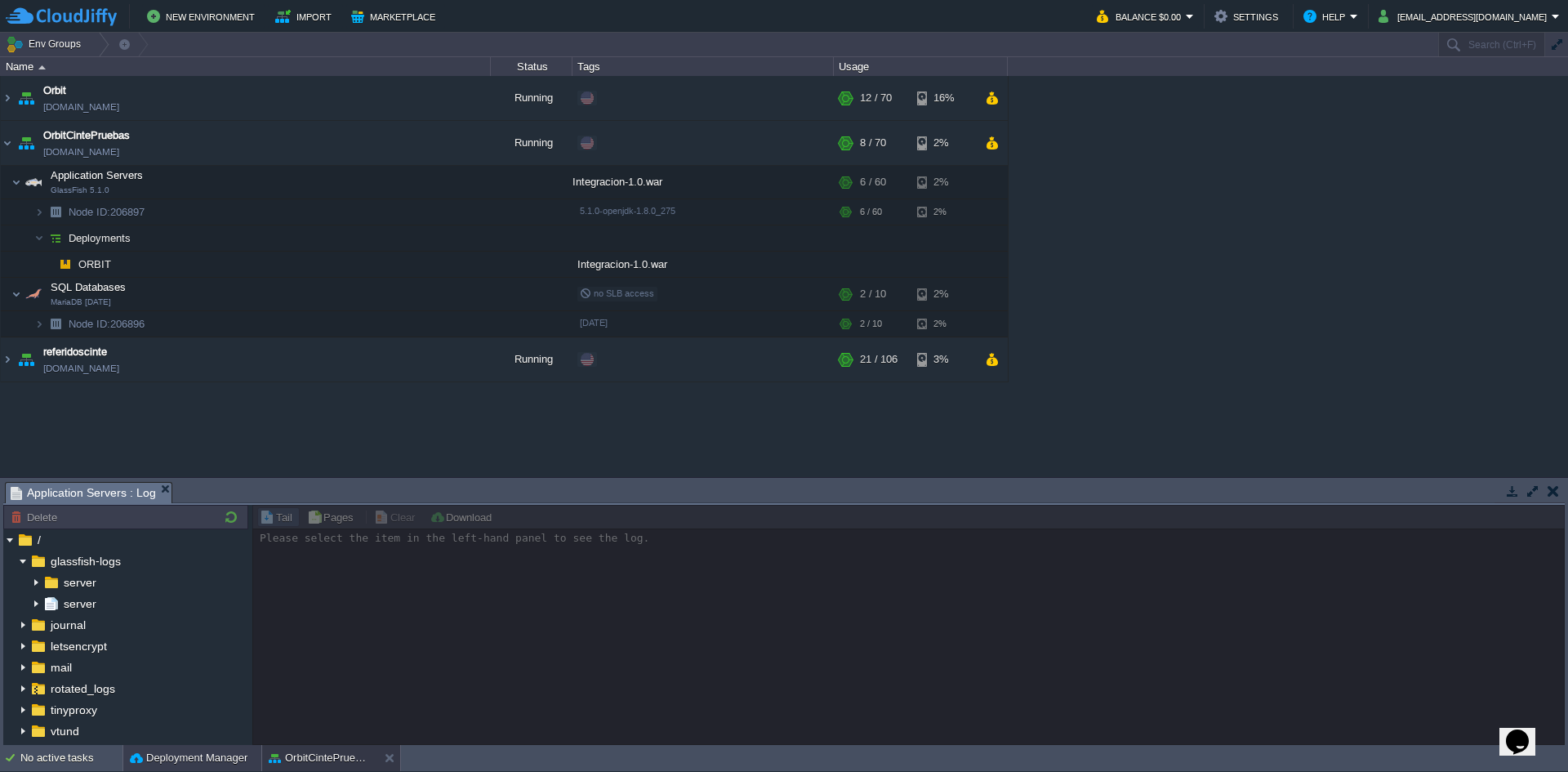
click at [202, 752] on button "Deployment Manager" at bounding box center [188, 758] width 117 height 16
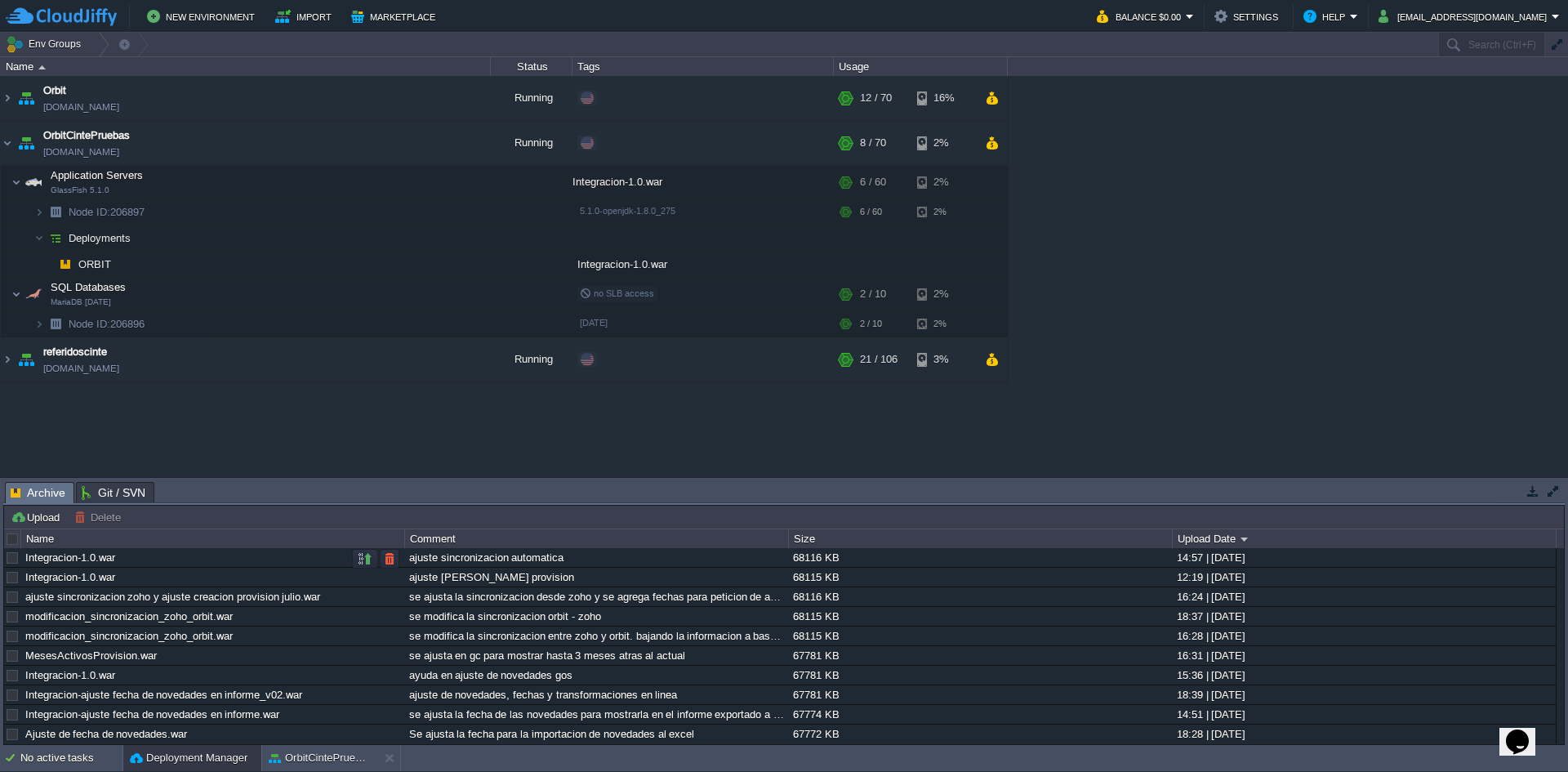
click at [137, 559] on div "Integracion-1.0.war" at bounding box center [212, 557] width 382 height 19
click at [52, 513] on button "Upload" at bounding box center [37, 516] width 54 height 15
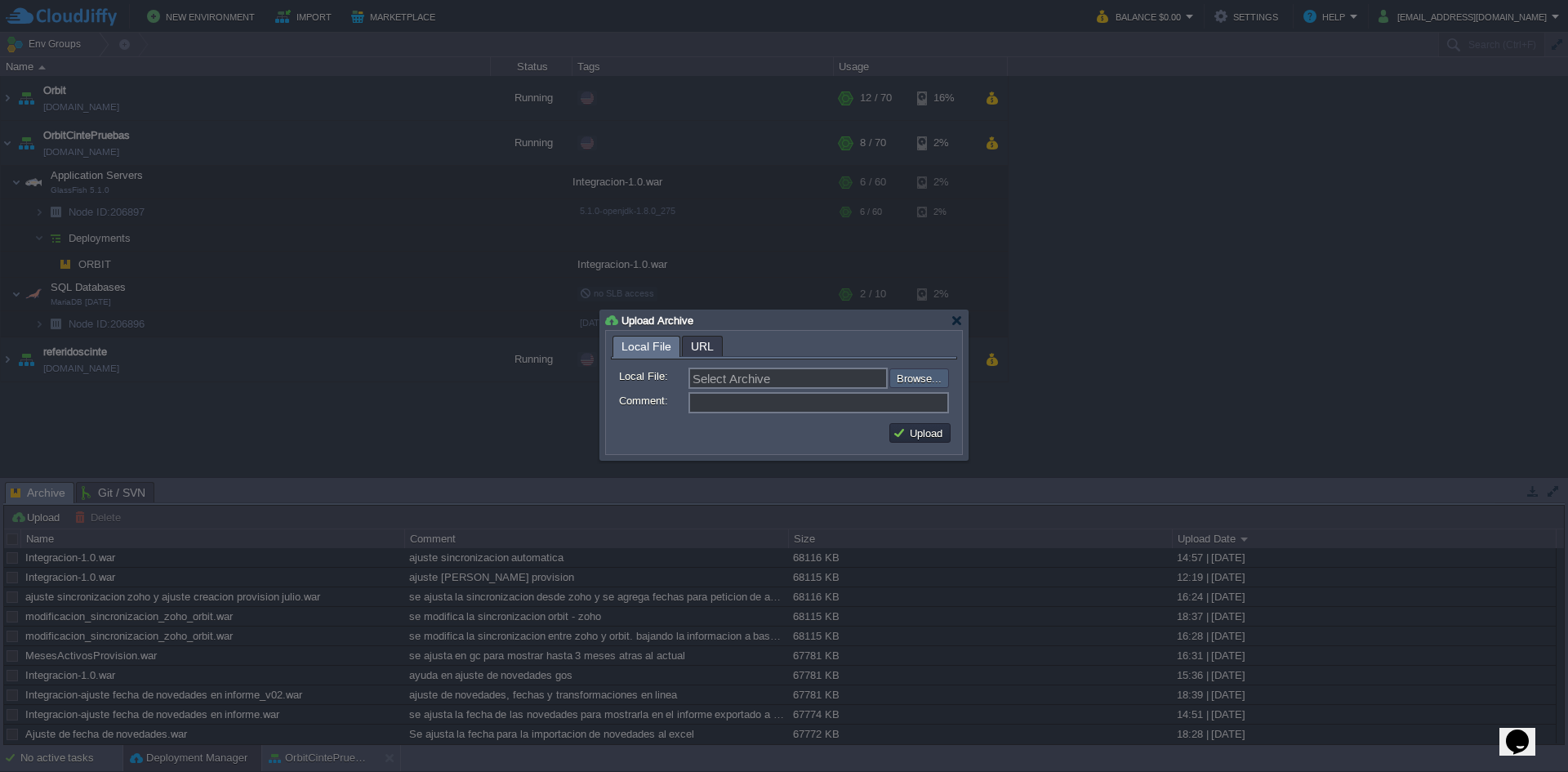
click at [924, 376] on input "file" at bounding box center [845, 378] width 206 height 20
type input "C:\fakepath\Integracion-1.0.war"
type input "Integracion-1.0.war"
type input "ajuste fecha fin sincronizacion"
click at [908, 433] on button "Upload" at bounding box center [920, 433] width 55 height 15
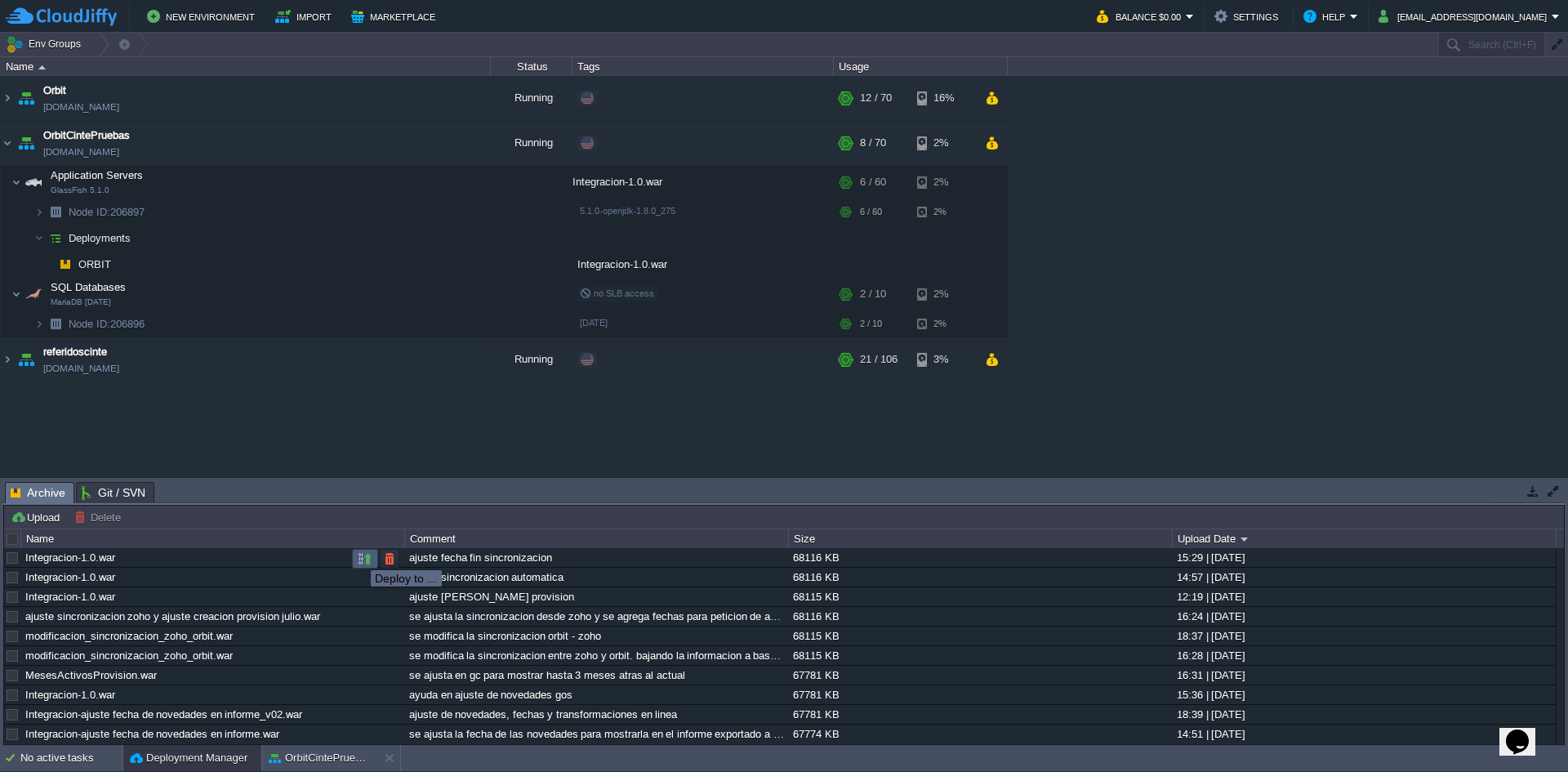
click at [361, 555] on button "button" at bounding box center [365, 558] width 15 height 15
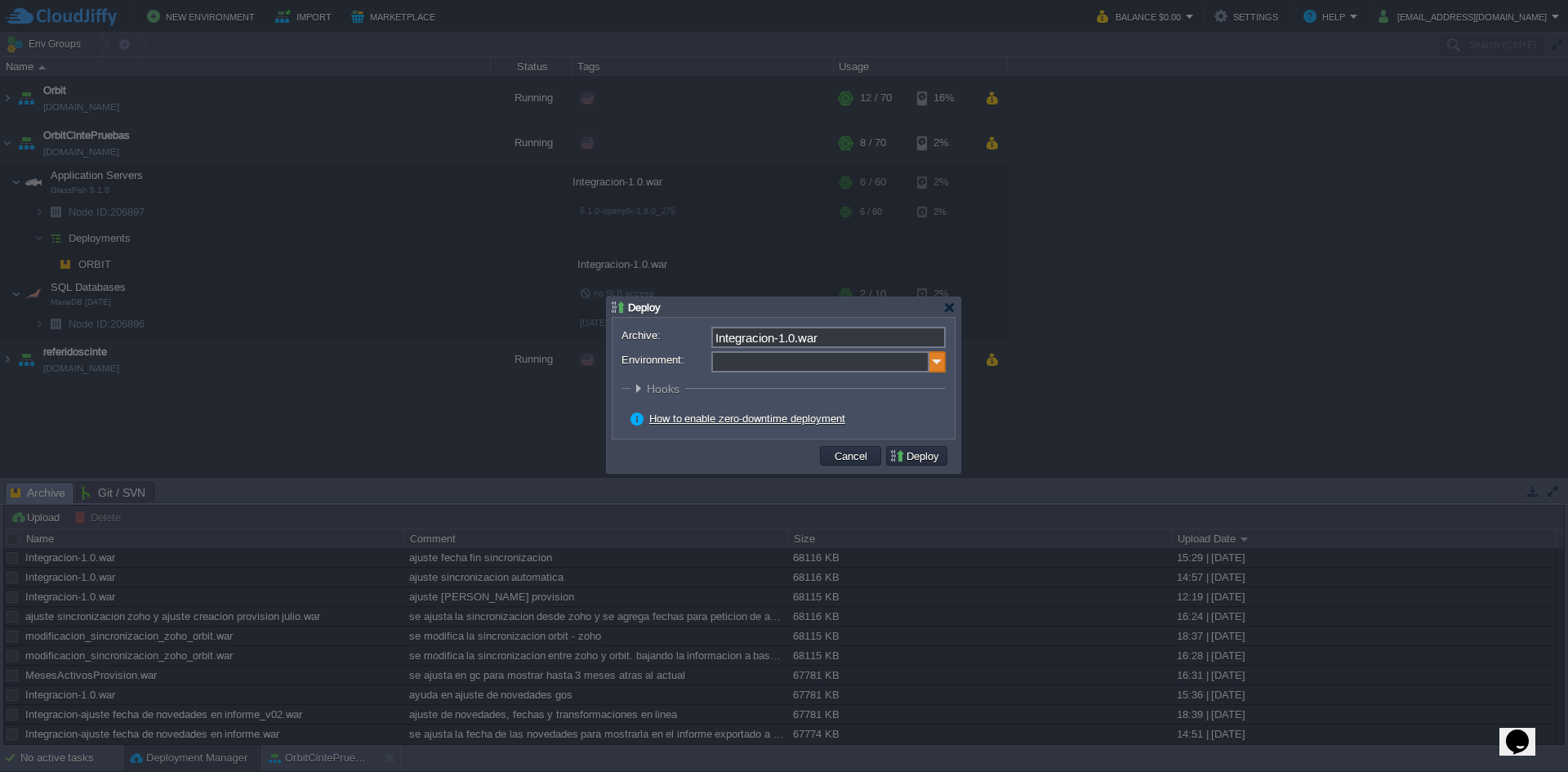
click at [933, 365] on img at bounding box center [938, 361] width 16 height 21
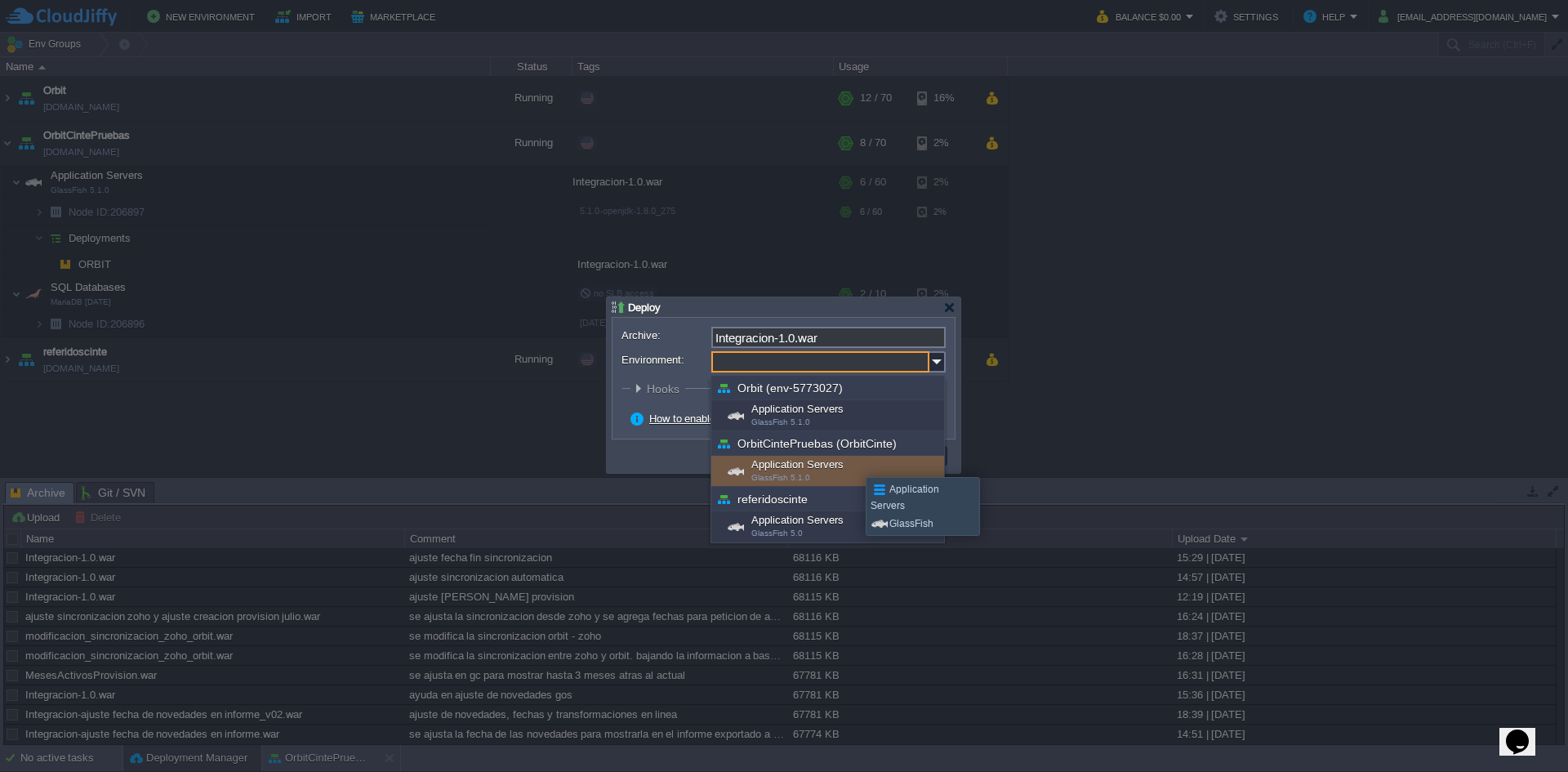
click at [854, 462] on div "Application Servers GlassFish 5.1.0" at bounding box center [828, 471] width 233 height 31
type input "Application Servers (OrbitCintePruebas (OrbitCinte))"
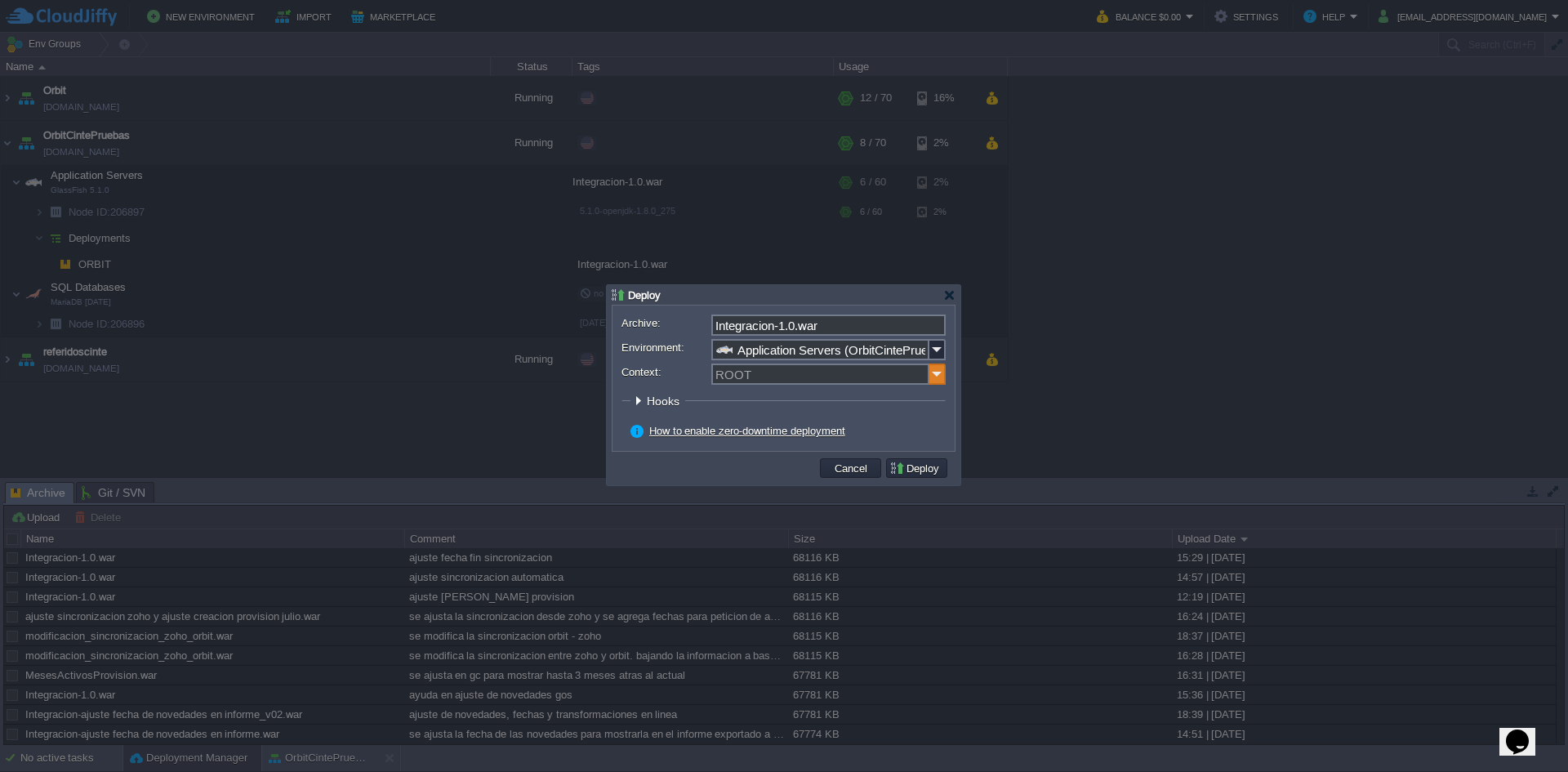
click at [939, 375] on img at bounding box center [938, 374] width 16 height 21
click at [890, 404] on div "ORBIT" at bounding box center [829, 398] width 231 height 22
type input "ORBIT"
click at [924, 466] on button "Deploy" at bounding box center [917, 468] width 55 height 15
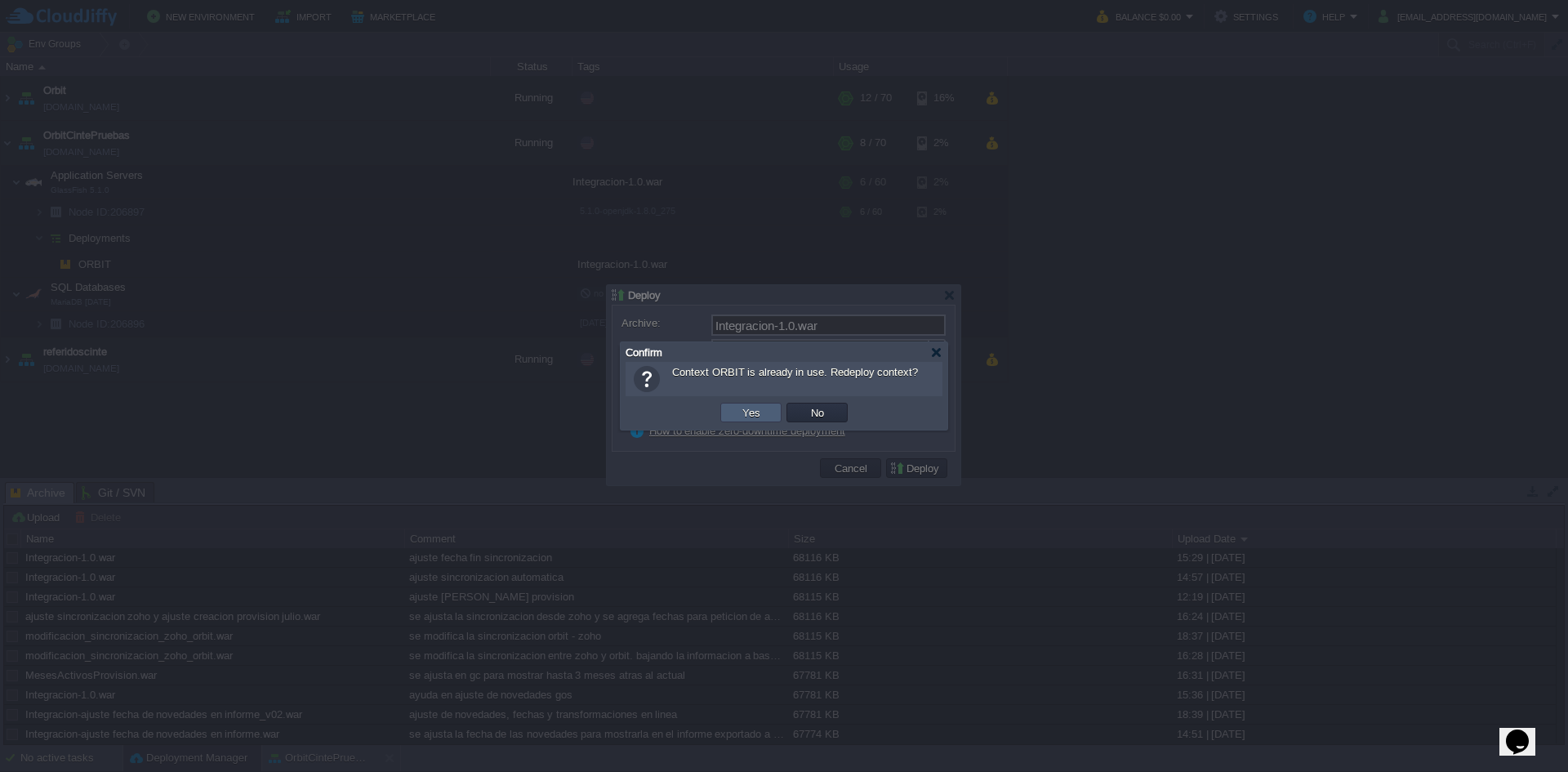
click at [748, 415] on button "Yes" at bounding box center [751, 412] width 28 height 15
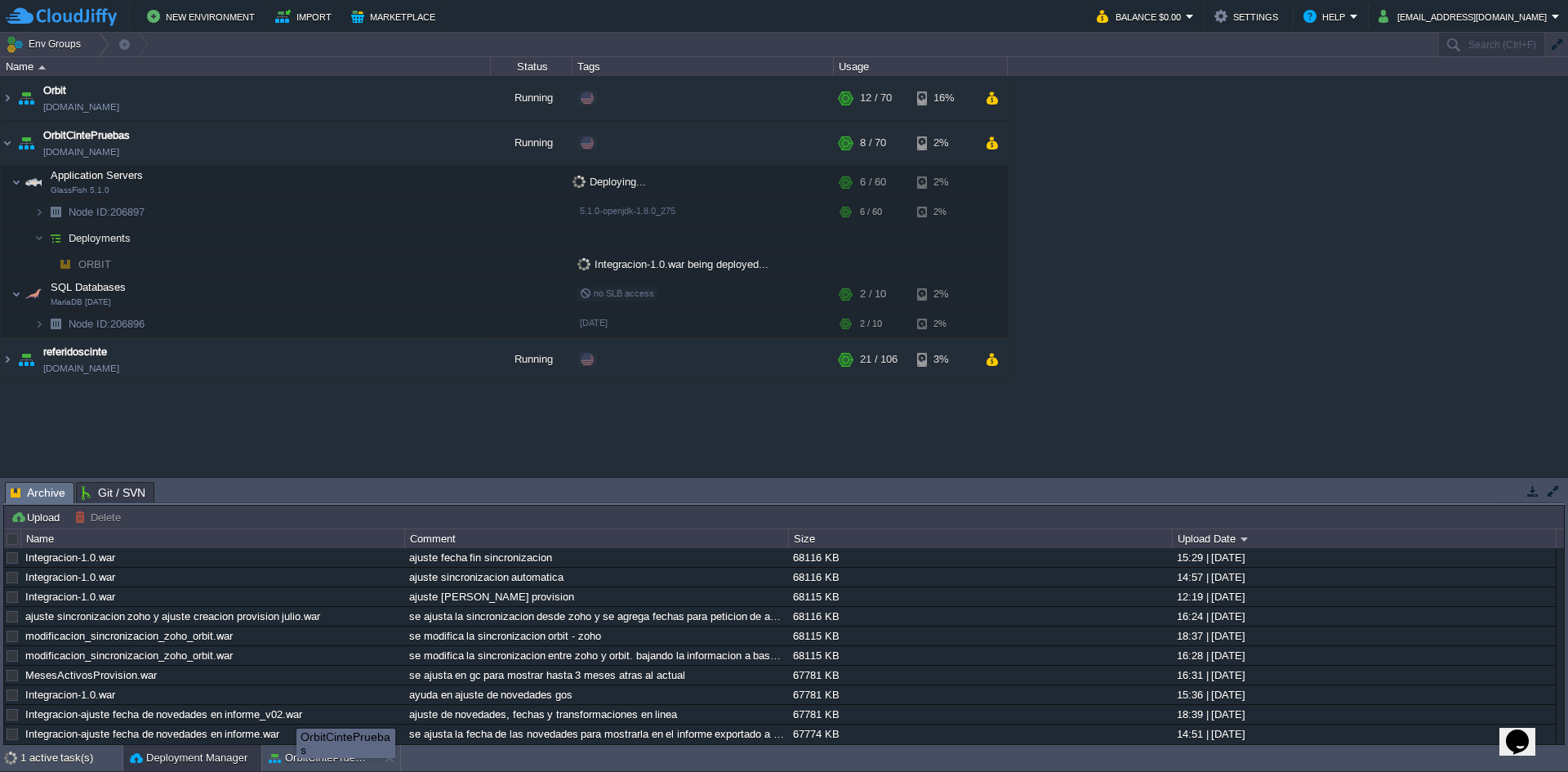
click at [297, 750] on div "OrbitCintePruebas" at bounding box center [346, 743] width 99 height 29
click at [353, 757] on div "OrbitCintePruebas" at bounding box center [402, 743] width 99 height 29
click at [325, 754] on div "OrbitCintePruebas" at bounding box center [374, 743] width 99 height 29
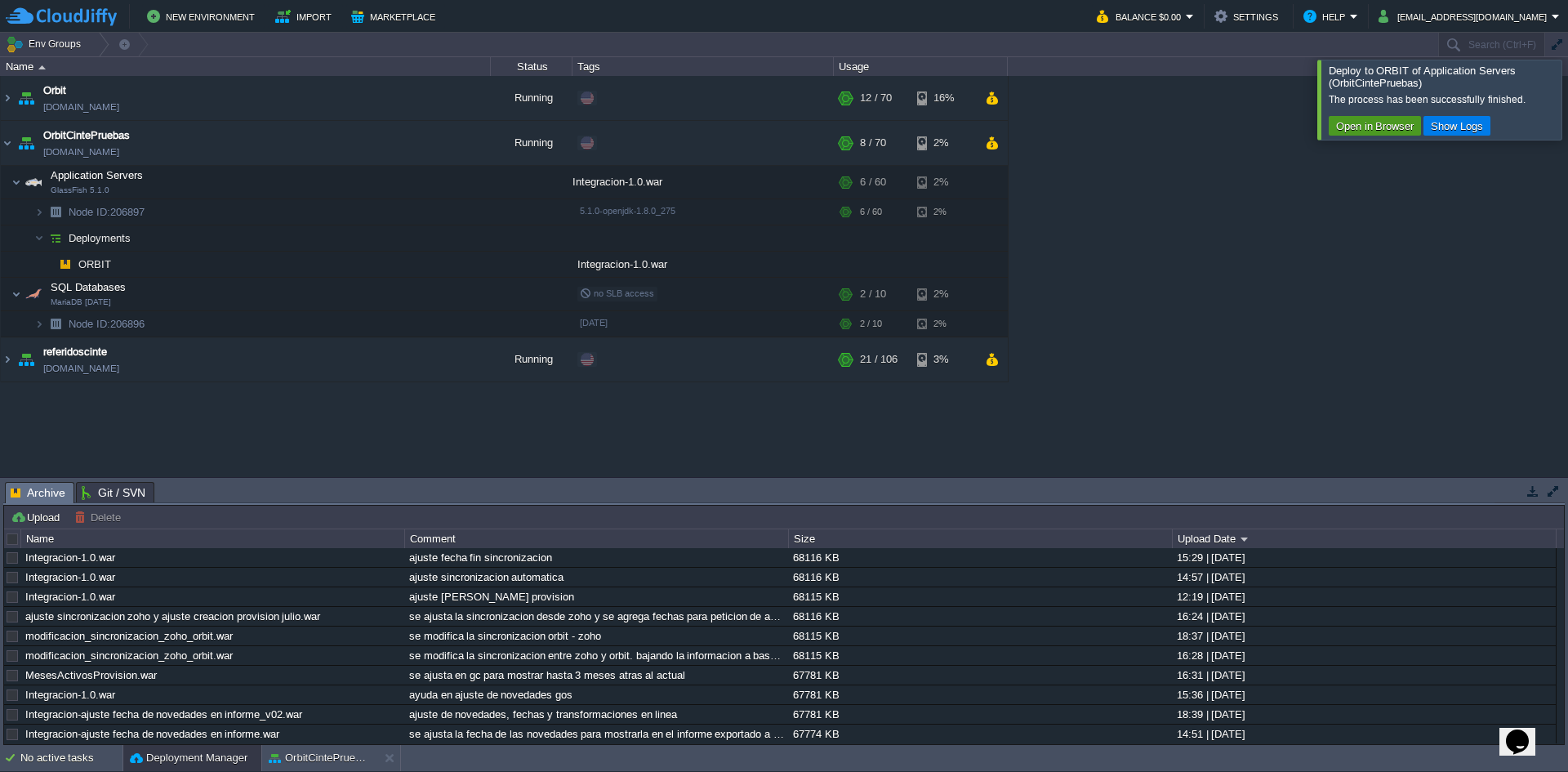
click at [1348, 122] on button "Open in Browser" at bounding box center [1375, 125] width 87 height 15
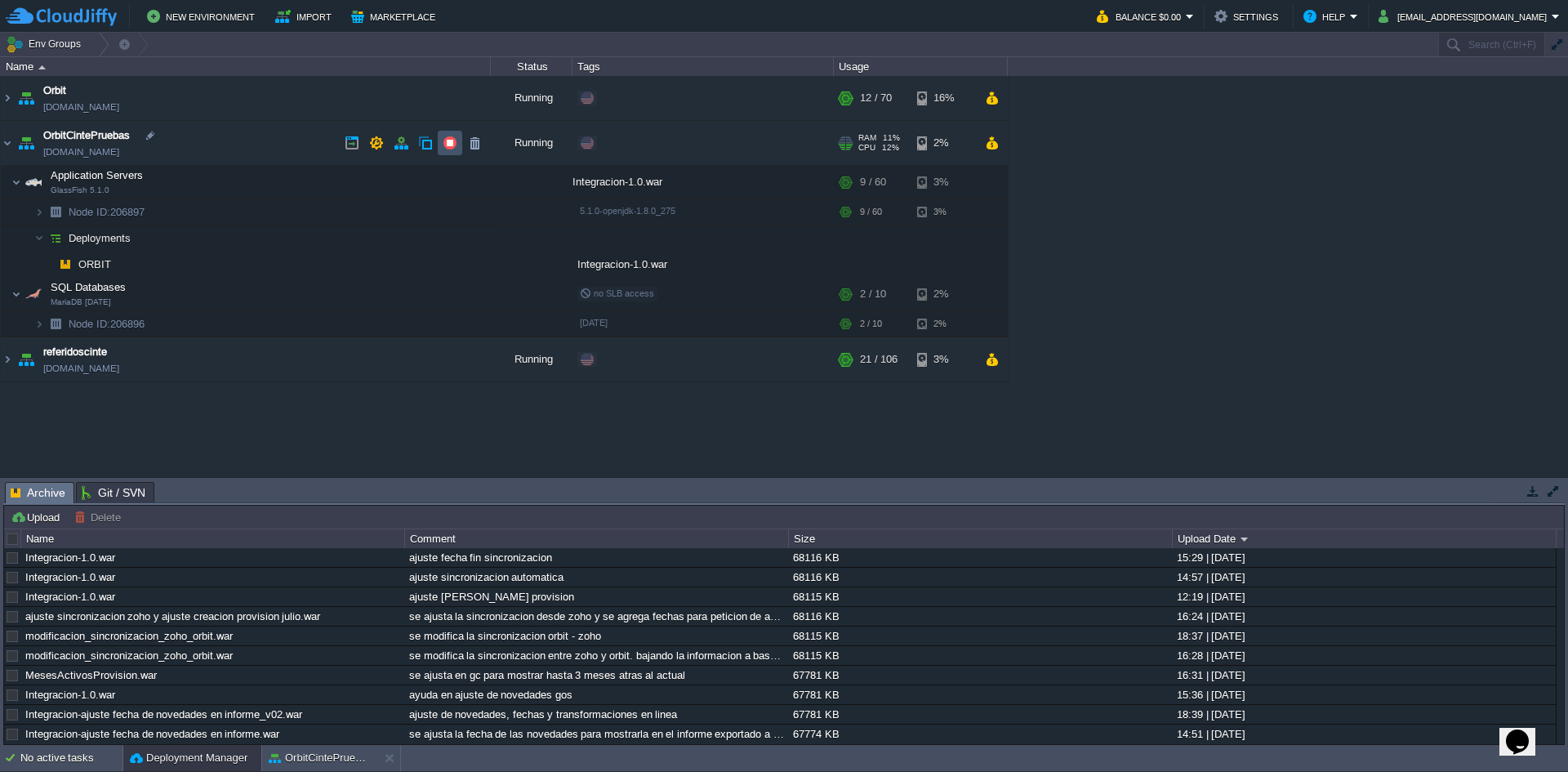
click at [444, 147] on button "button" at bounding box center [450, 143] width 15 height 15
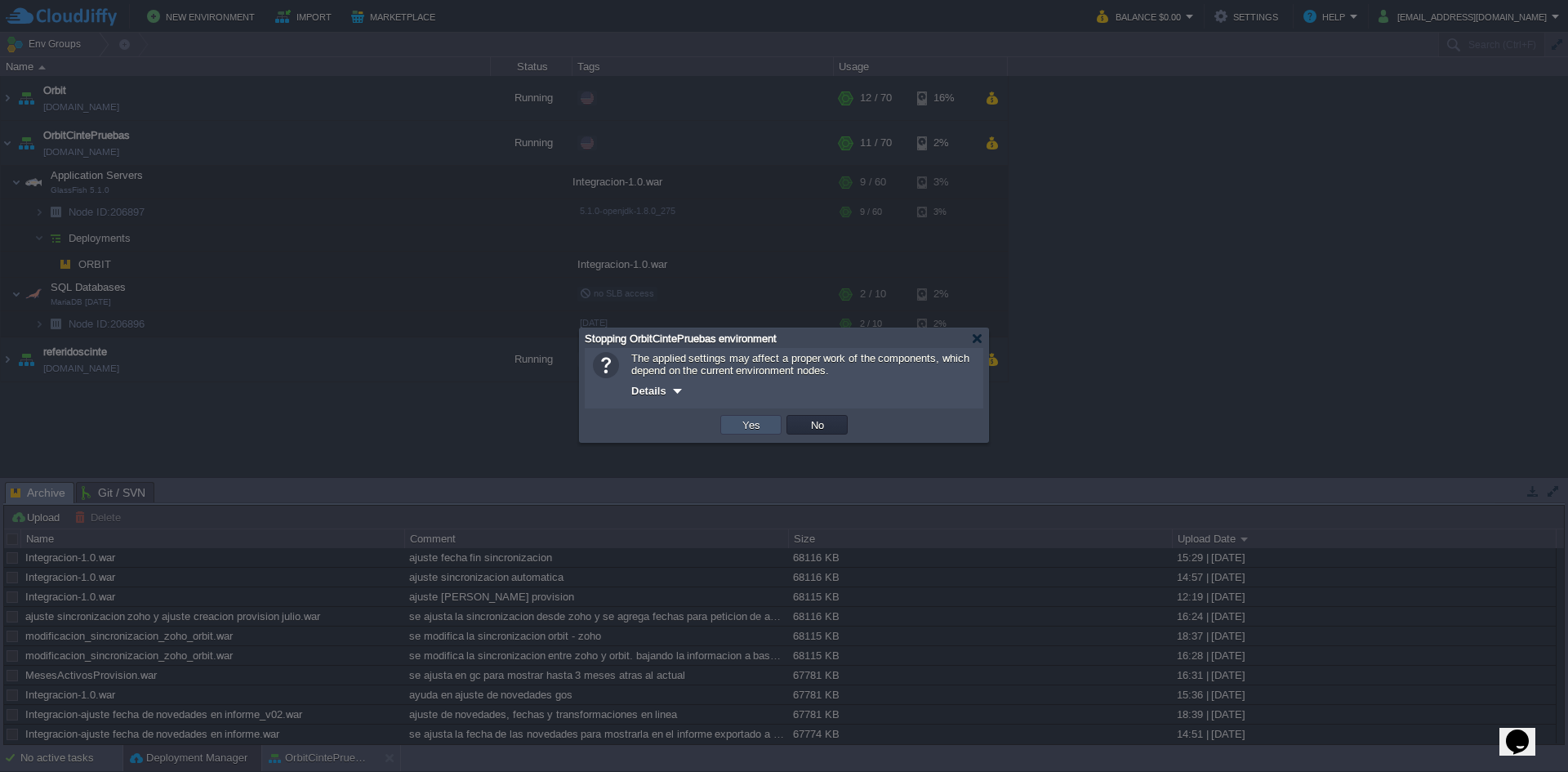
click at [757, 421] on button "Yes" at bounding box center [751, 425] width 28 height 15
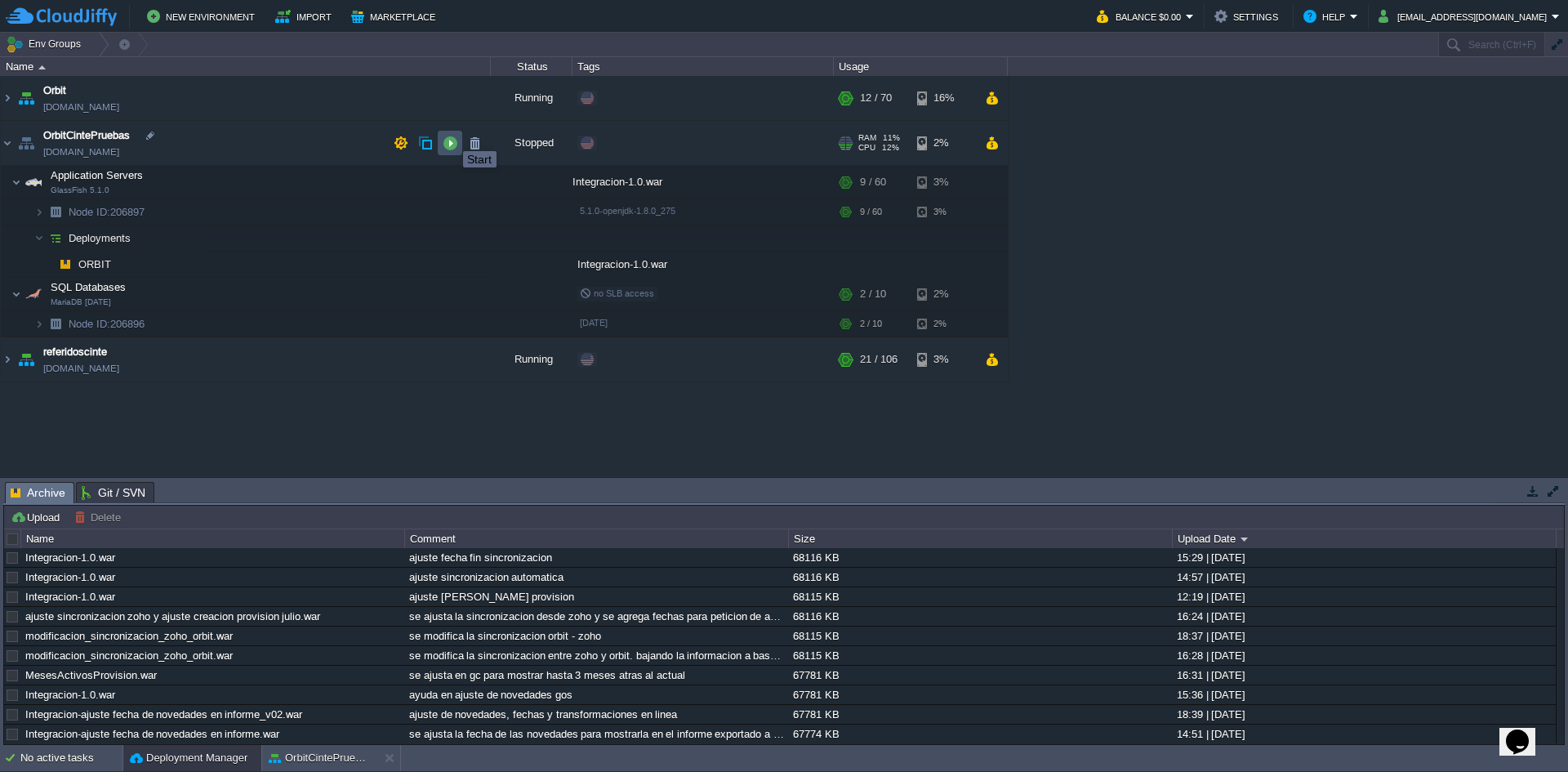
click at [451, 136] on button "button" at bounding box center [450, 143] width 15 height 15
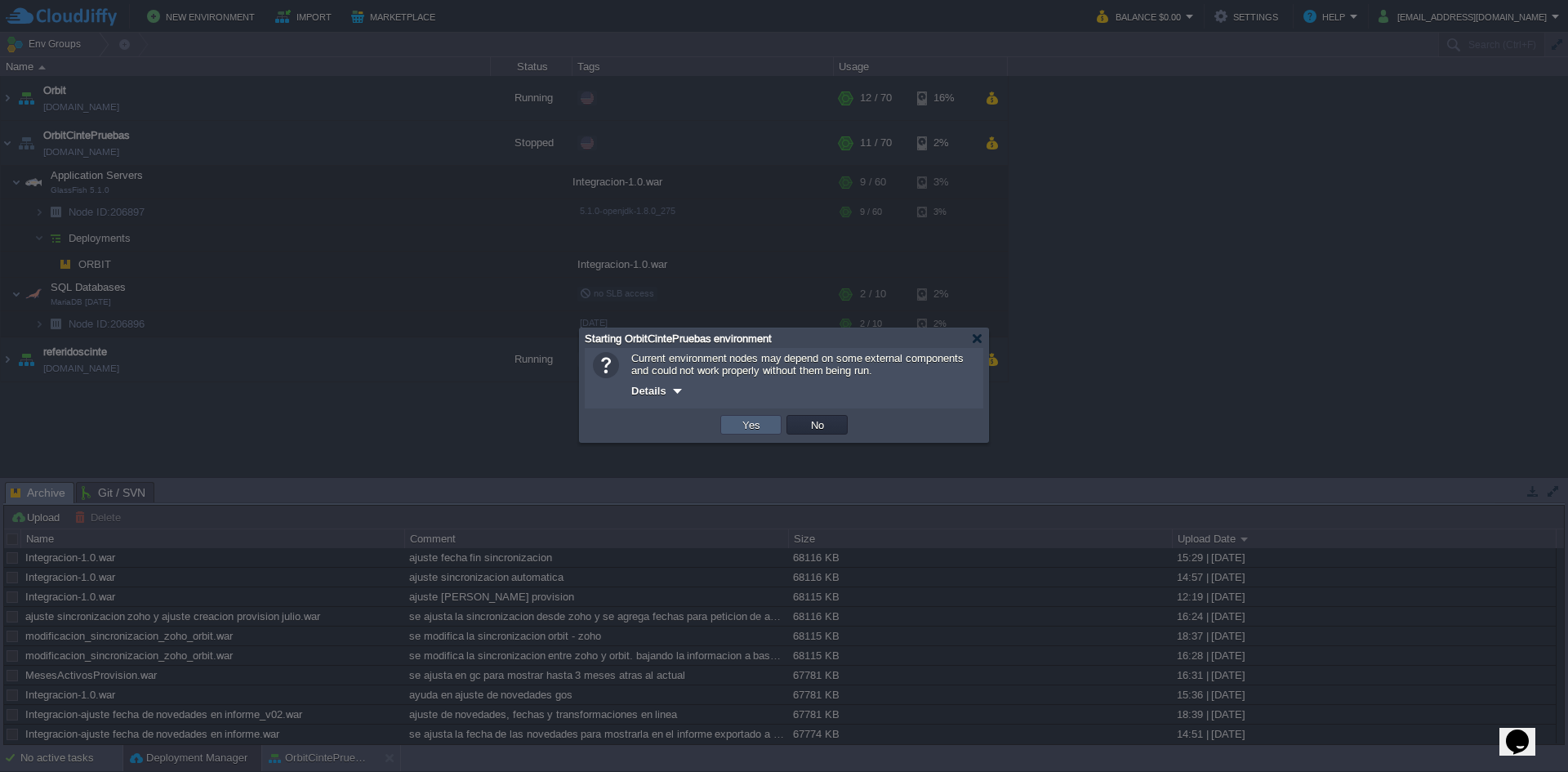
click at [770, 423] on td "Yes" at bounding box center [750, 425] width 61 height 20
